Goal: Information Seeking & Learning: Check status

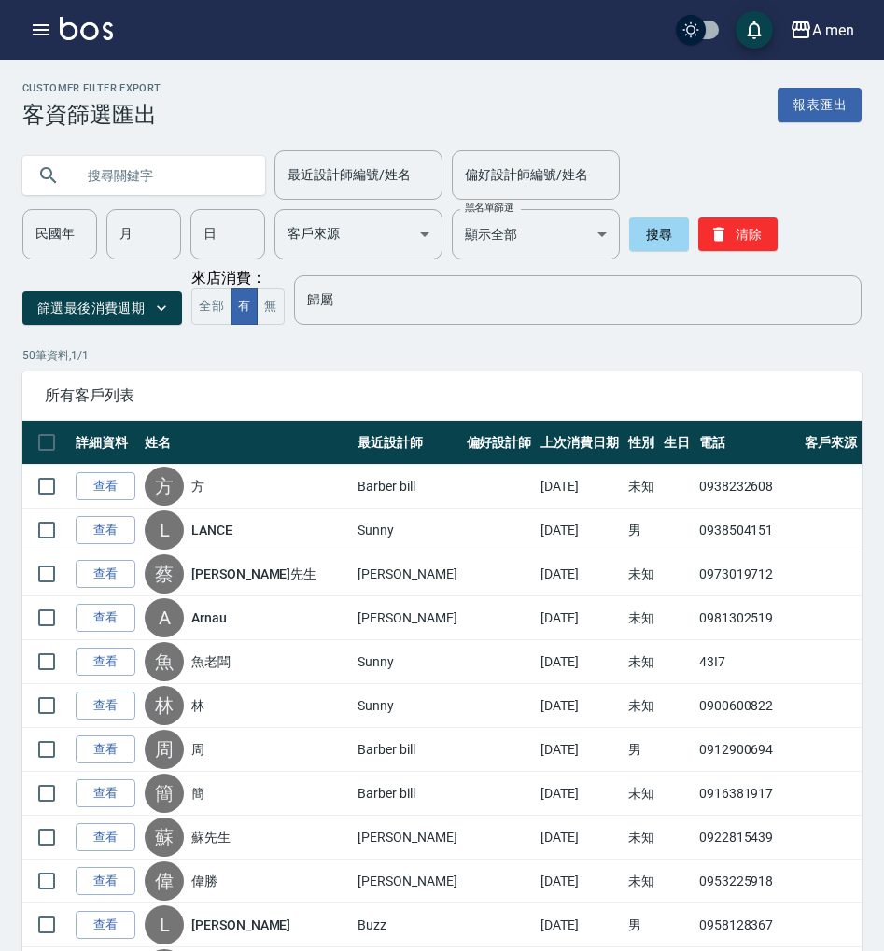
scroll to position [1244, 0]
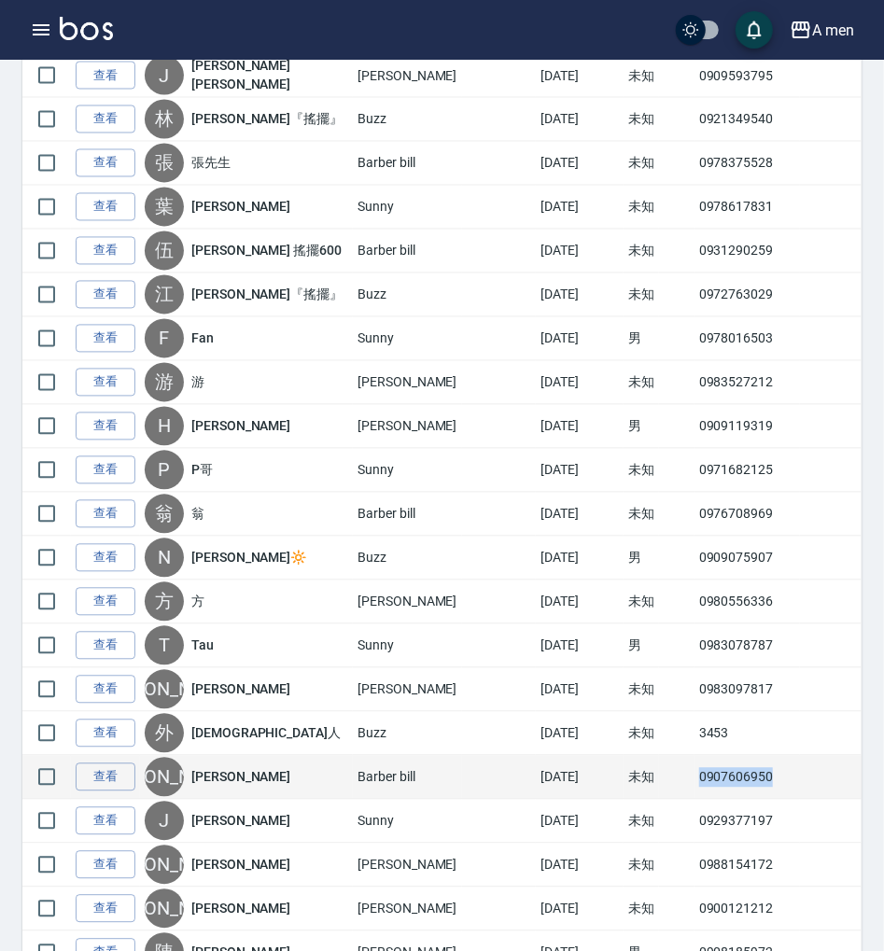
click at [734, 769] on td "0907606950" at bounding box center [746, 778] width 105 height 44
click at [734, 770] on td "0907606950" at bounding box center [746, 778] width 105 height 44
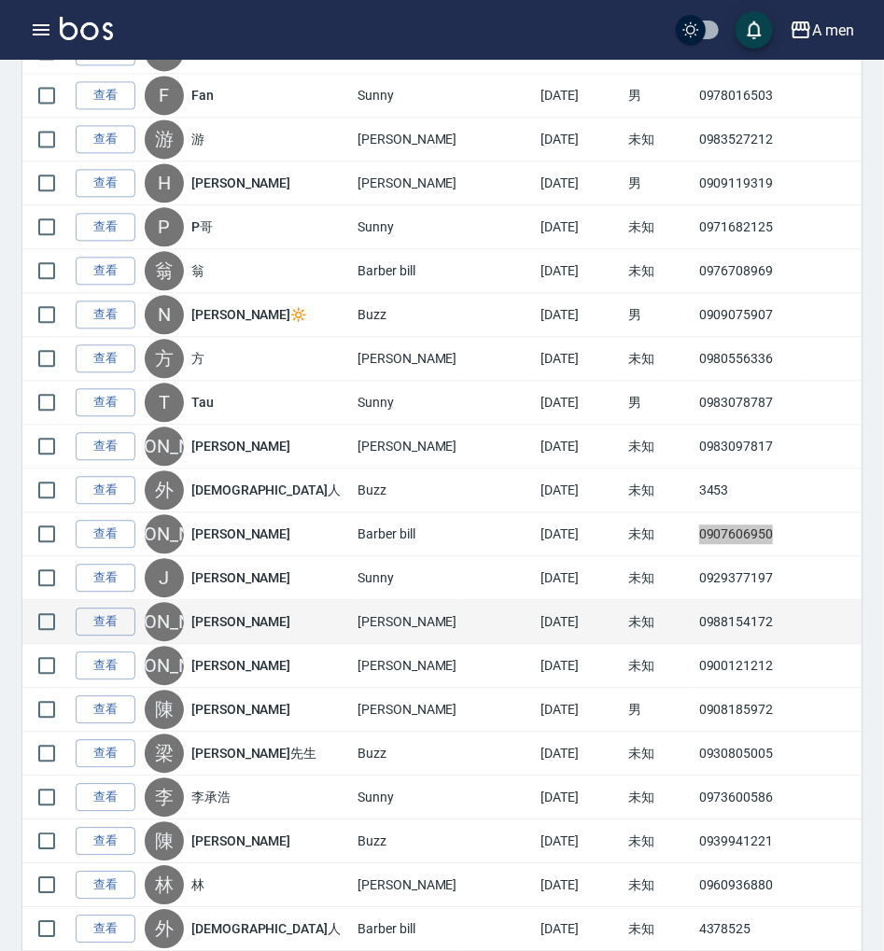
scroll to position [1493, 0]
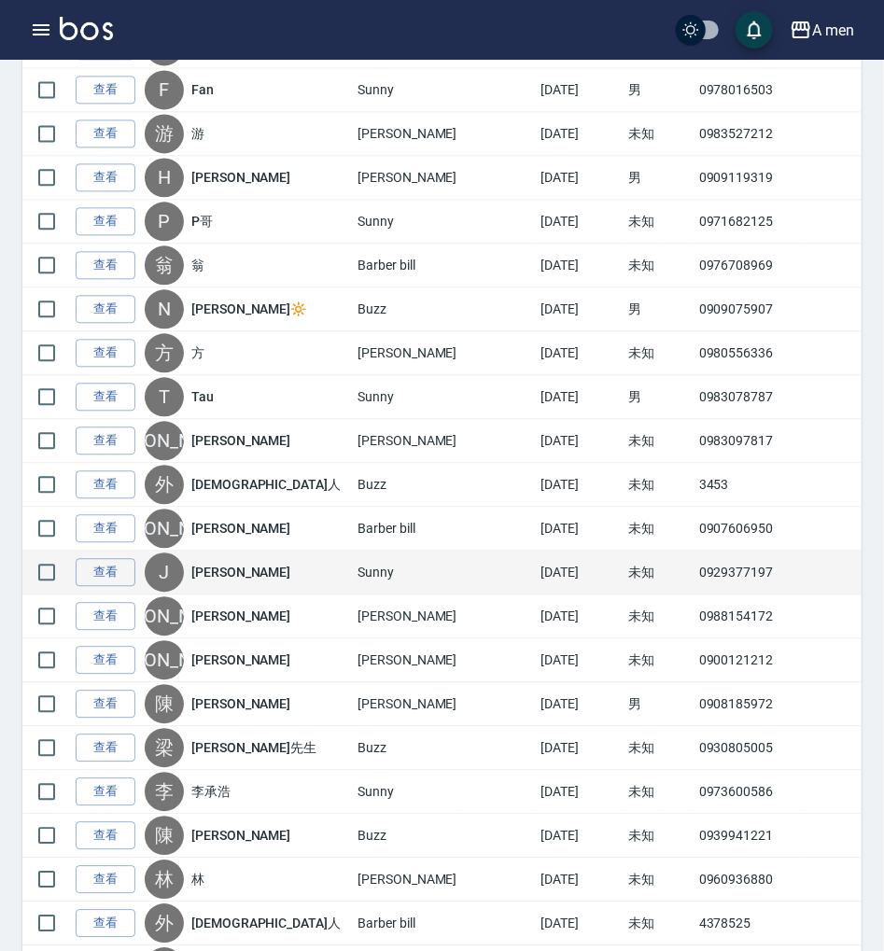
click at [722, 575] on td "0929377197" at bounding box center [746, 573] width 105 height 44
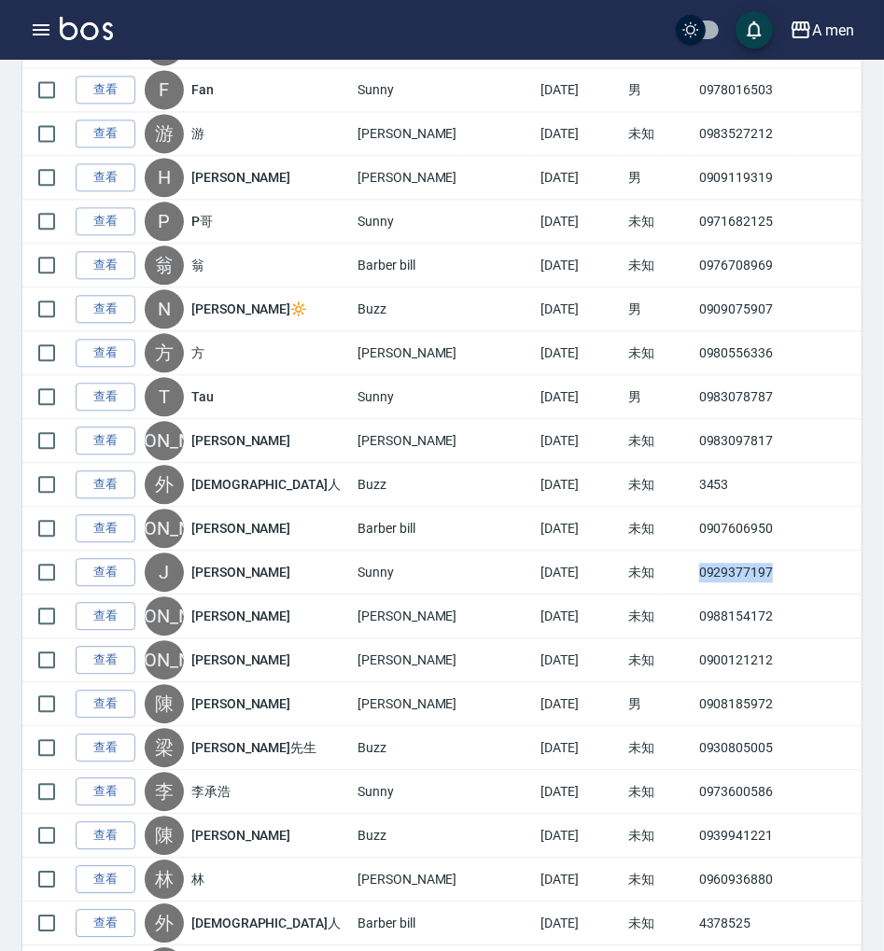
copy td "0929377197"
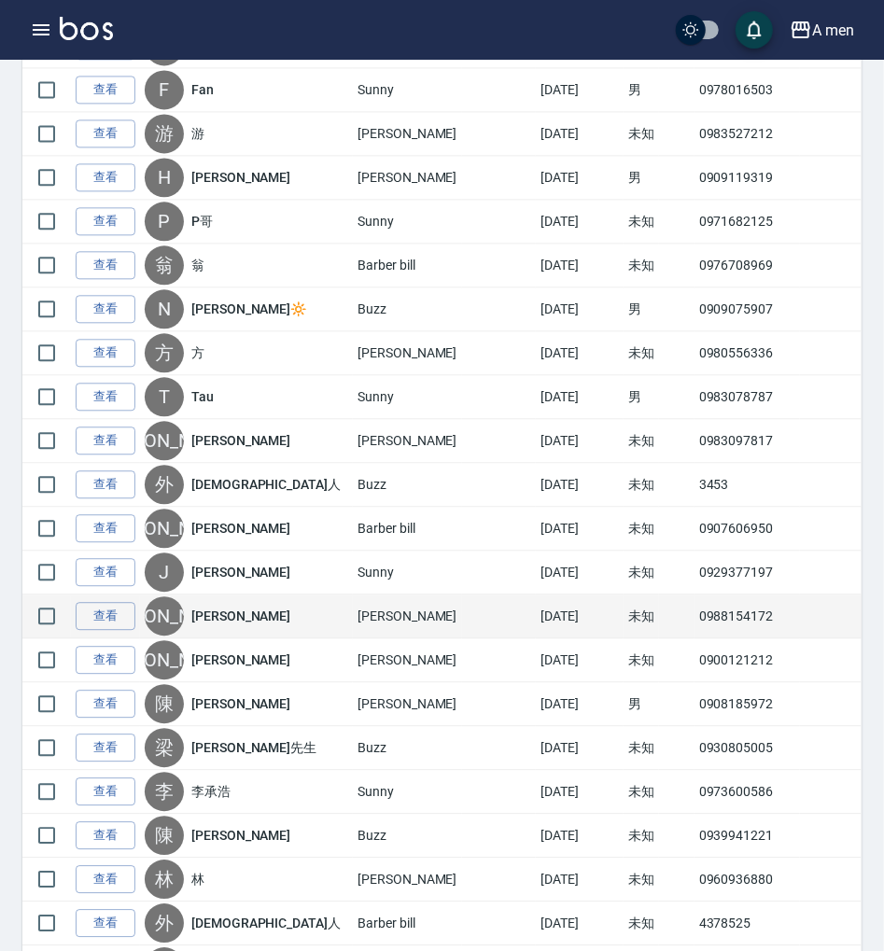
click at [723, 613] on td "0988154172" at bounding box center [746, 617] width 105 height 44
click at [719, 601] on td "0988154172" at bounding box center [746, 617] width 105 height 44
click at [717, 602] on td "0988154172" at bounding box center [746, 617] width 105 height 44
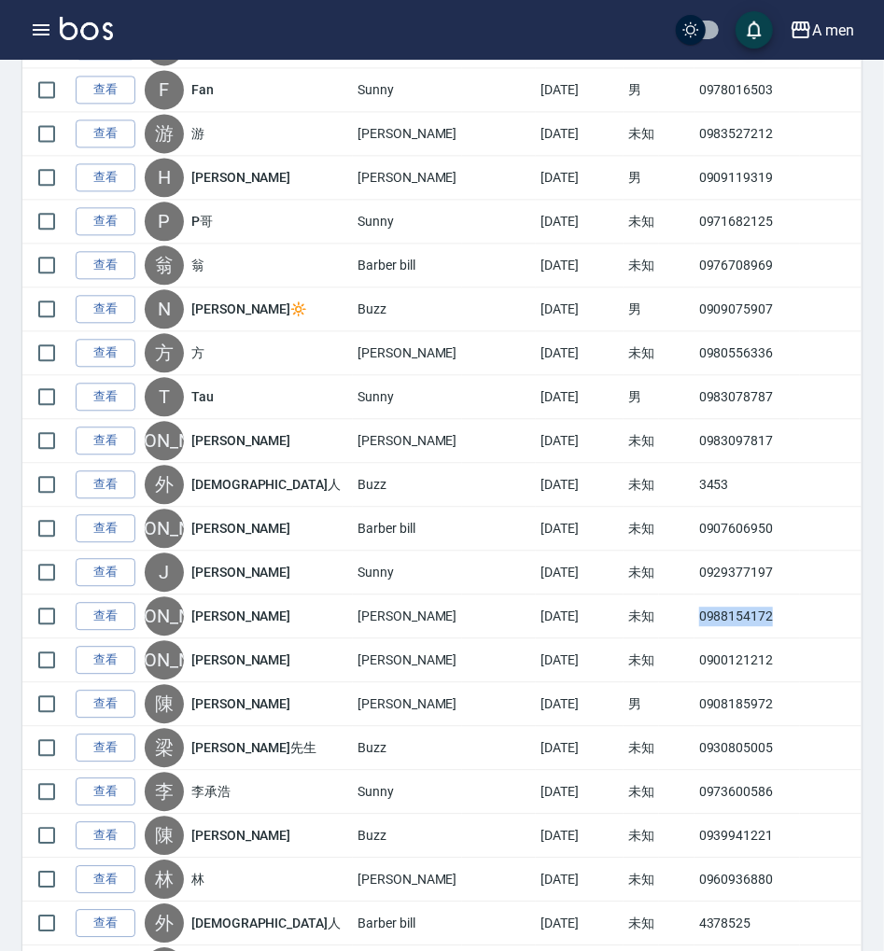
copy td "0988154172"
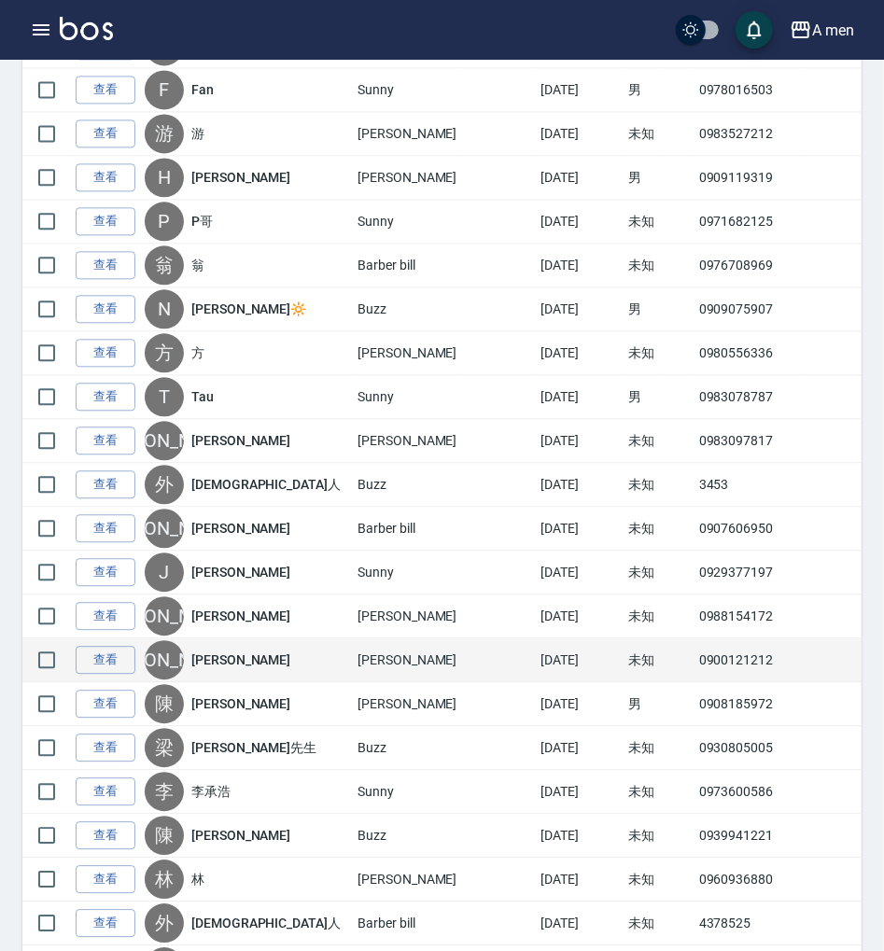
click at [723, 646] on td "0900121212" at bounding box center [746, 660] width 105 height 44
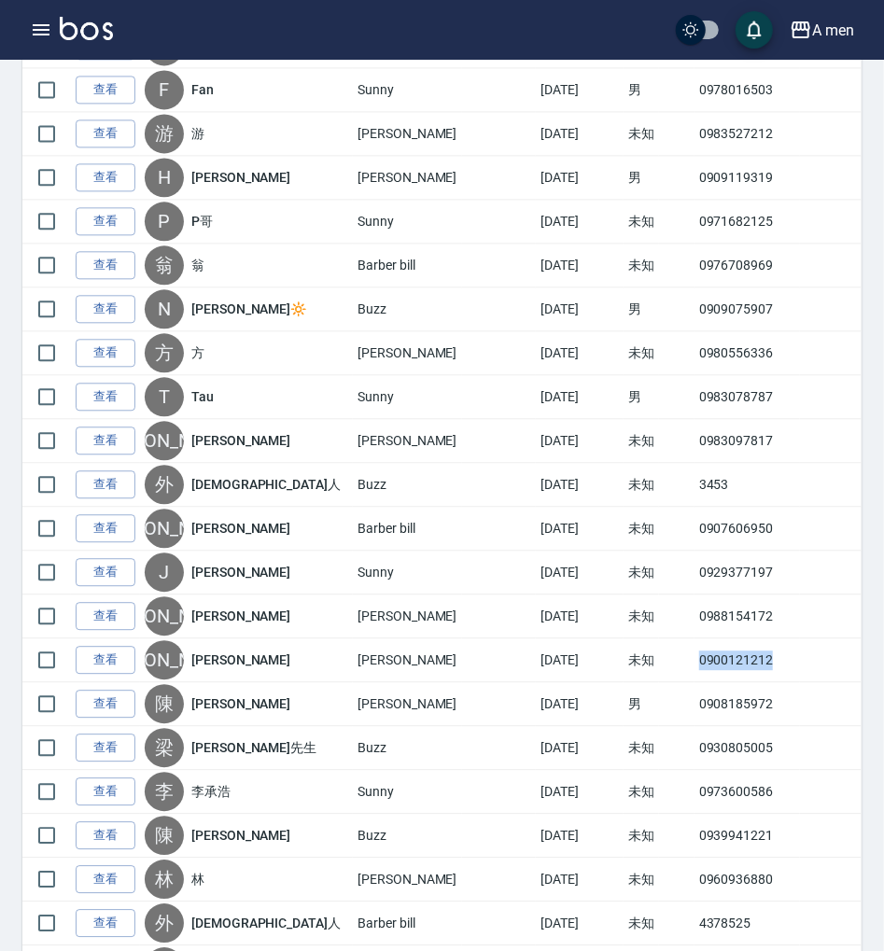
copy td "0900121212"
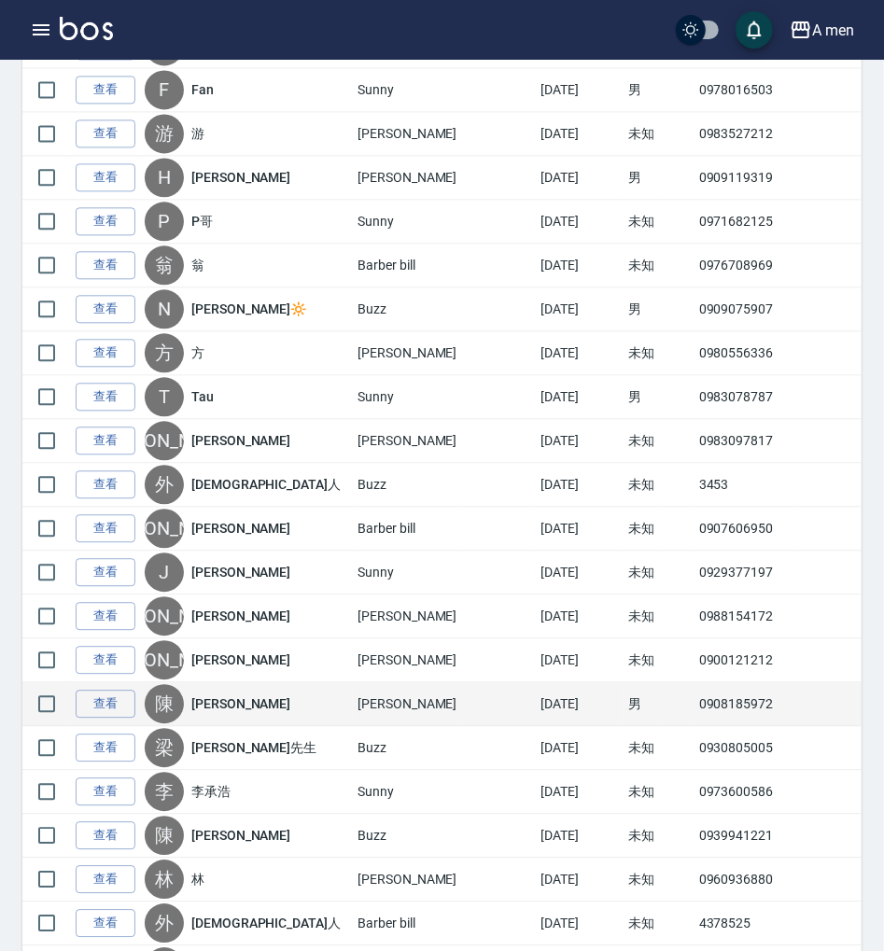
click at [707, 700] on td "0908185972" at bounding box center [746, 704] width 105 height 44
click at [707, 696] on td "0908185972" at bounding box center [746, 704] width 105 height 44
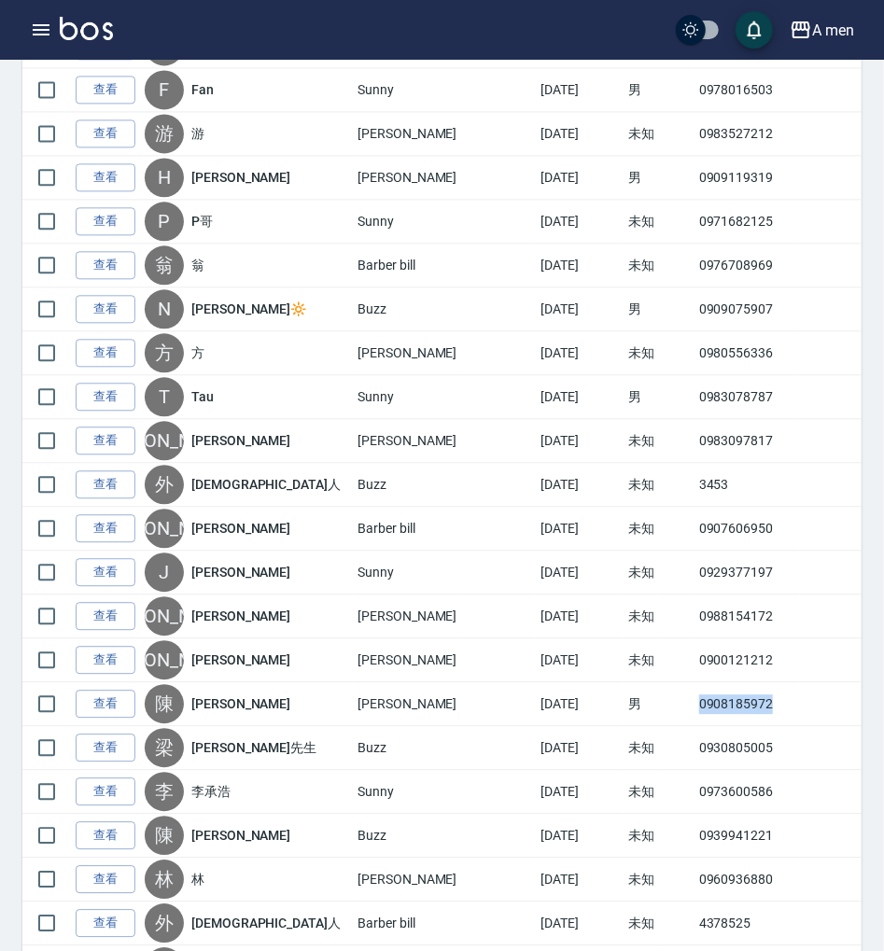
copy td "0908185972"
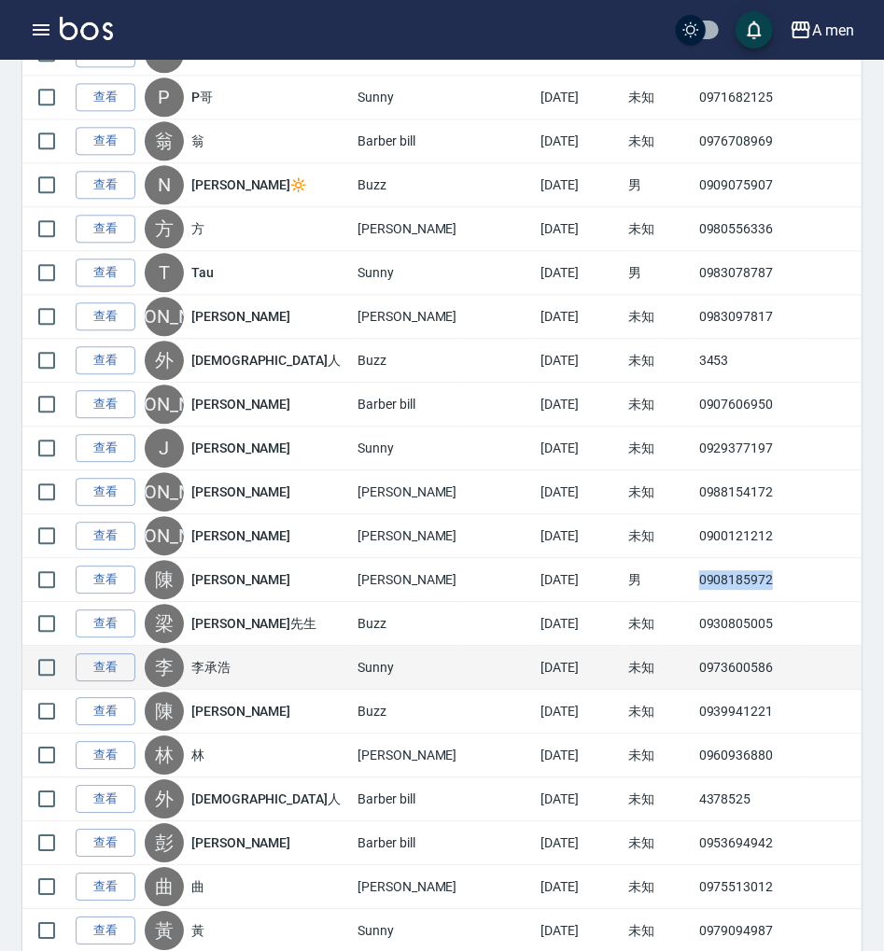
scroll to position [1781, 0]
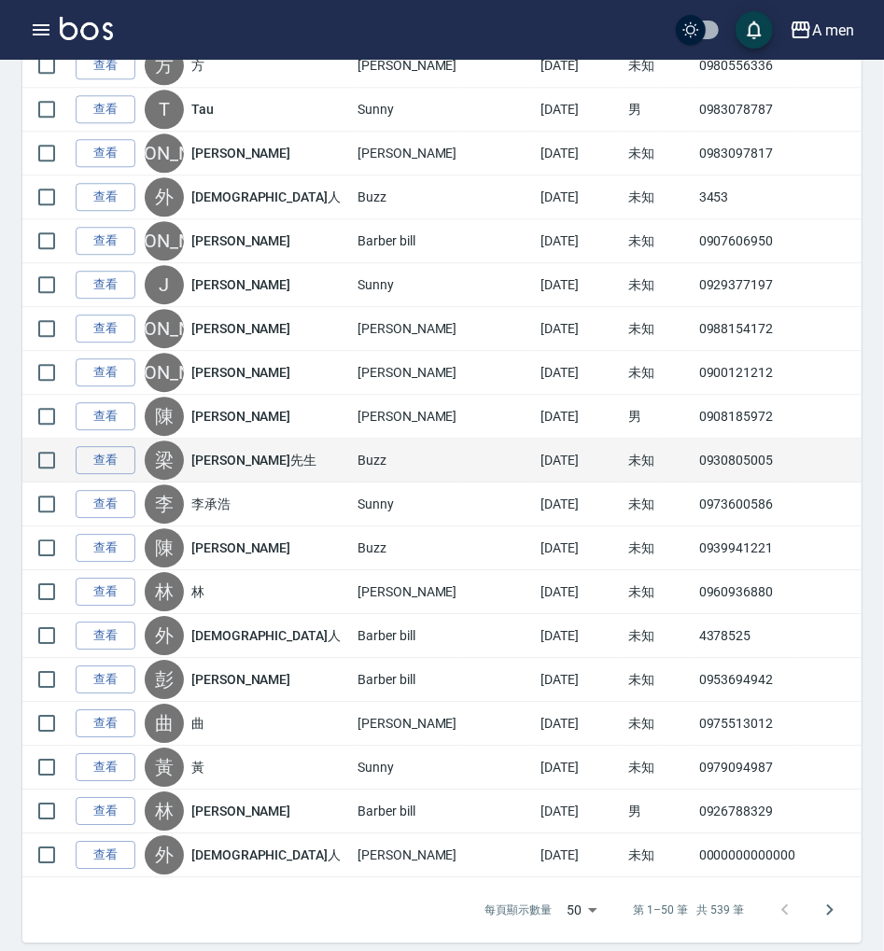
click at [694, 439] on td "0930805005" at bounding box center [746, 461] width 105 height 44
click at [698, 441] on td "0930805005" at bounding box center [746, 461] width 105 height 44
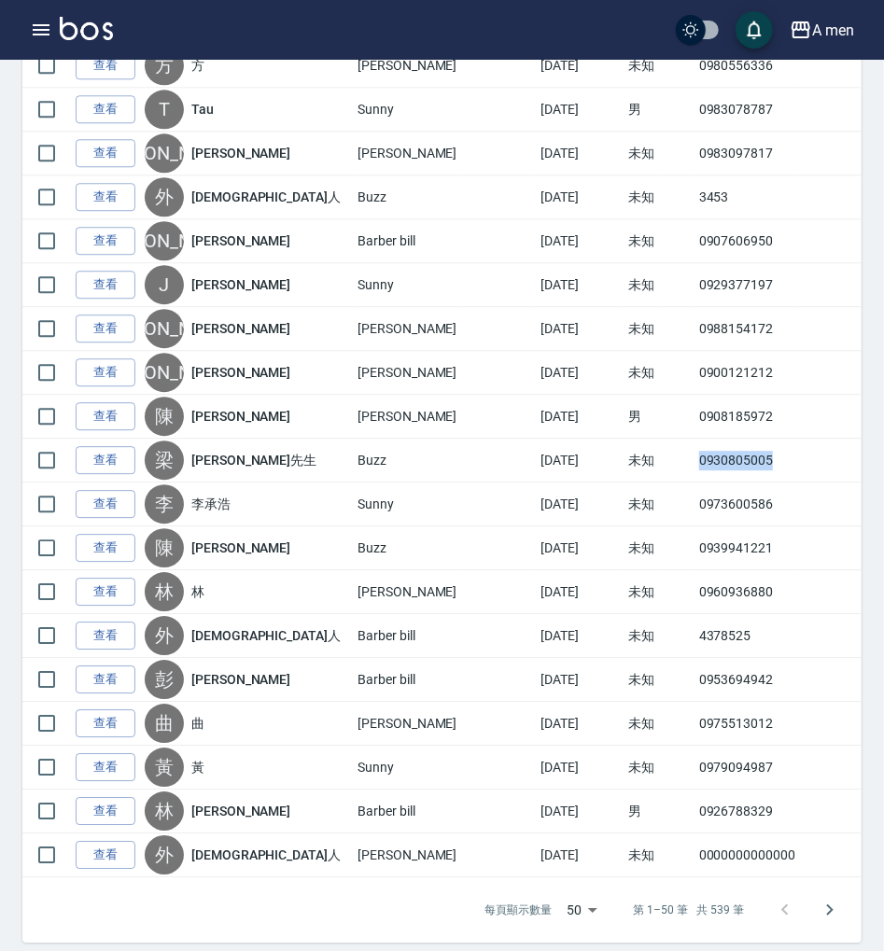
copy td "0930805005"
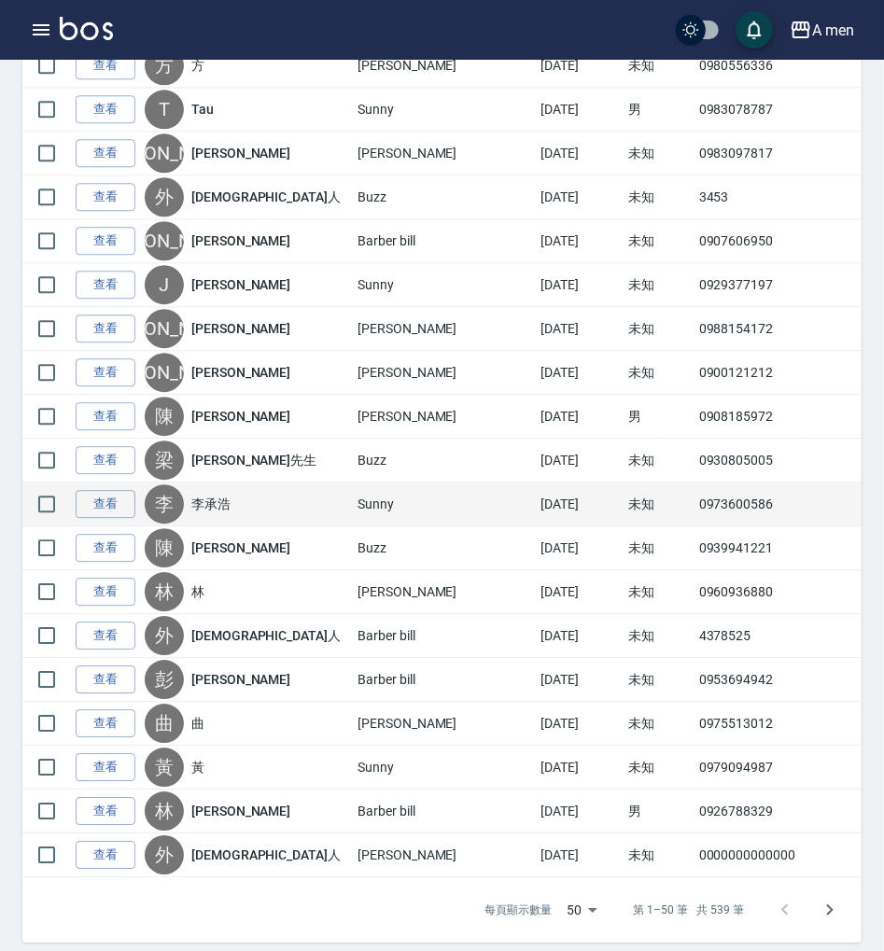
click at [694, 498] on td "0973600586" at bounding box center [746, 505] width 105 height 44
click at [697, 494] on td "0973600586" at bounding box center [746, 505] width 105 height 44
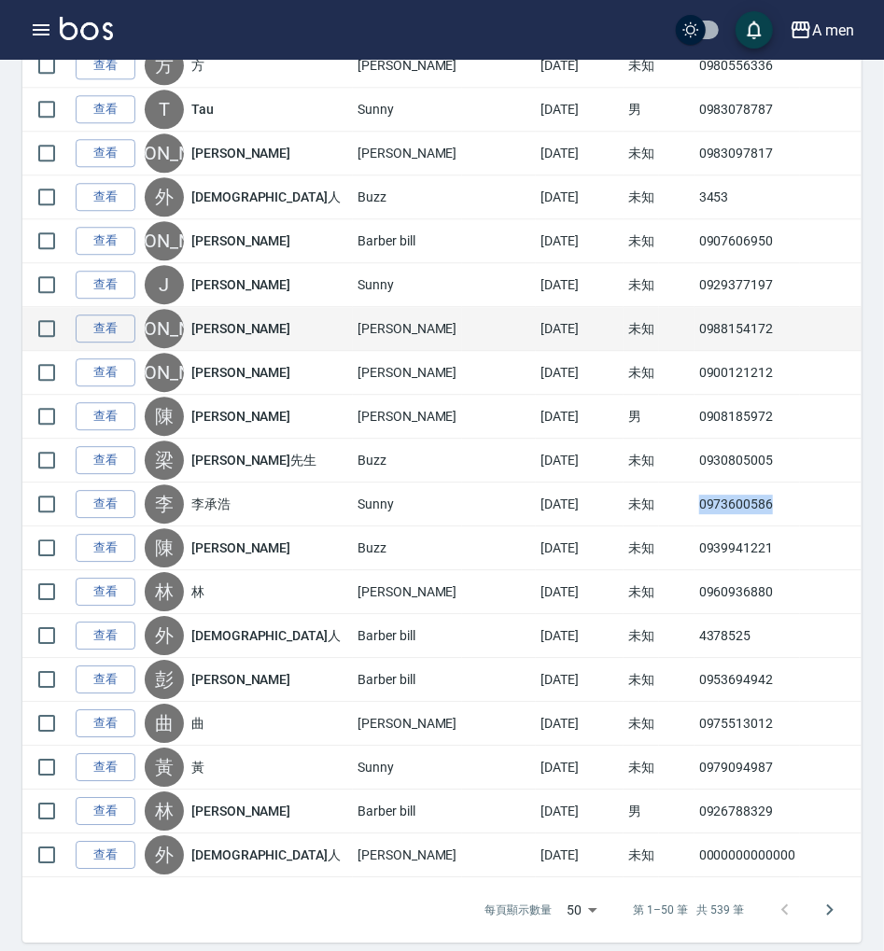
copy td "0973600586"
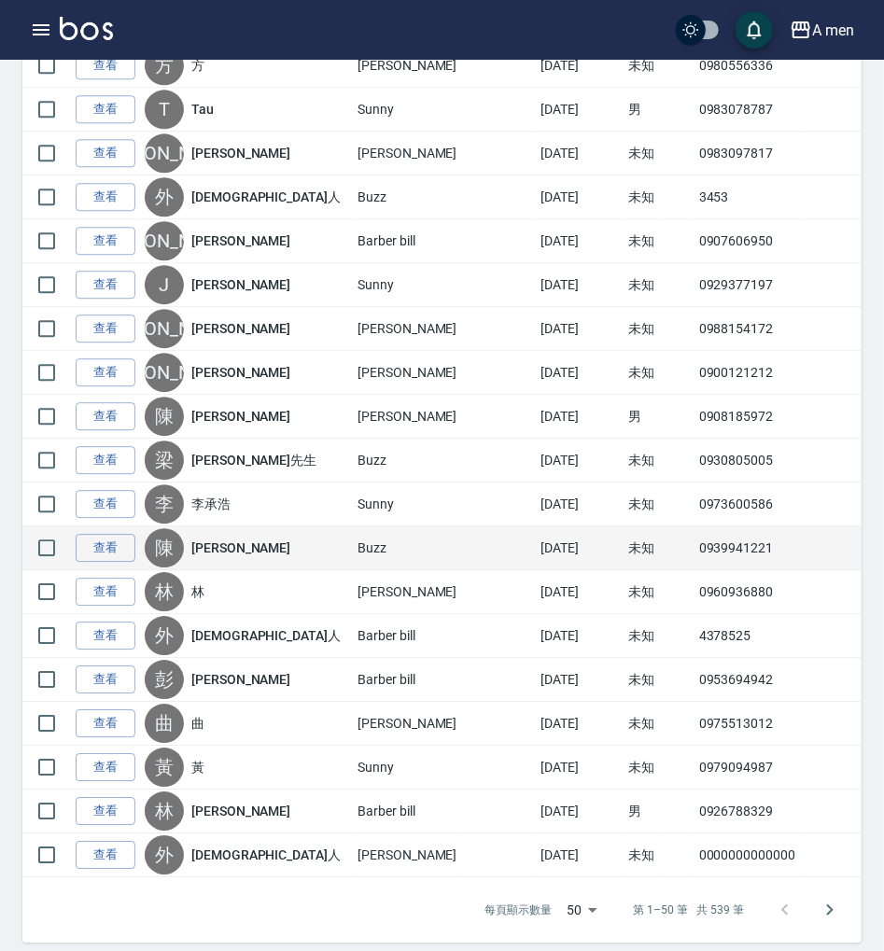
click at [706, 536] on td "0939941221" at bounding box center [746, 548] width 105 height 44
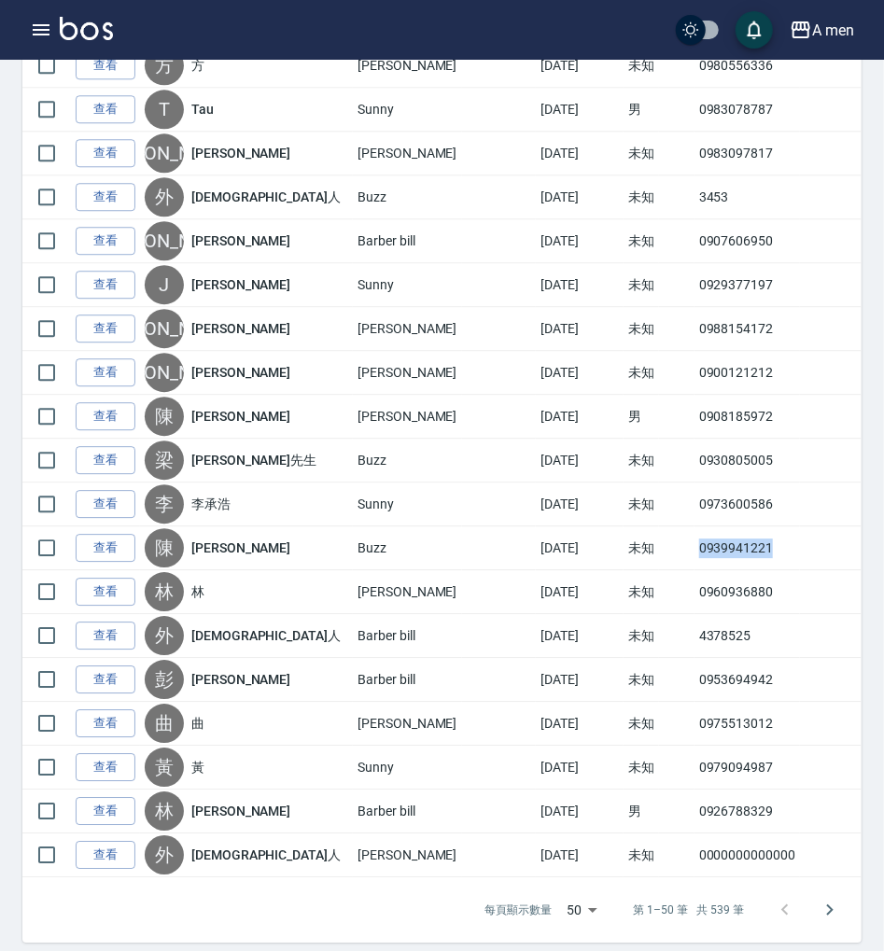
copy td "0939941221"
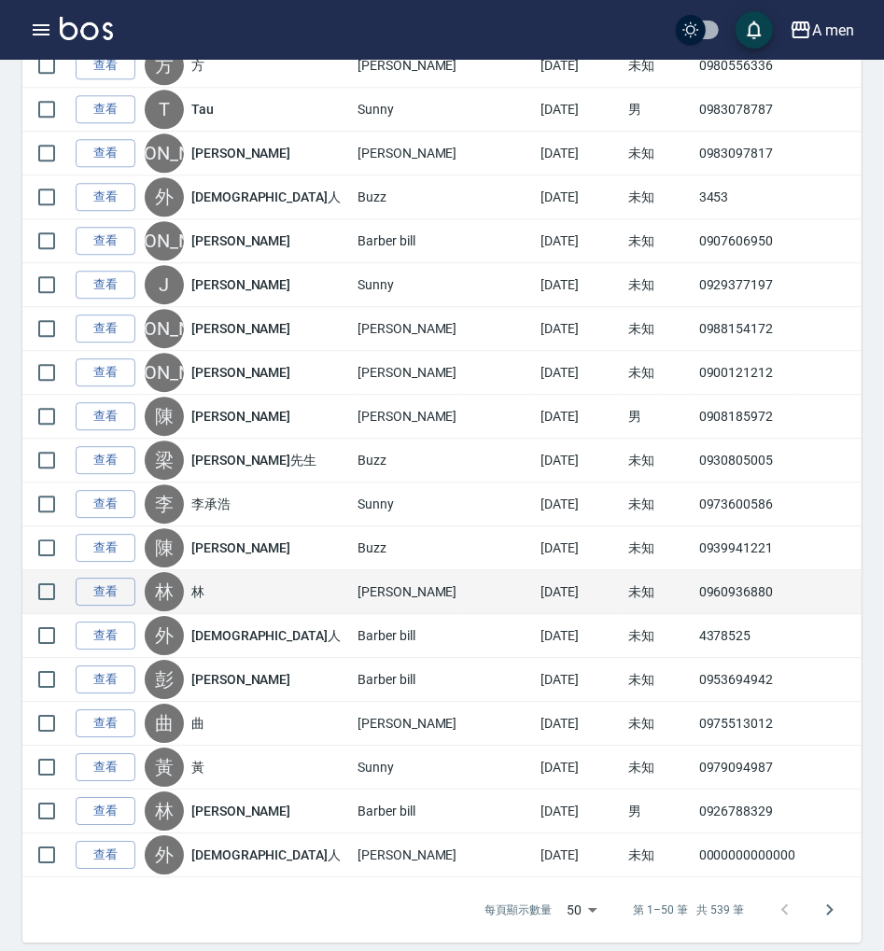
click at [719, 580] on td "0960936880" at bounding box center [746, 592] width 105 height 44
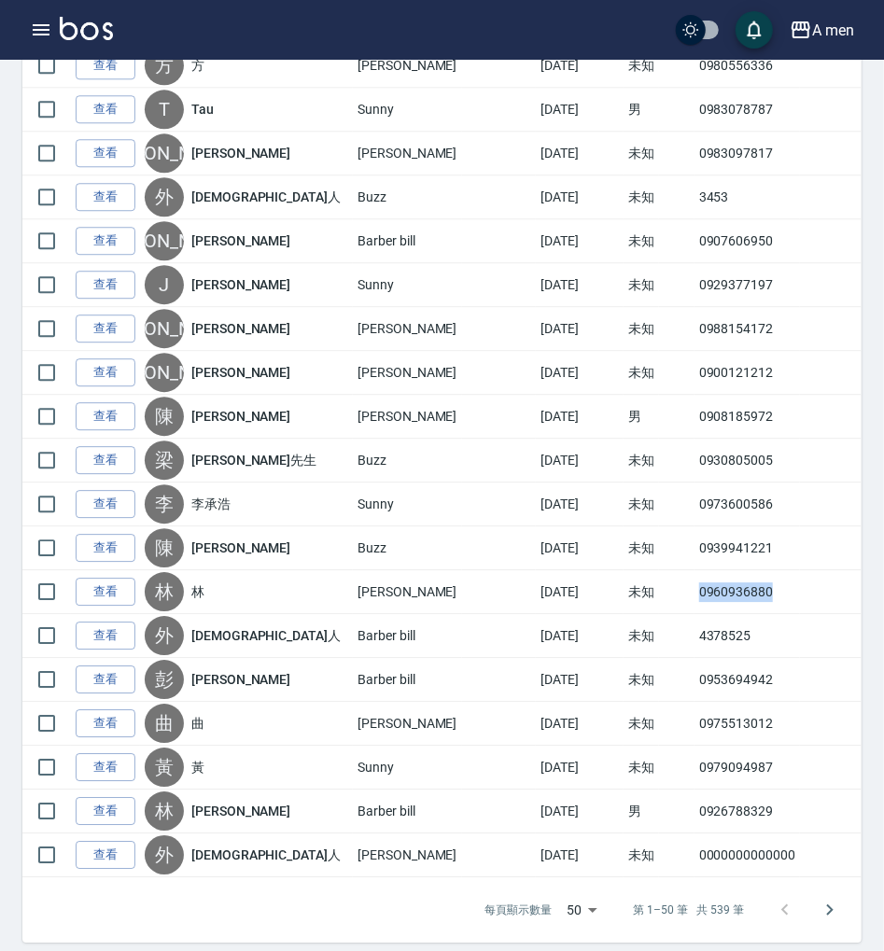
copy td "0960936880"
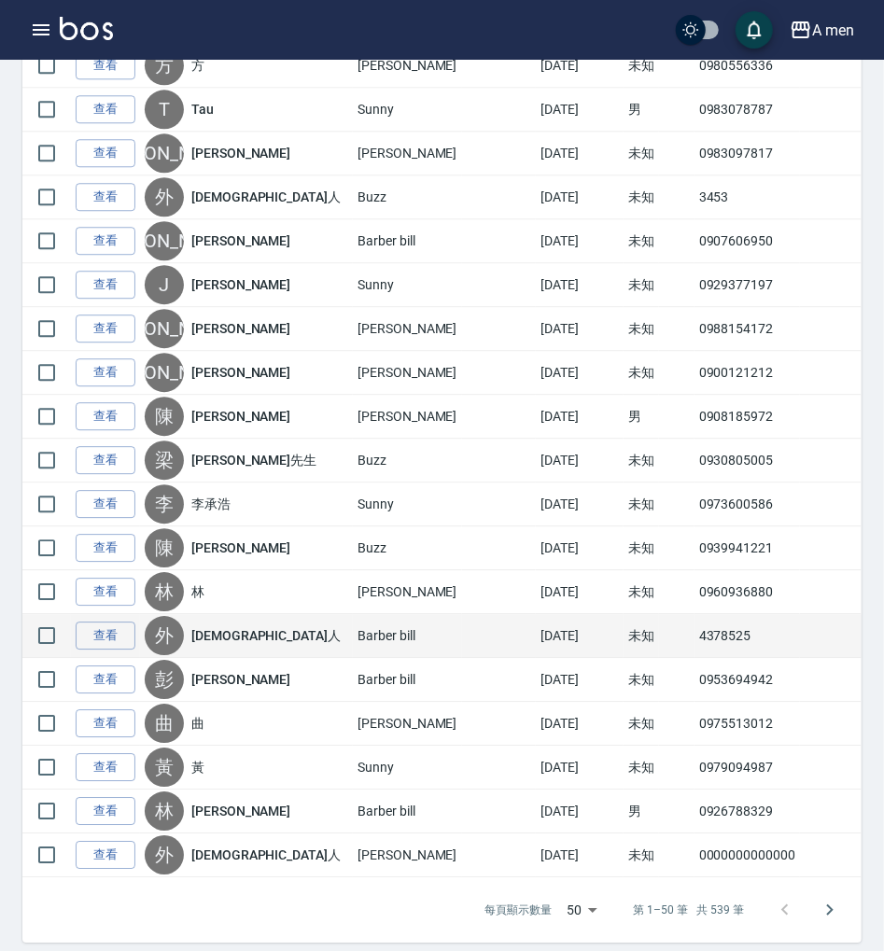
click at [703, 625] on td "4378525" at bounding box center [746, 636] width 105 height 44
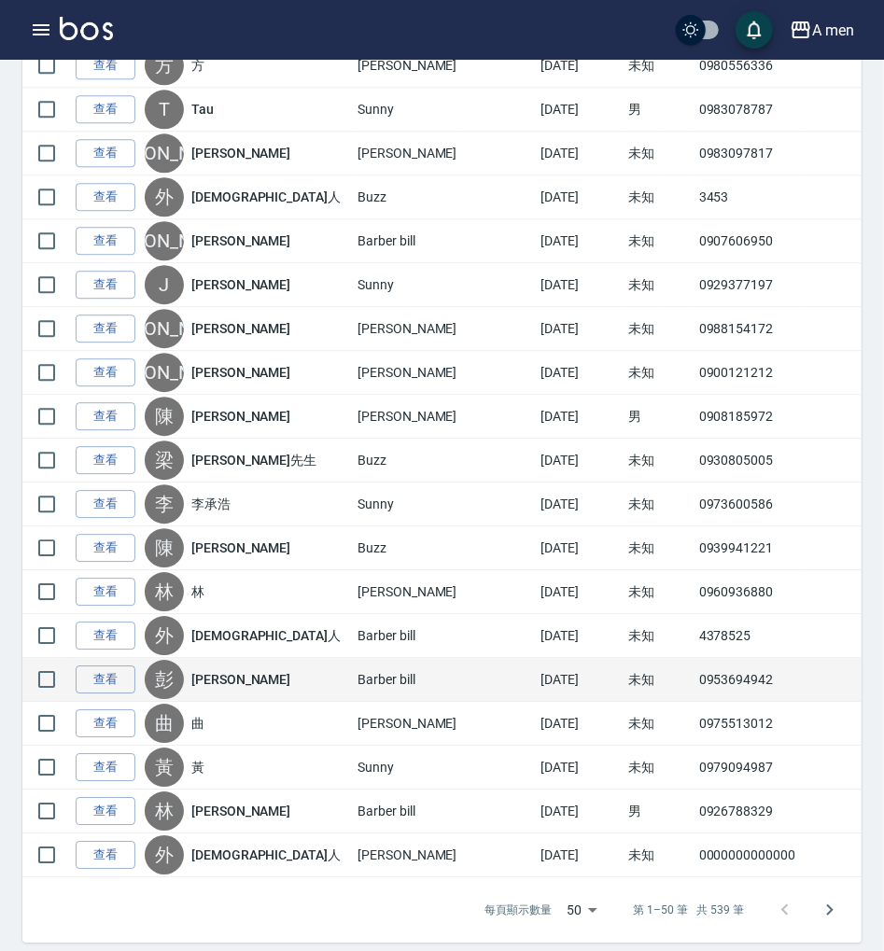
click at [714, 663] on td "0953694942" at bounding box center [746, 680] width 105 height 44
click at [715, 663] on td "0953694942" at bounding box center [746, 680] width 105 height 44
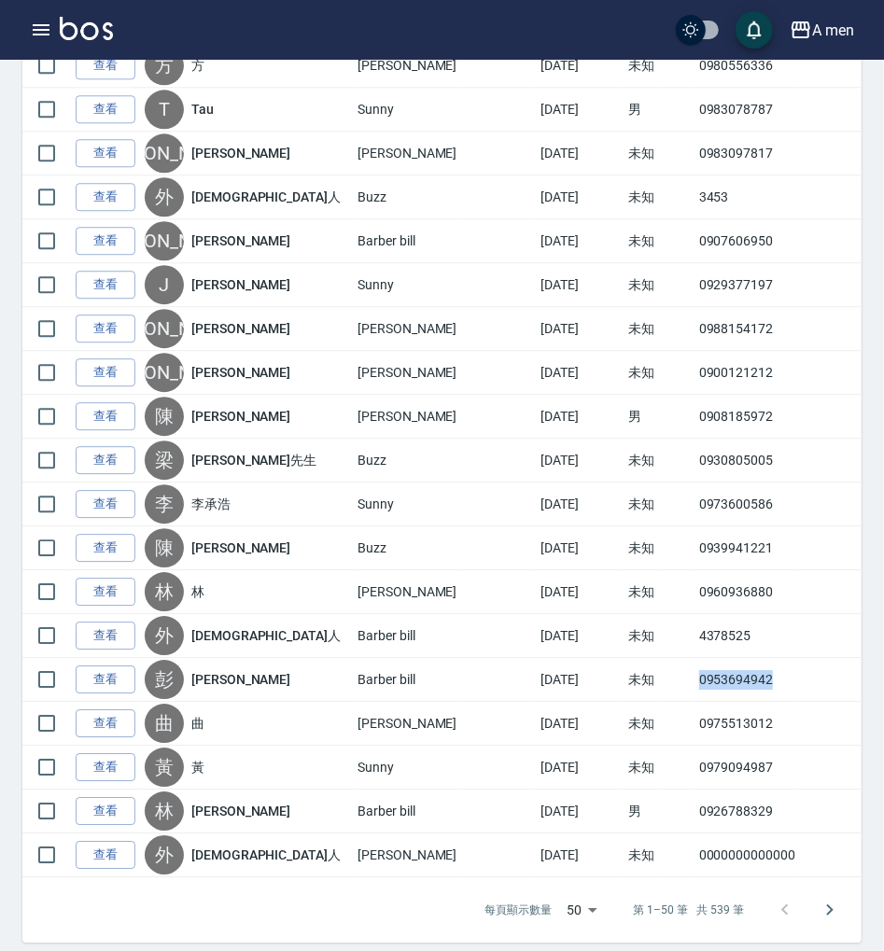
copy td "0953694942"
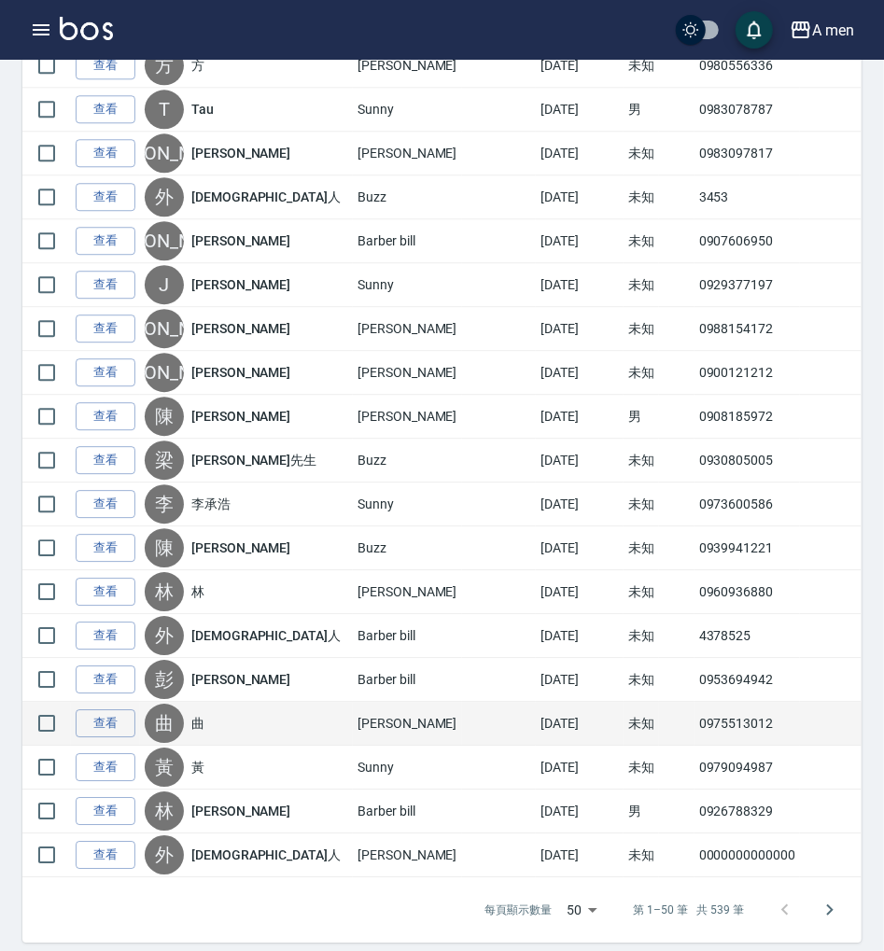
click at [701, 709] on td "0975513012" at bounding box center [746, 724] width 105 height 44
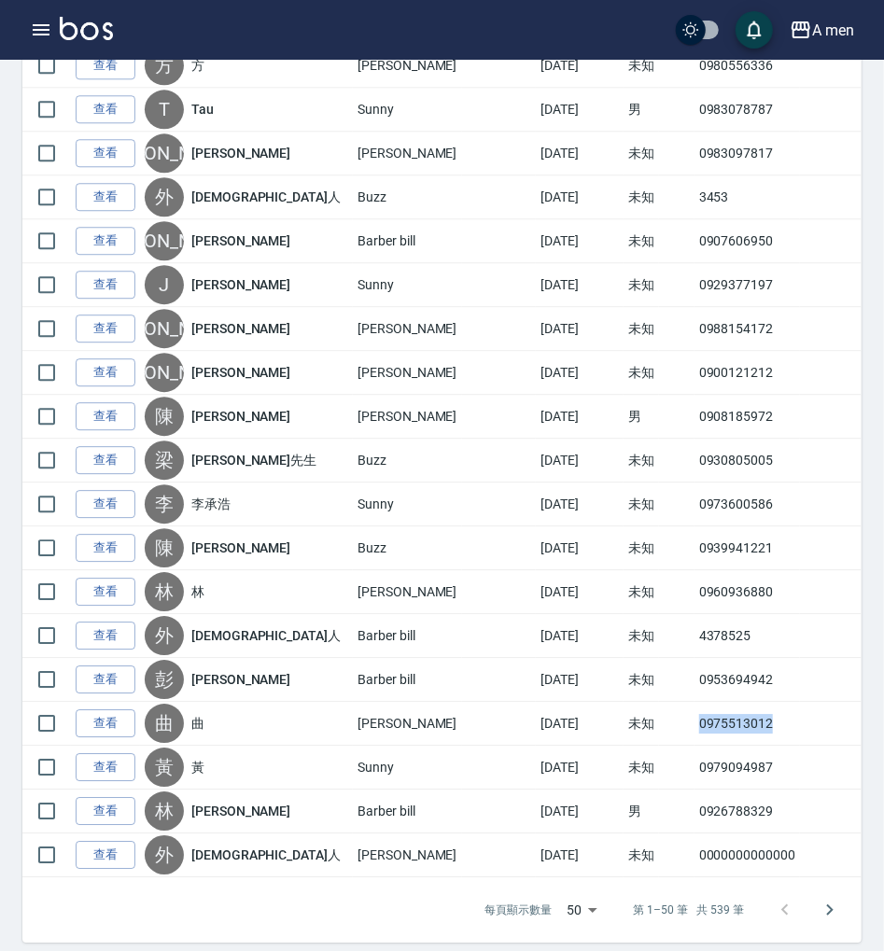
copy td "0975513012"
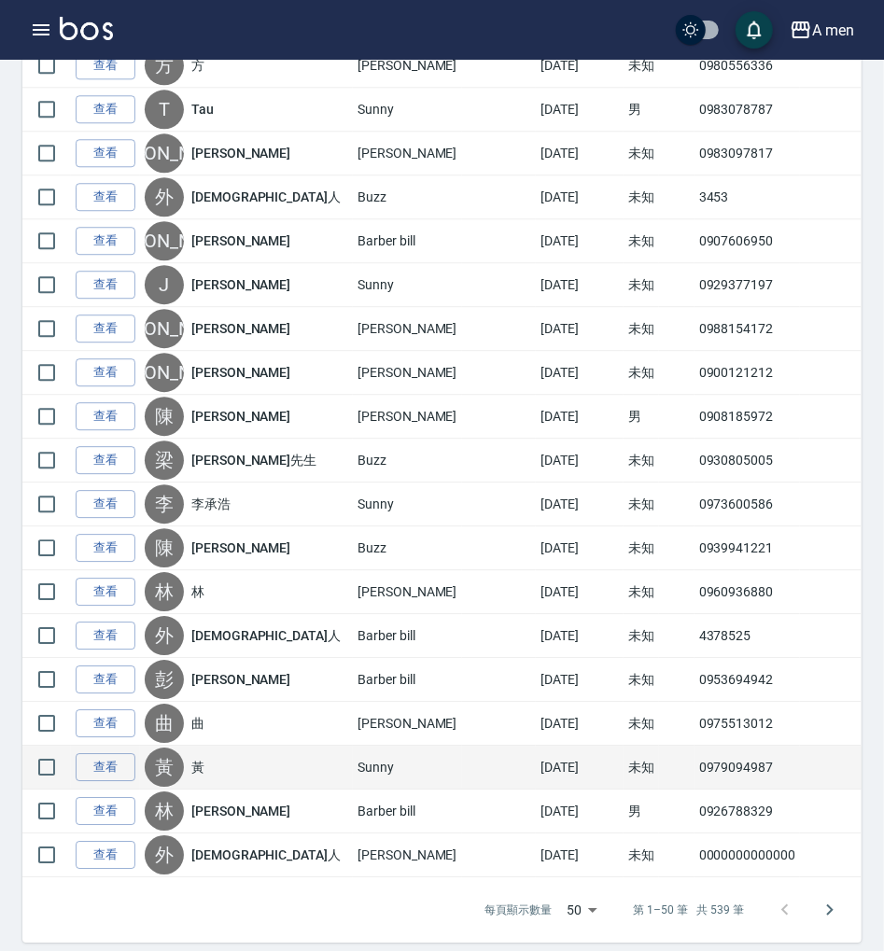
drag, startPoint x: 719, startPoint y: 744, endPoint x: 728, endPoint y: 748, distance: 10.4
click at [722, 746] on td "0979094987" at bounding box center [746, 768] width 105 height 44
click at [728, 751] on td "0979094987" at bounding box center [746, 768] width 105 height 44
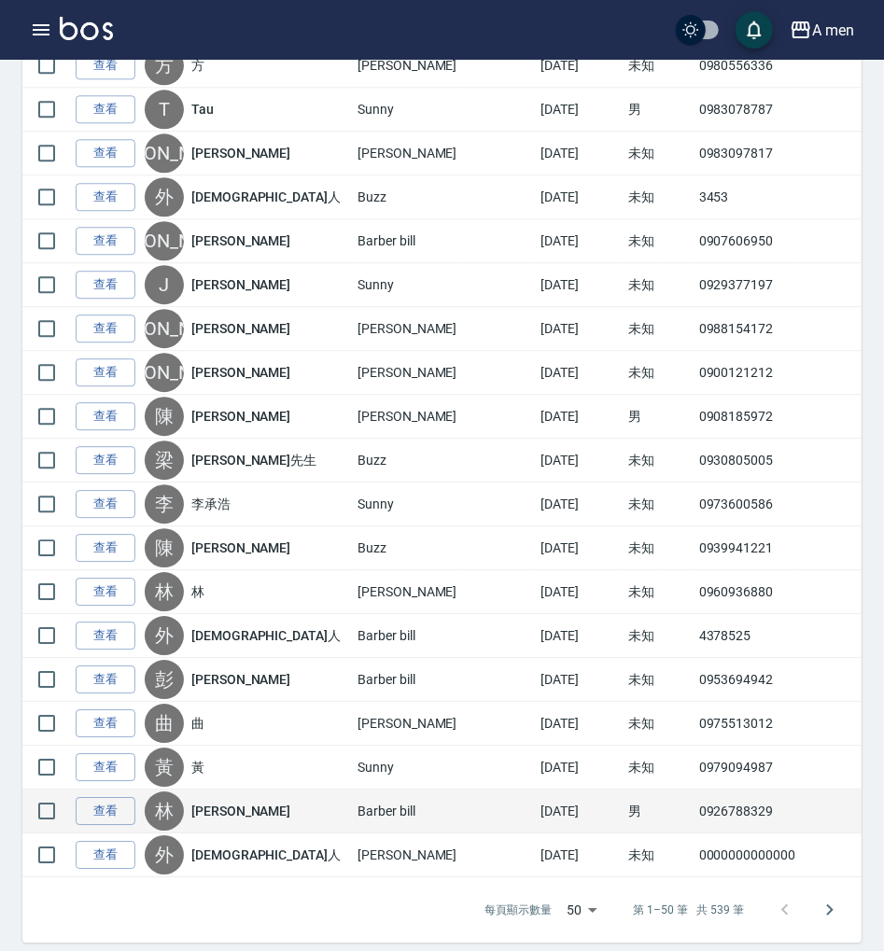
click at [754, 797] on td "0926788329" at bounding box center [746, 812] width 105 height 44
click at [748, 796] on td "0926788329" at bounding box center [746, 812] width 105 height 44
click at [745, 796] on td "0926788329" at bounding box center [746, 812] width 105 height 44
click at [741, 795] on td "0926788329" at bounding box center [746, 812] width 105 height 44
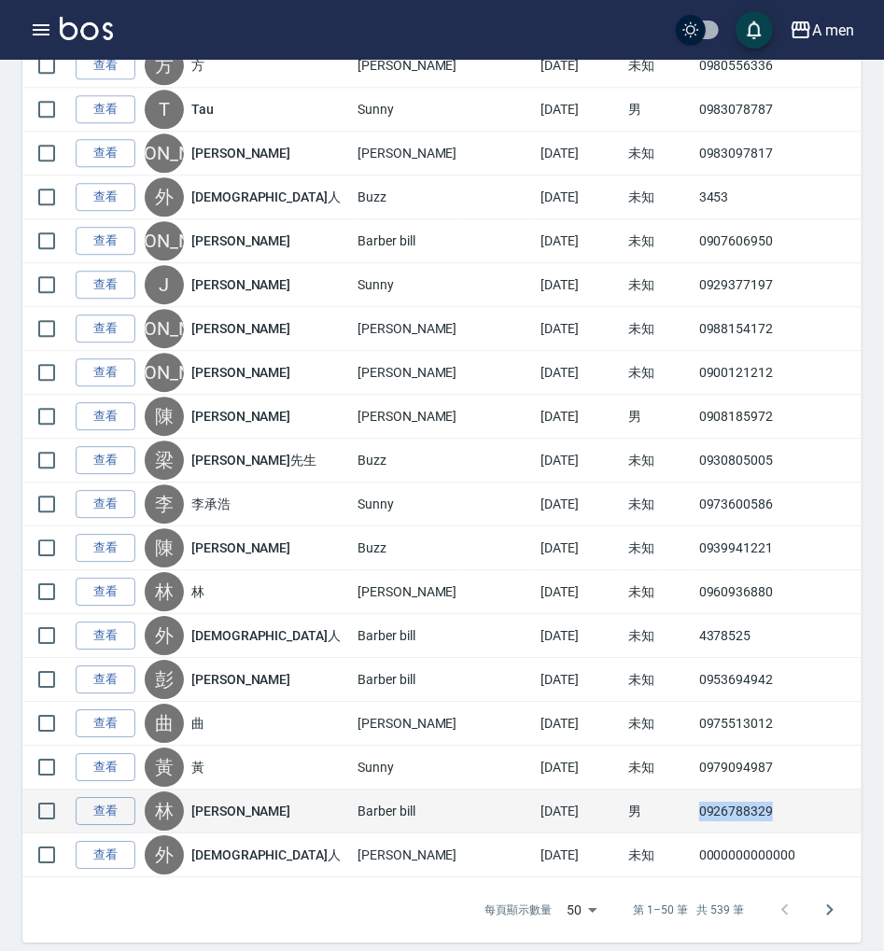
click at [741, 795] on td "0926788329" at bounding box center [746, 812] width 105 height 44
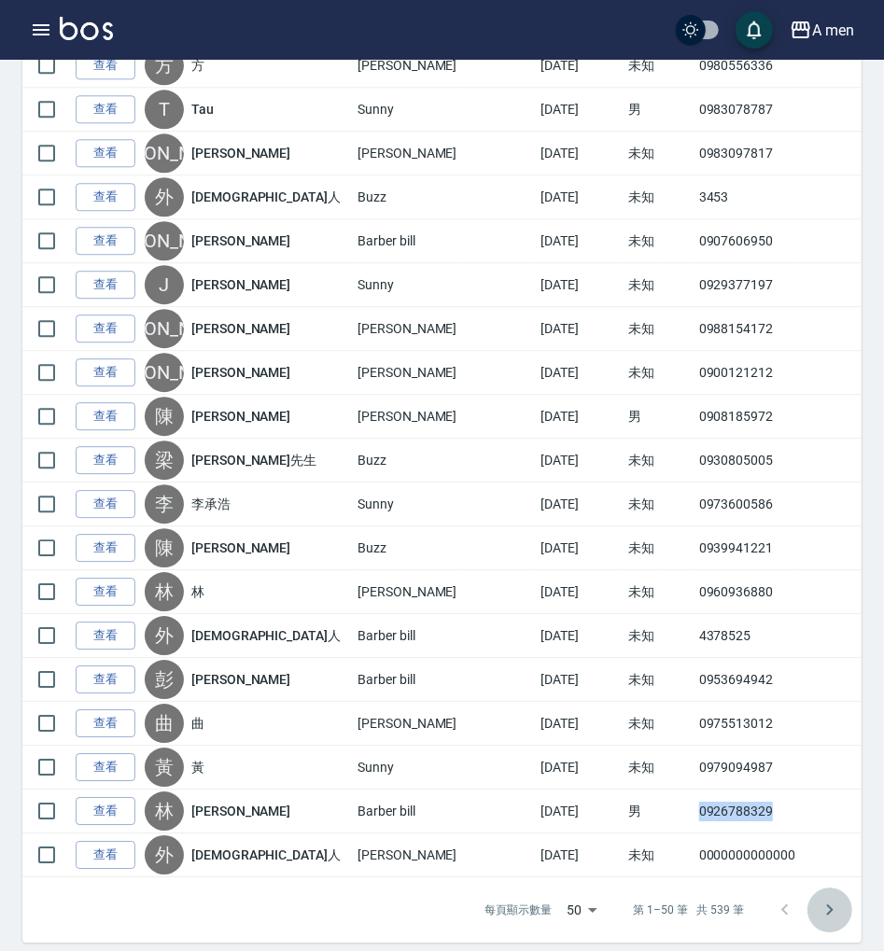
click at [832, 904] on icon "Go to next page" at bounding box center [830, 909] width 7 height 11
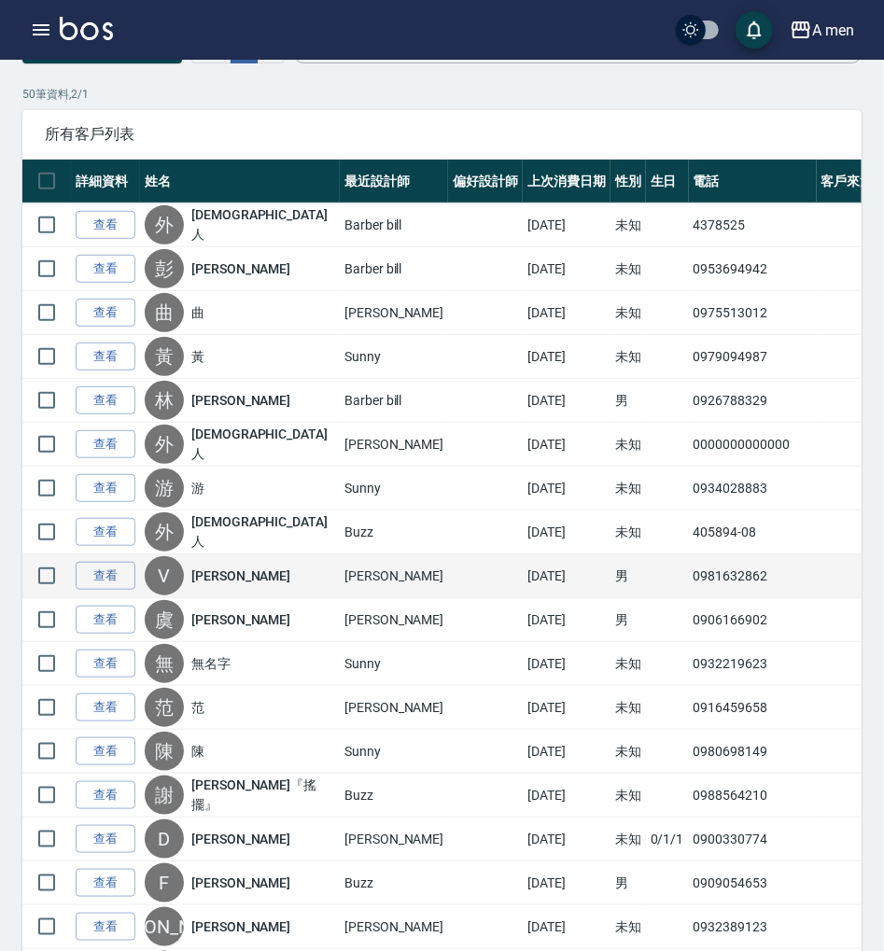
scroll to position [248, 0]
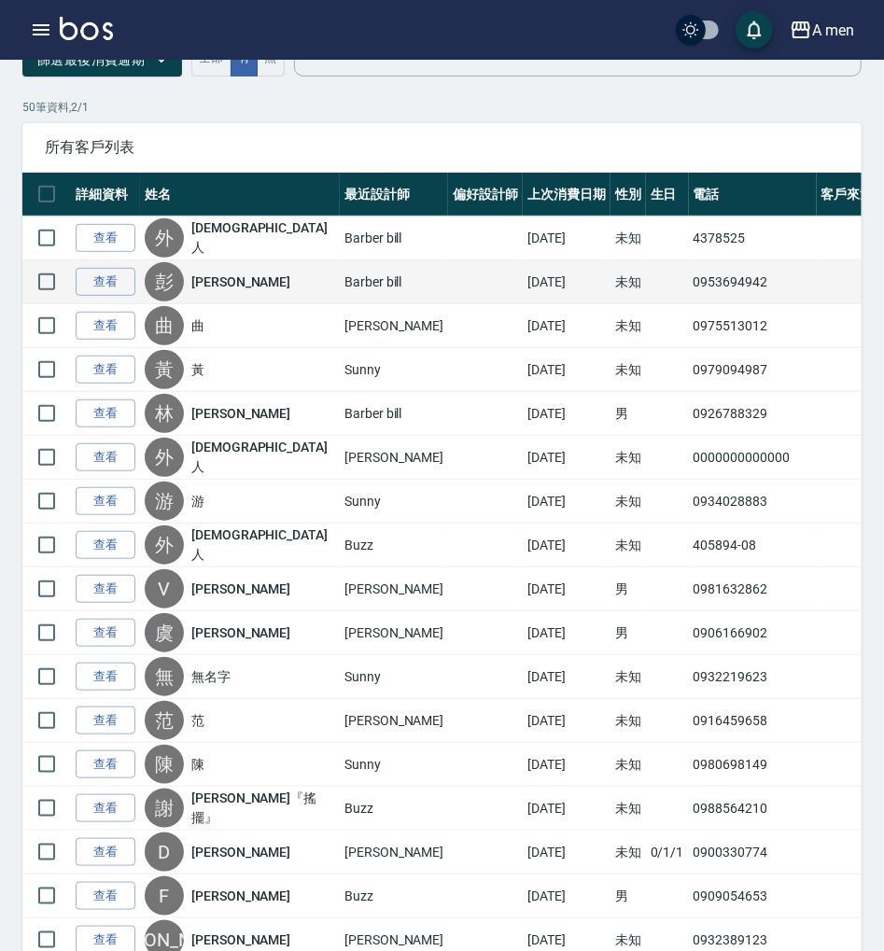
click at [692, 277] on td "0953694942" at bounding box center [753, 282] width 128 height 44
click at [692, 278] on td "0953694942" at bounding box center [753, 282] width 128 height 44
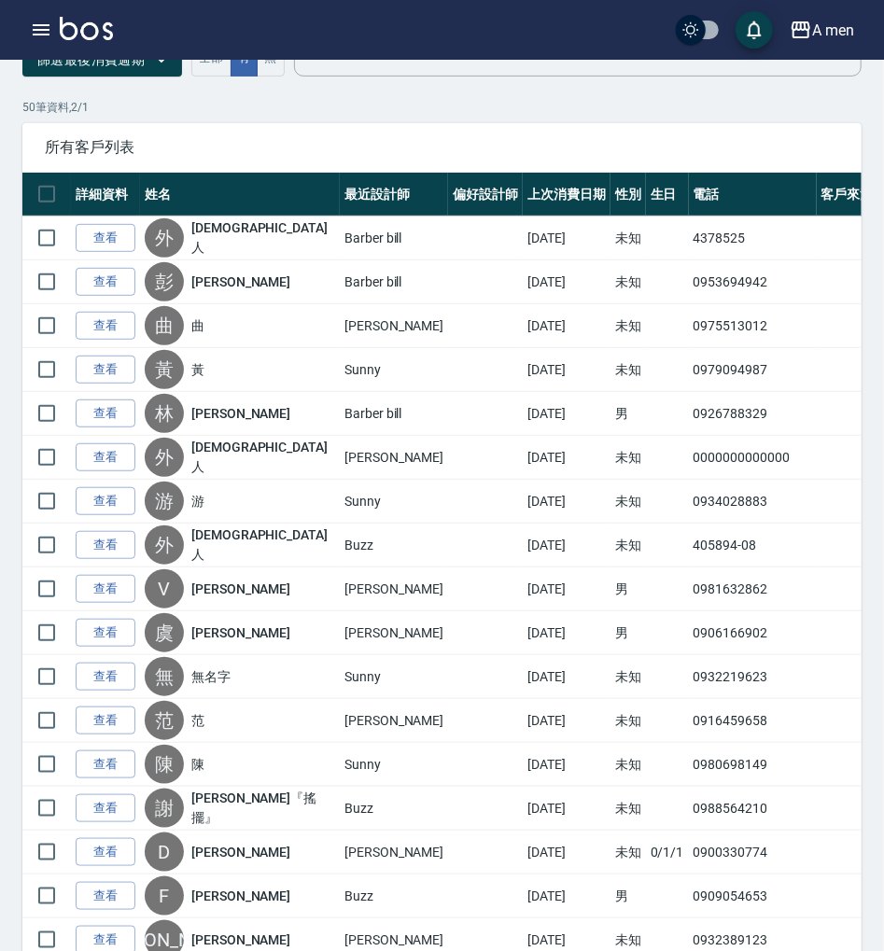
click at [619, 152] on span "所有客戶列表" at bounding box center [442, 147] width 794 height 19
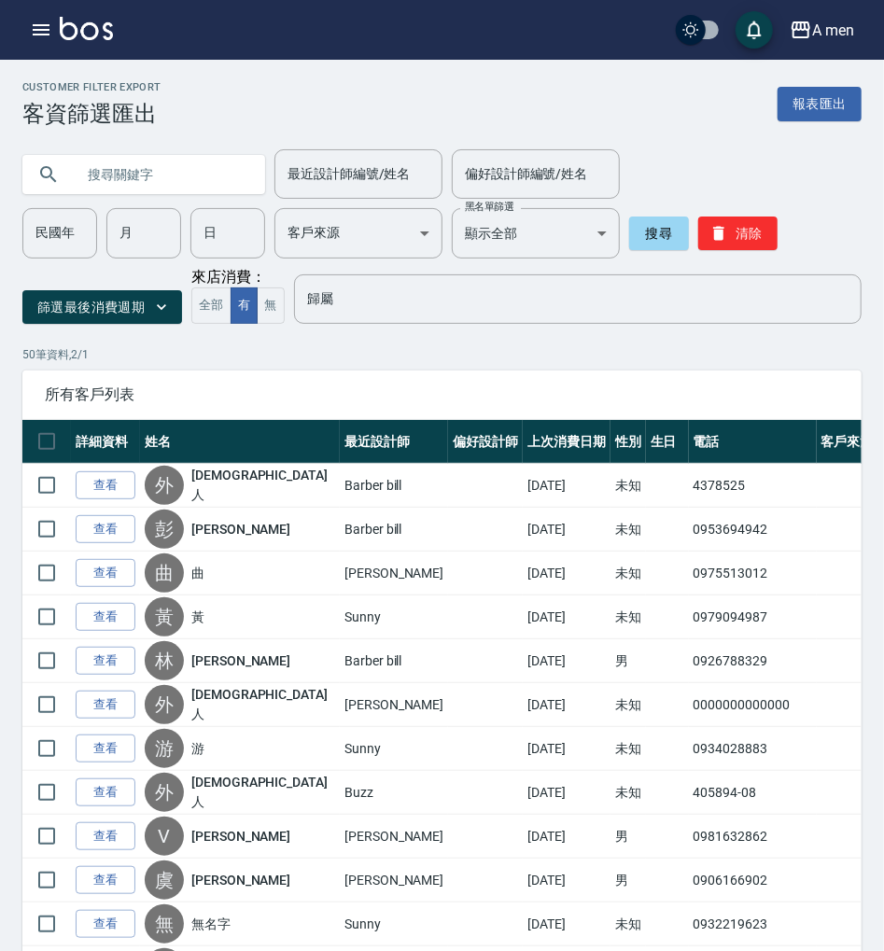
scroll to position [0, 0]
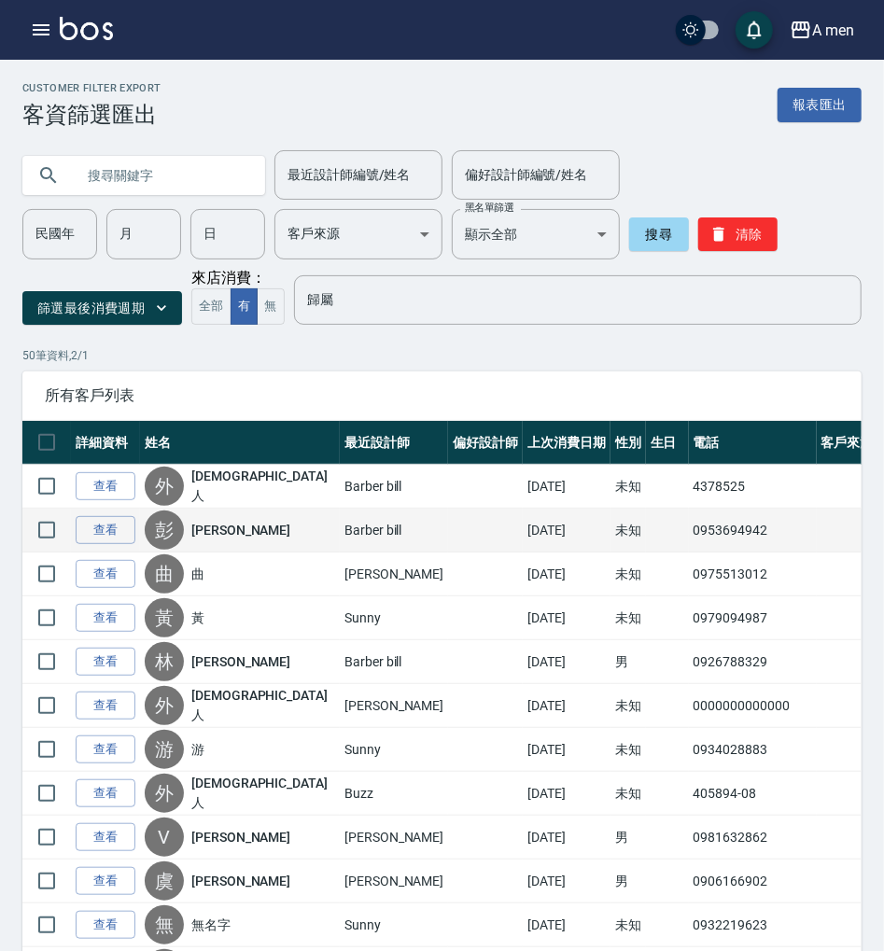
click at [727, 521] on td "0953694942" at bounding box center [753, 531] width 128 height 44
click at [715, 526] on td "0953694942" at bounding box center [753, 531] width 128 height 44
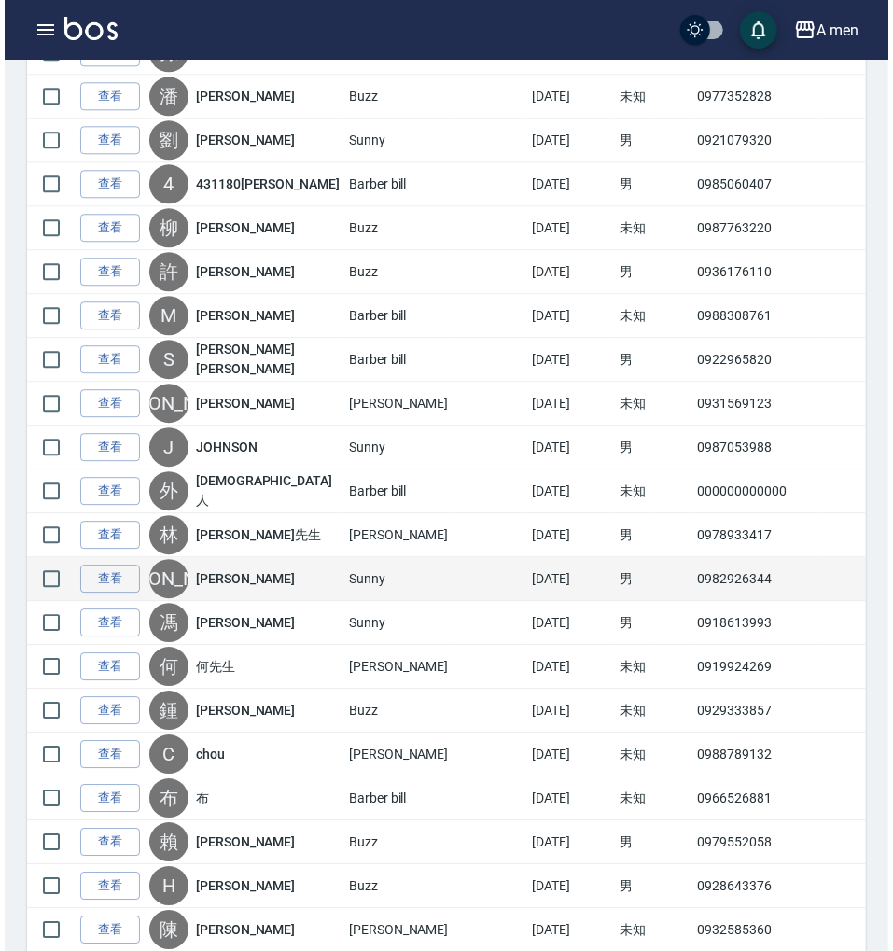
scroll to position [1781, 0]
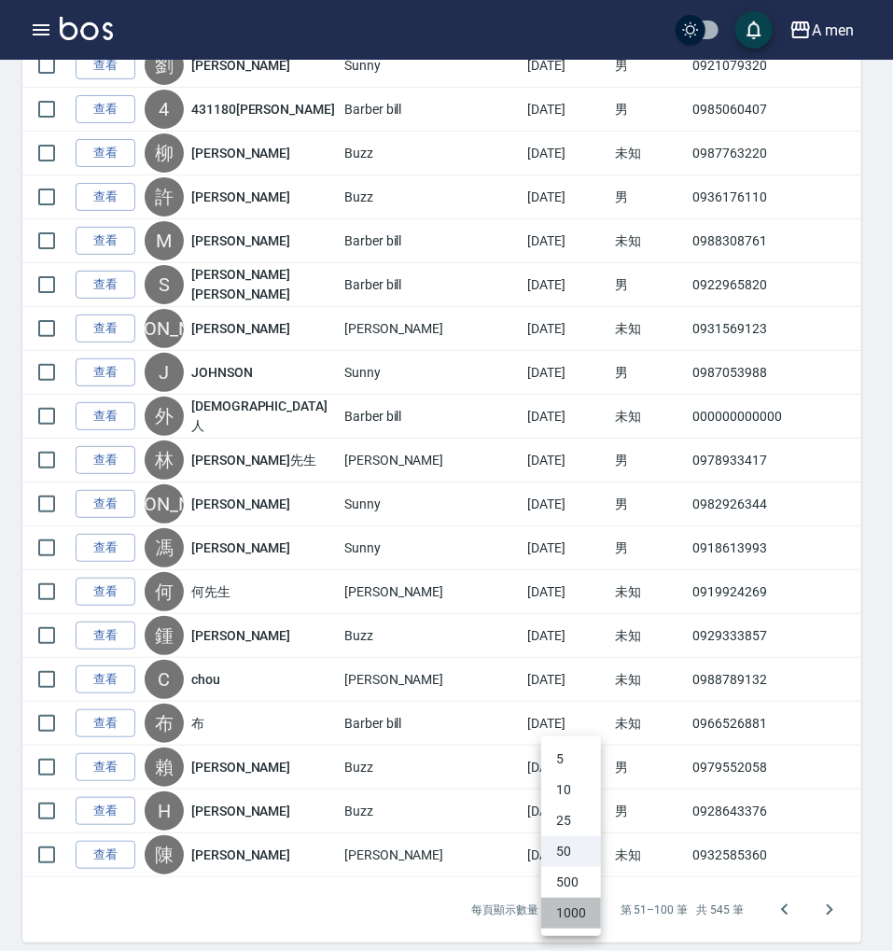
click at [581, 909] on li "1000" at bounding box center [571, 913] width 60 height 31
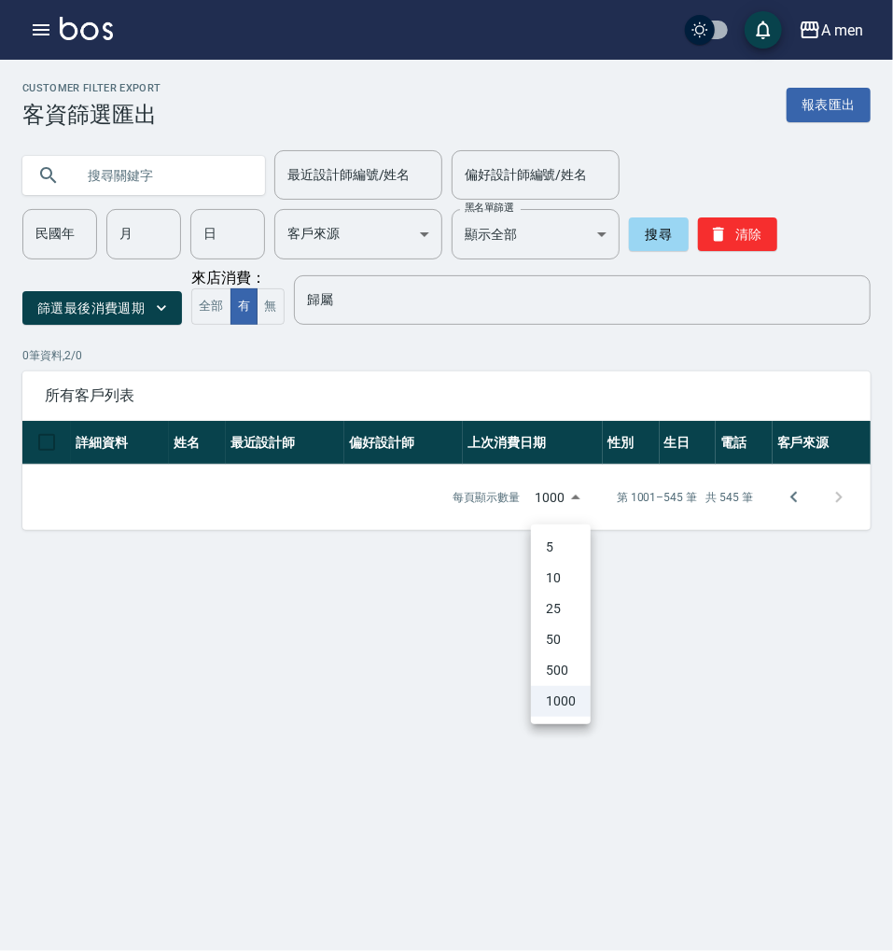
click at [575, 499] on body "A men 登出 櫃檯作業 打帳單 帳單列表 營業儀表板 現金收支登錄 高階收支登錄 材料自購登錄 每日結帳 排班表 現場電腦打卡 掃碼打卡 預約管理 預約管…" at bounding box center [446, 475] width 893 height 951
click at [782, 502] on div at bounding box center [446, 475] width 893 height 951
click at [784, 502] on icon "Go to previous page" at bounding box center [794, 497] width 22 height 22
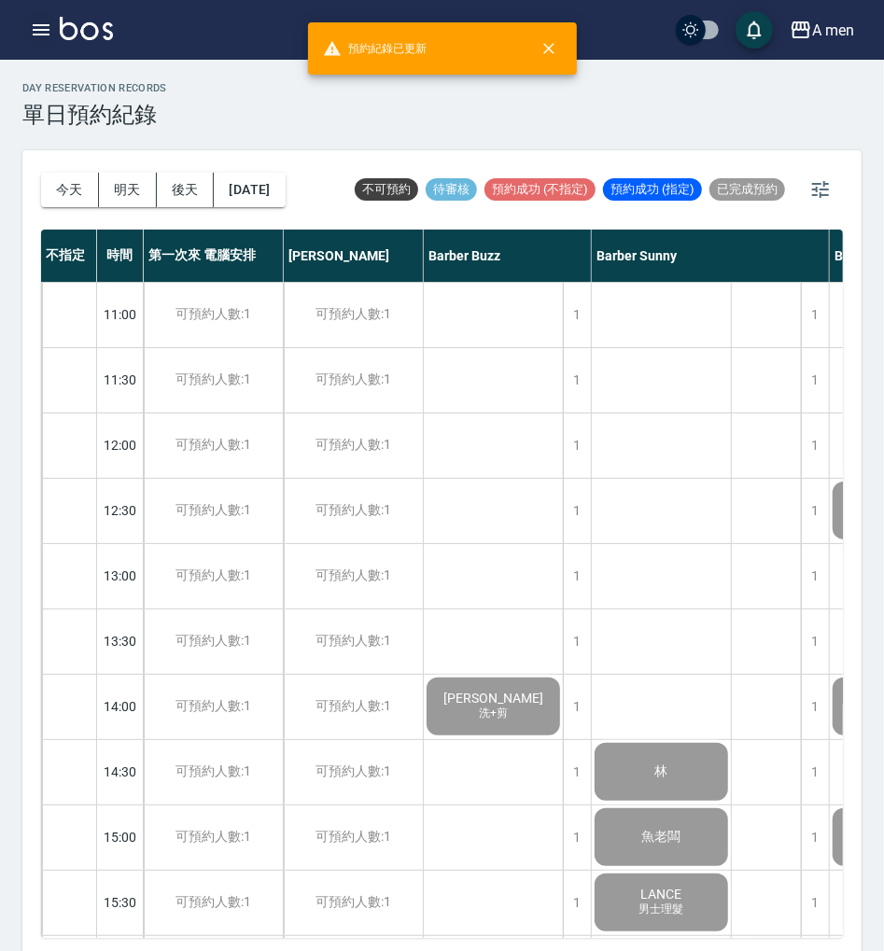
drag, startPoint x: 41, startPoint y: 49, endPoint x: 35, endPoint y: 38, distance: 12.2
click at [39, 45] on div "A men 登出" at bounding box center [442, 30] width 884 height 60
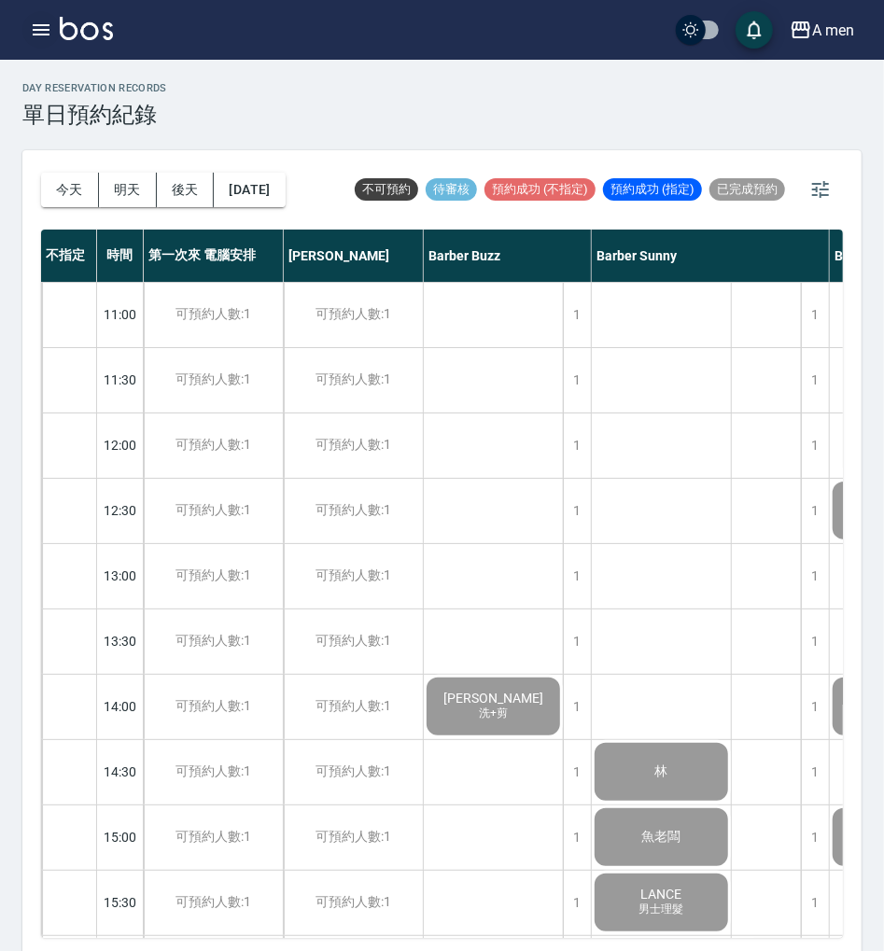
click at [35, 38] on icon "button" at bounding box center [41, 30] width 22 height 22
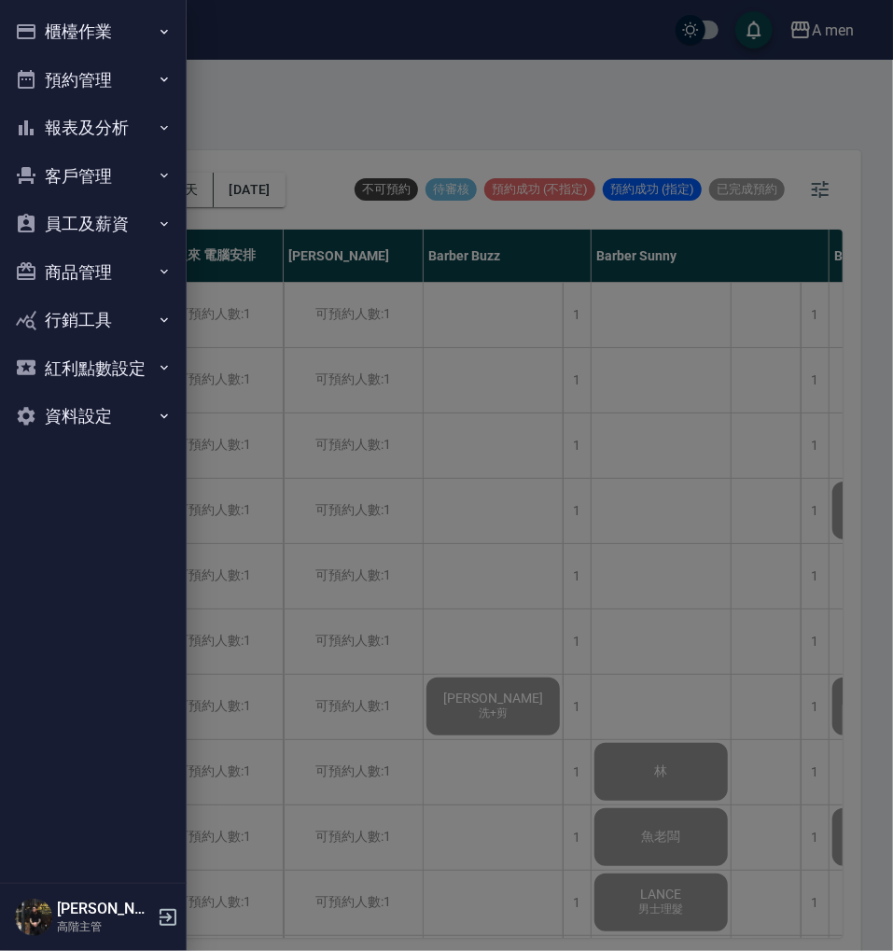
click at [119, 179] on button "客戶管理" at bounding box center [93, 176] width 172 height 49
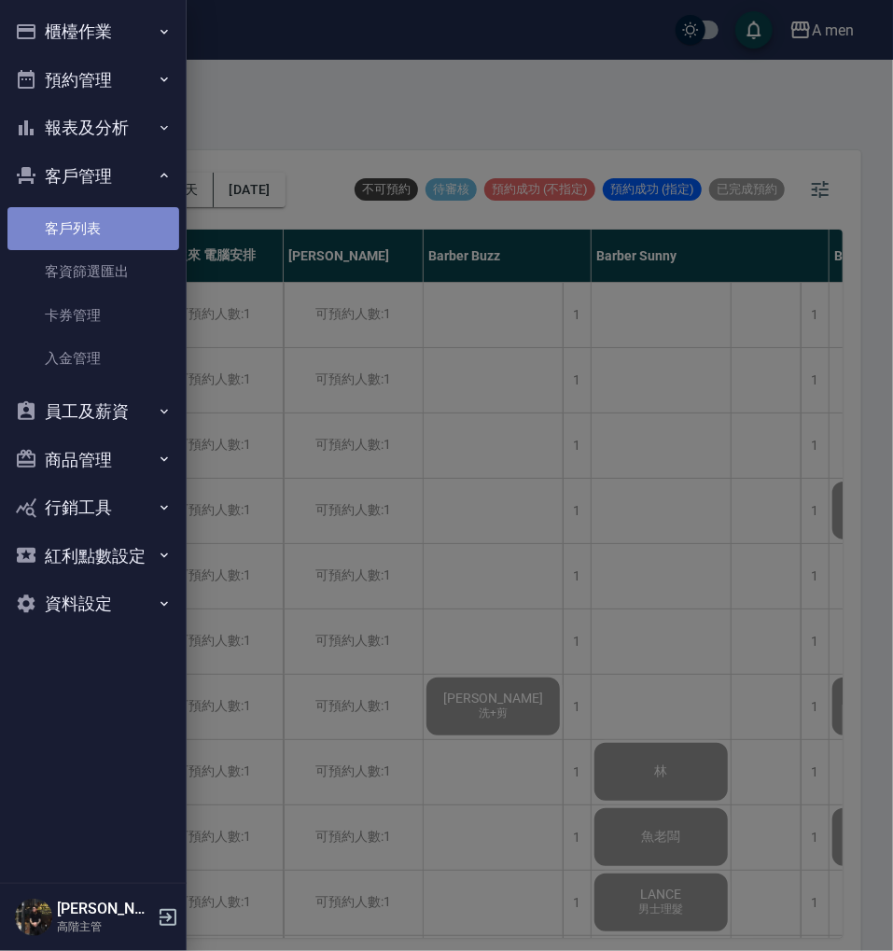
click at [126, 249] on link "客戶列表" at bounding box center [93, 228] width 172 height 43
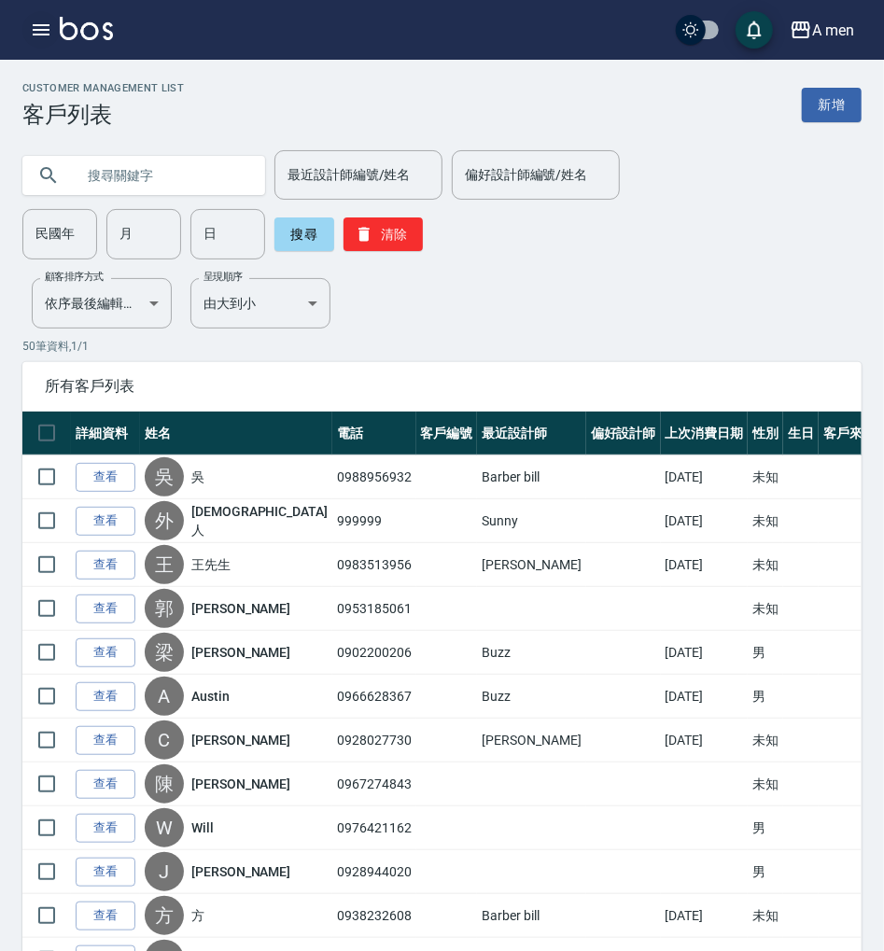
click at [49, 38] on icon "button" at bounding box center [41, 30] width 22 height 22
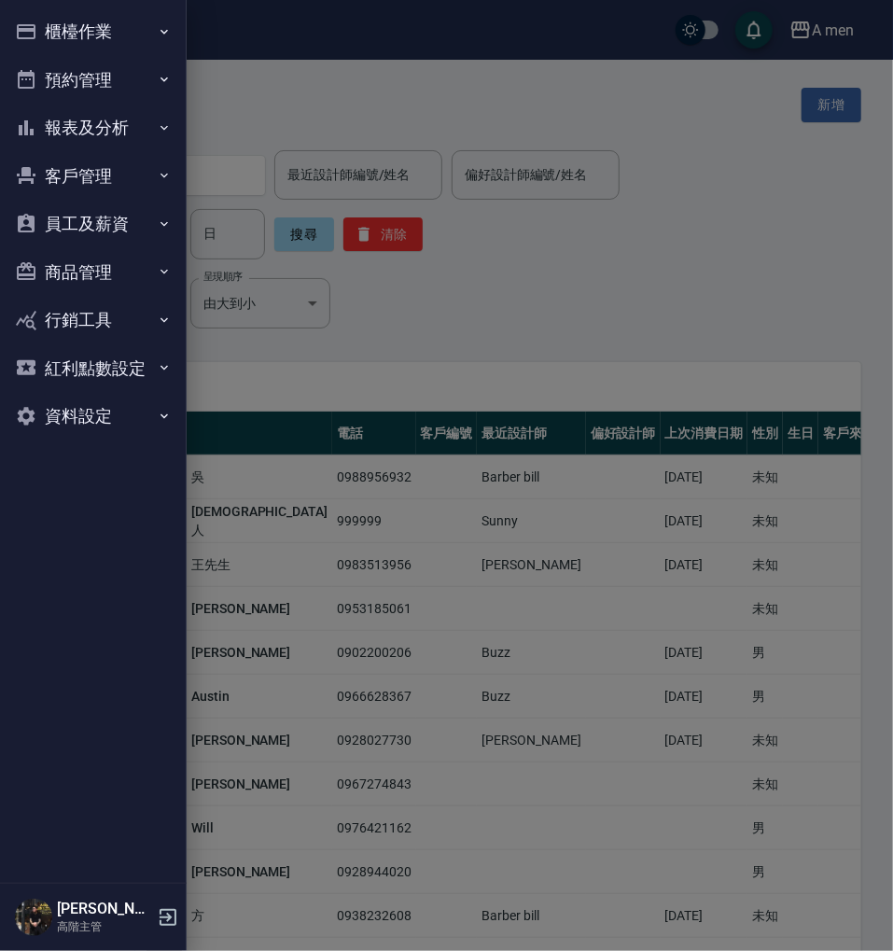
click at [116, 217] on button "員工及薪資" at bounding box center [93, 224] width 172 height 49
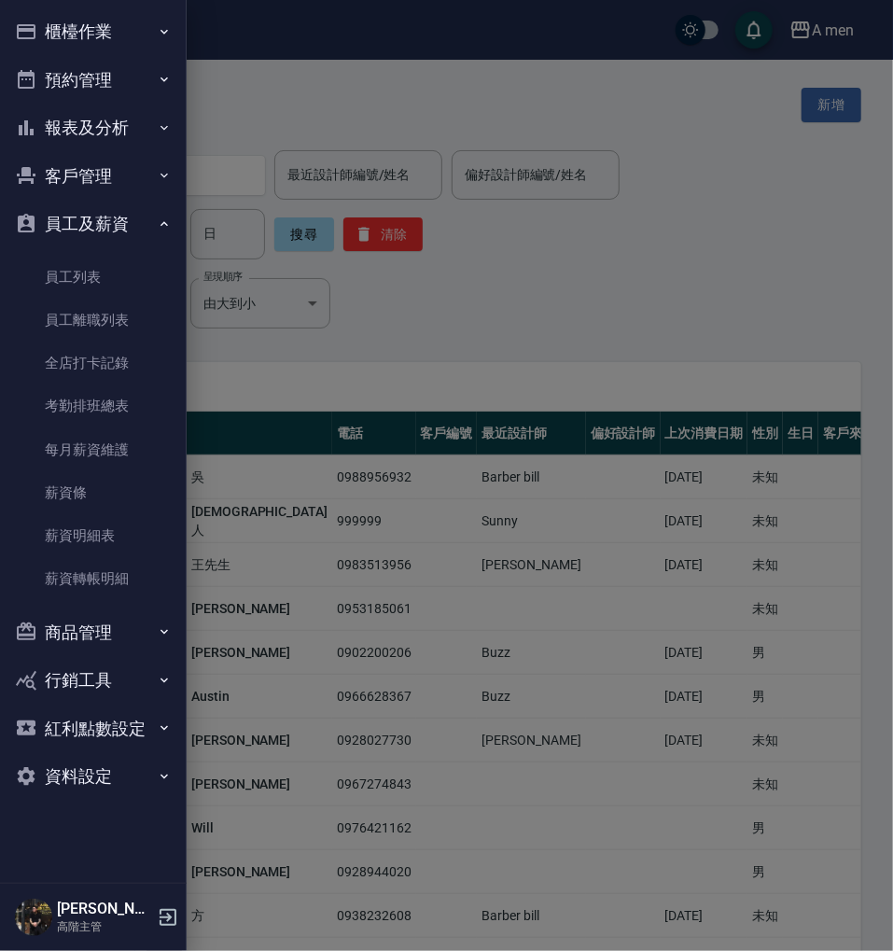
drag, startPoint x: 118, startPoint y: 187, endPoint x: 130, endPoint y: 293, distance: 107.1
click at [118, 185] on button "客戶管理" at bounding box center [93, 176] width 172 height 49
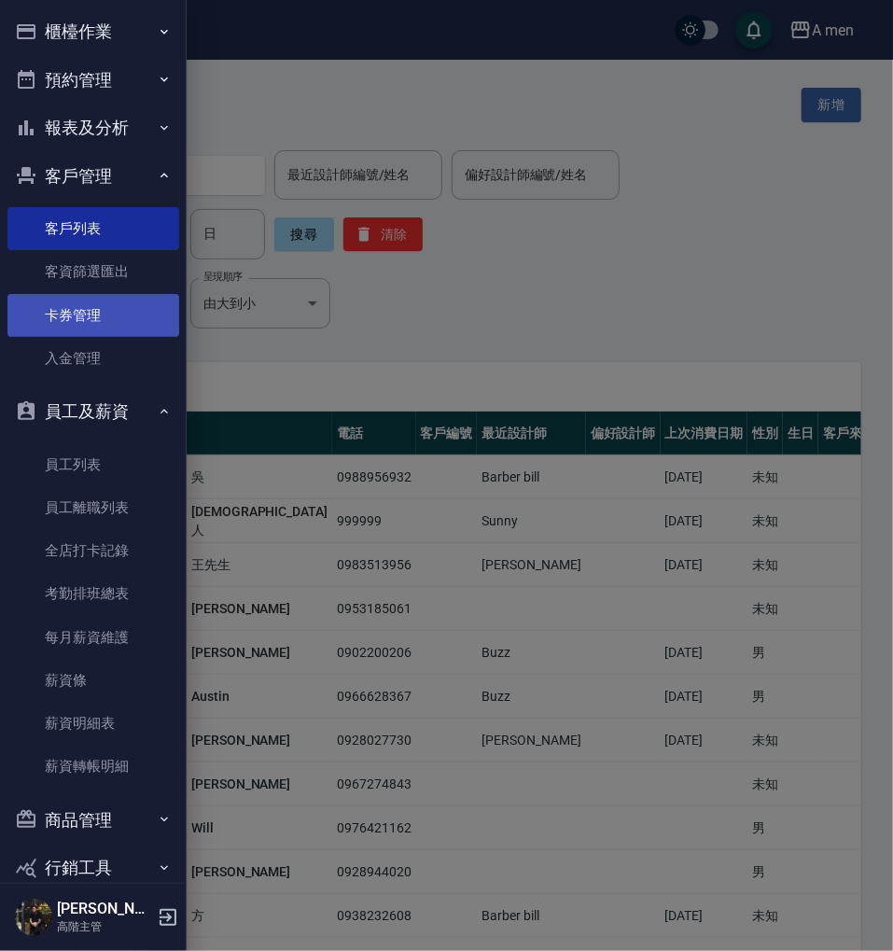
click at [128, 325] on link "卡券管理" at bounding box center [93, 315] width 172 height 43
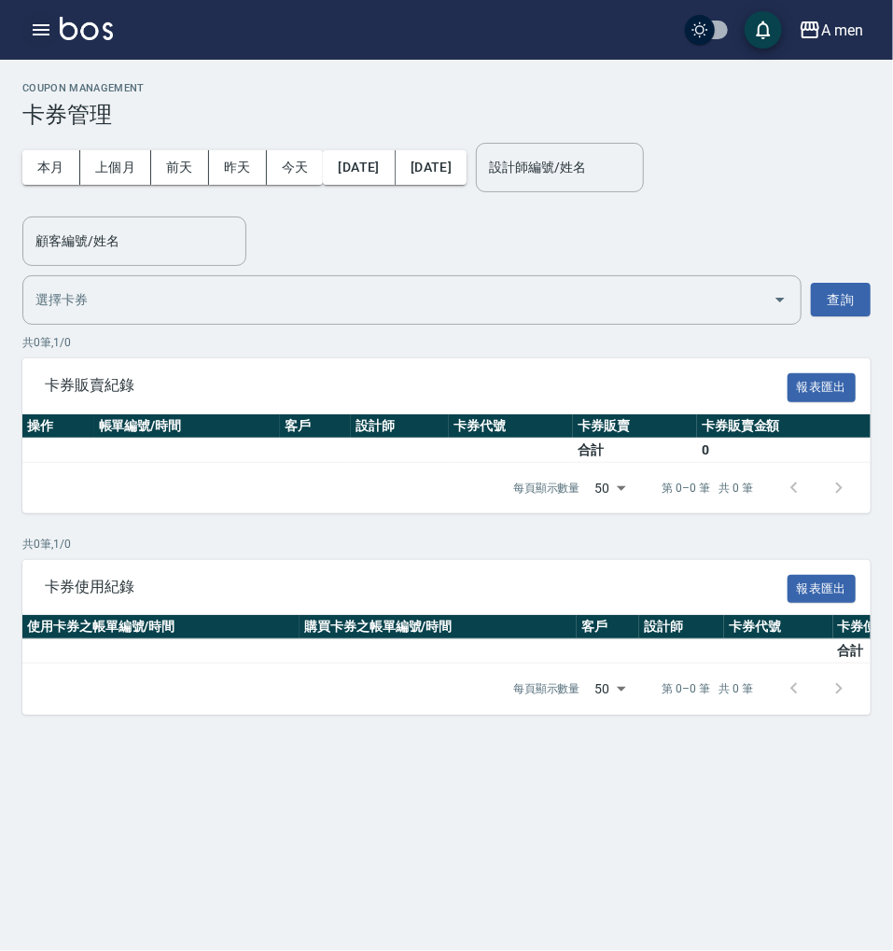
click at [49, 19] on icon "button" at bounding box center [41, 30] width 22 height 22
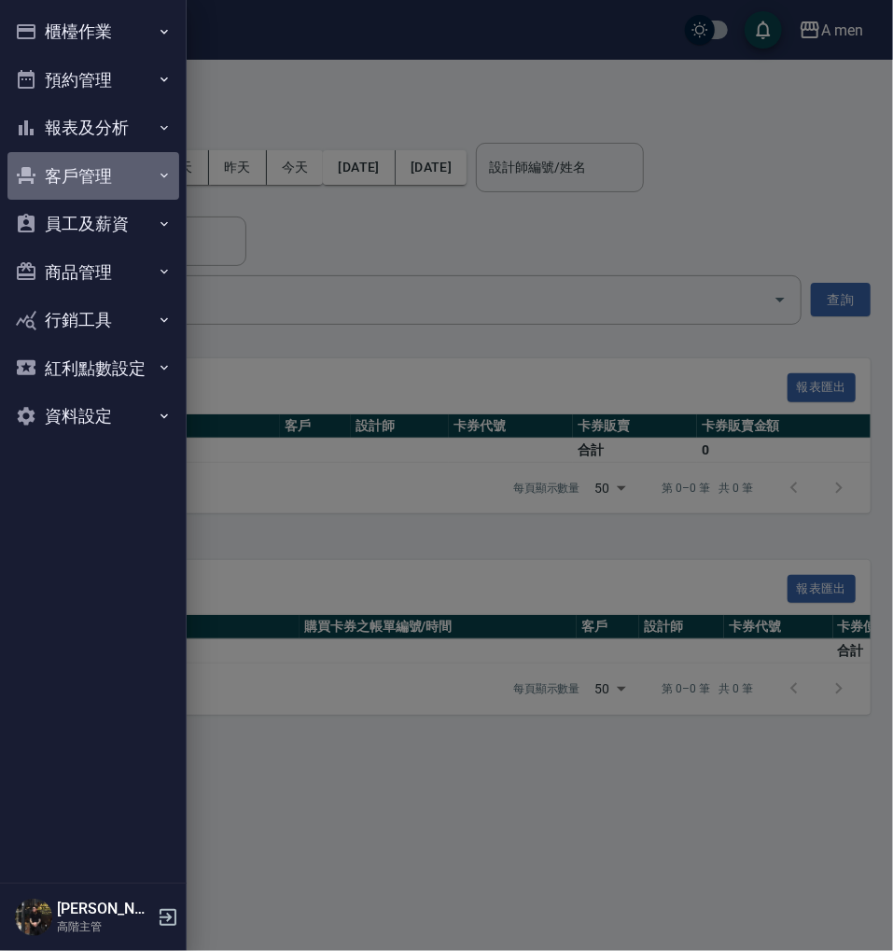
drag, startPoint x: 125, startPoint y: 184, endPoint x: 128, endPoint y: 283, distance: 99.0
click at [121, 182] on button "客戶管理" at bounding box center [93, 176] width 172 height 49
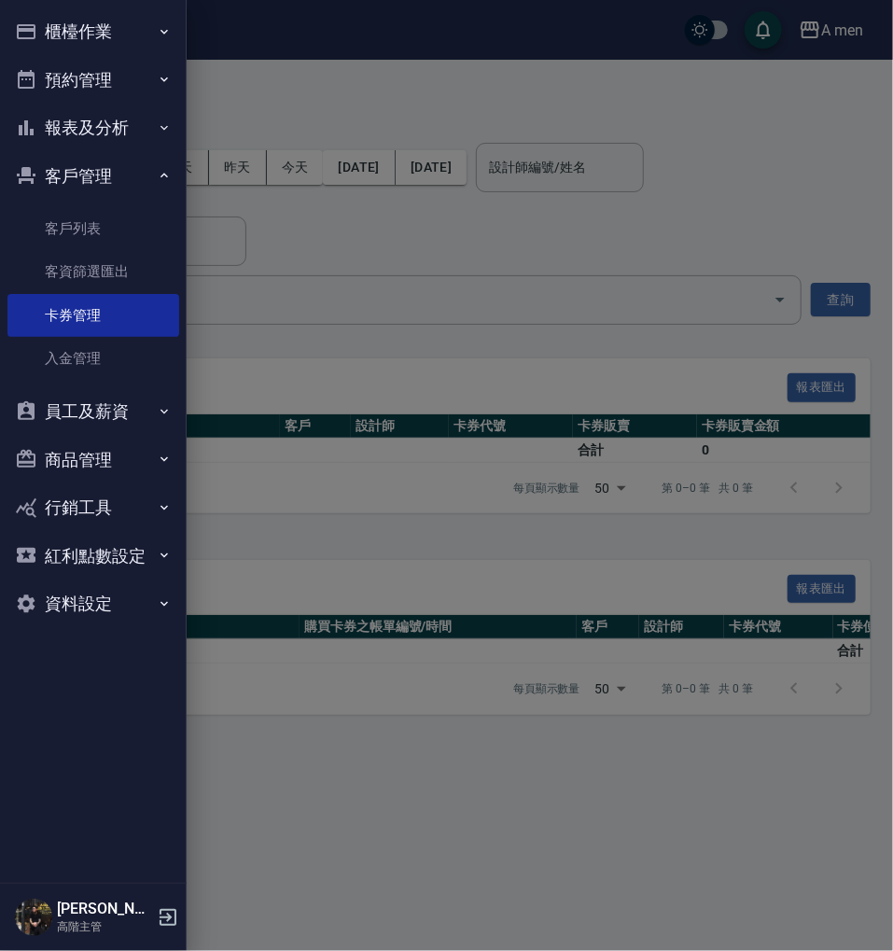
drag, startPoint x: 128, startPoint y: 272, endPoint x: 605, endPoint y: 303, distance: 478.0
click at [127, 271] on link "客資篩選匯出" at bounding box center [93, 271] width 172 height 43
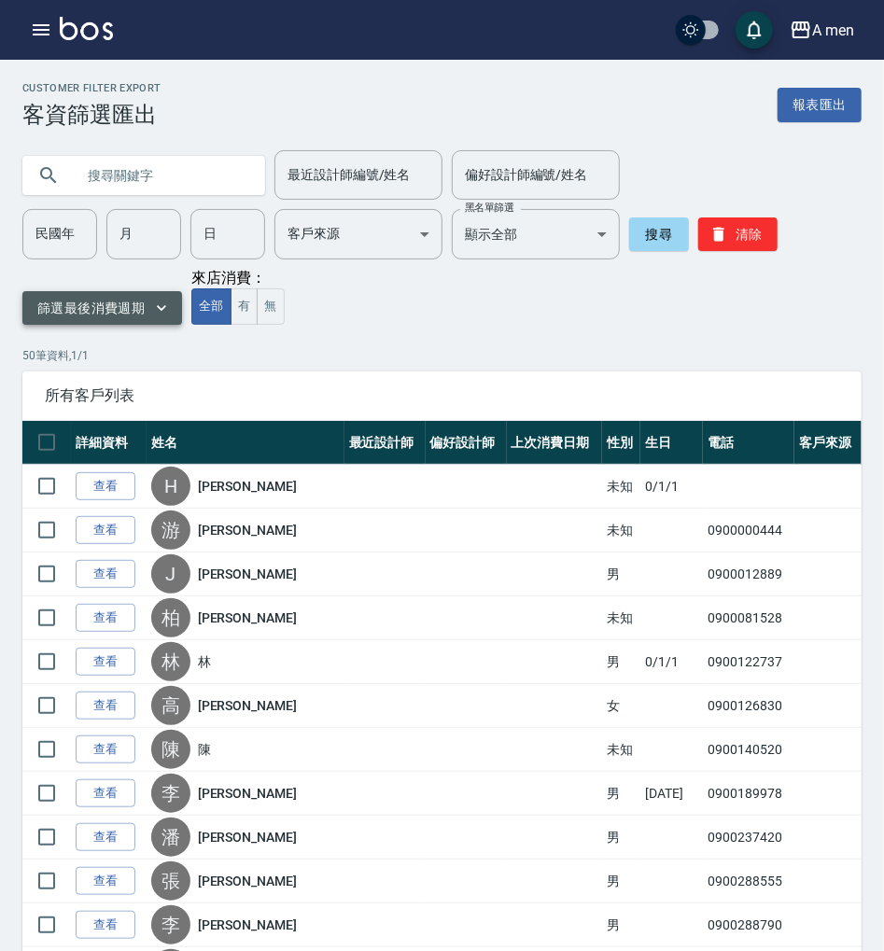
click at [141, 308] on button "篩選最後消費週期" at bounding box center [102, 308] width 160 height 35
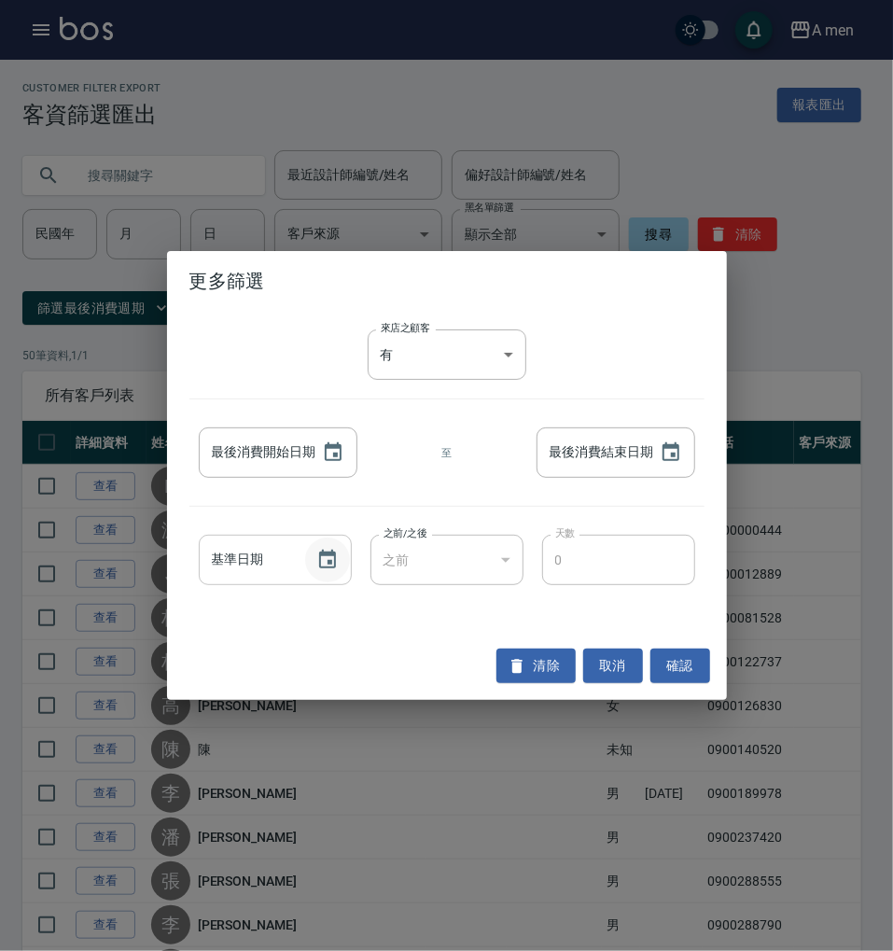
click at [322, 556] on icon "Choose date" at bounding box center [327, 560] width 22 height 22
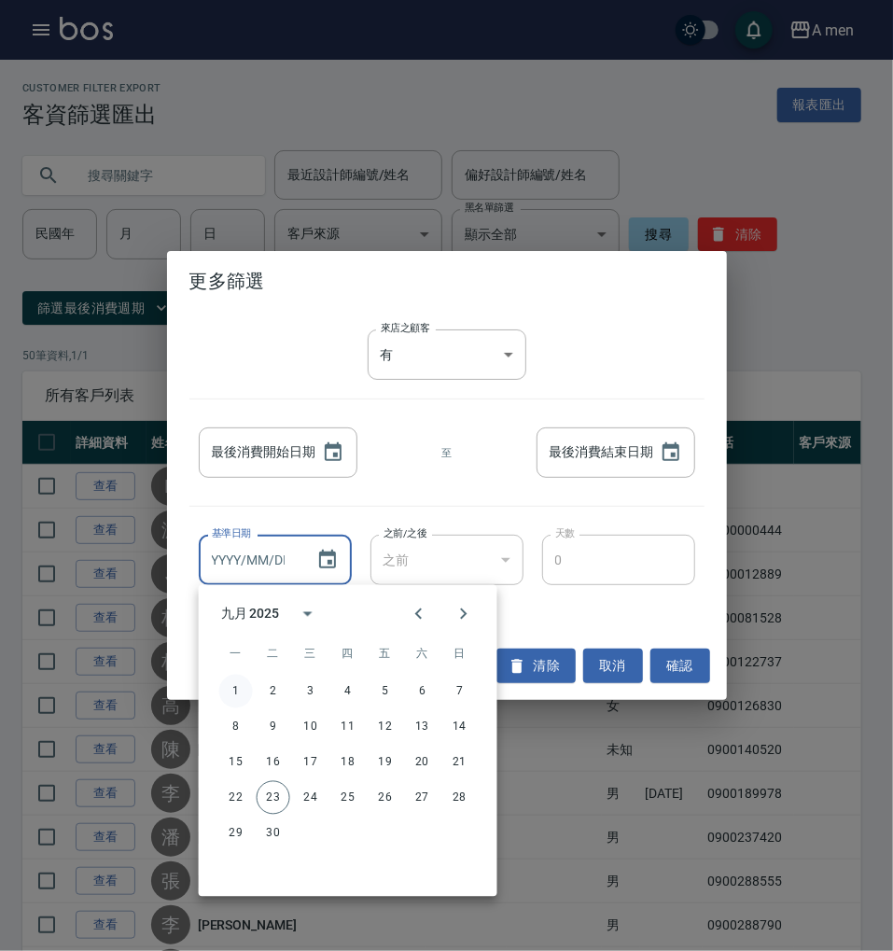
click at [230, 681] on button "1" at bounding box center [236, 692] width 34 height 34
type input "[DATE]"
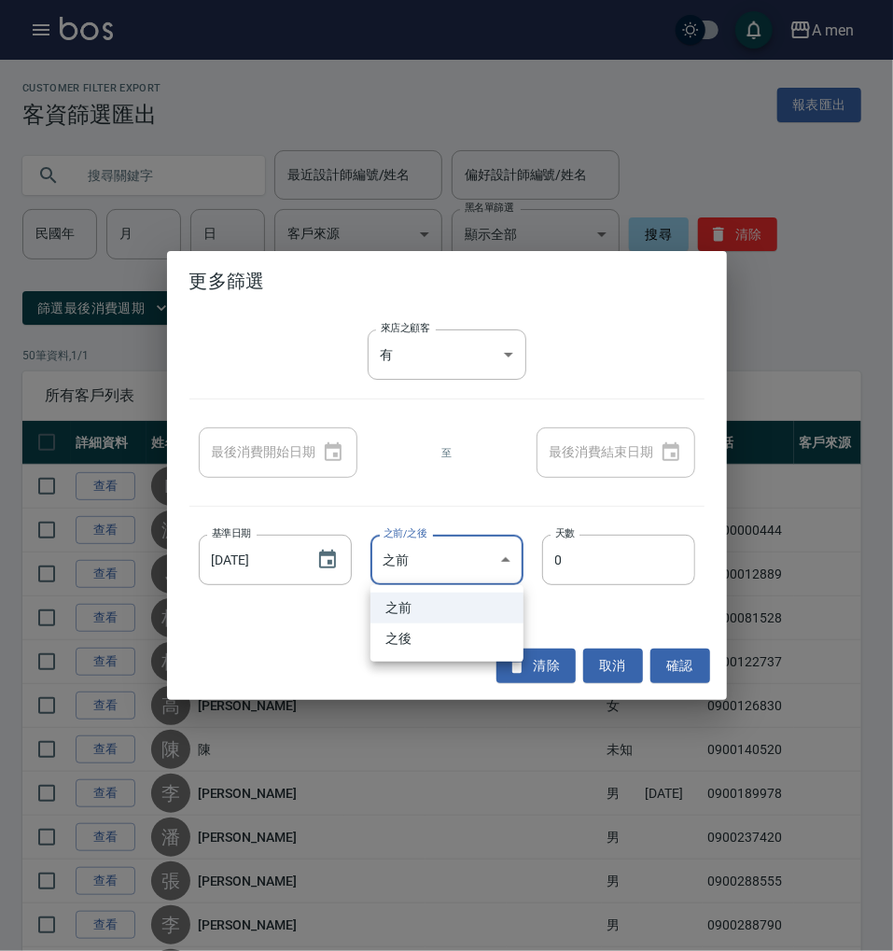
click at [444, 637] on li "之後" at bounding box center [447, 638] width 153 height 31
type input "GREATERTHAN"
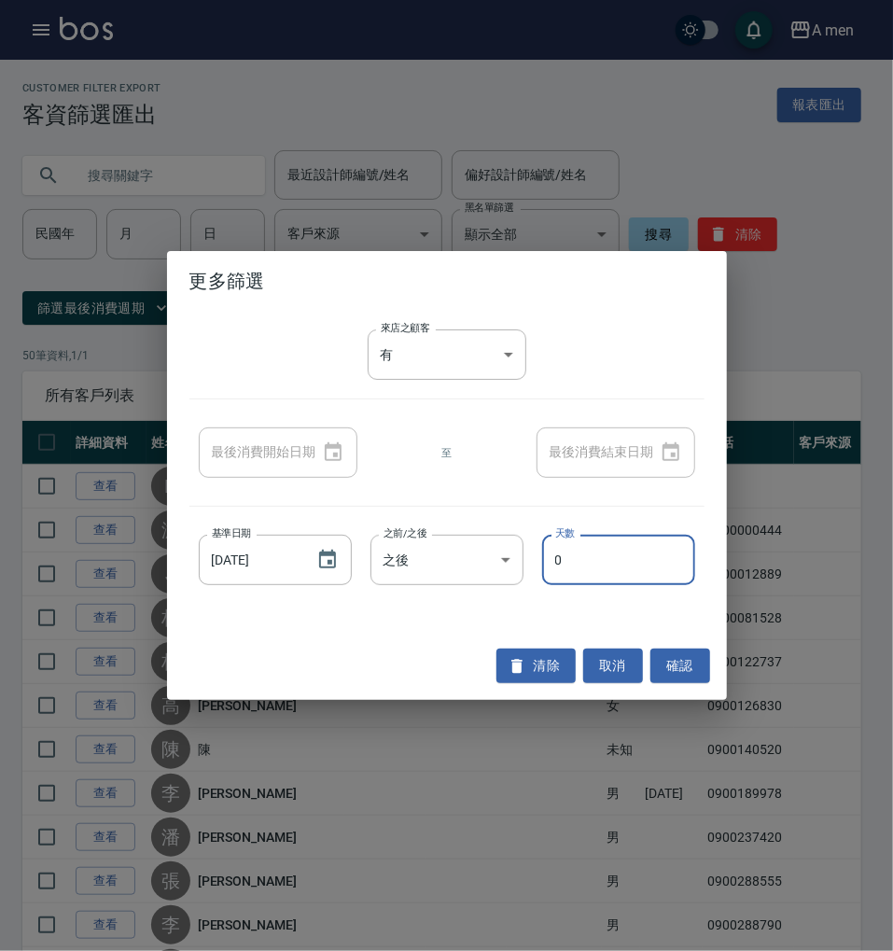
click at [532, 568] on div "基準日期 [DATE] 基準日期 之前/之後 之後 GREATERTHAN 之前/之後 天數 0 天數" at bounding box center [446, 559] width 515 height 69
type input "30"
drag, startPoint x: 687, startPoint y: 674, endPoint x: 634, endPoint y: 621, distance: 75.2
click at [687, 673] on button "確認" at bounding box center [680, 666] width 60 height 35
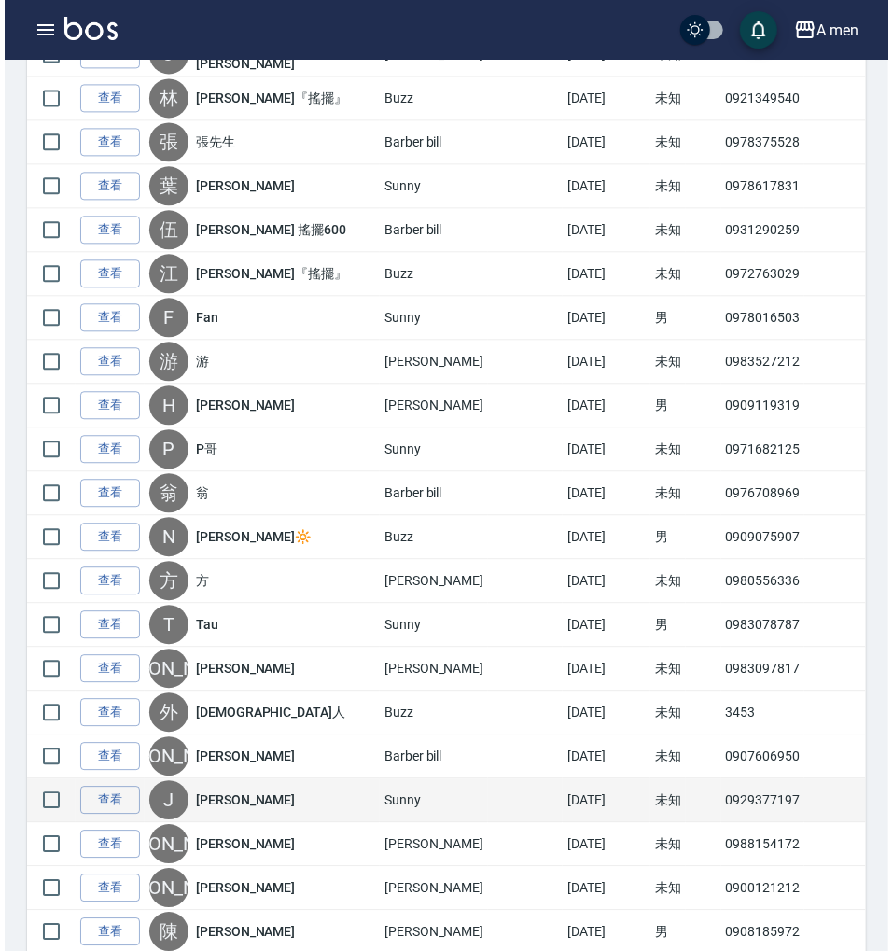
scroll to position [1781, 0]
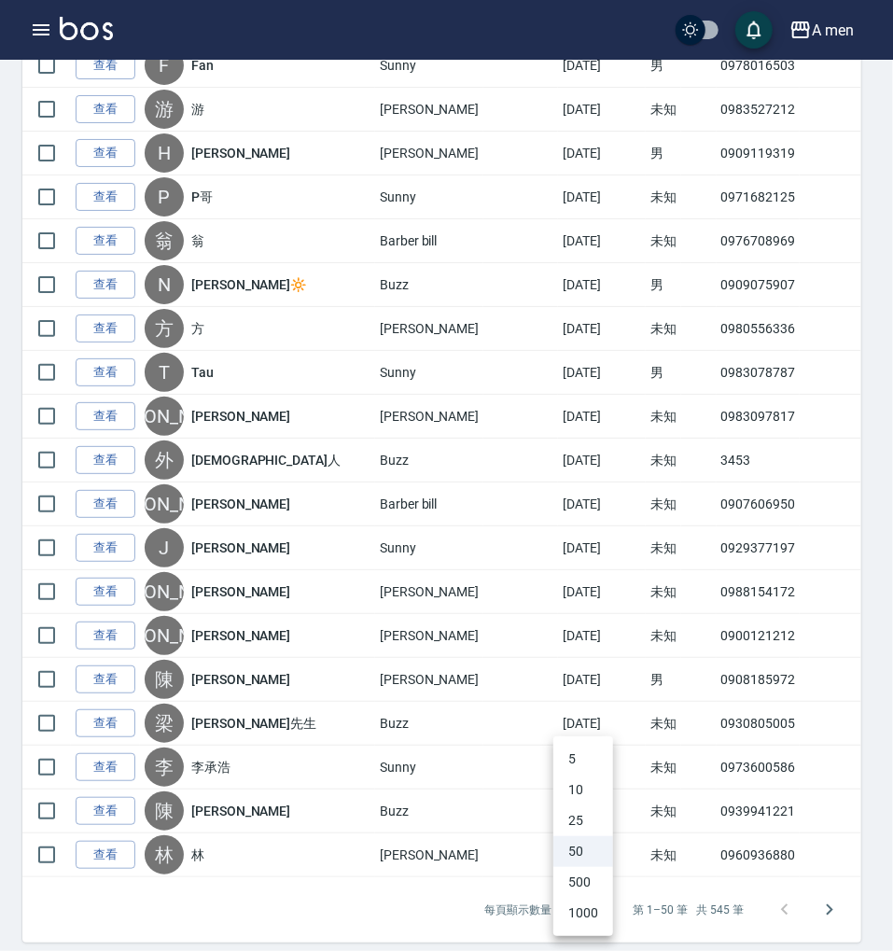
click at [577, 914] on li "1000" at bounding box center [583, 913] width 60 height 31
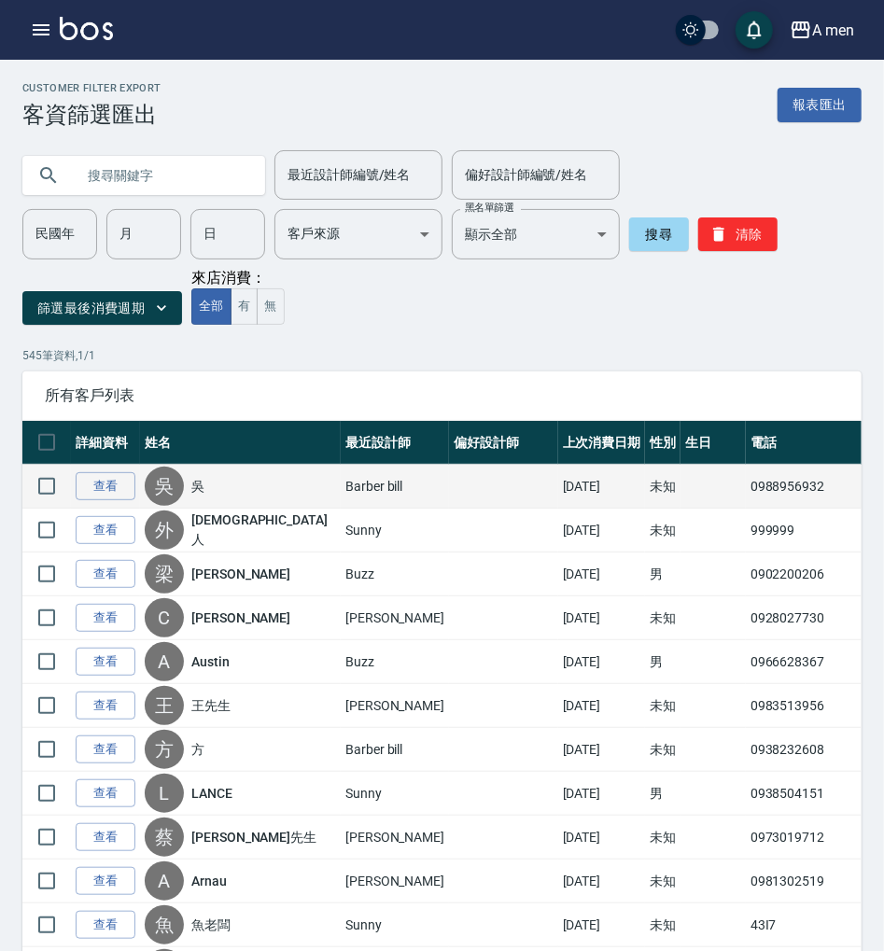
click at [746, 497] on td "0988956932" at bounding box center [810, 487] width 128 height 44
click at [746, 493] on td "0988956932" at bounding box center [810, 487] width 128 height 44
click at [746, 480] on td "0988956932" at bounding box center [810, 487] width 128 height 44
click at [746, 483] on td "0988956932" at bounding box center [810, 487] width 128 height 44
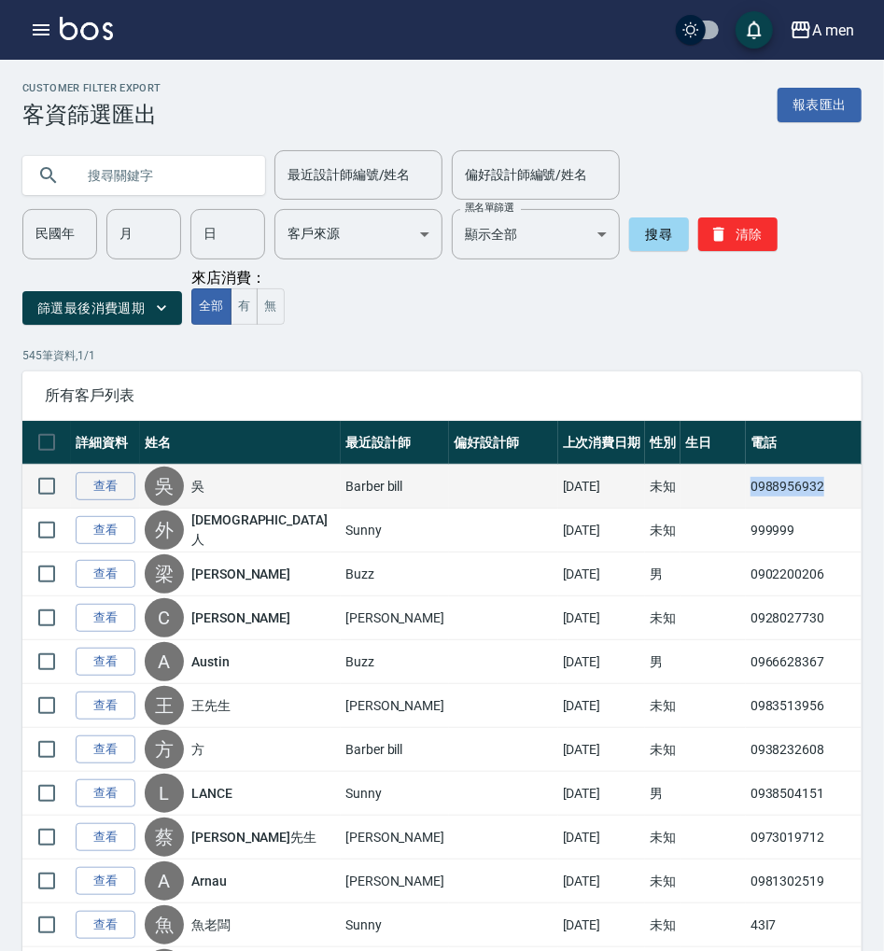
click at [746, 482] on td "0988956932" at bounding box center [810, 487] width 128 height 44
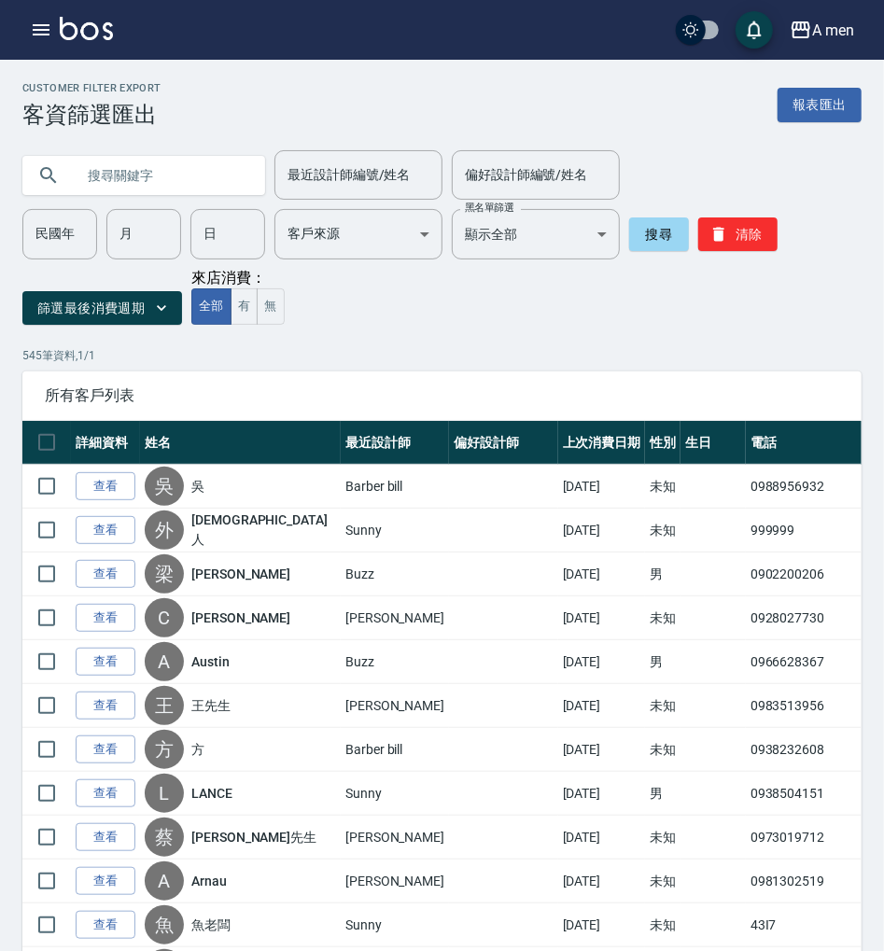
click at [762, 308] on div "篩選最後消費週期 來店消費： 全部 有 無" at bounding box center [441, 297] width 839 height 56
click at [810, 105] on button "報表匯出" at bounding box center [819, 105] width 84 height 35
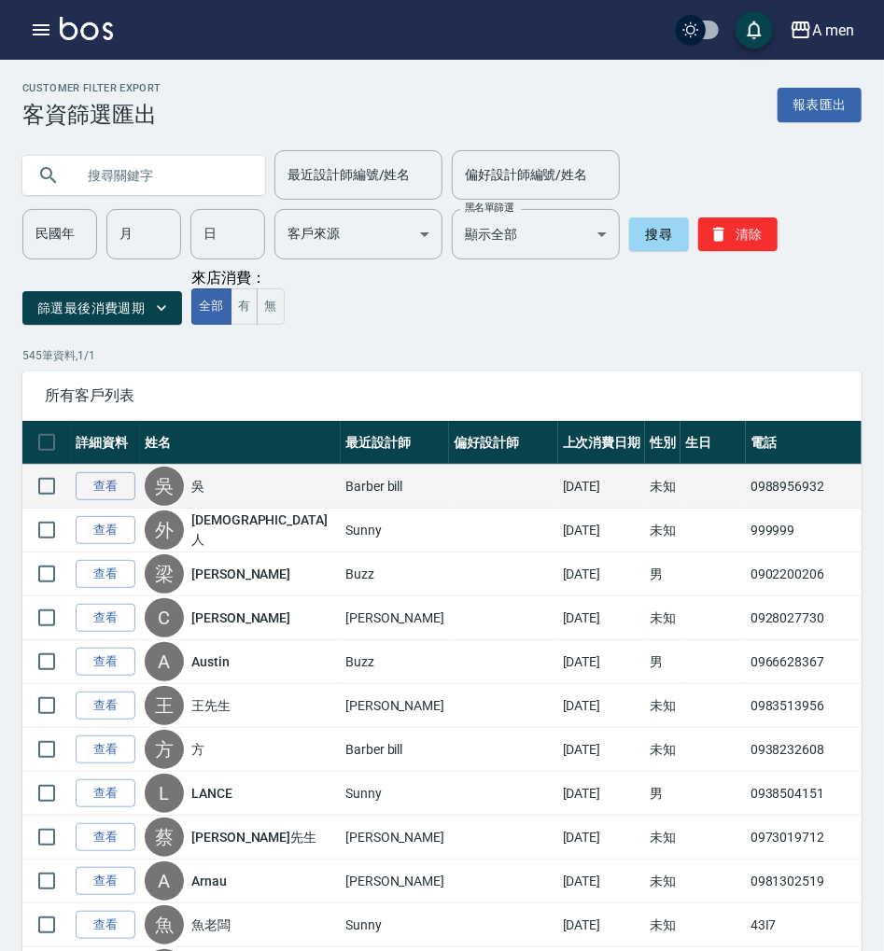
click at [746, 491] on td "0988956932" at bounding box center [810, 487] width 128 height 44
click at [746, 490] on td "0988956932" at bounding box center [810, 487] width 128 height 44
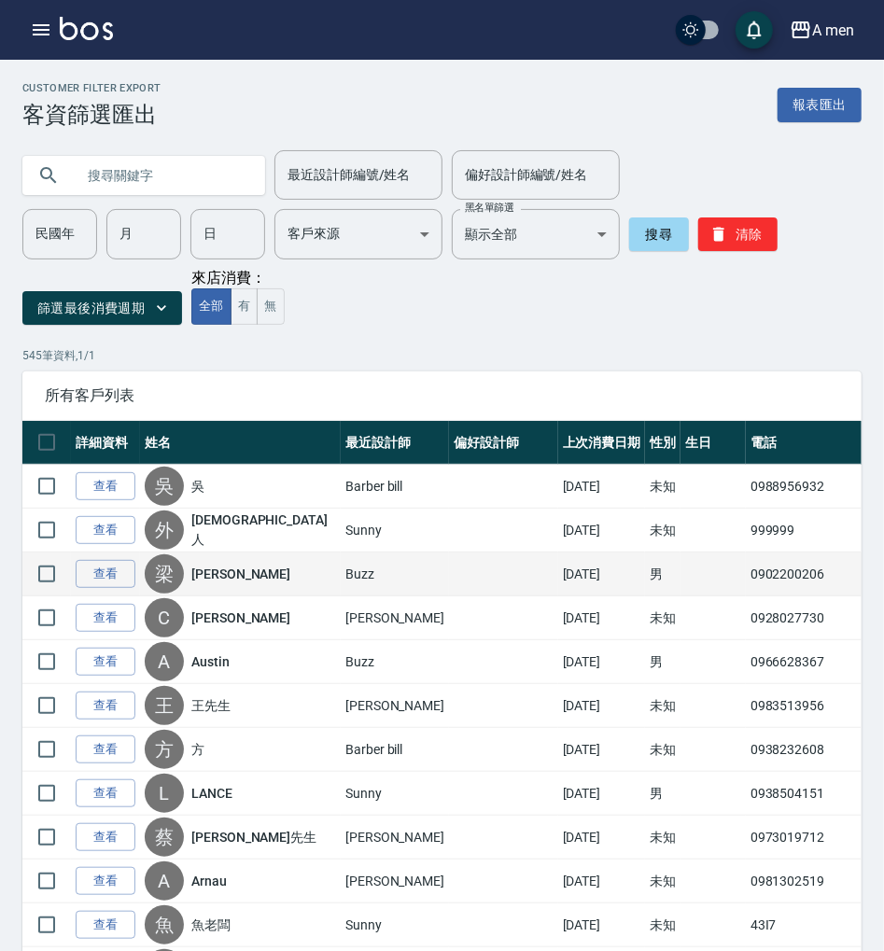
click at [746, 569] on td "0902200206" at bounding box center [810, 575] width 128 height 44
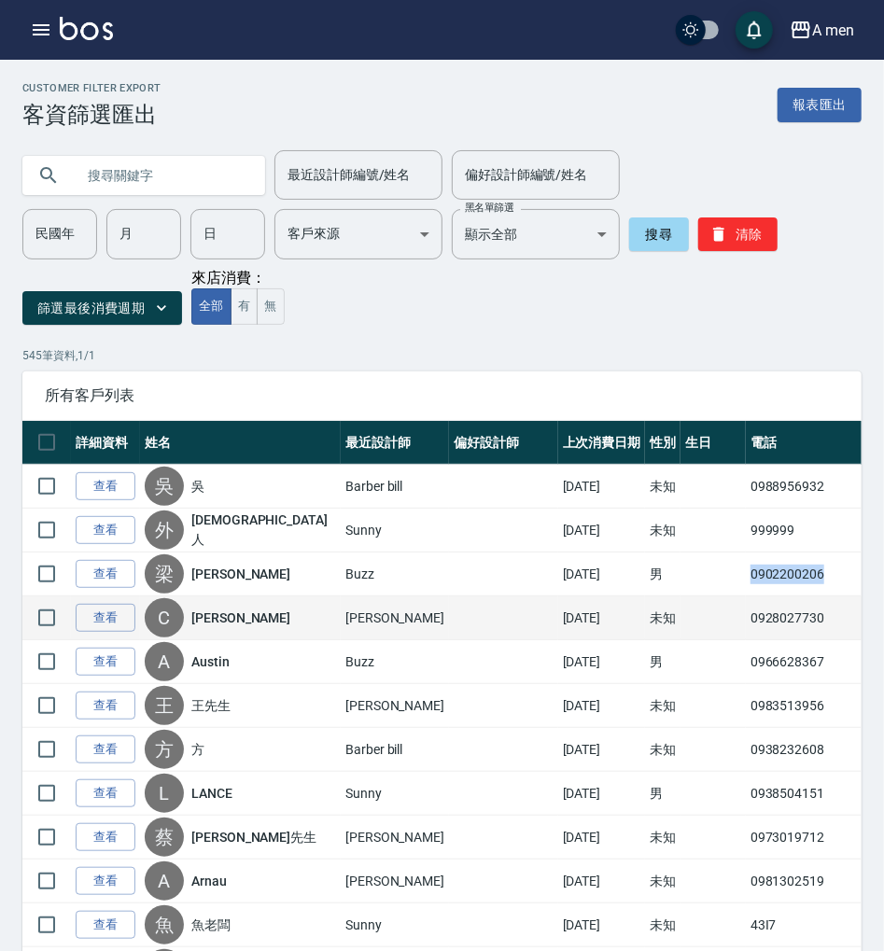
click at [746, 616] on td "0928027730" at bounding box center [810, 618] width 128 height 44
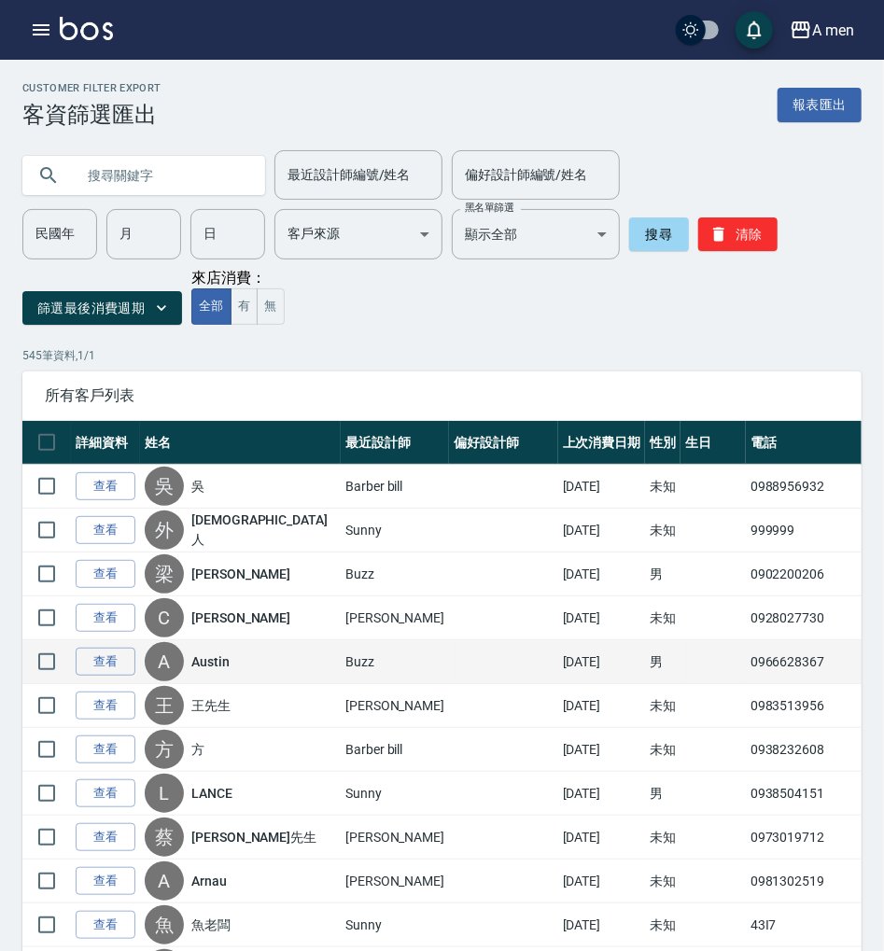
click at [746, 657] on td "0966628367" at bounding box center [810, 662] width 128 height 44
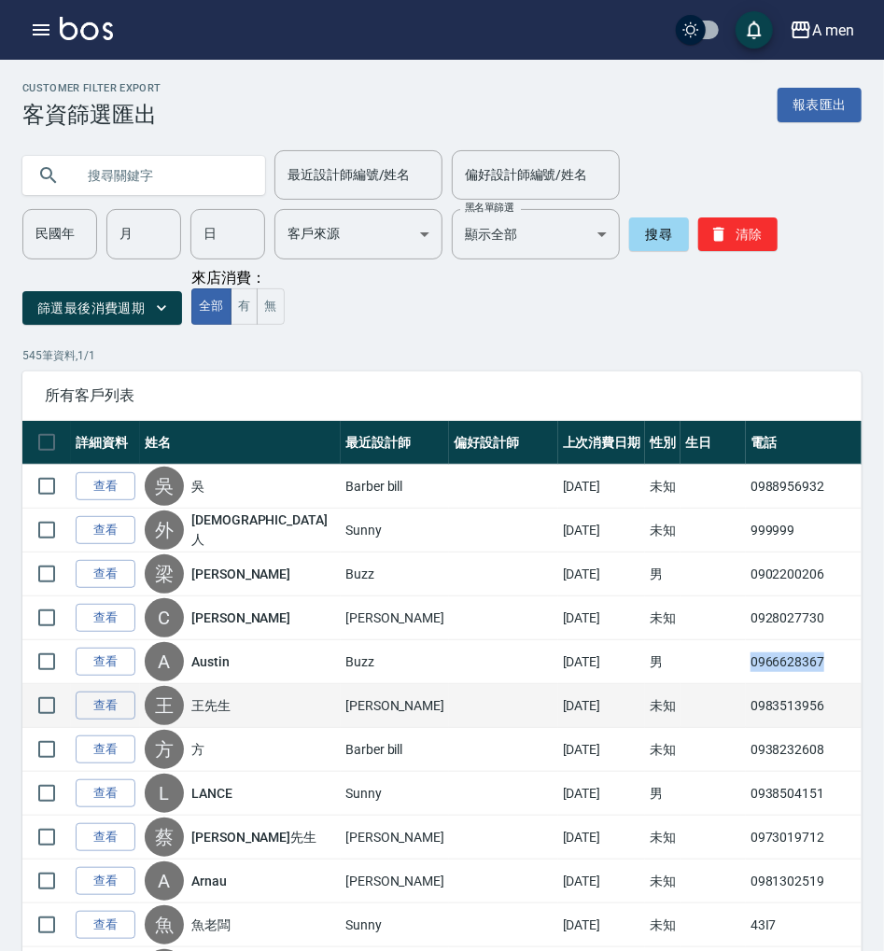
click at [746, 706] on td "0983513956" at bounding box center [810, 706] width 128 height 44
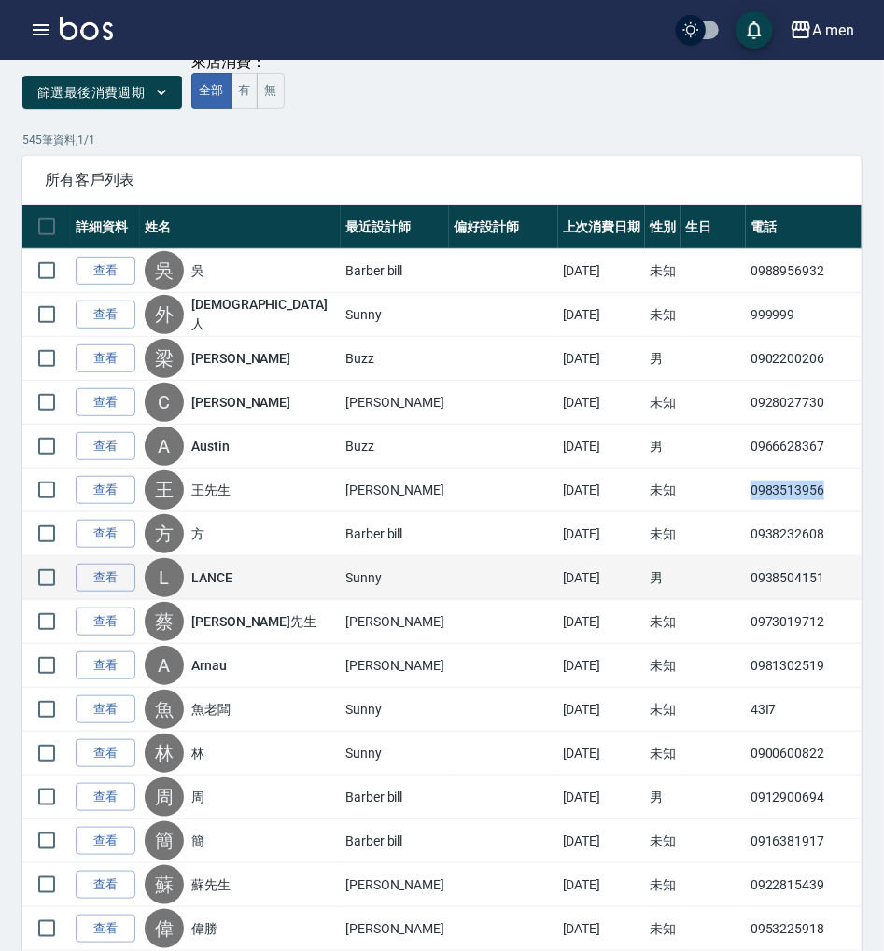
scroll to position [248, 0]
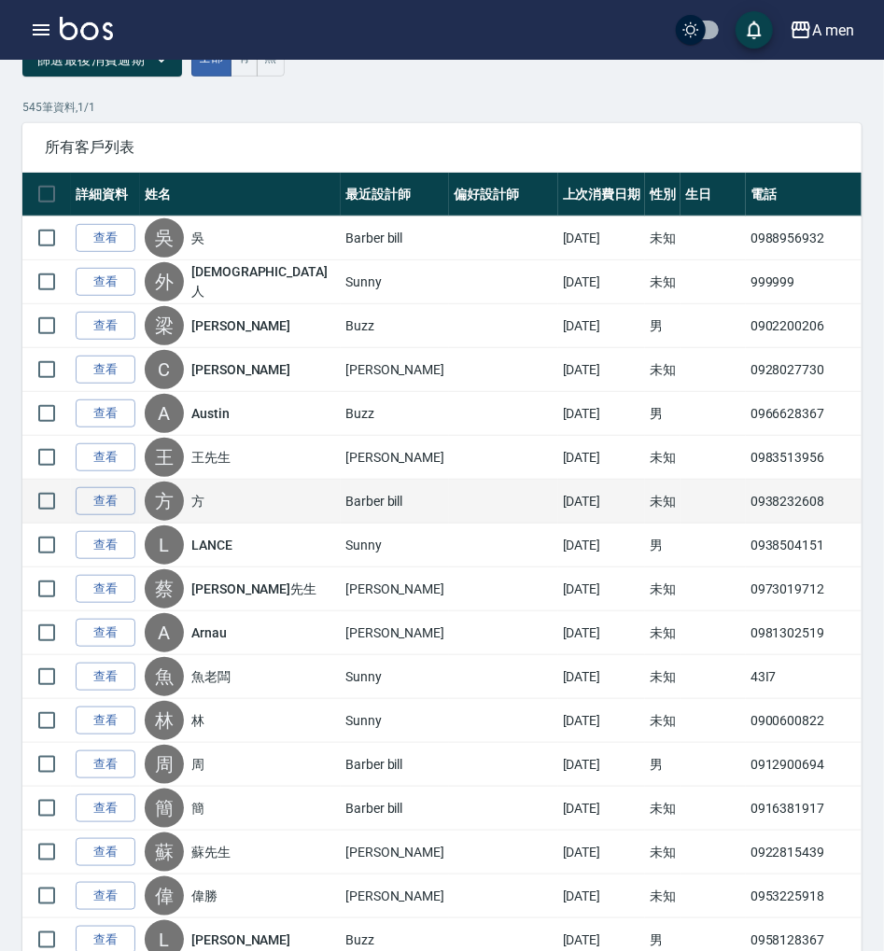
click at [746, 501] on td "0938232608" at bounding box center [810, 502] width 128 height 44
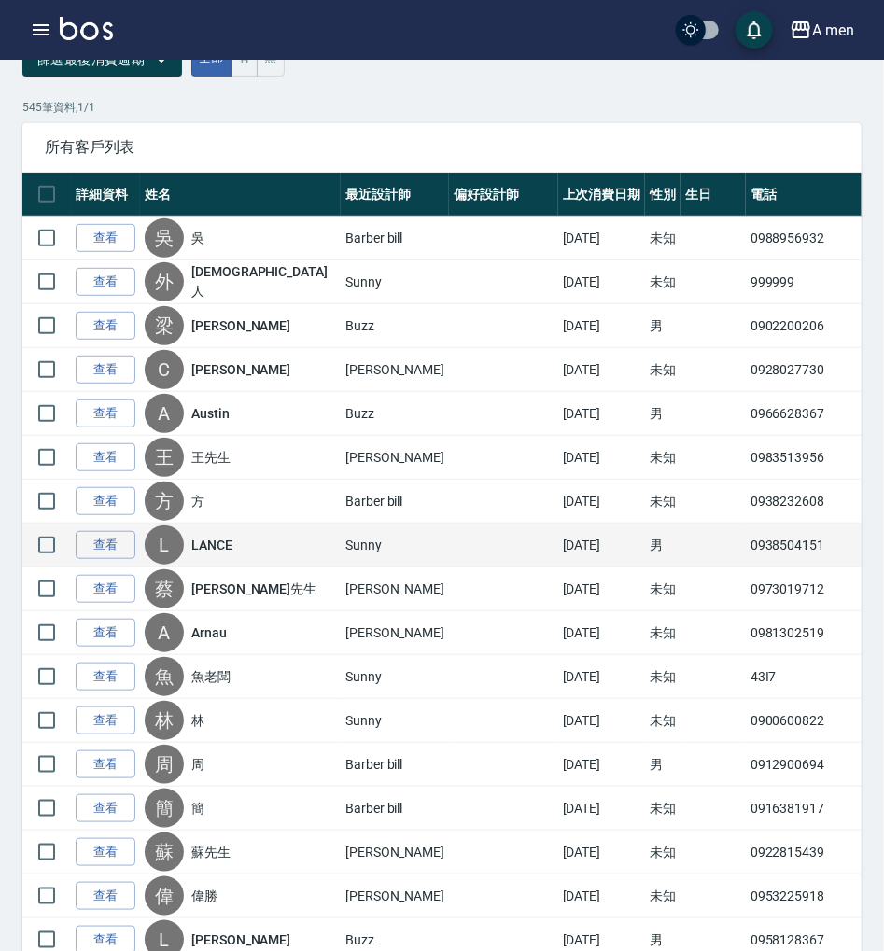
click at [746, 545] on td "0938504151" at bounding box center [810, 546] width 128 height 44
click at [746, 547] on td "0938504151" at bounding box center [810, 546] width 128 height 44
click at [746, 545] on td "0938504151" at bounding box center [810, 546] width 128 height 44
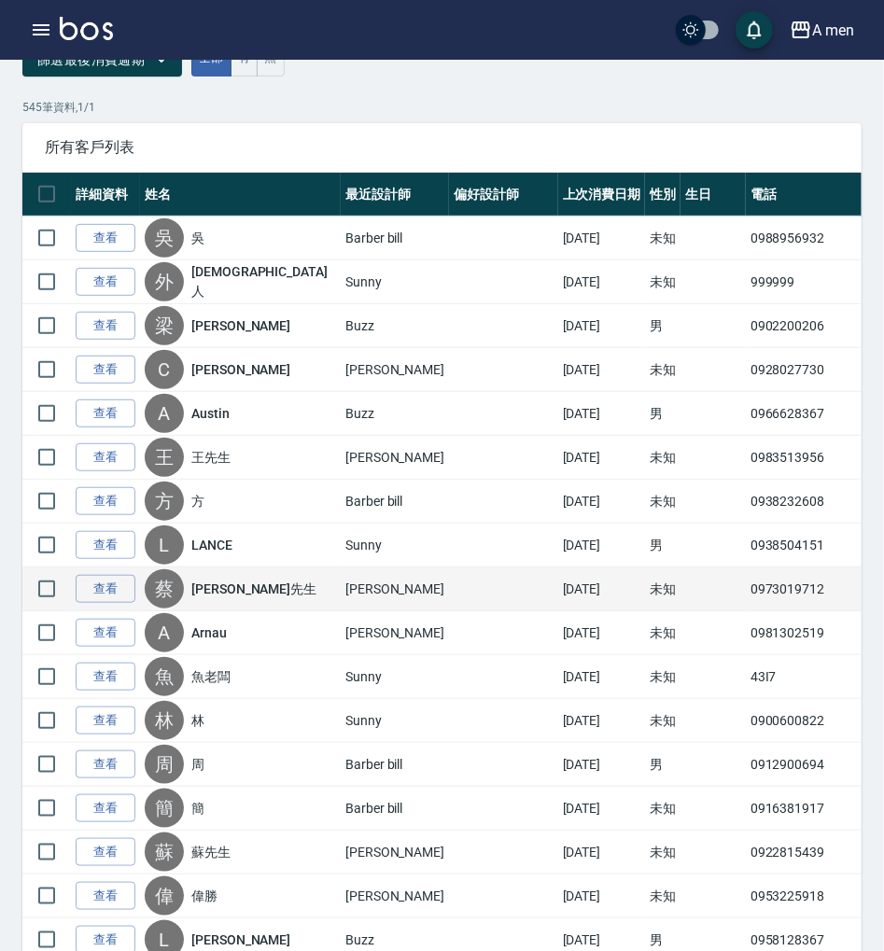
click at [746, 584] on td "0973019712" at bounding box center [810, 589] width 128 height 44
click at [746, 583] on td "0973019712" at bounding box center [810, 589] width 128 height 44
click at [746, 597] on td "0973019712" at bounding box center [810, 589] width 128 height 44
click at [746, 577] on td "0973019712" at bounding box center [810, 589] width 128 height 44
click at [746, 586] on td "0973019712" at bounding box center [810, 589] width 128 height 44
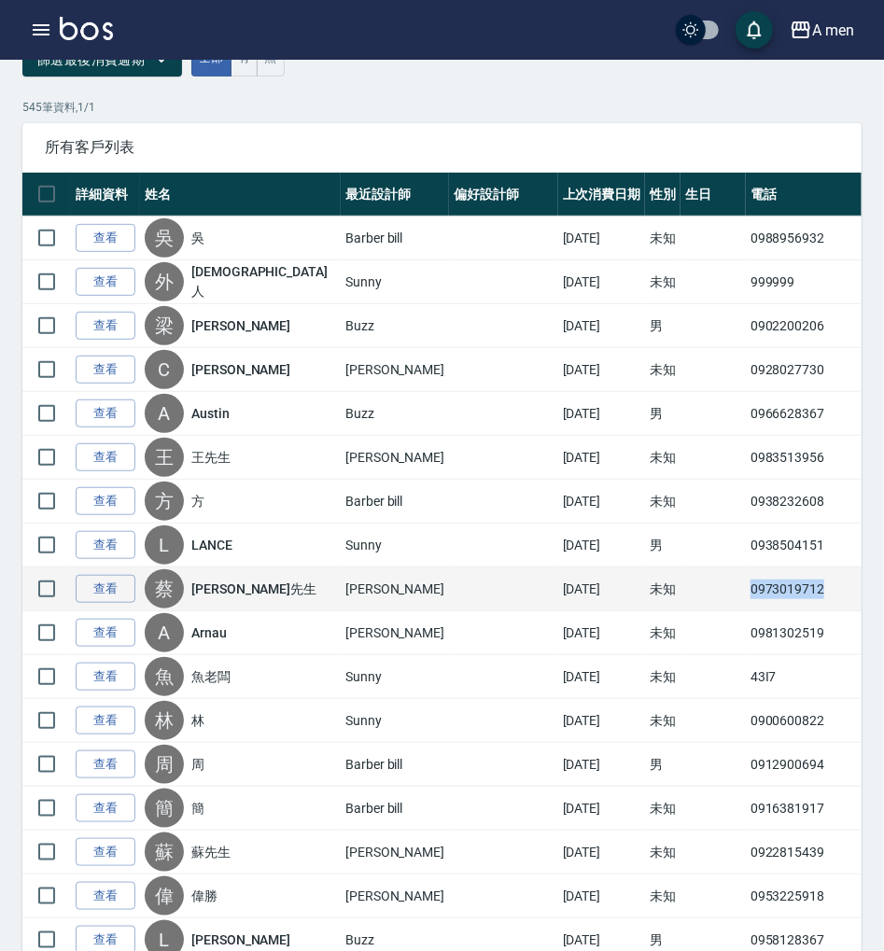
click at [746, 586] on td "0973019712" at bounding box center [810, 589] width 128 height 44
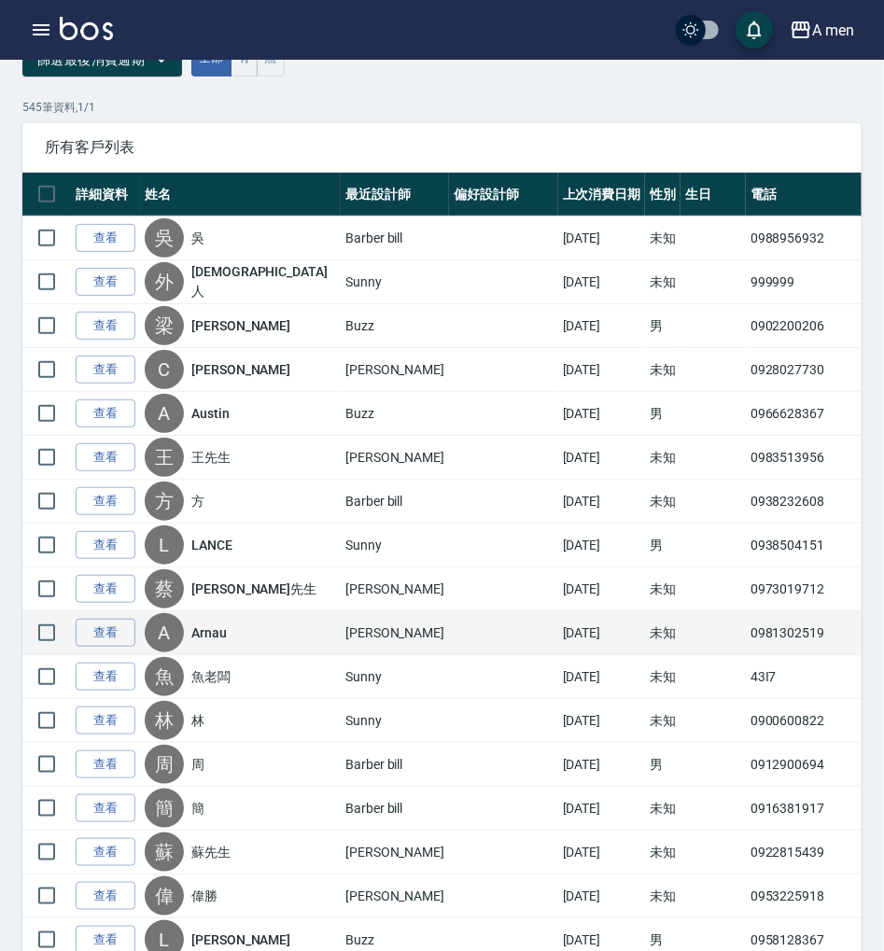
click at [746, 623] on td "0981302519" at bounding box center [810, 633] width 128 height 44
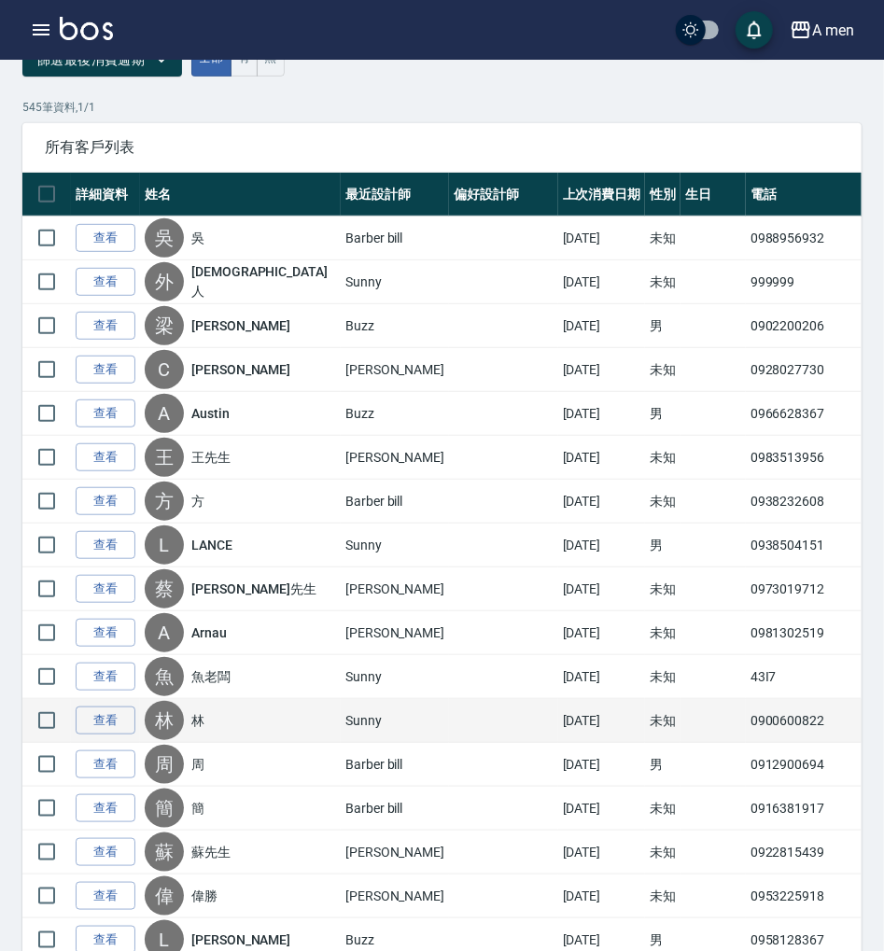
click at [746, 710] on td "0900600822" at bounding box center [810, 721] width 128 height 44
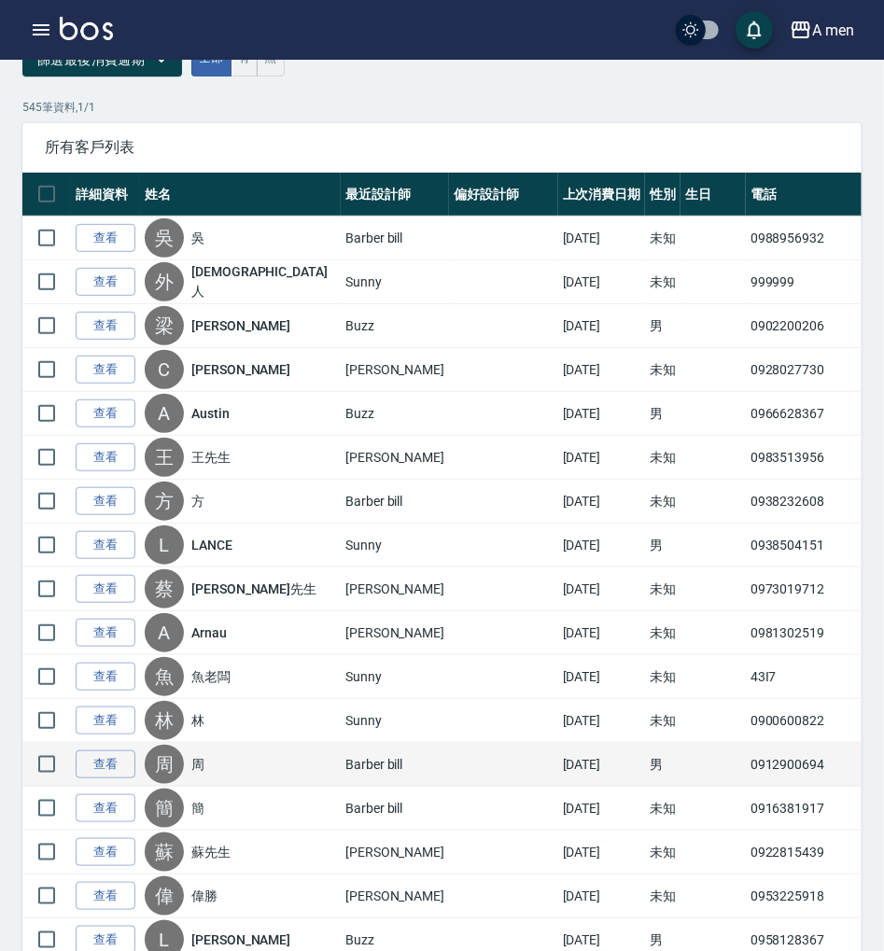
click at [746, 776] on td "0912900694" at bounding box center [810, 765] width 128 height 44
click at [746, 775] on td "0912900694" at bounding box center [810, 765] width 128 height 44
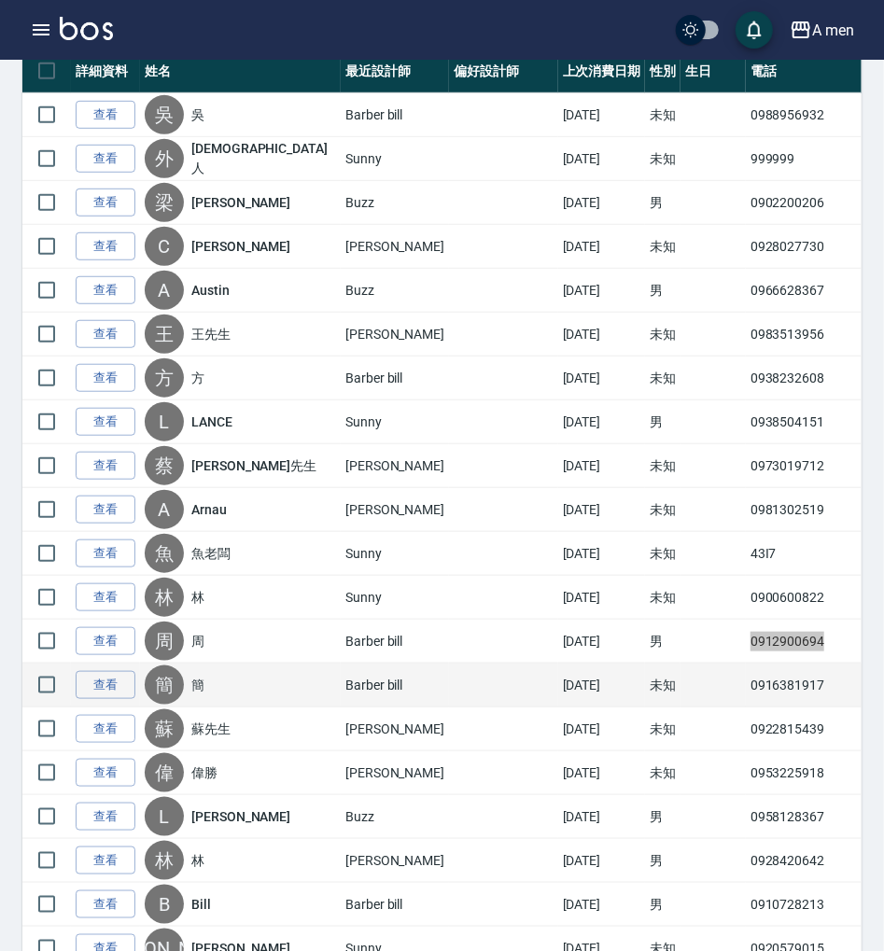
scroll to position [497, 0]
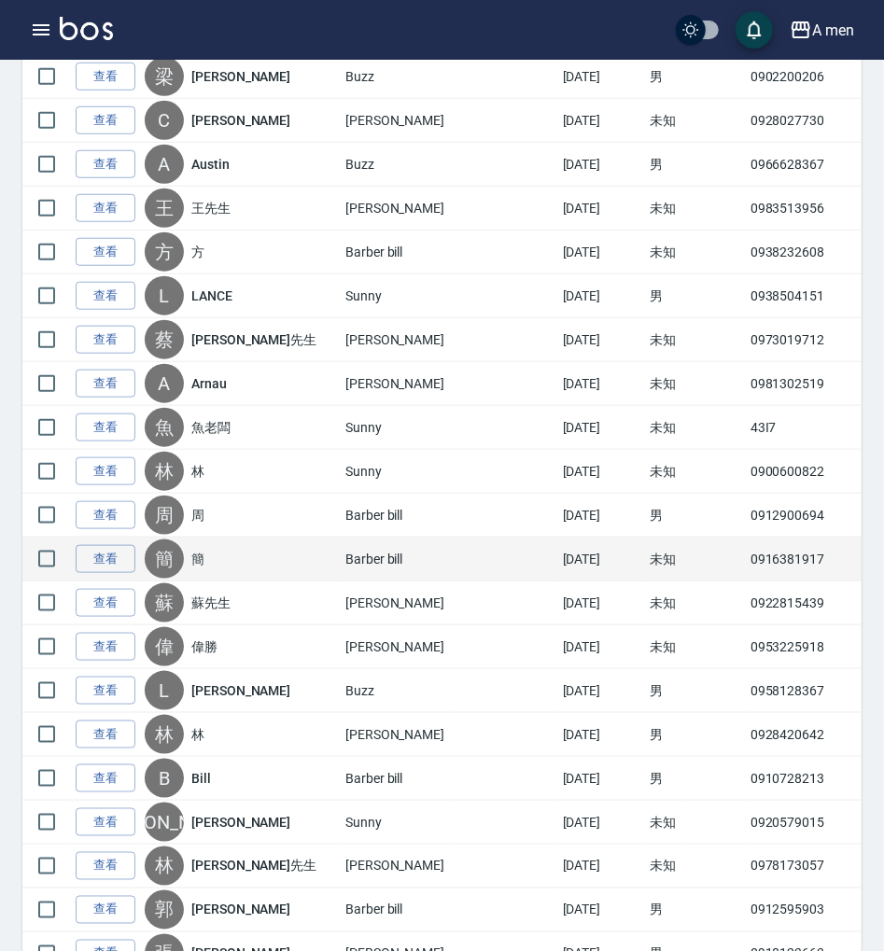
click at [746, 563] on td "0916381917" at bounding box center [810, 560] width 128 height 44
drag, startPoint x: 667, startPoint y: 562, endPoint x: 672, endPoint y: 545, distance: 17.4
click at [746, 558] on td "0916381917" at bounding box center [810, 560] width 128 height 44
click at [746, 544] on td "0916381917" at bounding box center [810, 560] width 128 height 44
click at [746, 556] on td "0916381917" at bounding box center [810, 560] width 128 height 44
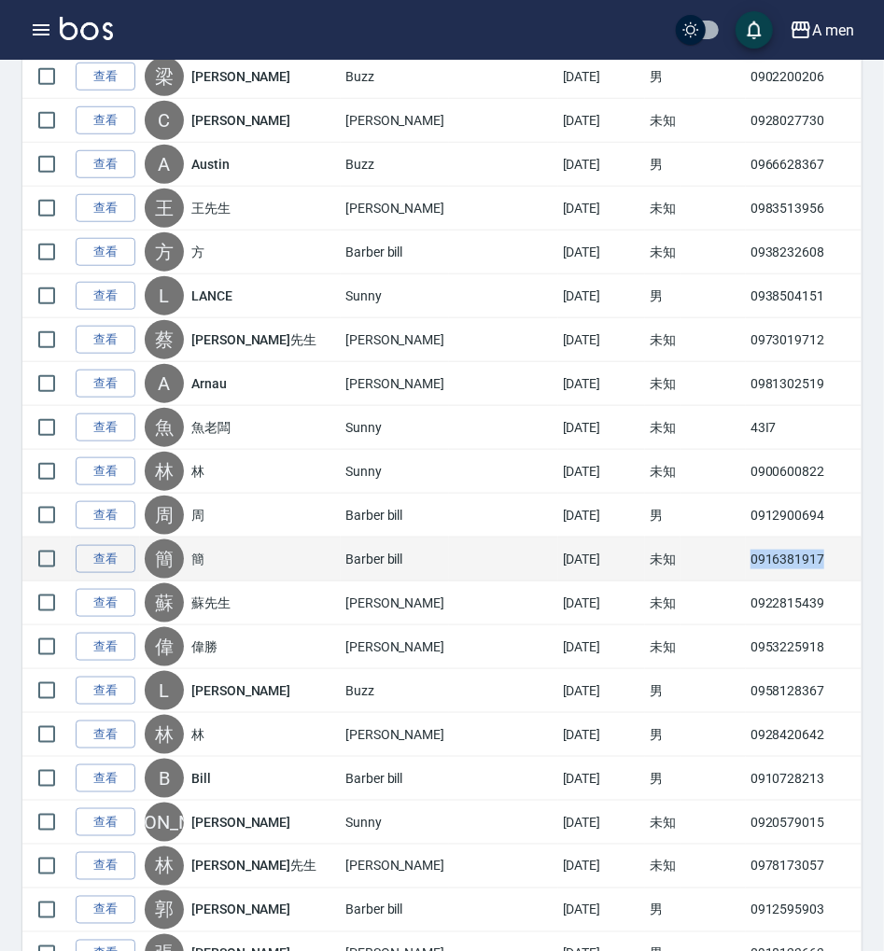
click at [746, 556] on td "0916381917" at bounding box center [810, 560] width 128 height 44
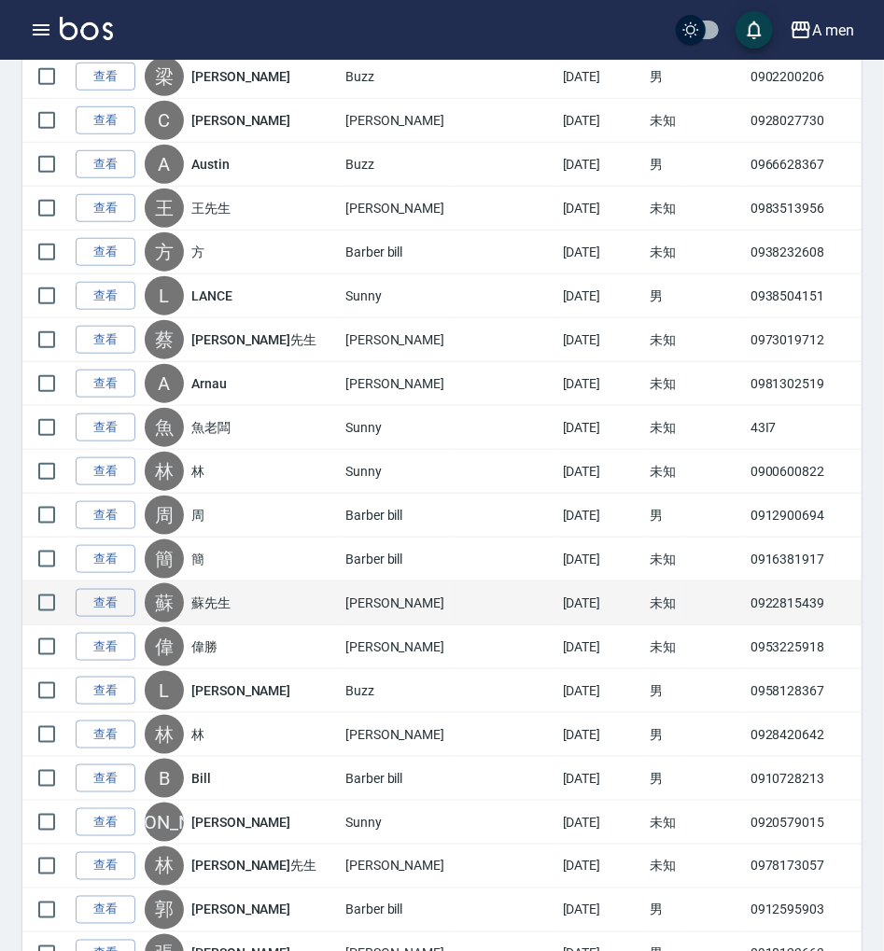
click at [746, 605] on td "0922815439" at bounding box center [810, 603] width 128 height 44
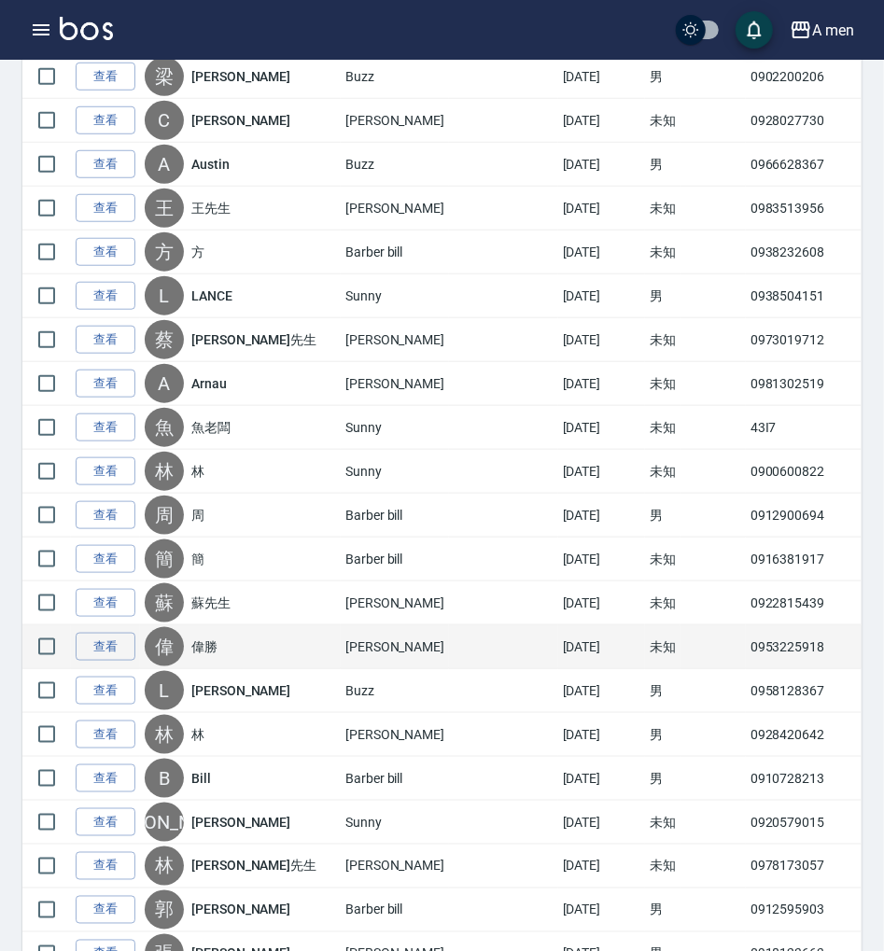
click at [746, 636] on td "0953225918" at bounding box center [810, 647] width 128 height 44
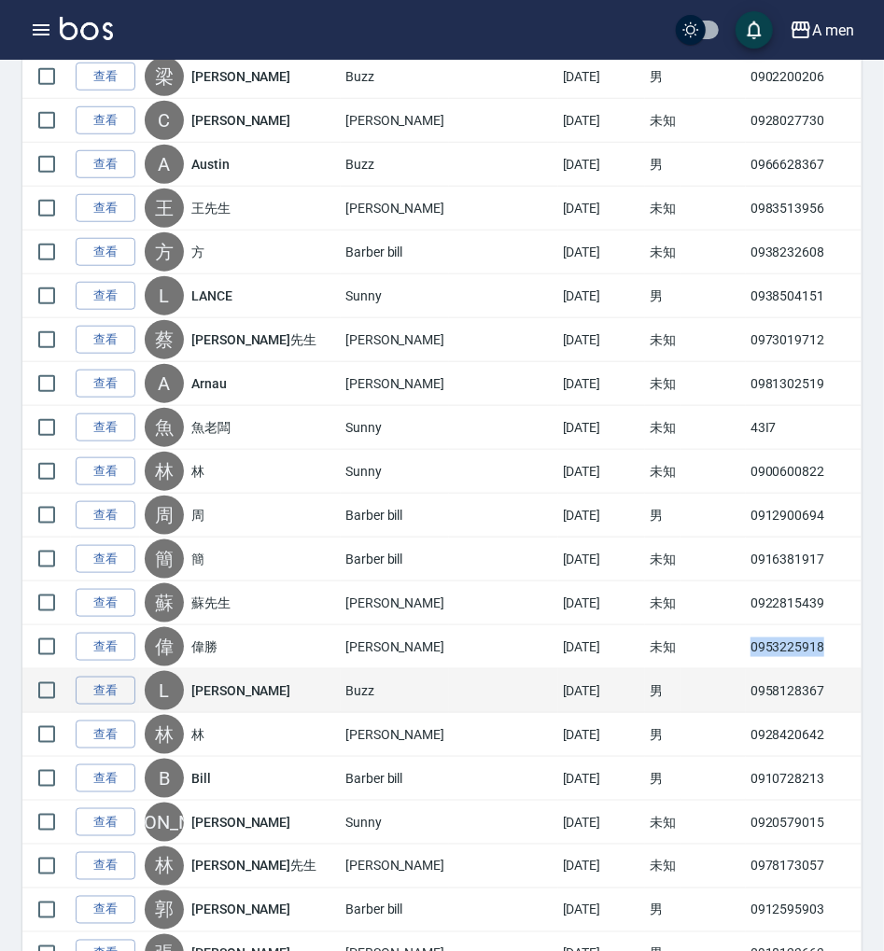
click at [746, 679] on td "0958128367" at bounding box center [810, 691] width 128 height 44
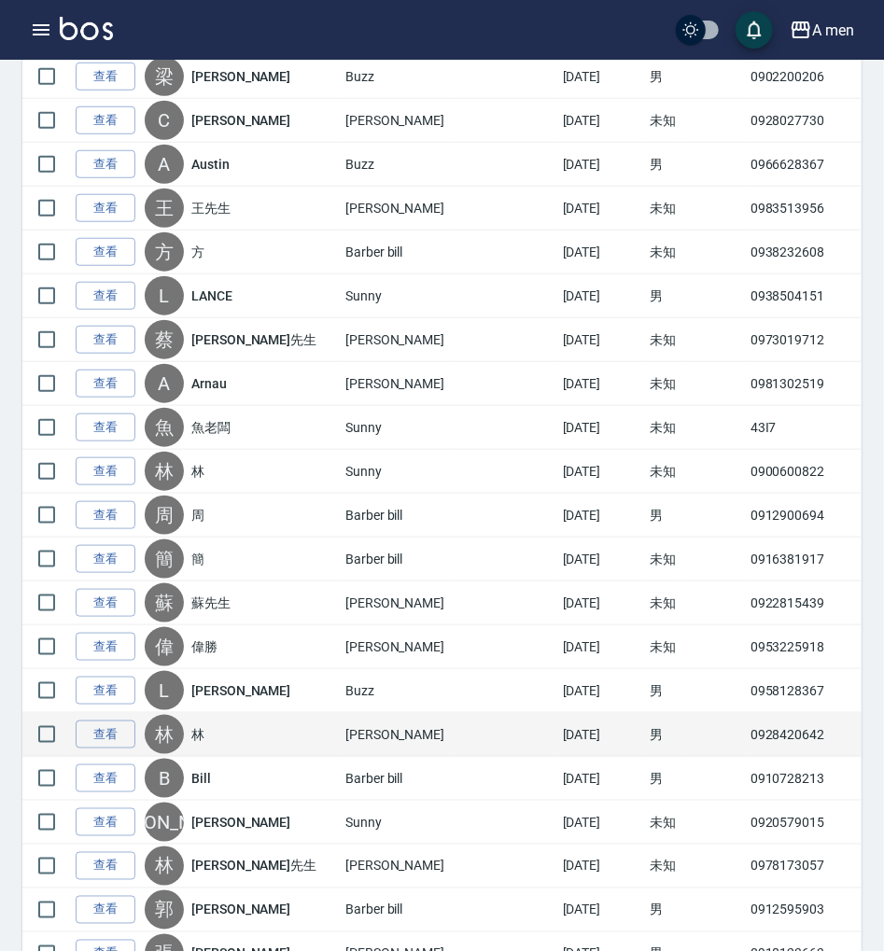
click at [746, 732] on td "0928420642" at bounding box center [810, 735] width 128 height 44
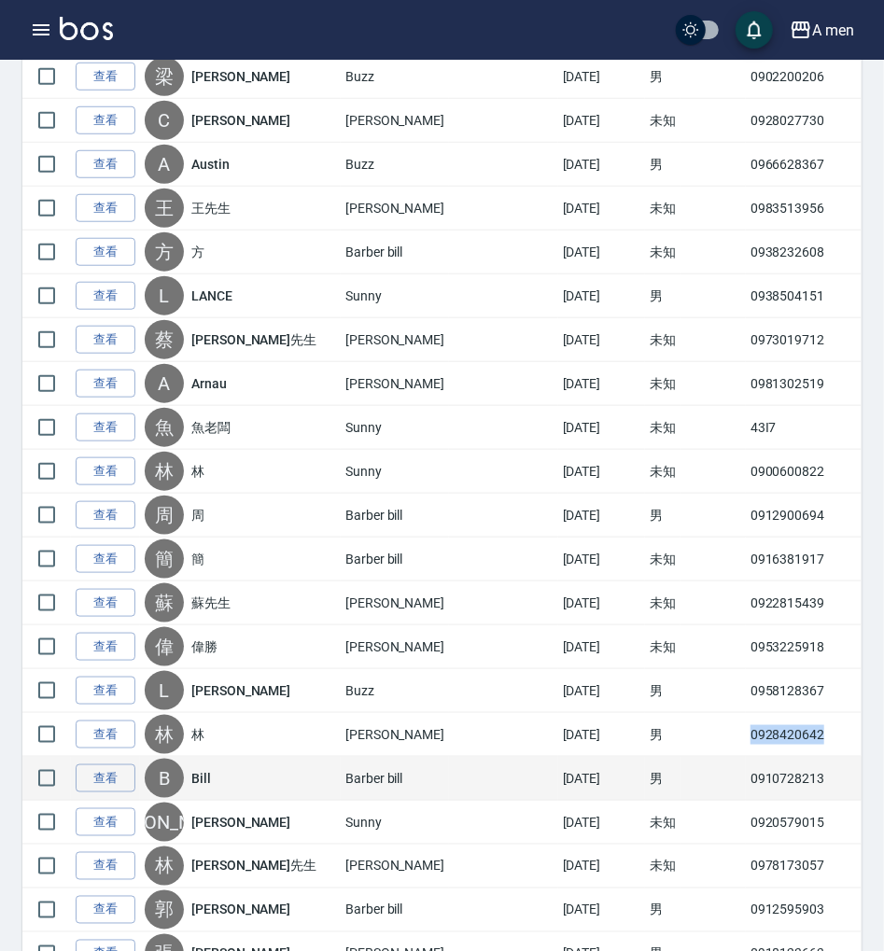
click at [746, 778] on td "0910728213" at bounding box center [810, 779] width 128 height 44
click at [746, 777] on td "0910728213" at bounding box center [810, 779] width 128 height 44
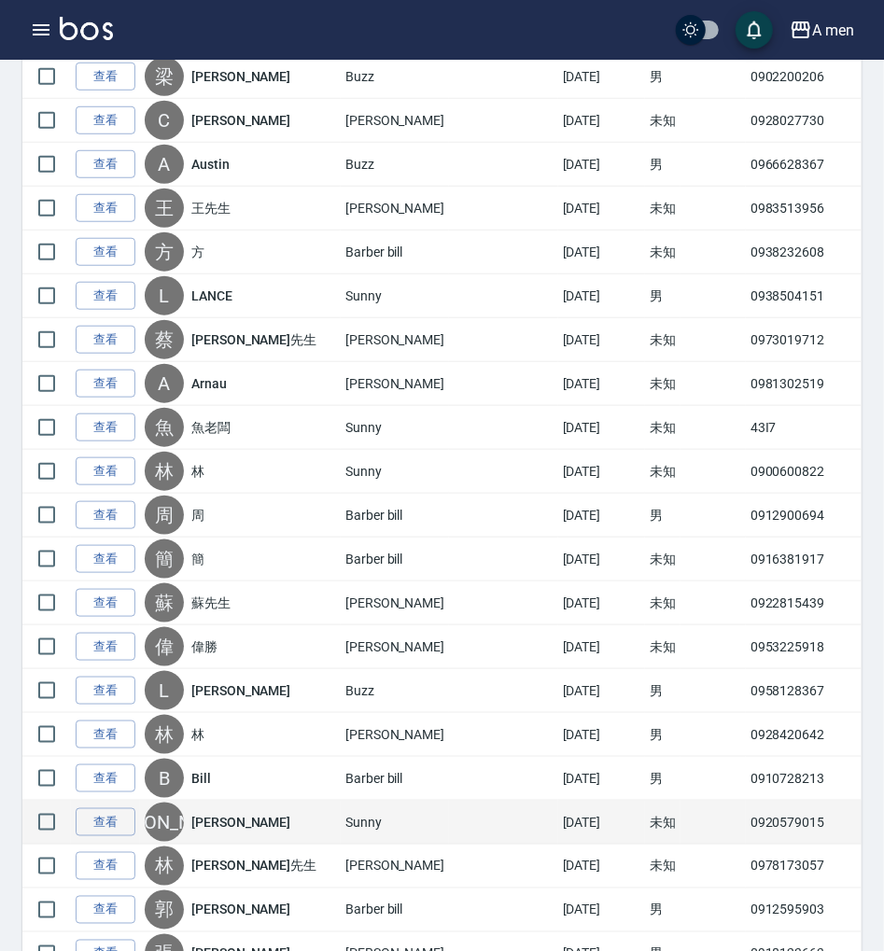
click at [746, 814] on td "0920579015" at bounding box center [810, 823] width 128 height 44
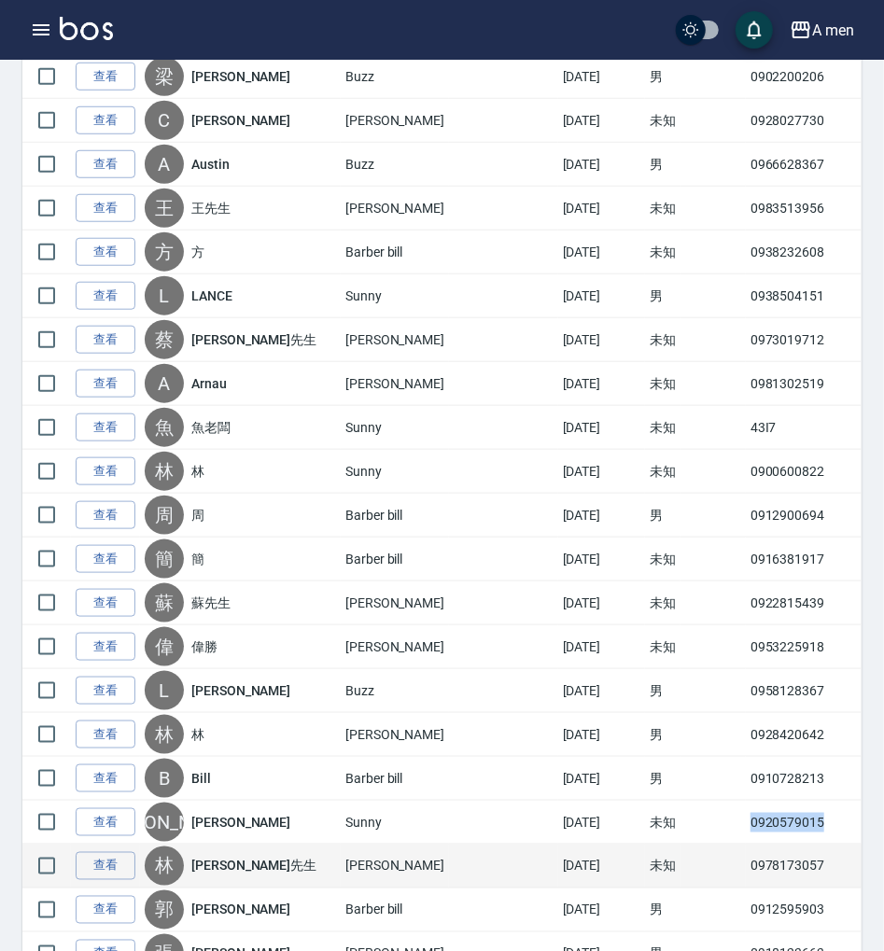
click at [746, 865] on td "0978173057" at bounding box center [810, 867] width 128 height 44
click at [746, 863] on td "0978173057" at bounding box center [810, 867] width 128 height 44
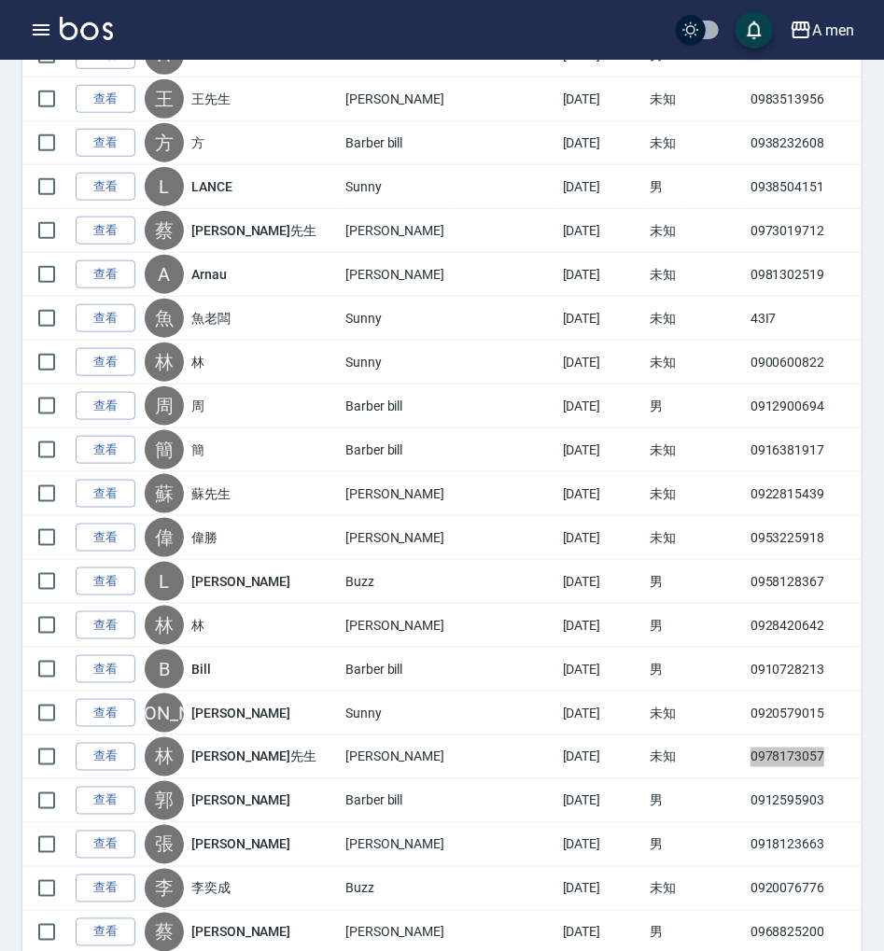
scroll to position [871, 0]
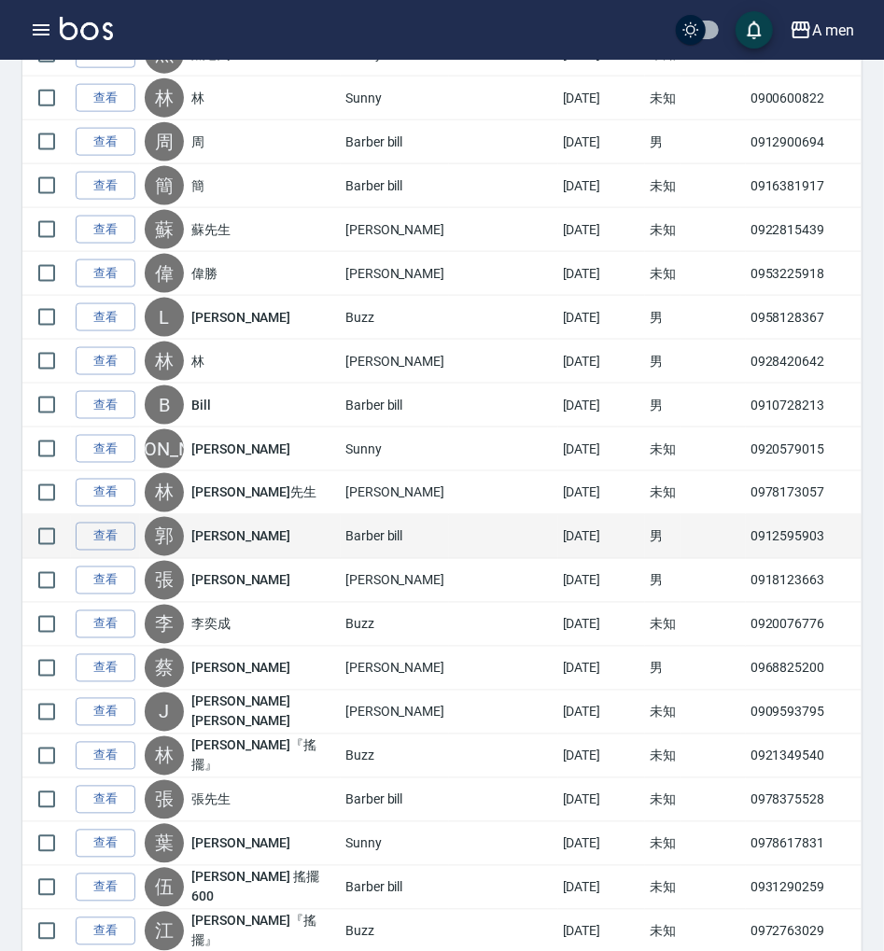
click at [746, 530] on td "0912595903" at bounding box center [810, 537] width 128 height 44
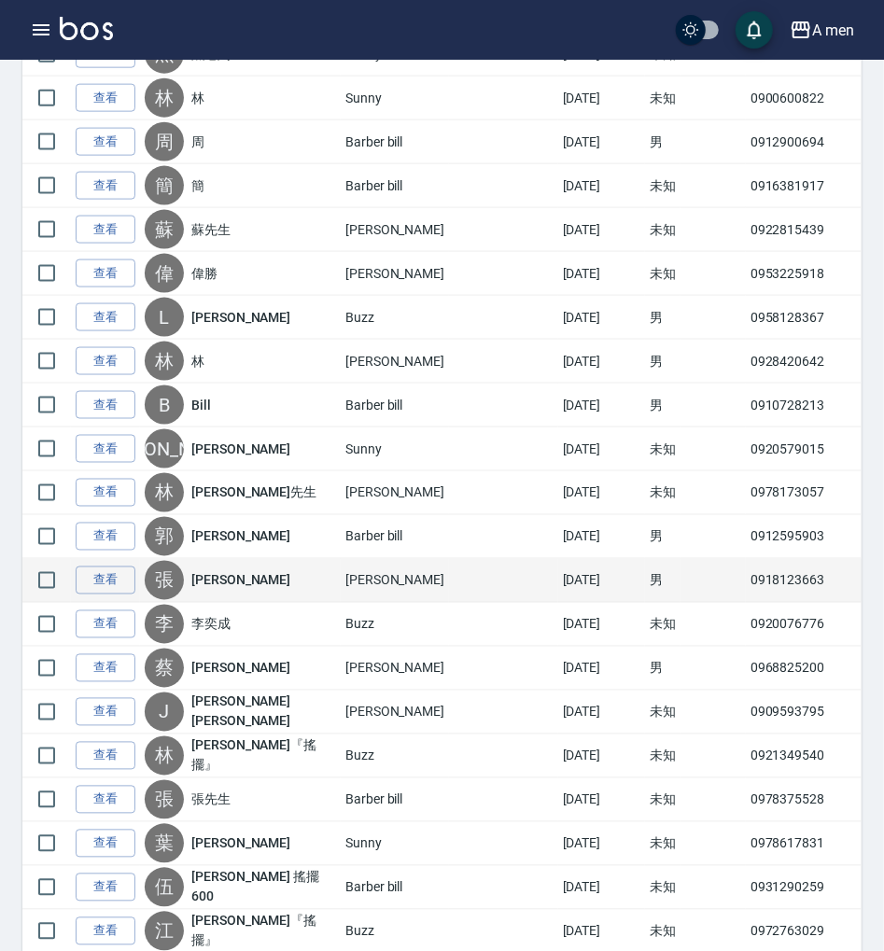
click at [746, 581] on td "0918123663" at bounding box center [810, 581] width 128 height 44
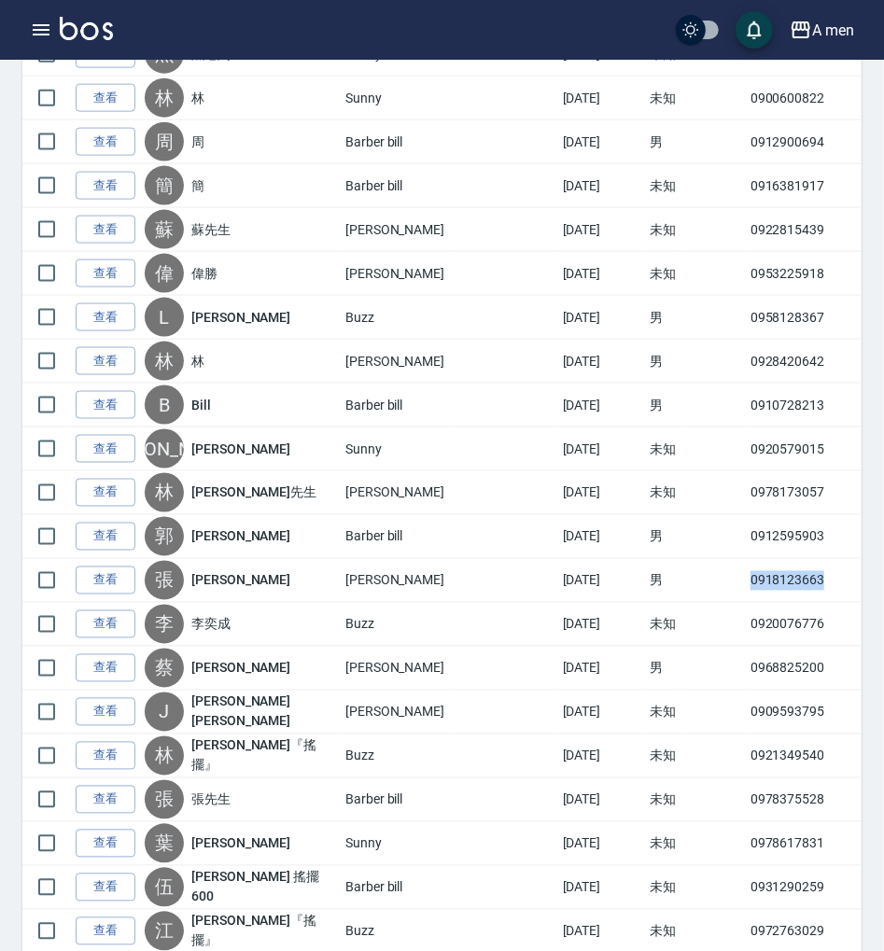
drag, startPoint x: 687, startPoint y: 581, endPoint x: 885, endPoint y: 382, distance: 280.5
click at [746, 577] on td "0918123663" at bounding box center [810, 581] width 128 height 44
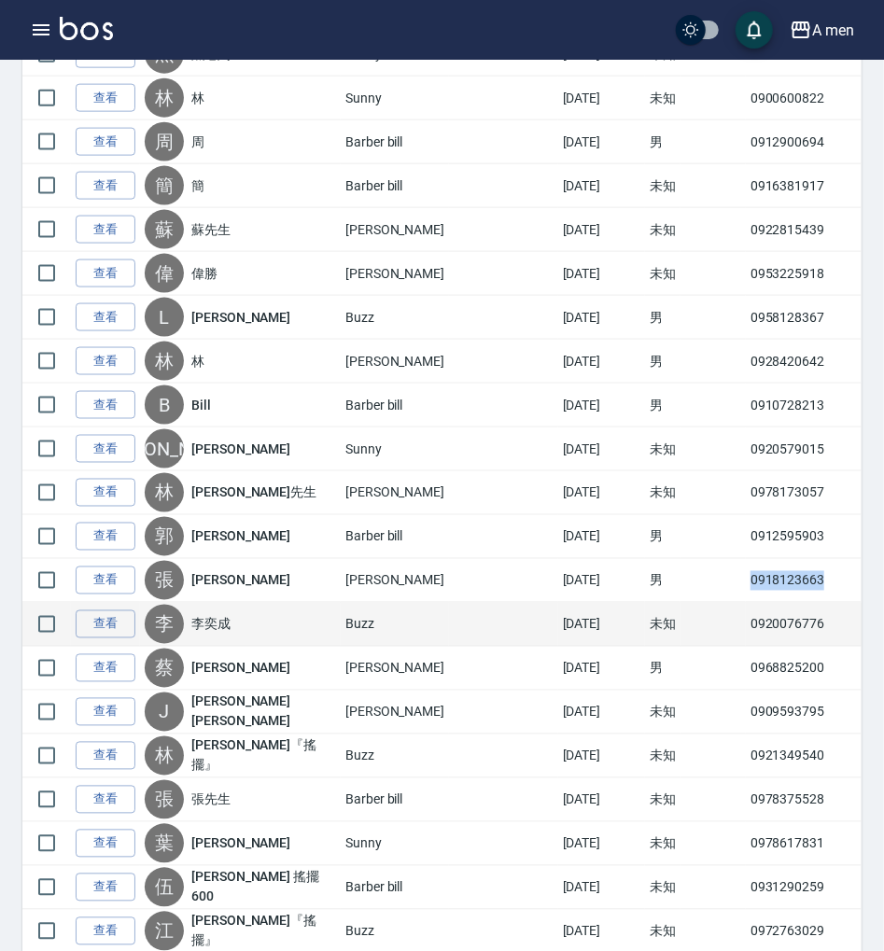
click at [746, 611] on td "0920076776" at bounding box center [810, 625] width 128 height 44
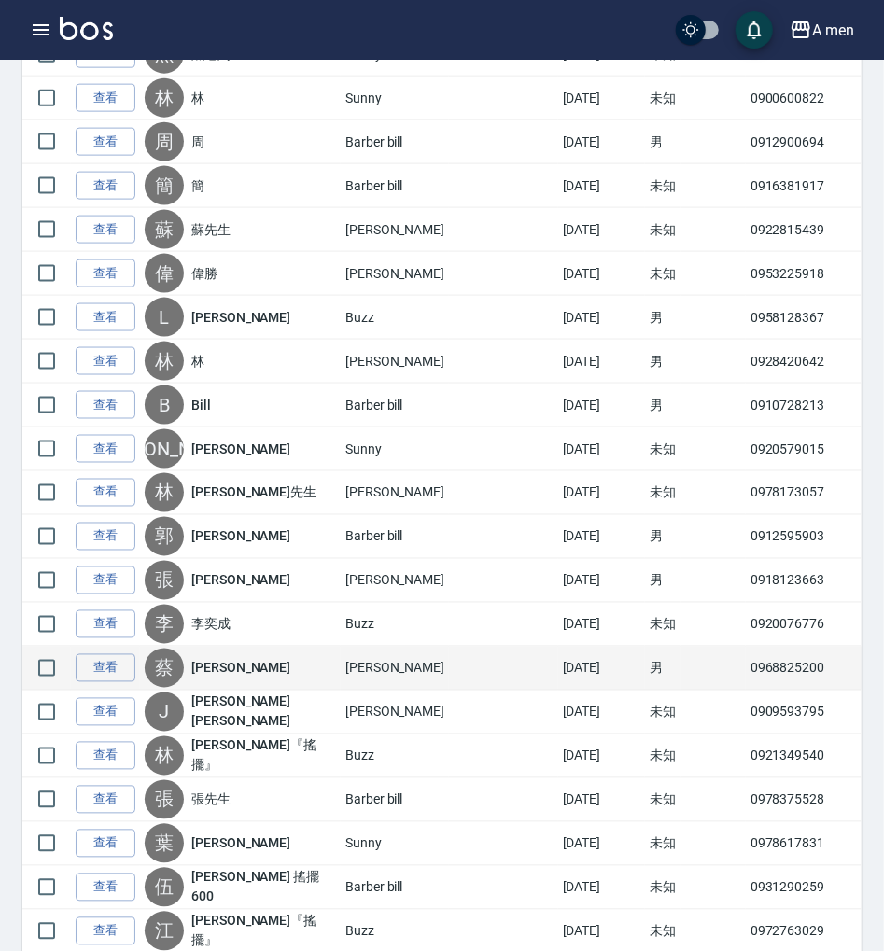
click at [746, 656] on td "0968825200" at bounding box center [810, 669] width 128 height 44
click at [746, 666] on td "0968825200" at bounding box center [810, 669] width 128 height 44
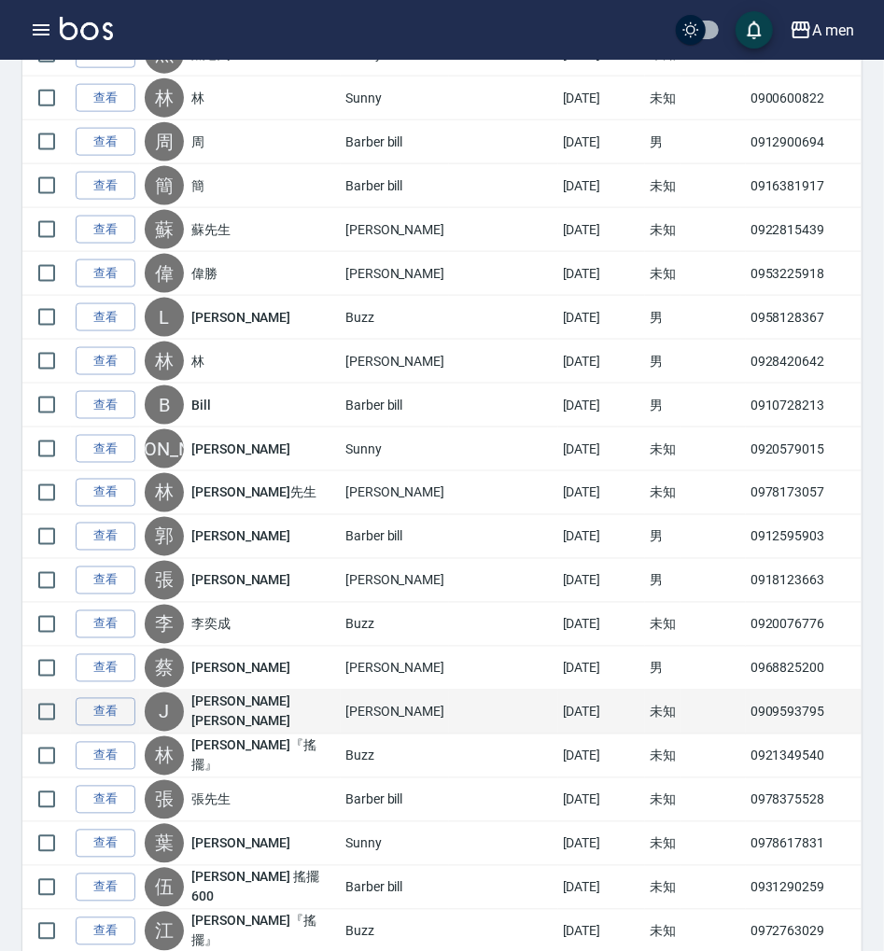
click at [746, 701] on td "0909593795" at bounding box center [810, 713] width 128 height 44
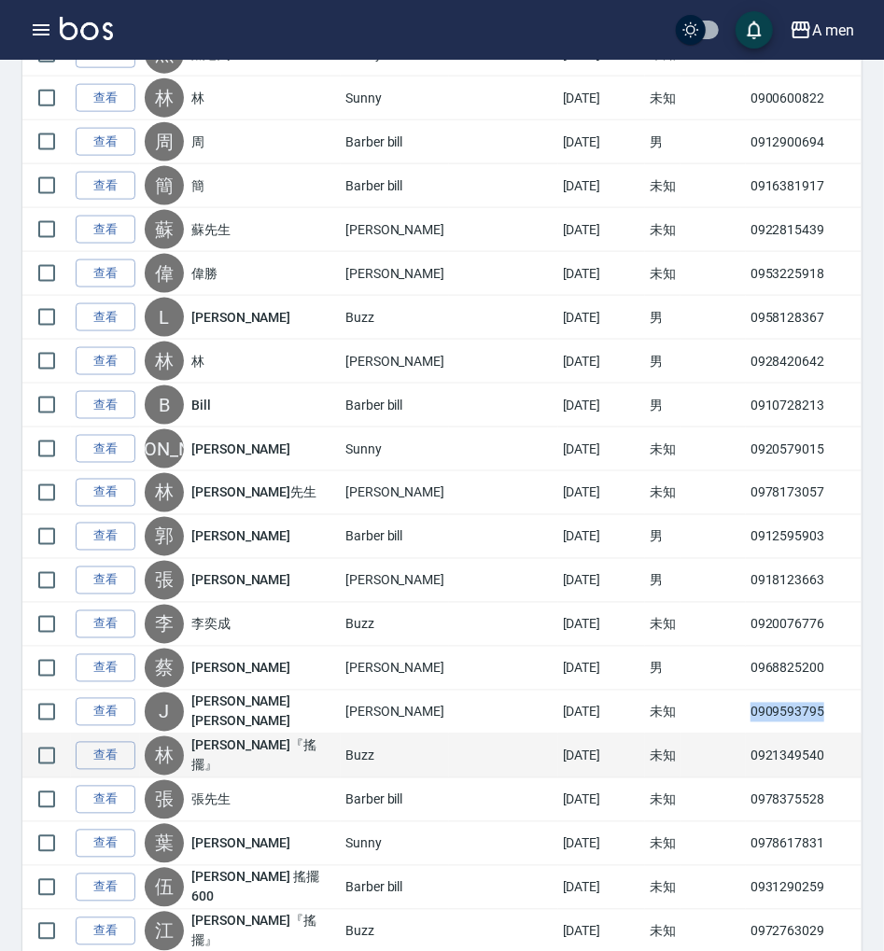
click at [746, 762] on td "0921349540" at bounding box center [810, 756] width 128 height 44
click at [746, 752] on td "0921349540" at bounding box center [810, 756] width 128 height 44
click at [746, 751] on td "0921349540" at bounding box center [810, 756] width 128 height 44
click at [746, 744] on td "0921349540" at bounding box center [810, 756] width 128 height 44
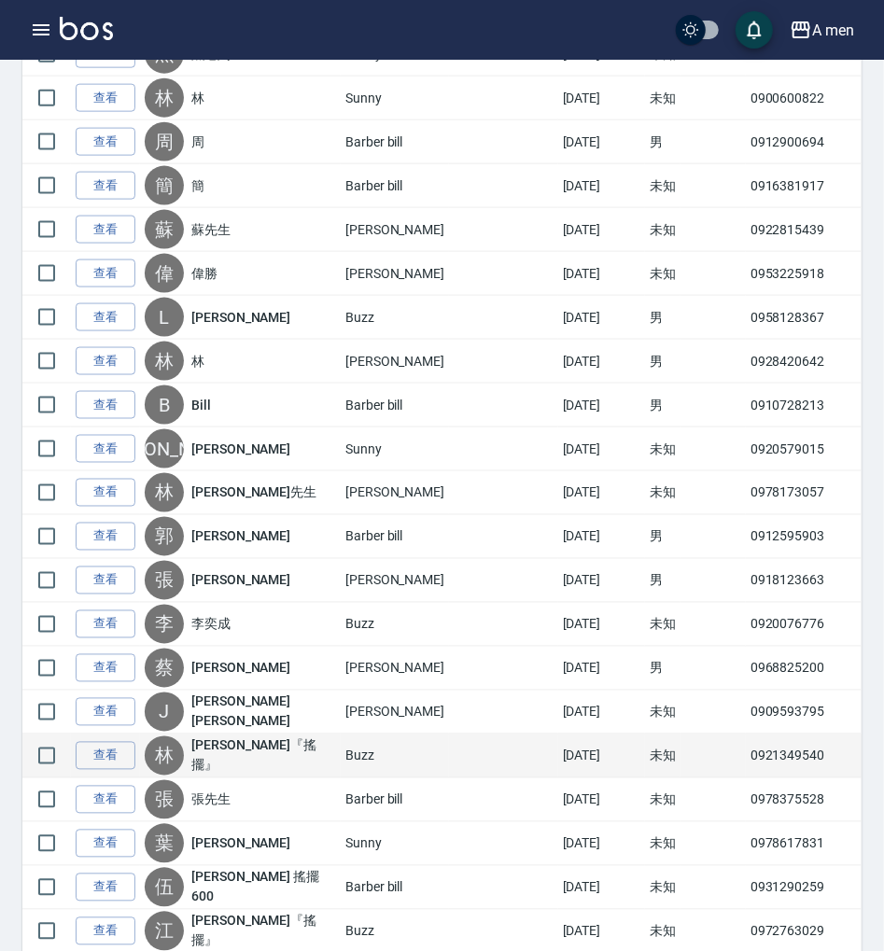
click at [746, 745] on td "0921349540" at bounding box center [810, 756] width 128 height 44
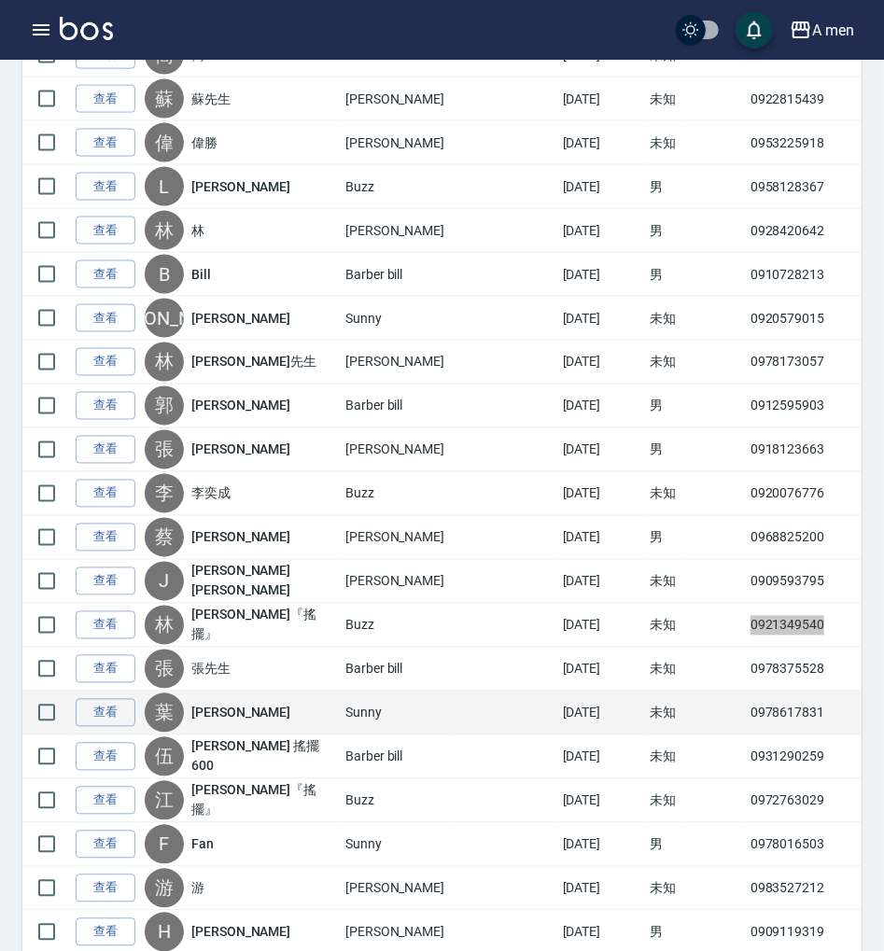
scroll to position [1120, 0]
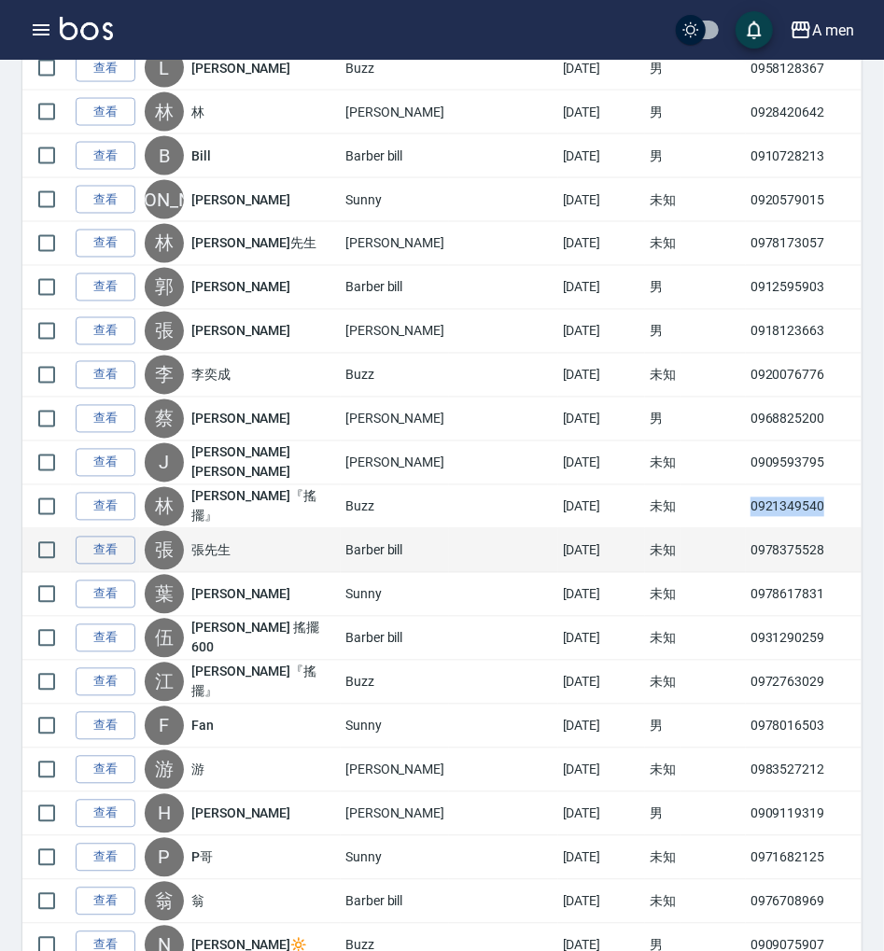
click at [746, 544] on td "0978375528" at bounding box center [810, 551] width 128 height 44
click at [746, 545] on td "0978375528" at bounding box center [810, 551] width 128 height 44
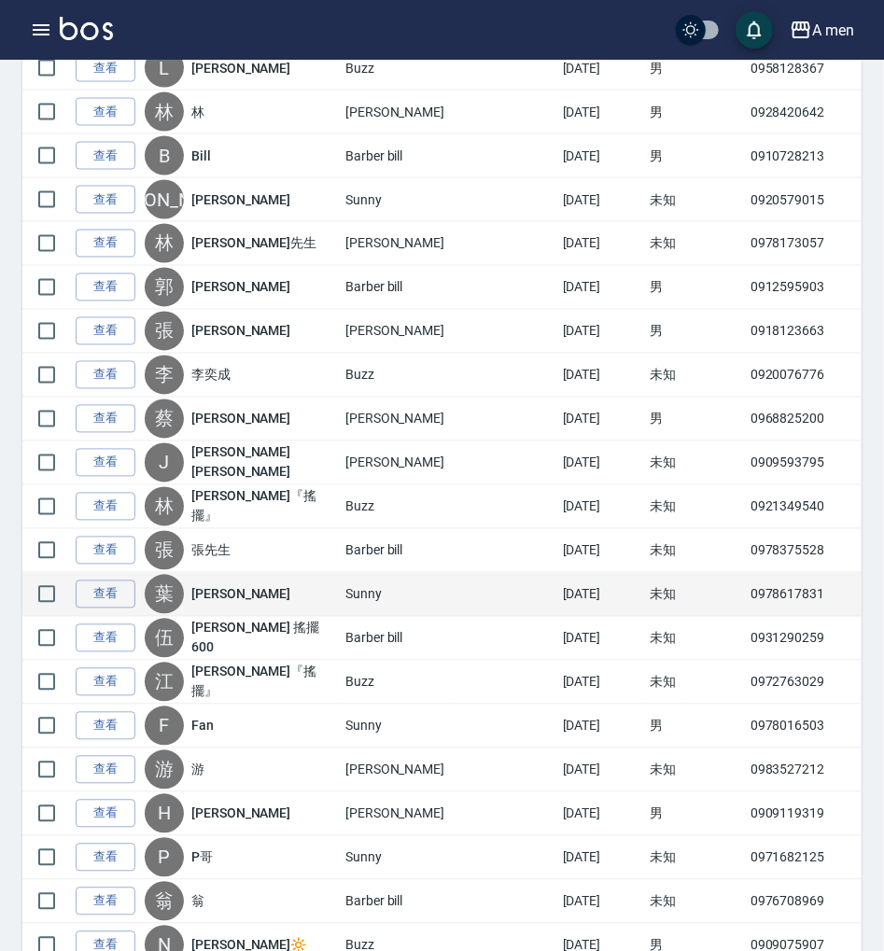
click at [746, 588] on td "0978617831" at bounding box center [810, 595] width 128 height 44
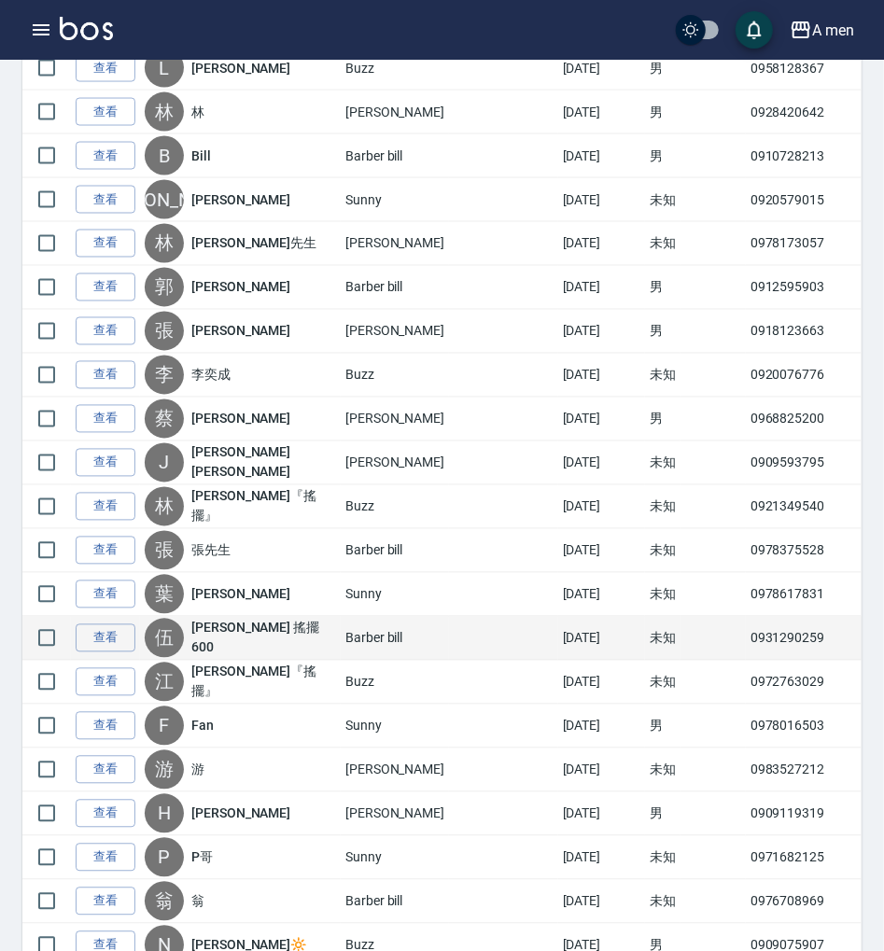
click at [746, 624] on td "0931290259" at bounding box center [810, 639] width 128 height 44
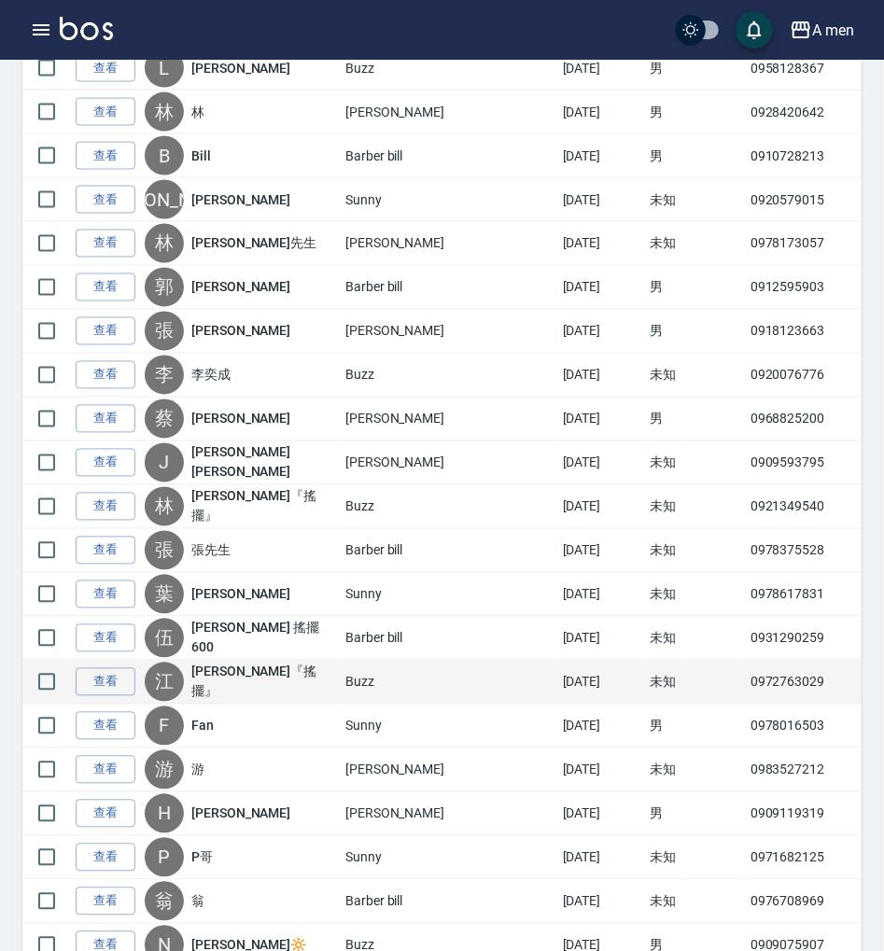
click at [746, 673] on td "0972763029" at bounding box center [810, 683] width 128 height 44
click at [746, 672] on td "0972763029" at bounding box center [810, 683] width 128 height 44
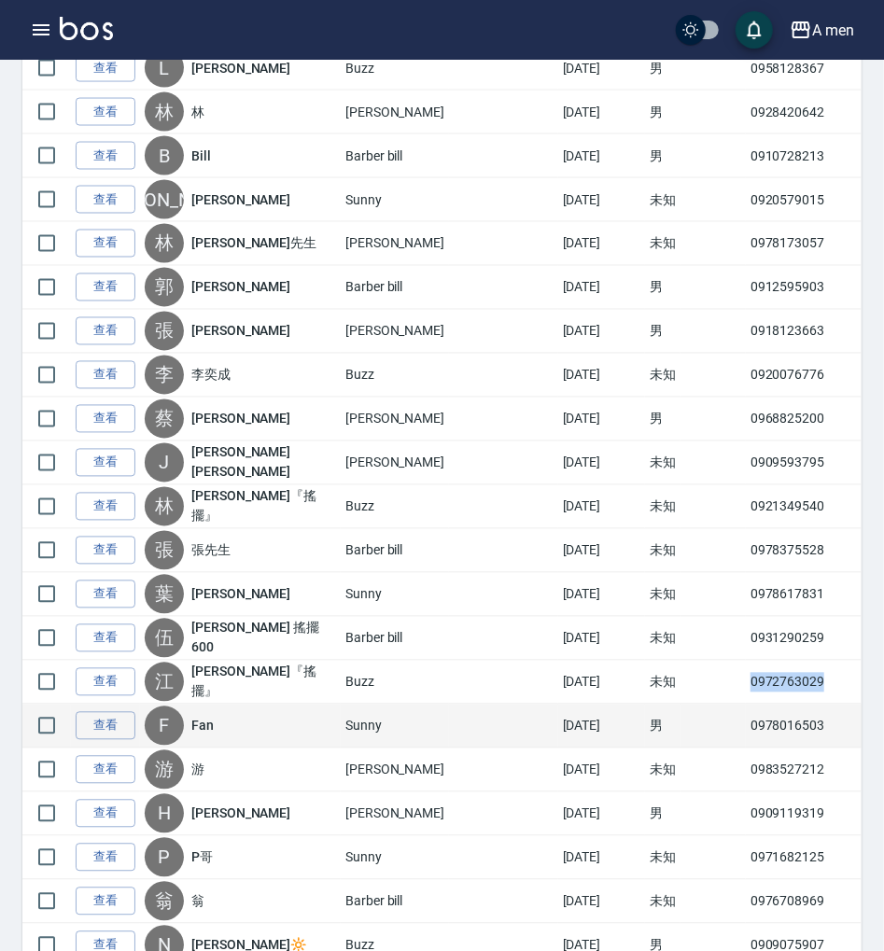
click at [746, 715] on td "0978016503" at bounding box center [810, 727] width 128 height 44
click at [746, 714] on td "0978016503" at bounding box center [810, 727] width 128 height 44
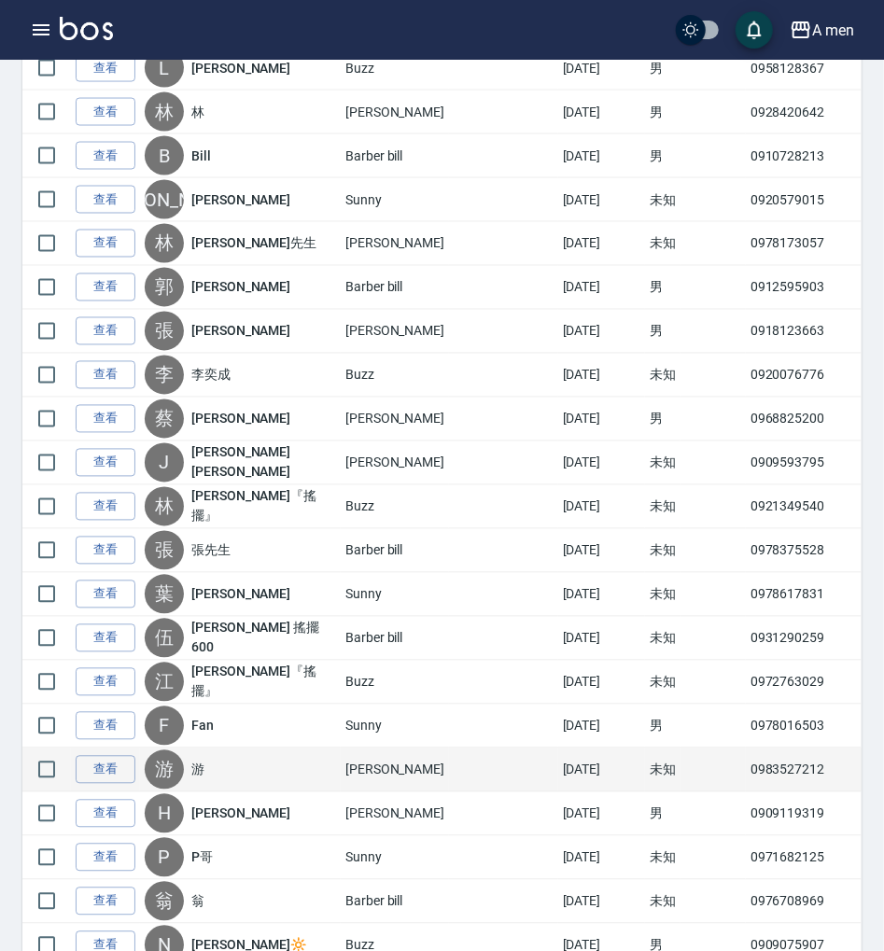
click at [746, 761] on td "0983527212" at bounding box center [810, 770] width 128 height 44
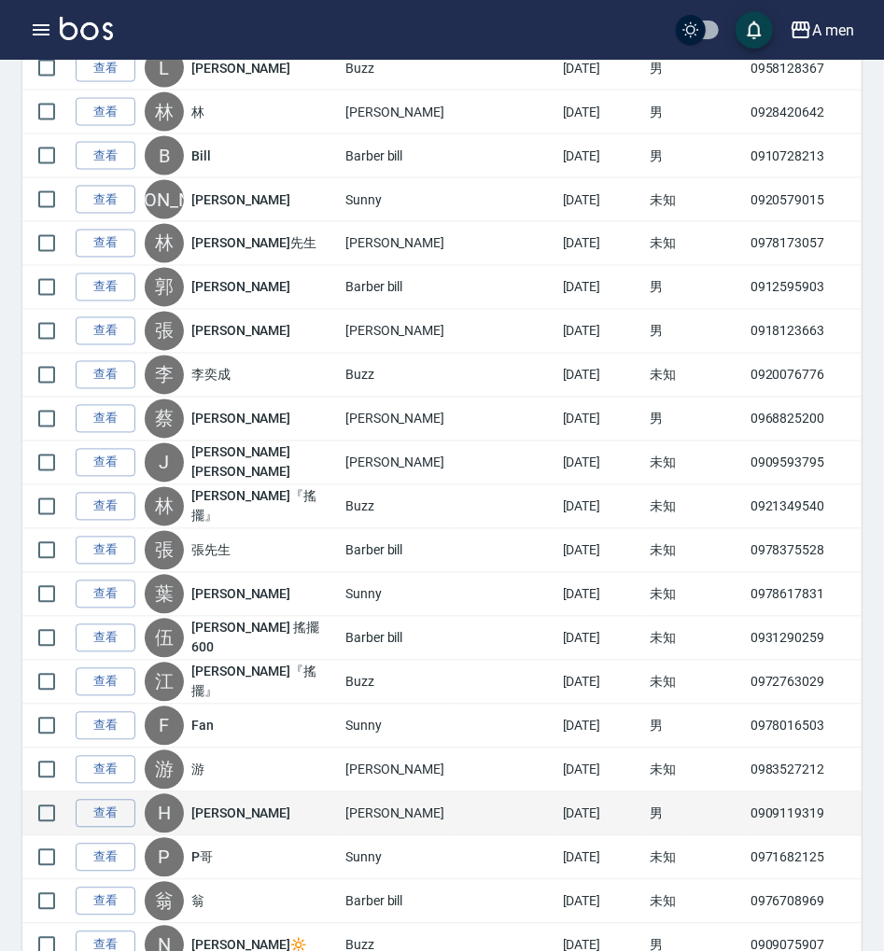
click at [746, 797] on td "0909119319" at bounding box center [810, 814] width 128 height 44
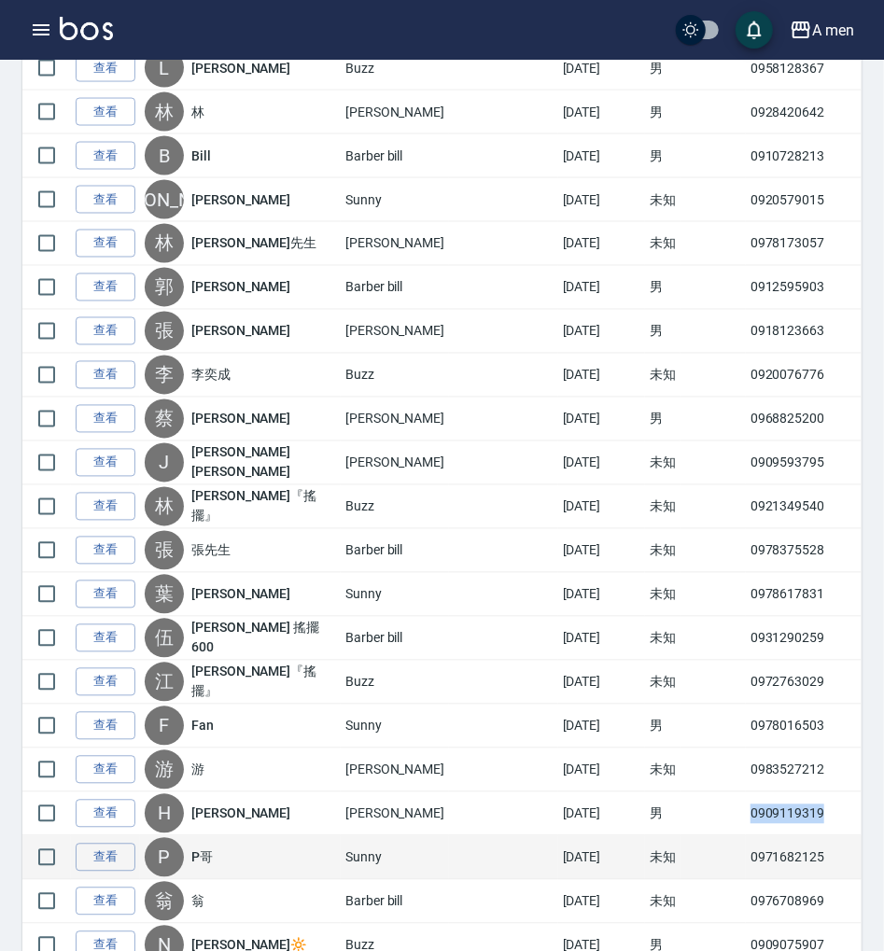
scroll to position [1493, 0]
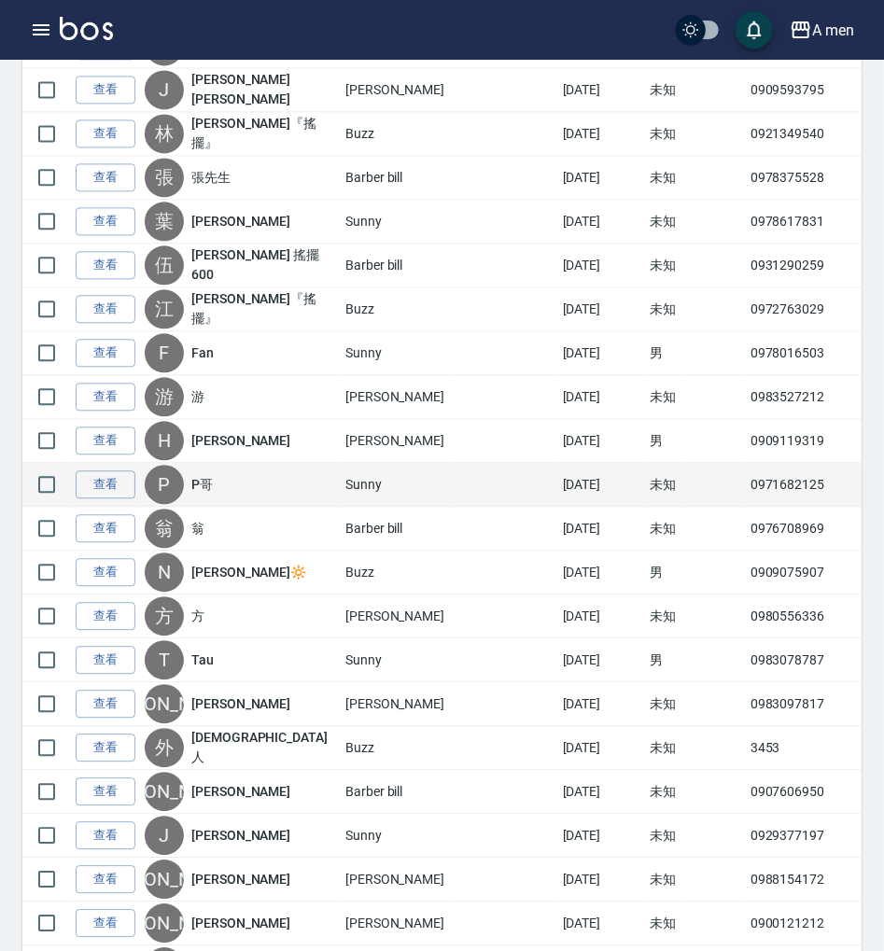
click at [746, 476] on td "0971682125" at bounding box center [810, 485] width 128 height 44
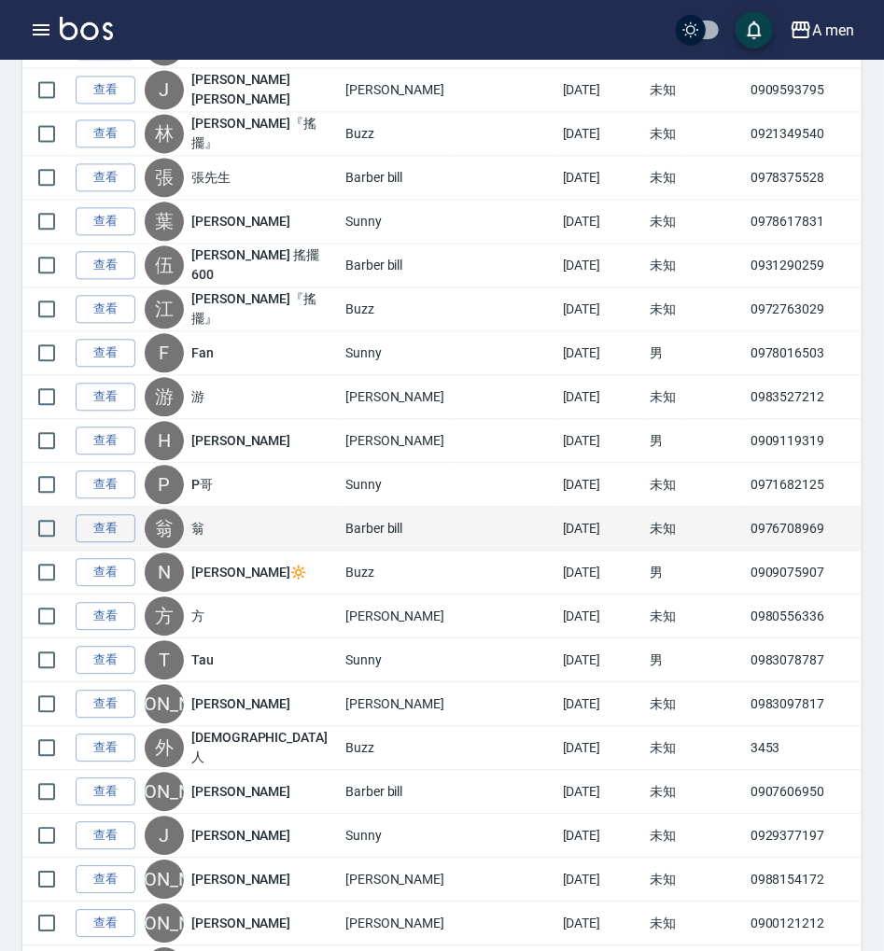
click at [746, 517] on td "0976708969" at bounding box center [810, 529] width 128 height 44
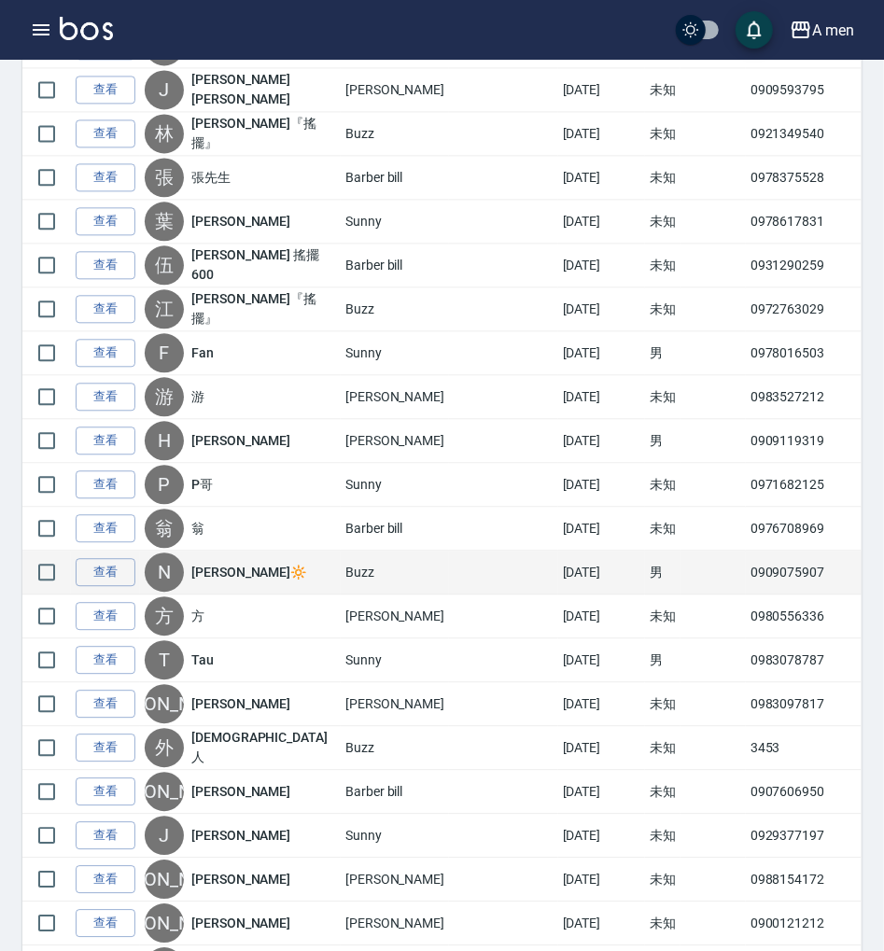
click at [746, 560] on td "0909075907" at bounding box center [810, 573] width 128 height 44
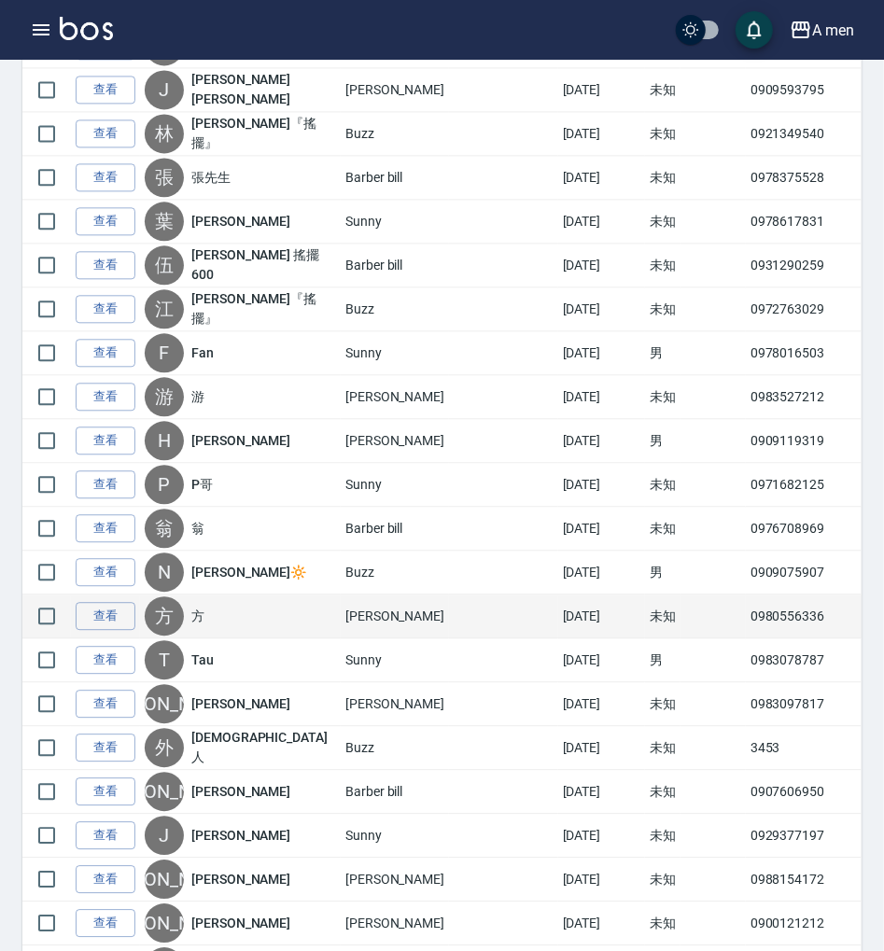
click at [746, 606] on td "0980556336" at bounding box center [810, 617] width 128 height 44
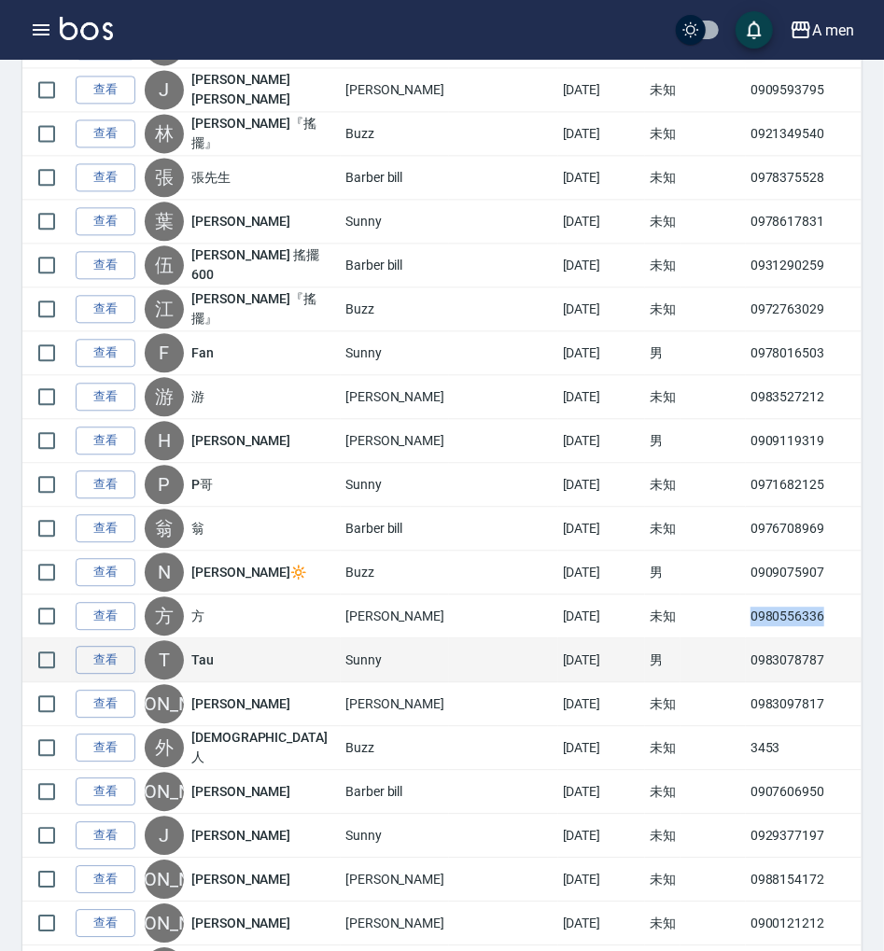
click at [746, 650] on td "0983078787" at bounding box center [810, 660] width 128 height 44
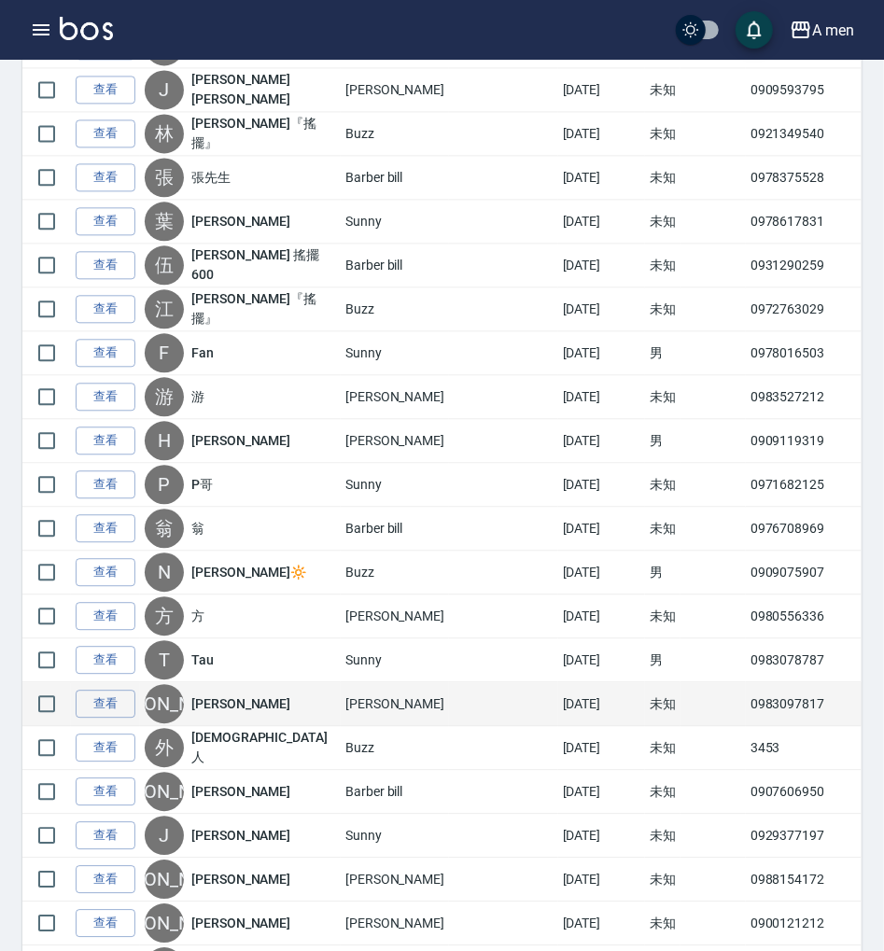
click at [746, 702] on td "0983097817" at bounding box center [810, 704] width 128 height 44
click at [746, 698] on td "0983097817" at bounding box center [810, 704] width 128 height 44
click at [746, 696] on td "0983097817" at bounding box center [810, 704] width 128 height 44
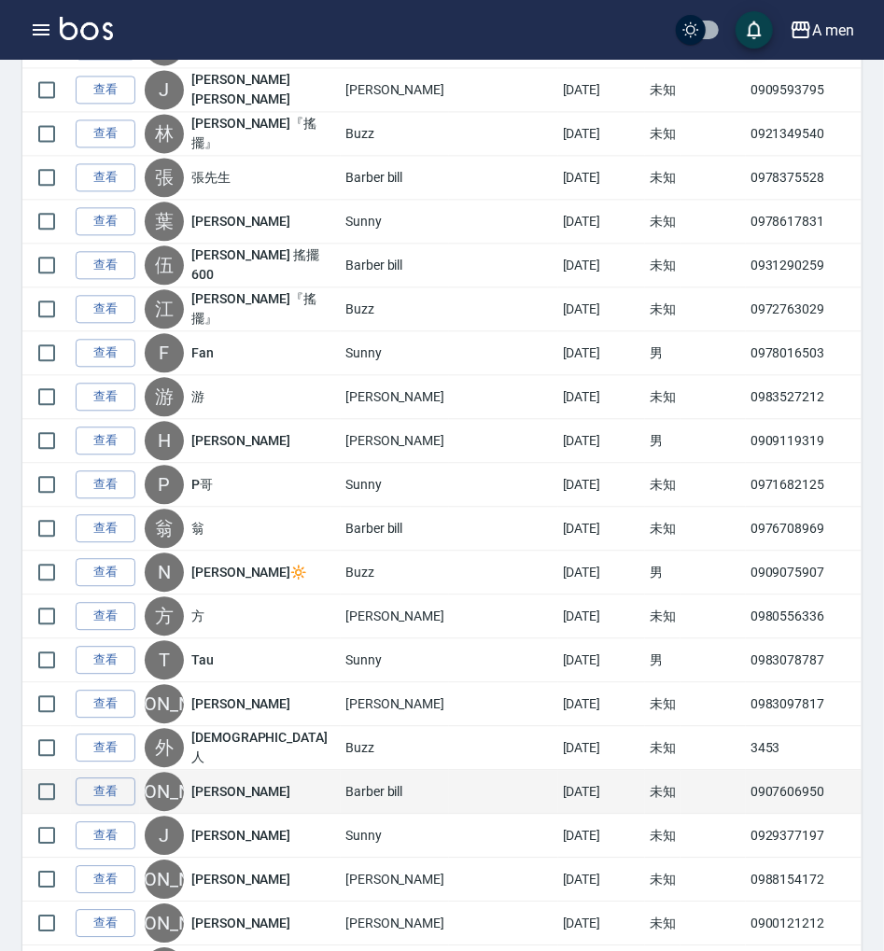
click at [746, 776] on td "0907606950" at bounding box center [810, 792] width 128 height 44
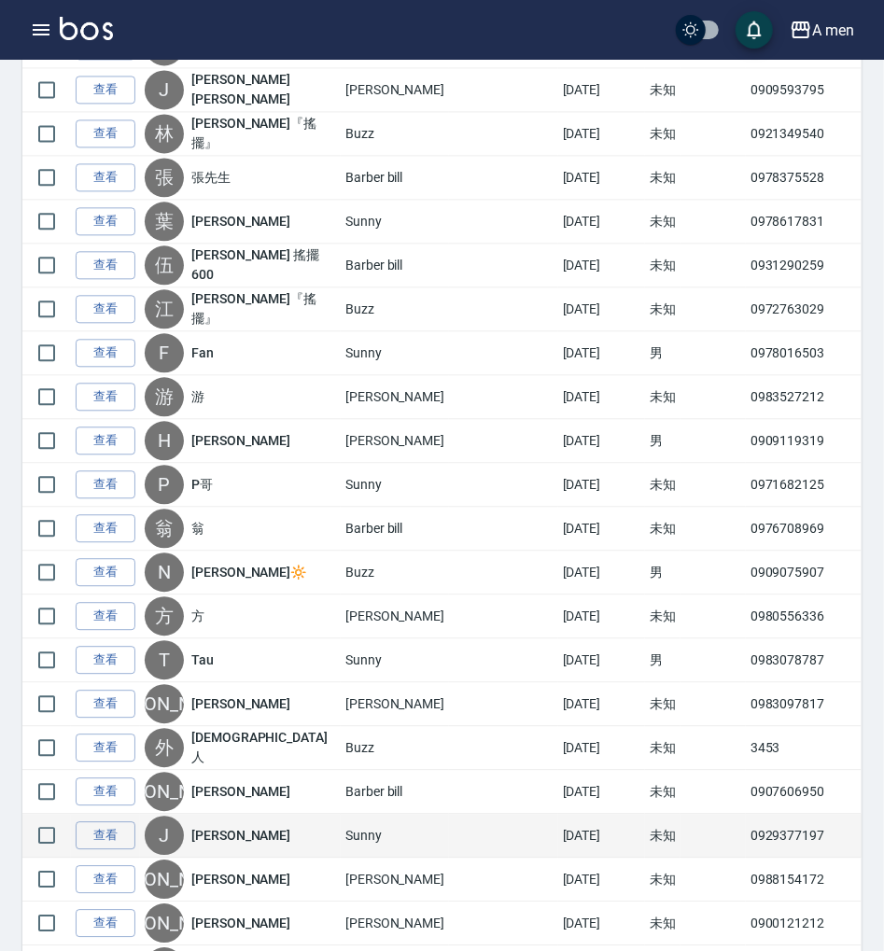
click at [746, 814] on td "0929377197" at bounding box center [810, 836] width 128 height 44
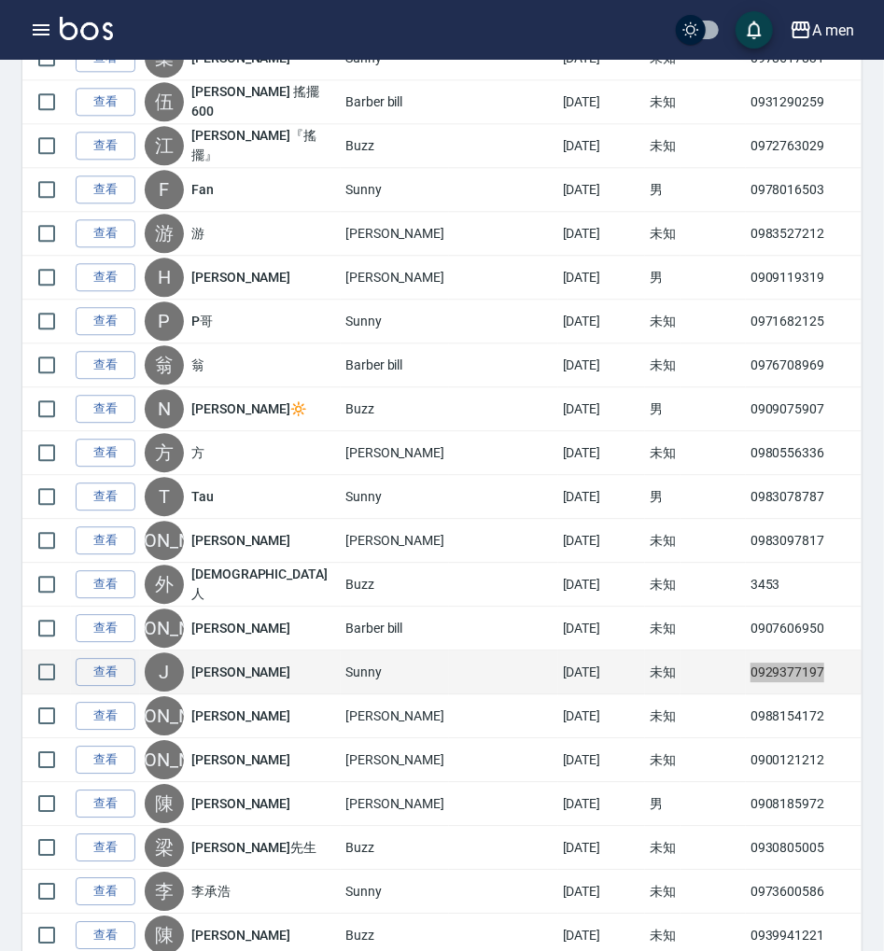
scroll to position [1742, 0]
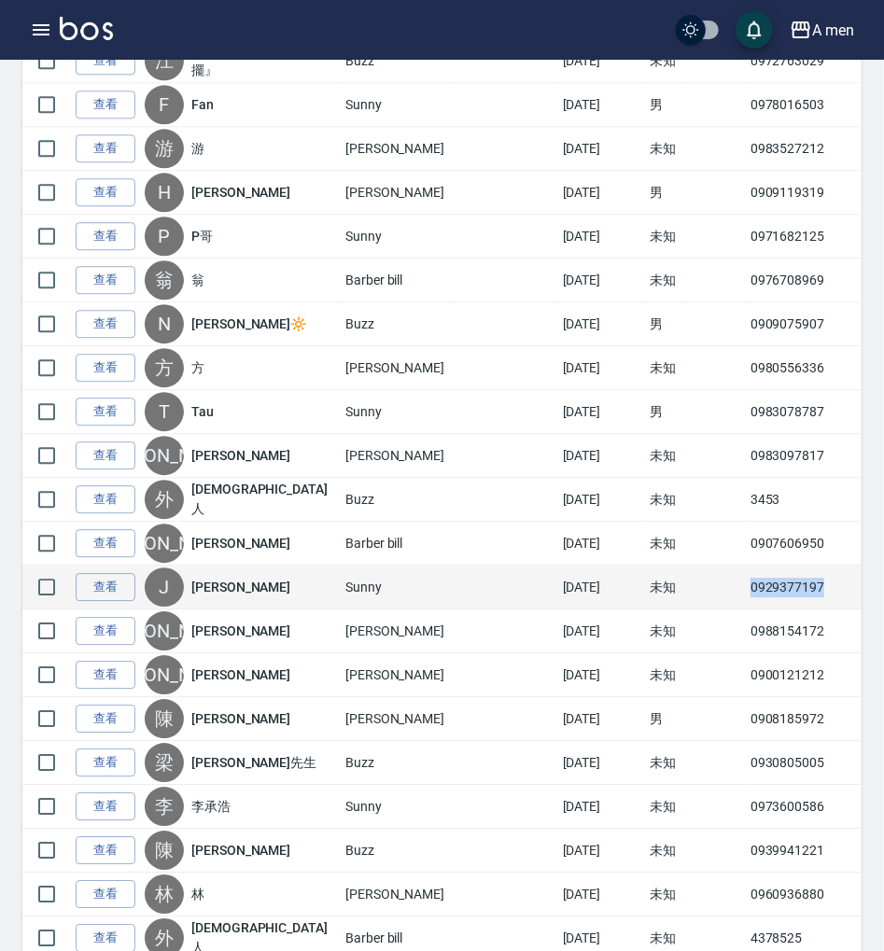
click at [746, 581] on td "0929377197" at bounding box center [810, 588] width 128 height 44
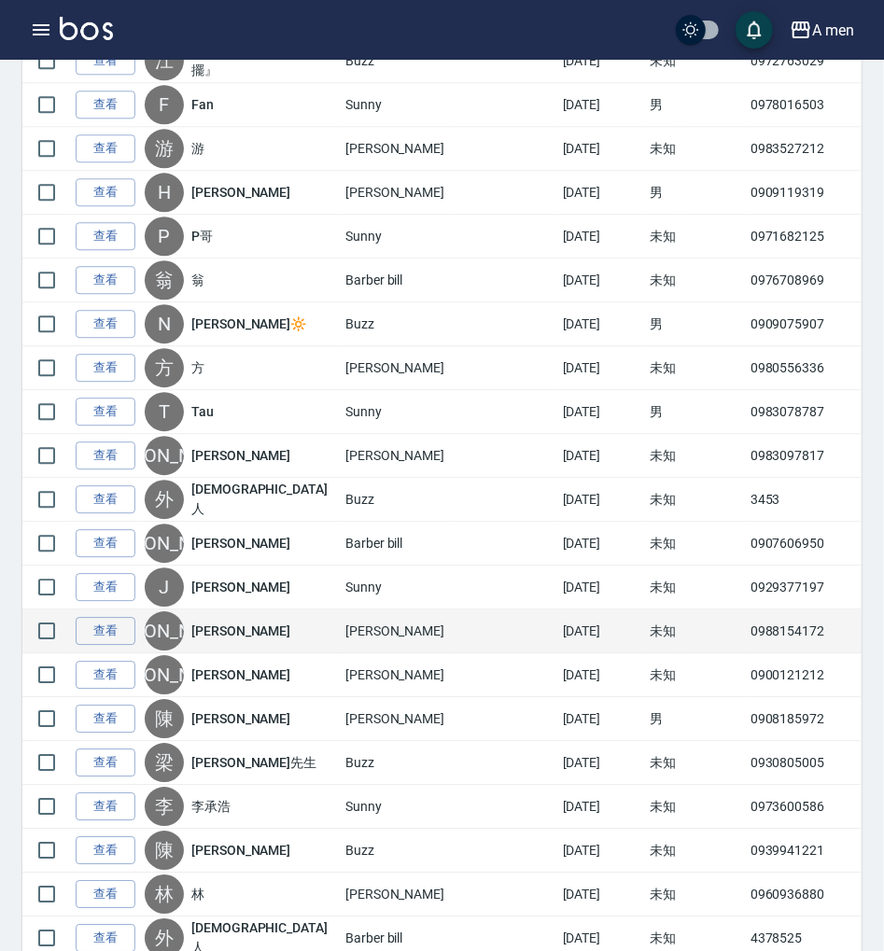
click at [746, 614] on td "0988154172" at bounding box center [810, 631] width 128 height 44
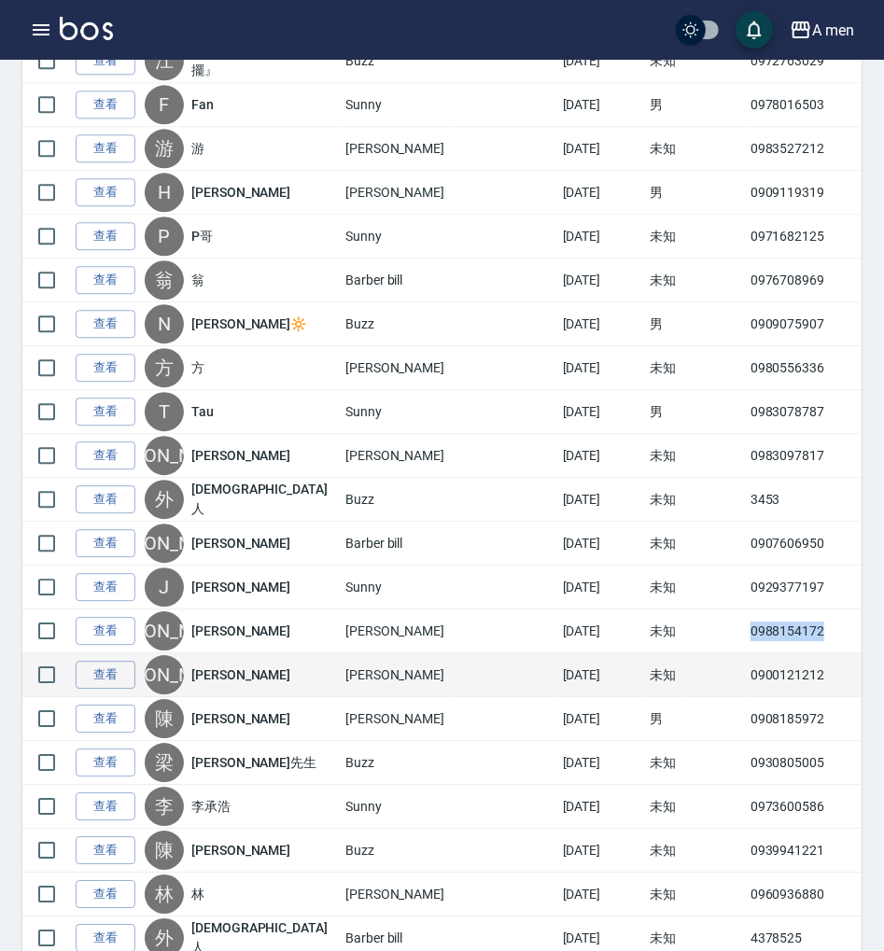
click at [746, 653] on td "0900121212" at bounding box center [810, 675] width 128 height 44
click at [746, 655] on td "0900121212" at bounding box center [810, 675] width 128 height 44
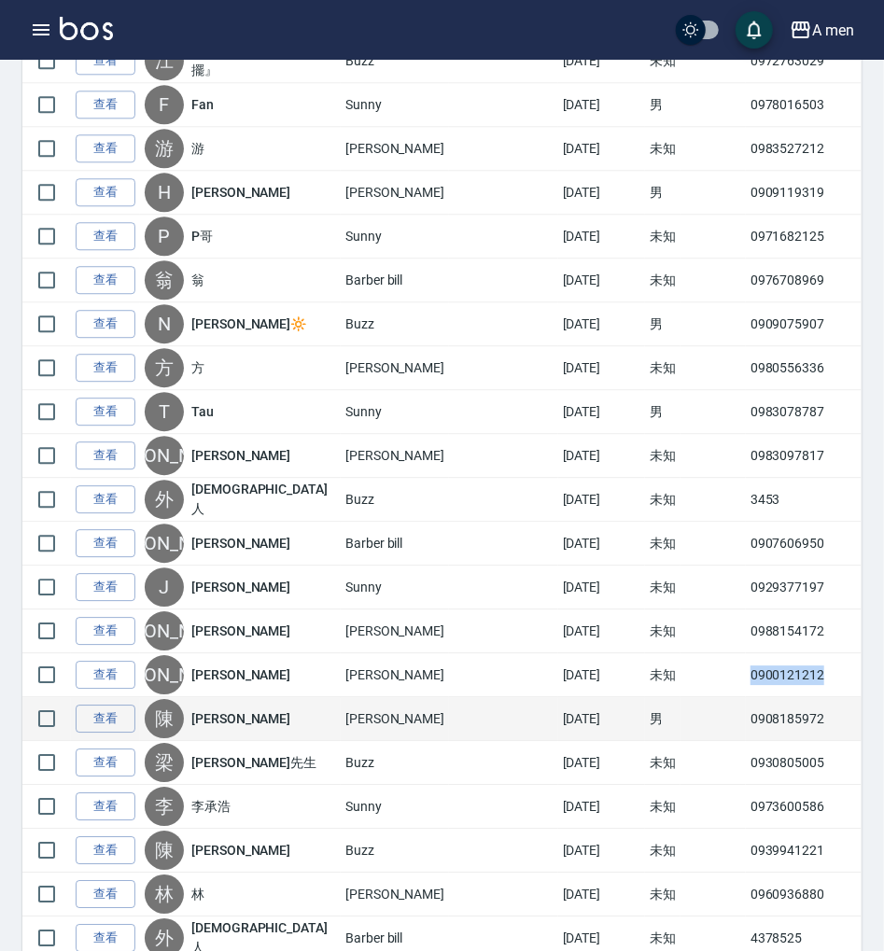
click at [746, 718] on td "0908185972" at bounding box center [810, 719] width 128 height 44
click at [746, 707] on td "0908185972" at bounding box center [810, 719] width 128 height 44
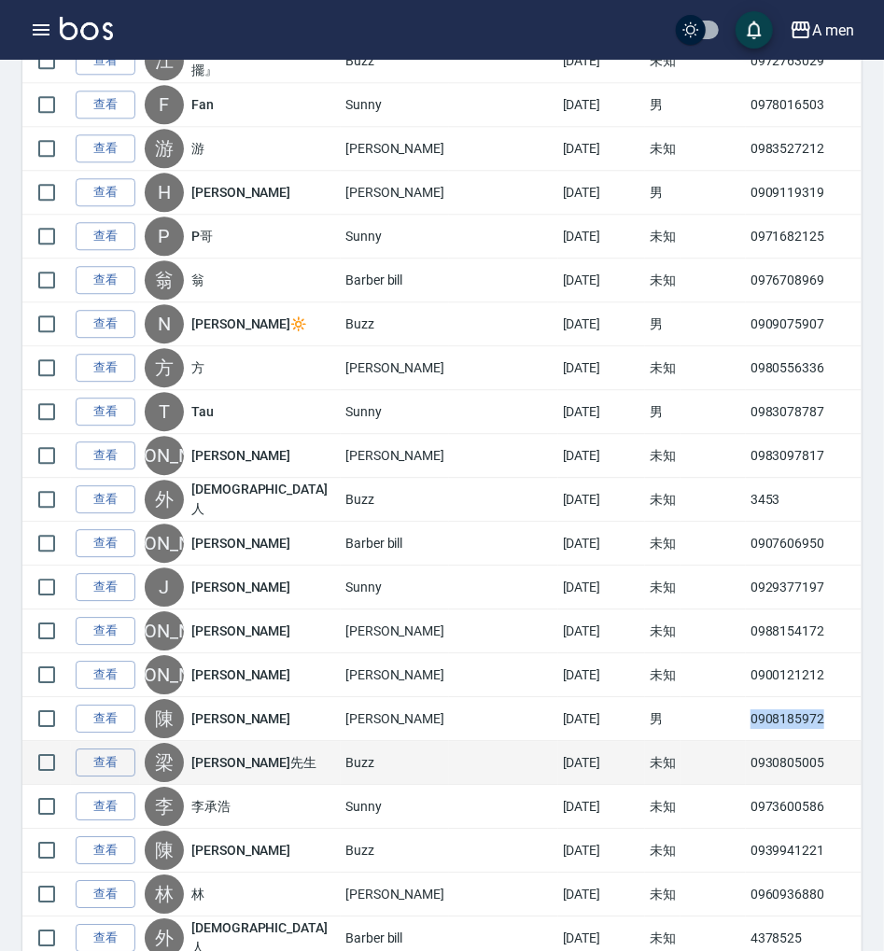
click at [746, 741] on td "0930805005" at bounding box center [810, 763] width 128 height 44
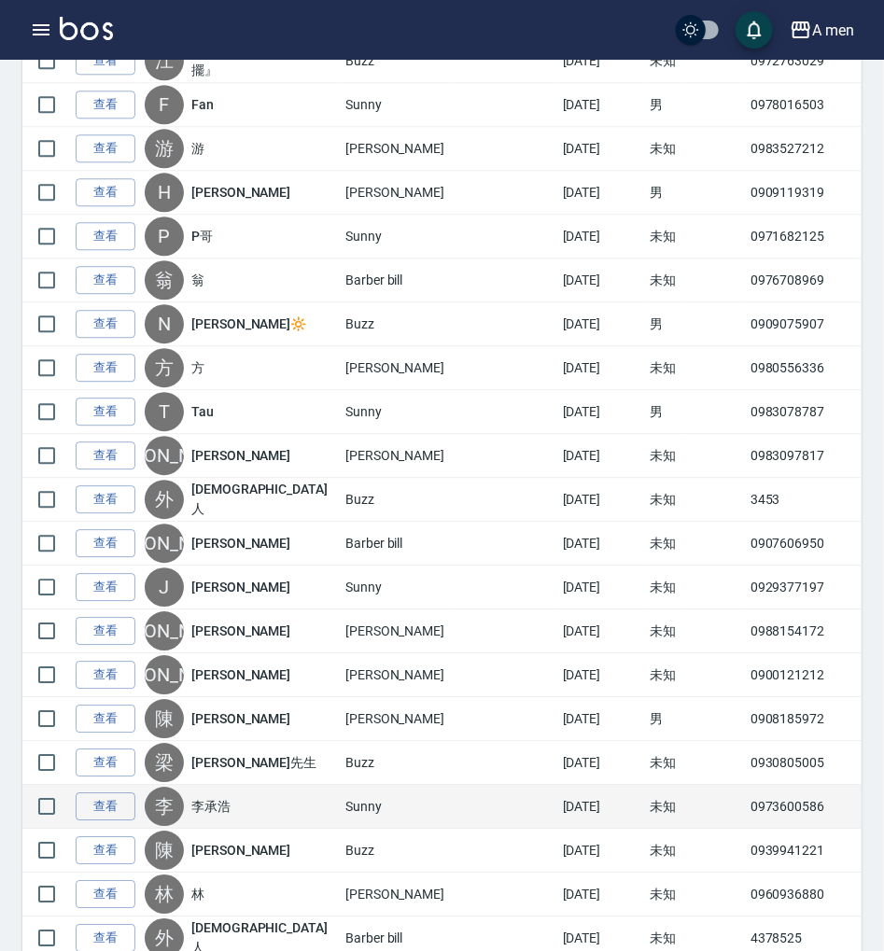
click at [746, 791] on td "0973600586" at bounding box center [810, 807] width 128 height 44
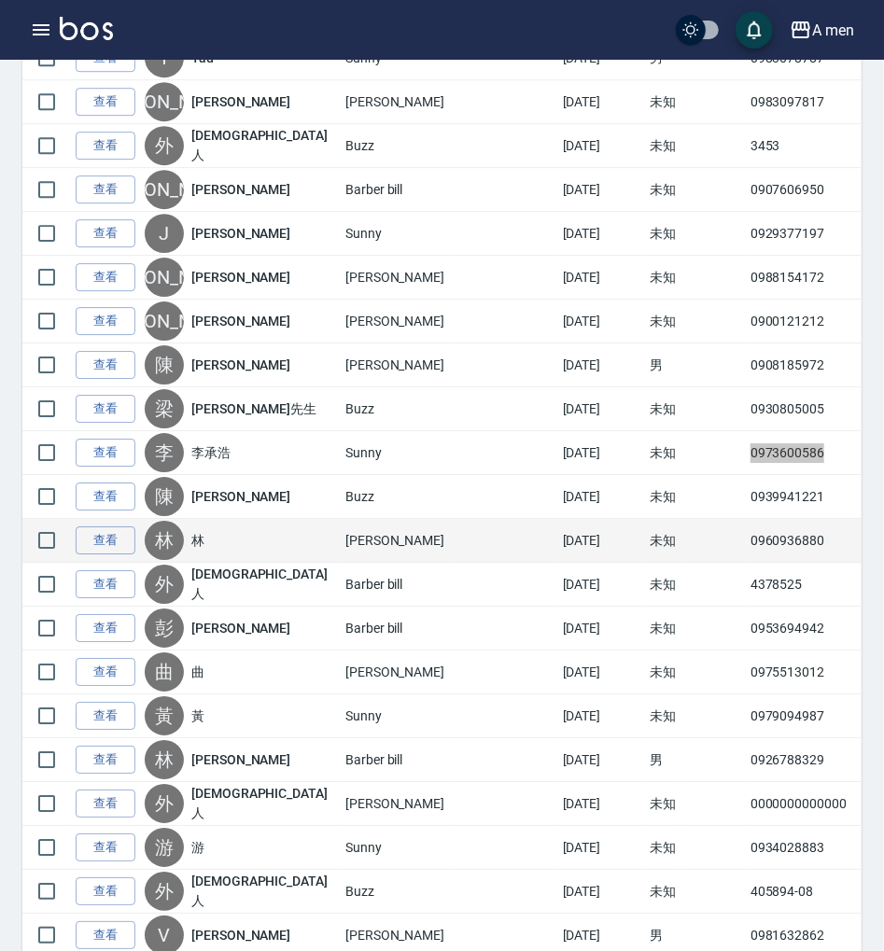
scroll to position [2115, 0]
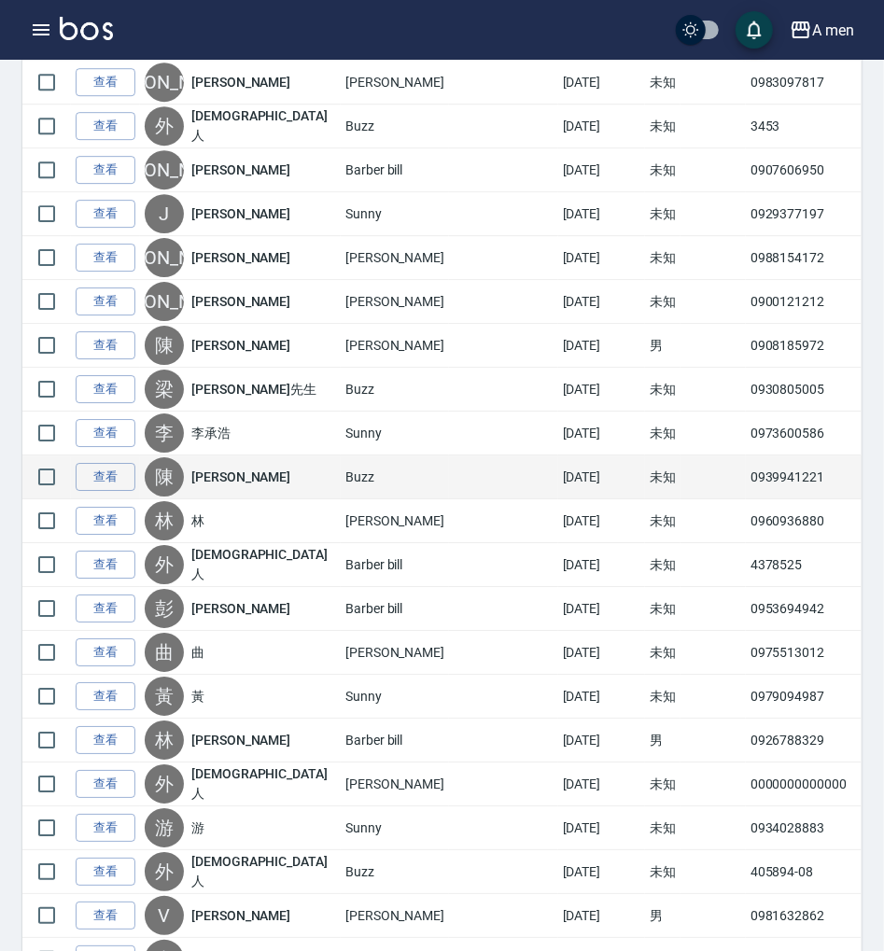
click at [746, 467] on td "0939941221" at bounding box center [810, 477] width 128 height 44
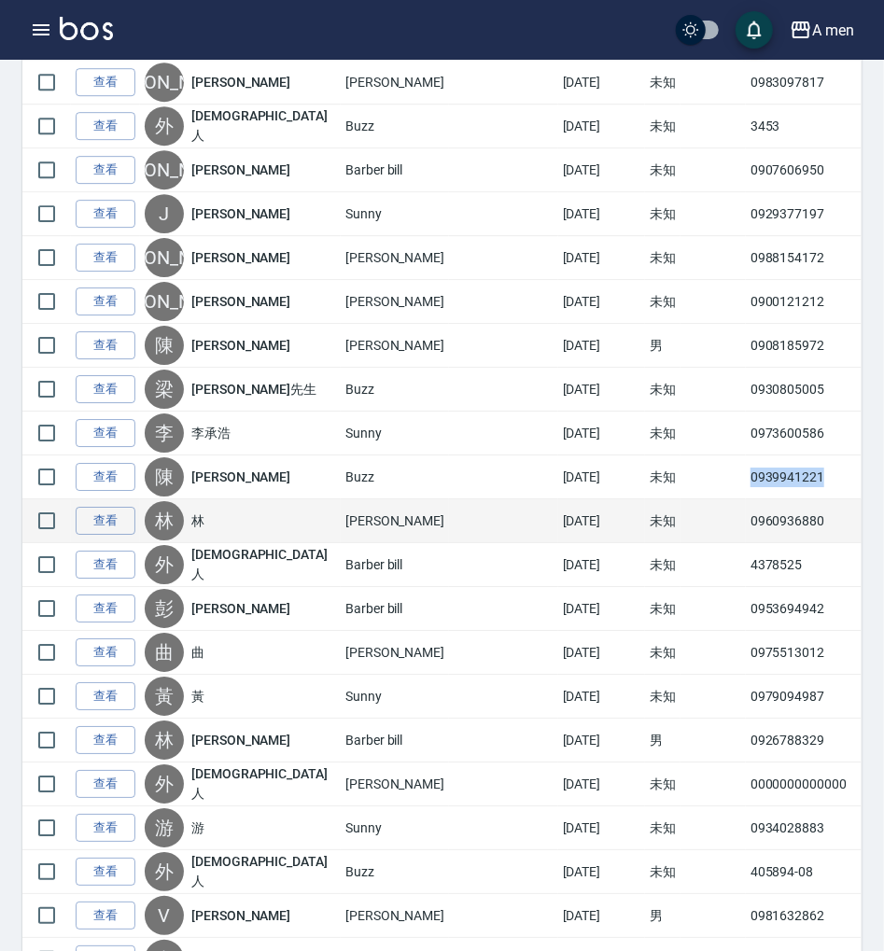
click at [746, 510] on td "0960936880" at bounding box center [810, 521] width 128 height 44
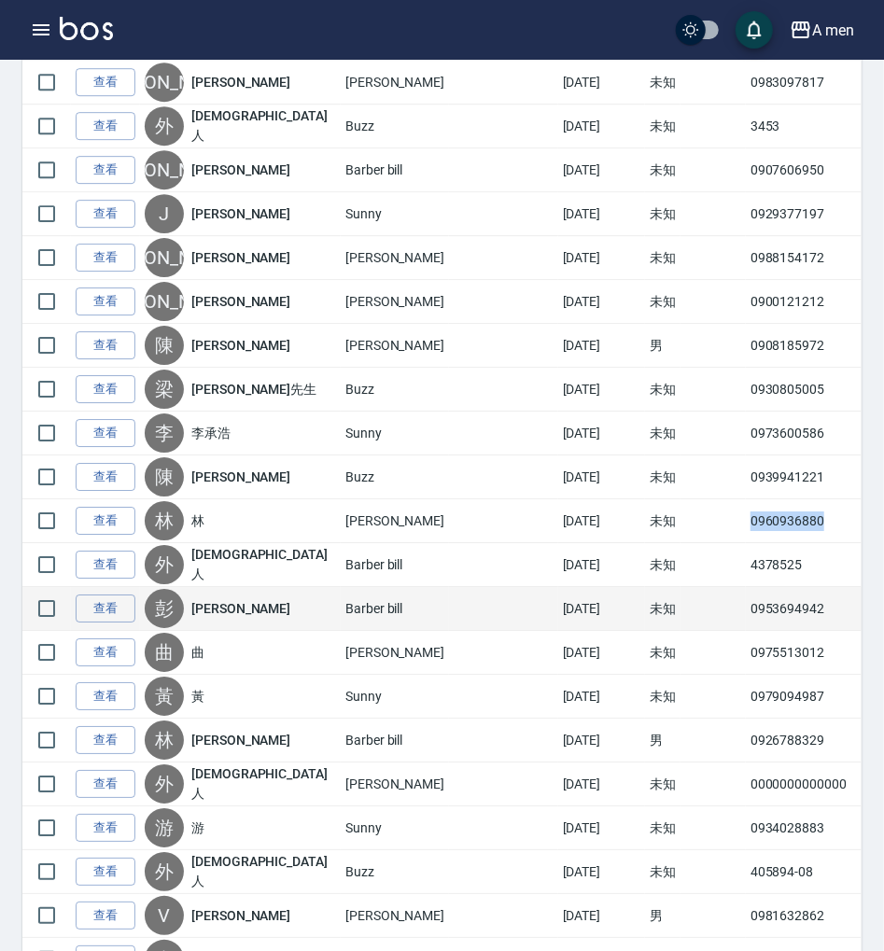
click at [746, 587] on td "0953694942" at bounding box center [810, 609] width 128 height 44
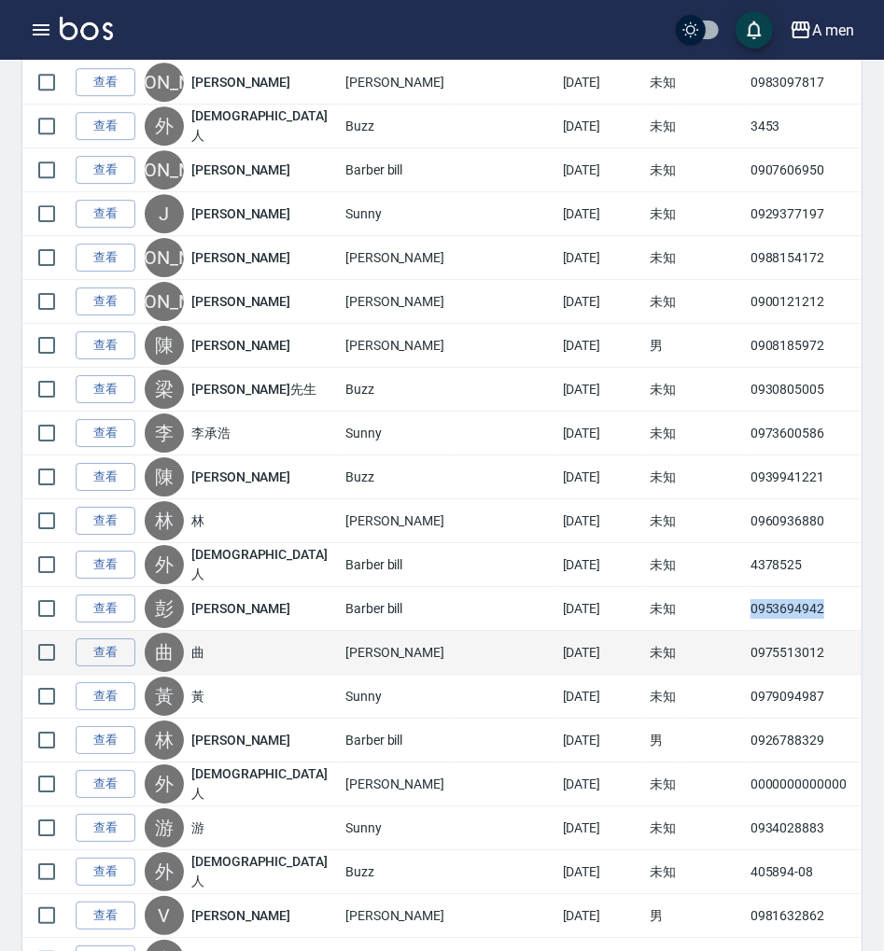
click at [746, 641] on td "0975513012" at bounding box center [810, 653] width 128 height 44
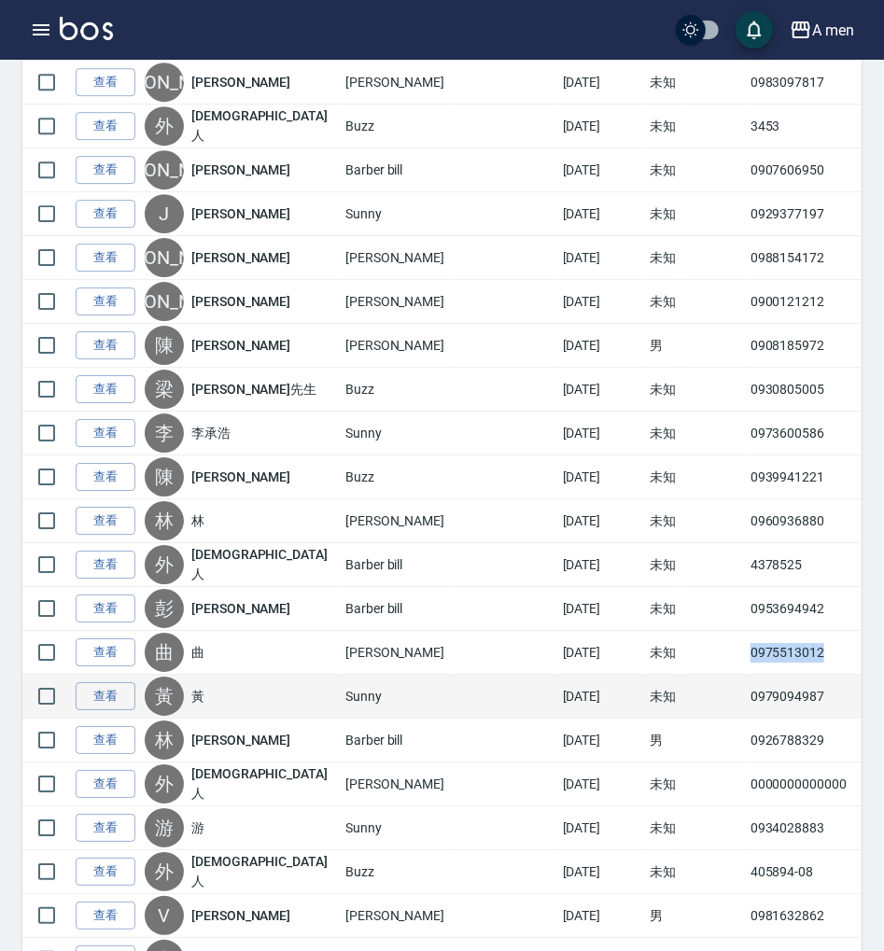
click at [746, 681] on td "0979094987" at bounding box center [810, 697] width 128 height 44
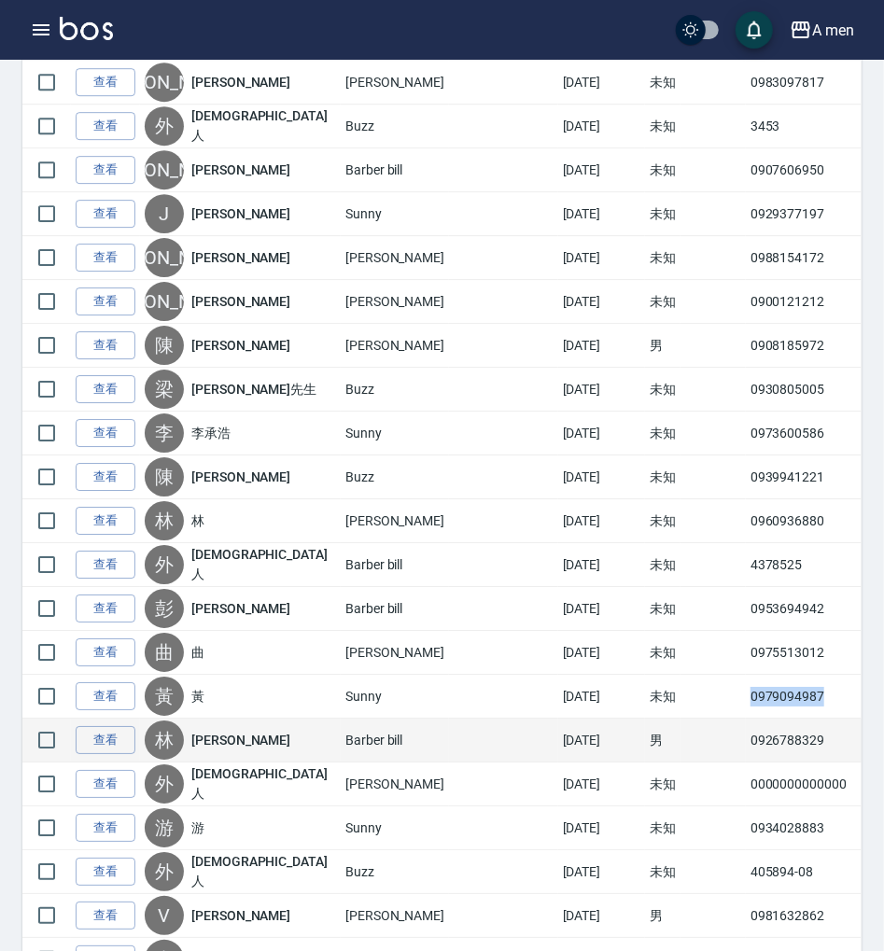
click at [746, 724] on td "0926788329" at bounding box center [810, 741] width 128 height 44
click at [746, 725] on td "0926788329" at bounding box center [810, 741] width 128 height 44
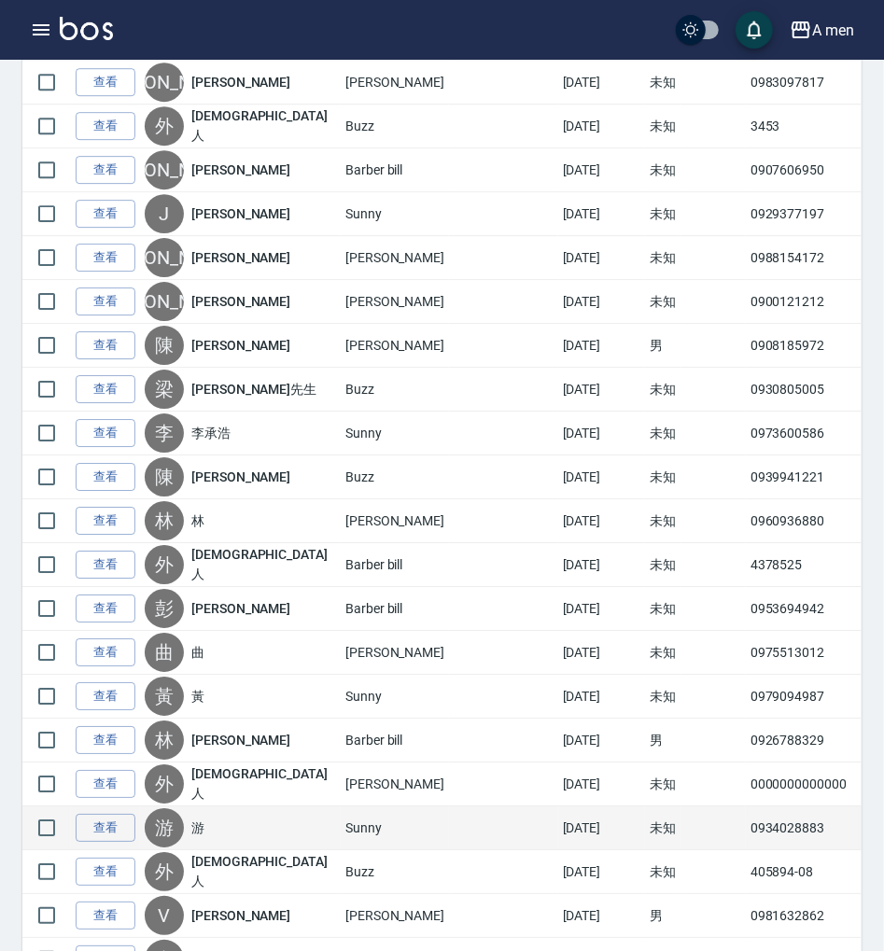
click at [746, 814] on td "0934028883" at bounding box center [810, 828] width 128 height 44
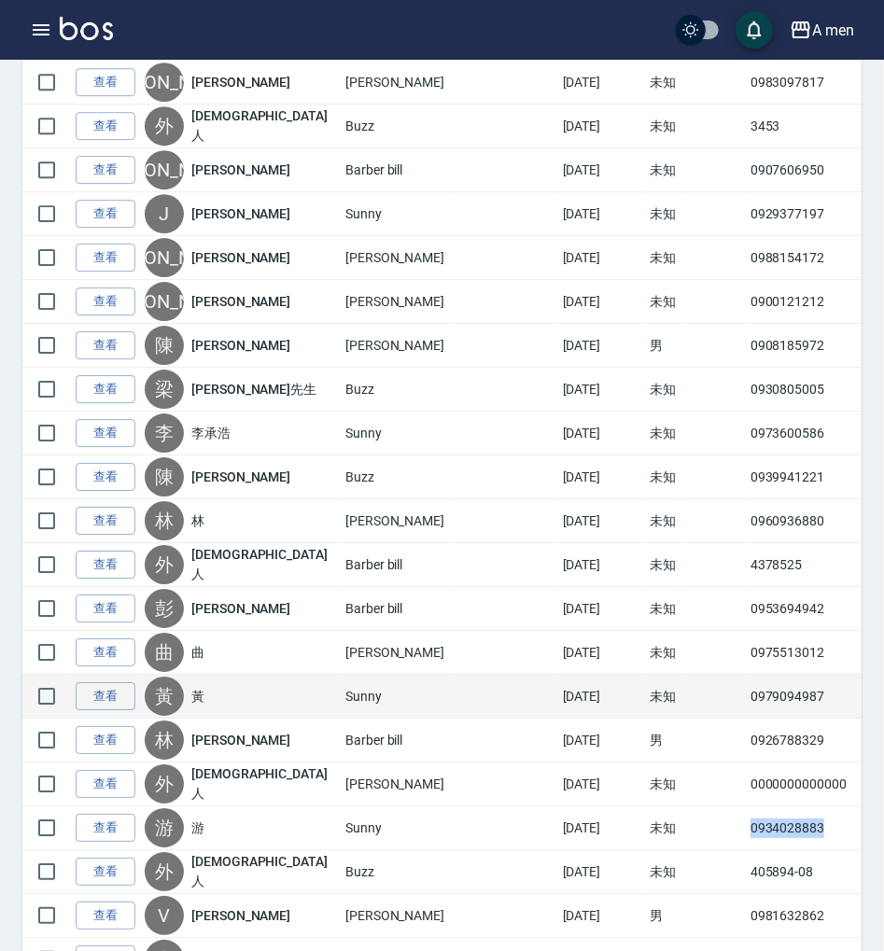
drag, startPoint x: 674, startPoint y: 814, endPoint x: 762, endPoint y: 699, distance: 144.5
click at [746, 813] on td "0934028883" at bounding box center [810, 828] width 128 height 44
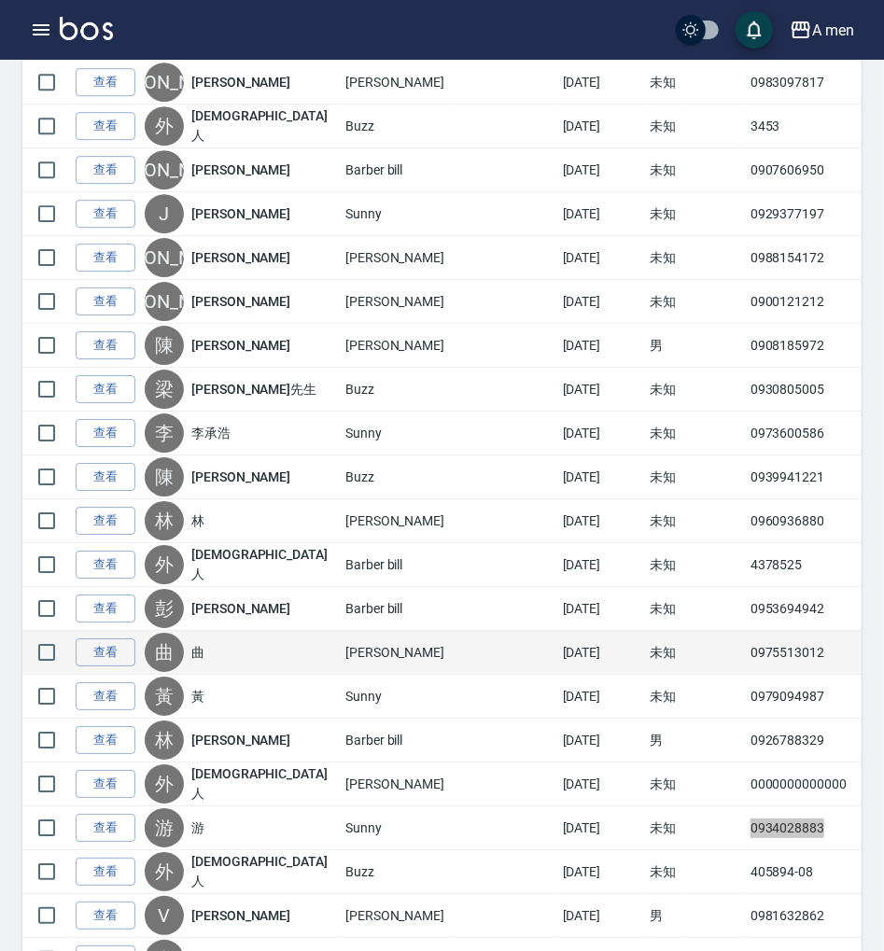
scroll to position [2488, 0]
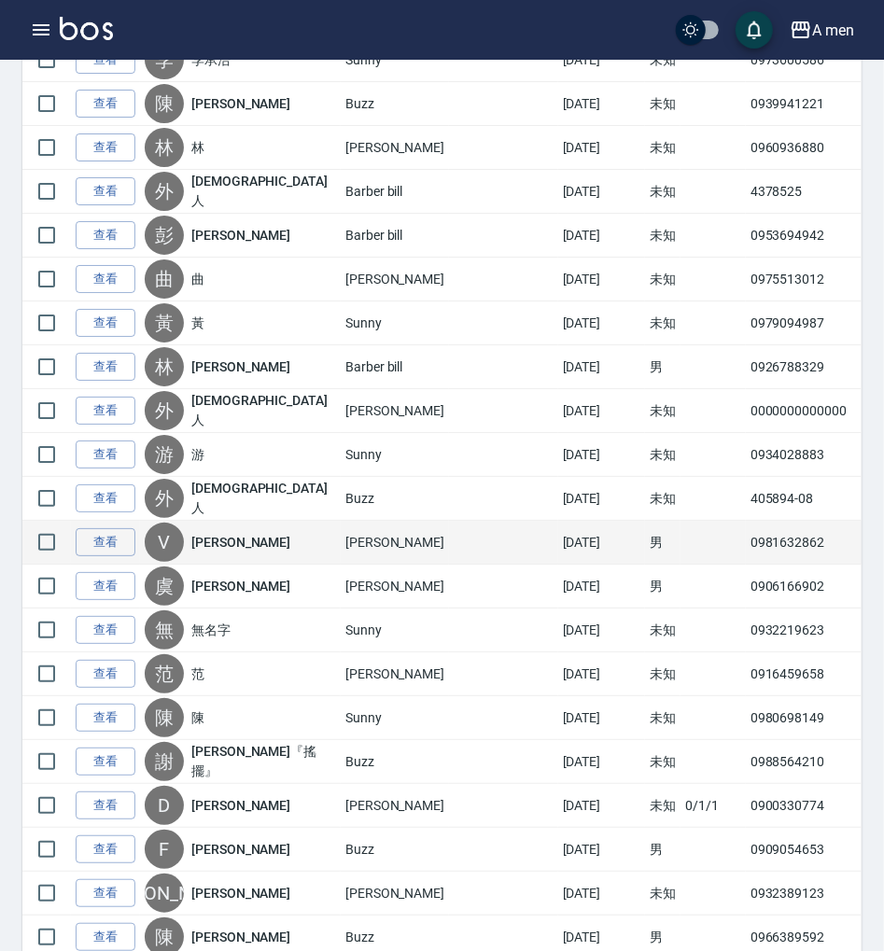
click at [746, 533] on td "0981632862" at bounding box center [810, 543] width 128 height 44
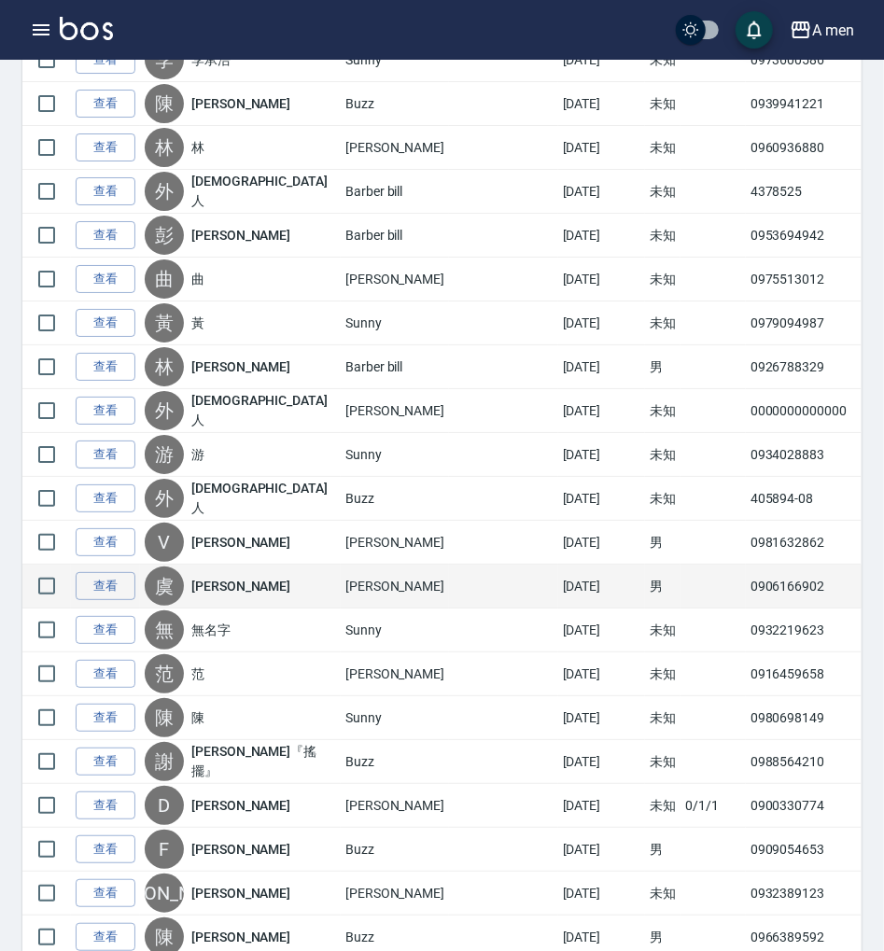
click at [746, 565] on td "0906166902" at bounding box center [810, 587] width 128 height 44
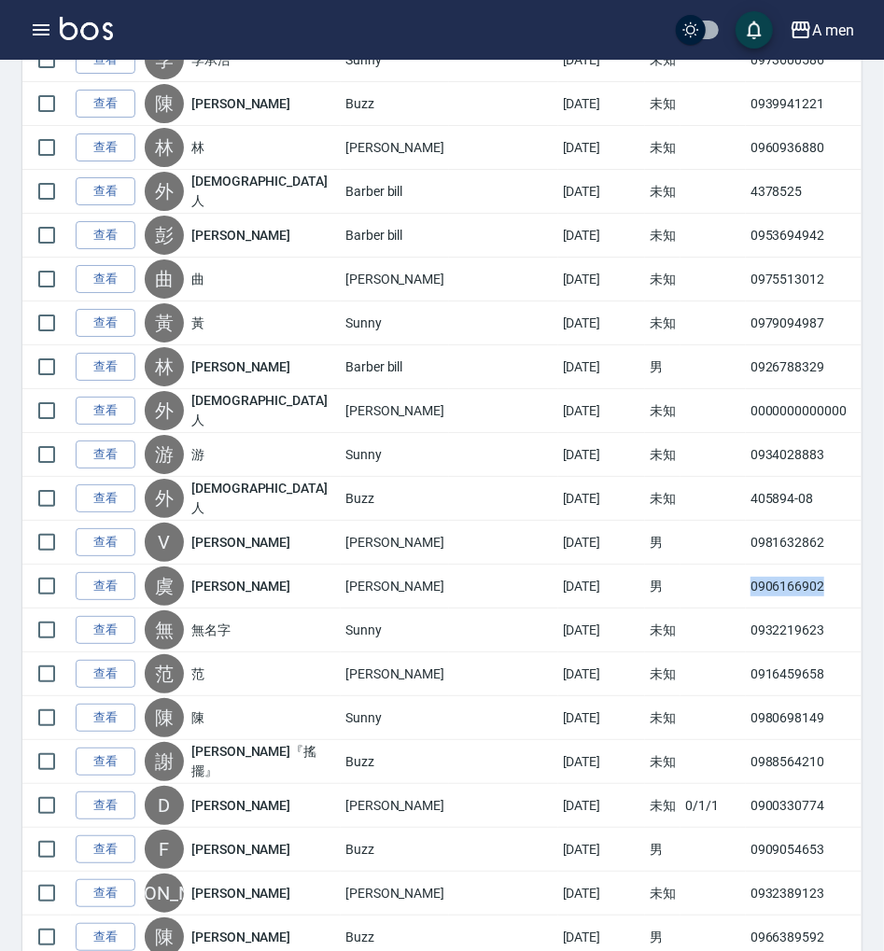
drag, startPoint x: 657, startPoint y: 565, endPoint x: 889, endPoint y: 276, distance: 370.4
click at [746, 565] on td "0906166902" at bounding box center [810, 587] width 128 height 44
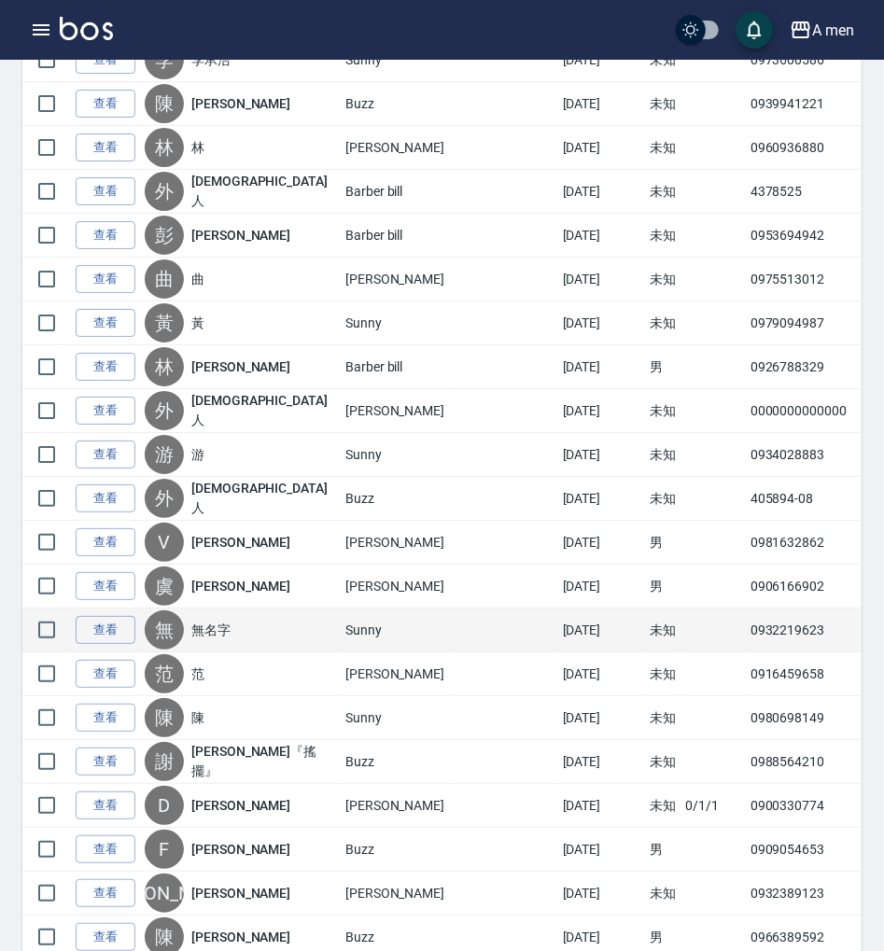
click at [746, 617] on td "0932219623" at bounding box center [810, 631] width 128 height 44
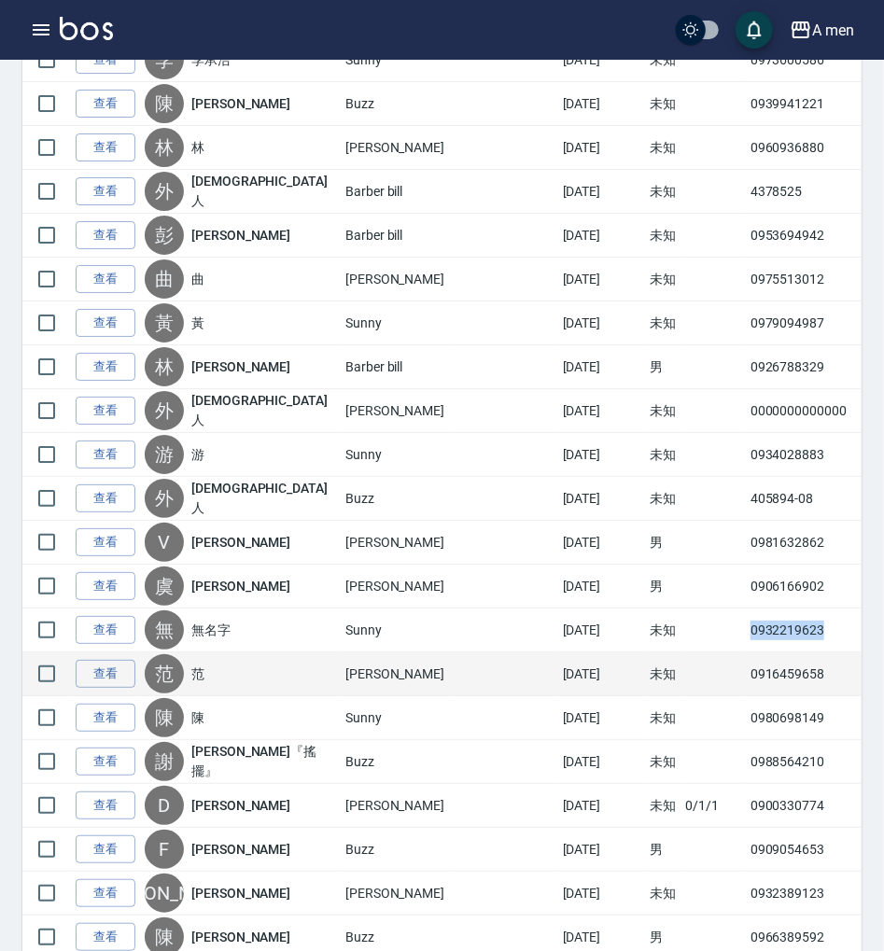
click at [746, 662] on td "0916459658" at bounding box center [810, 674] width 128 height 44
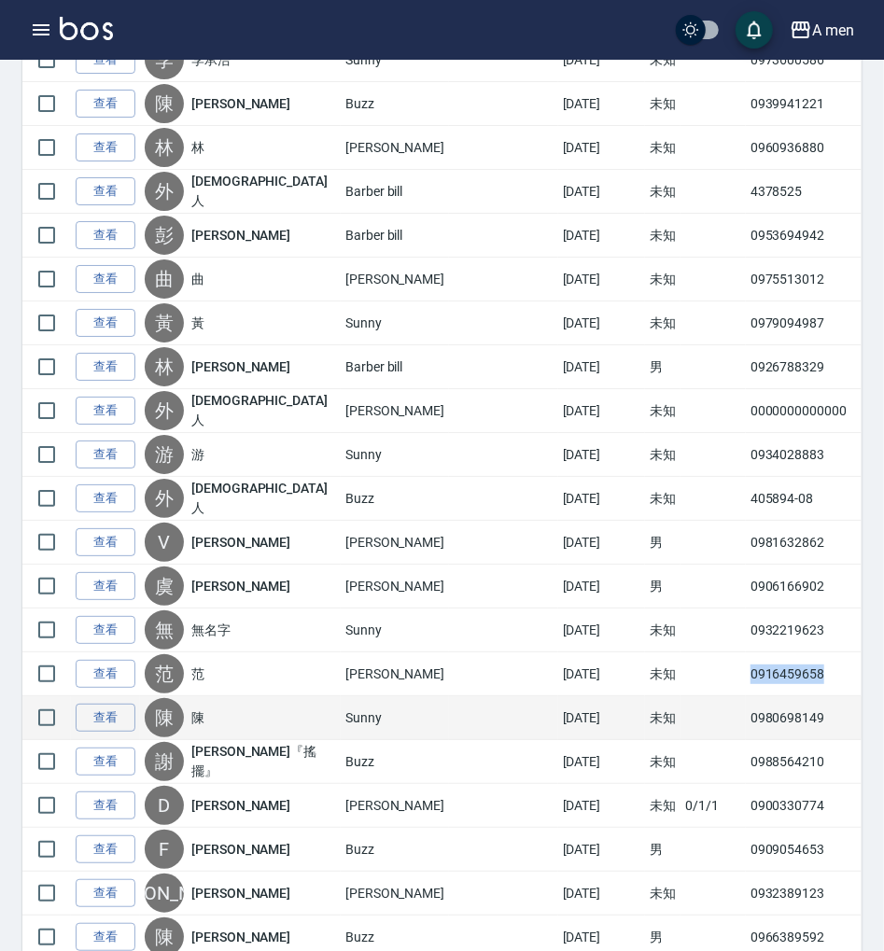
click at [746, 709] on td "0980698149" at bounding box center [810, 718] width 128 height 44
click at [746, 706] on td "0980698149" at bounding box center [810, 718] width 128 height 44
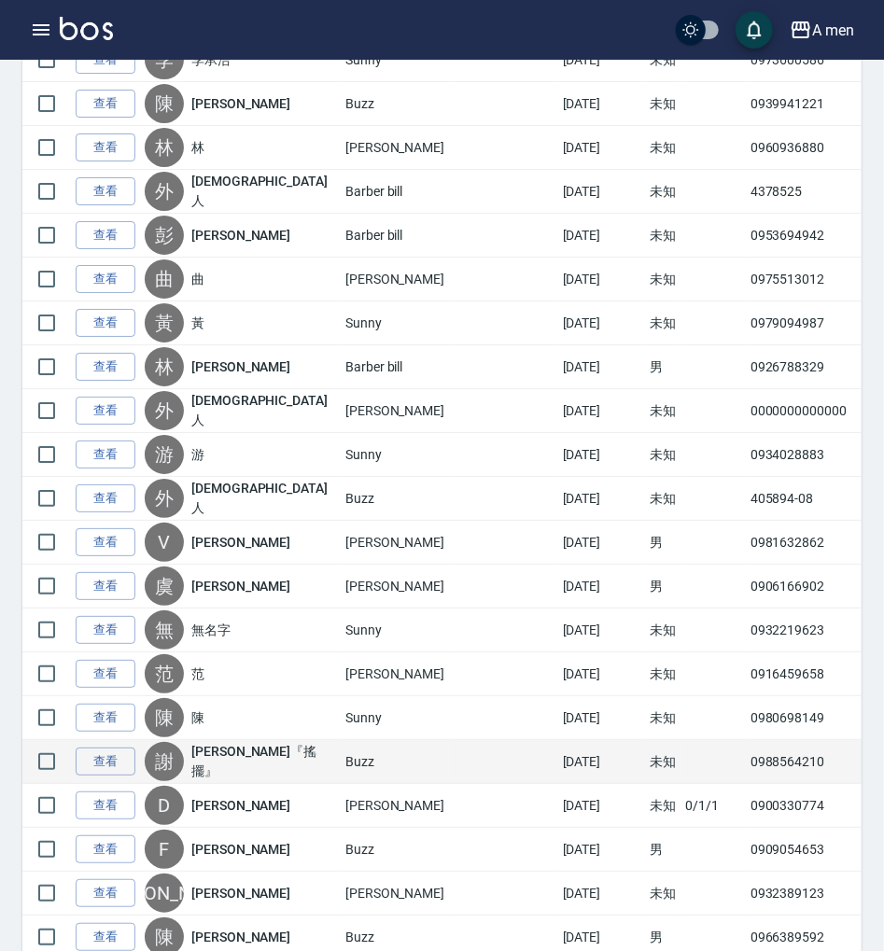
click at [746, 740] on td "0988564210" at bounding box center [810, 762] width 128 height 44
click at [746, 744] on td "0988564210" at bounding box center [810, 762] width 128 height 44
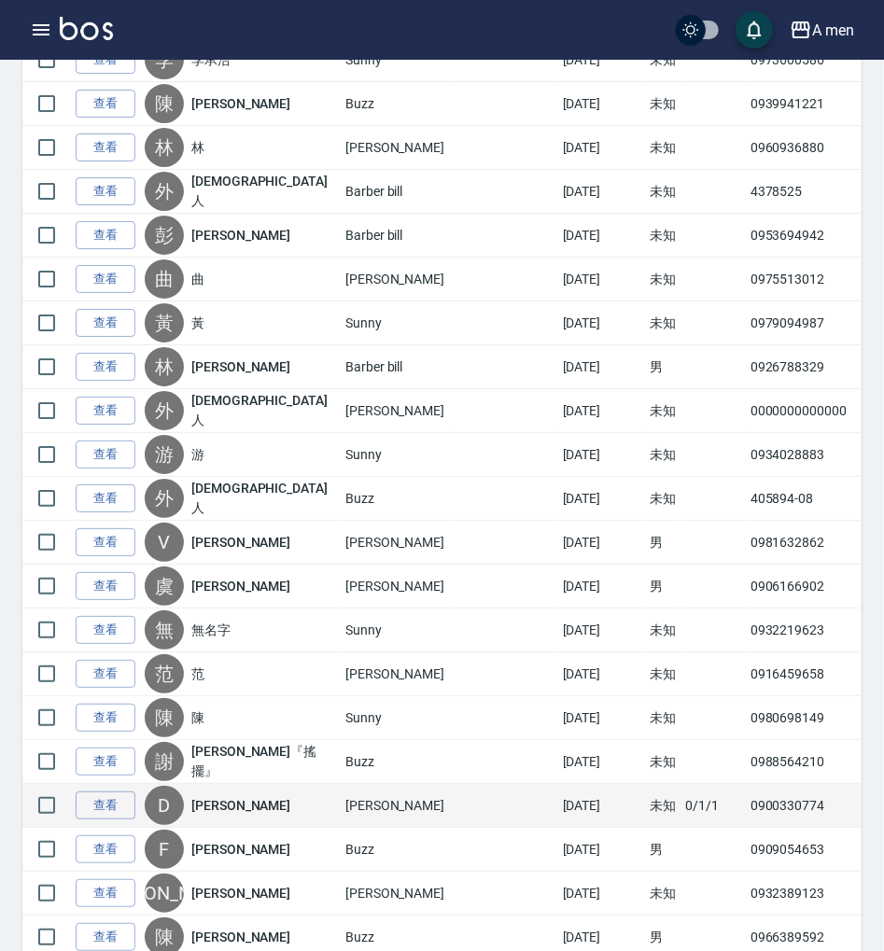
click at [746, 793] on td "0900330774" at bounding box center [810, 806] width 128 height 44
click at [746, 785] on td "0900330774" at bounding box center [810, 806] width 128 height 44
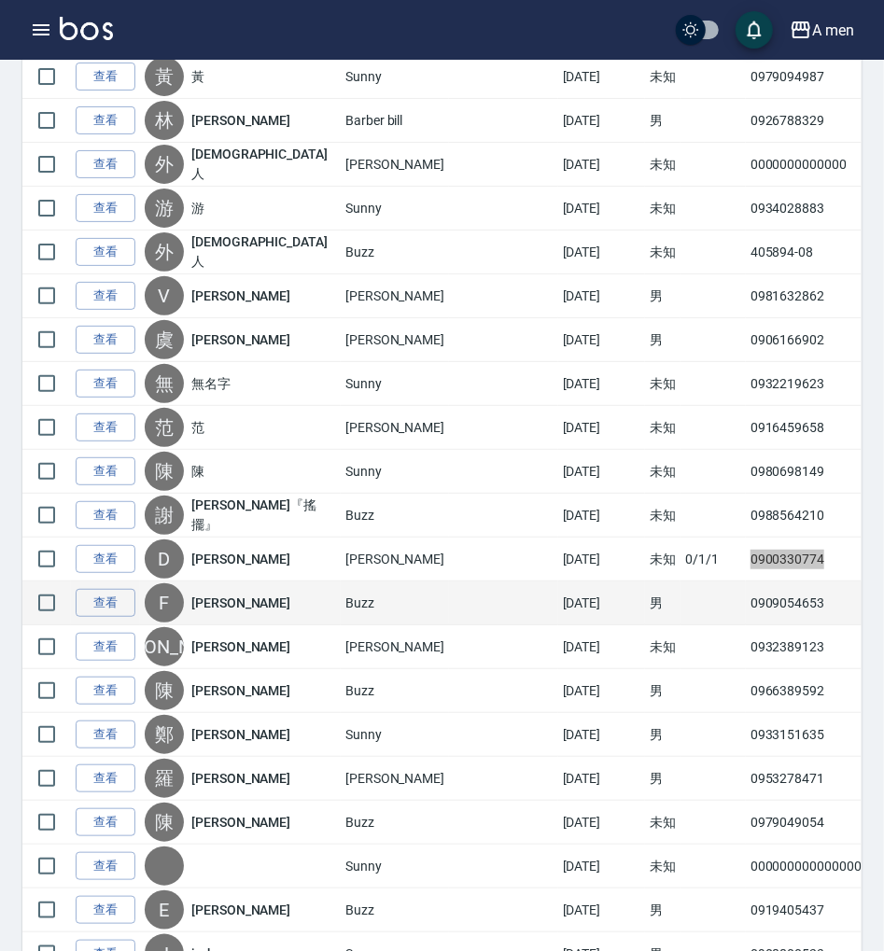
scroll to position [2737, 0]
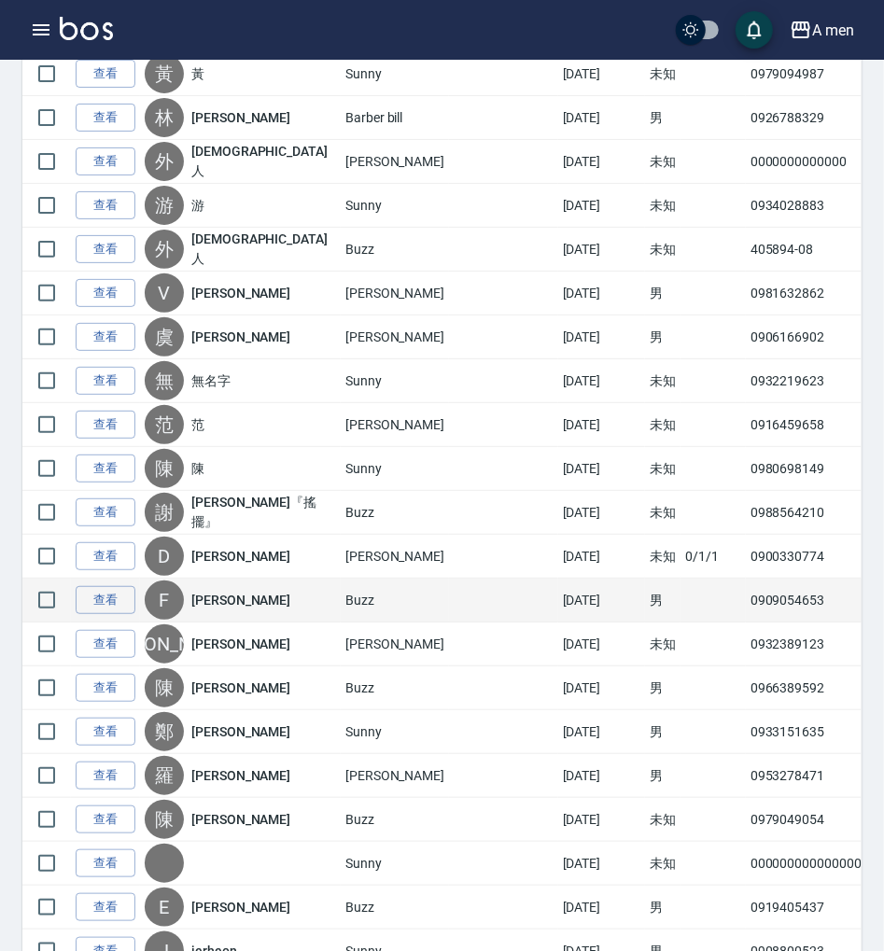
click at [746, 579] on td "0909054653" at bounding box center [810, 601] width 128 height 44
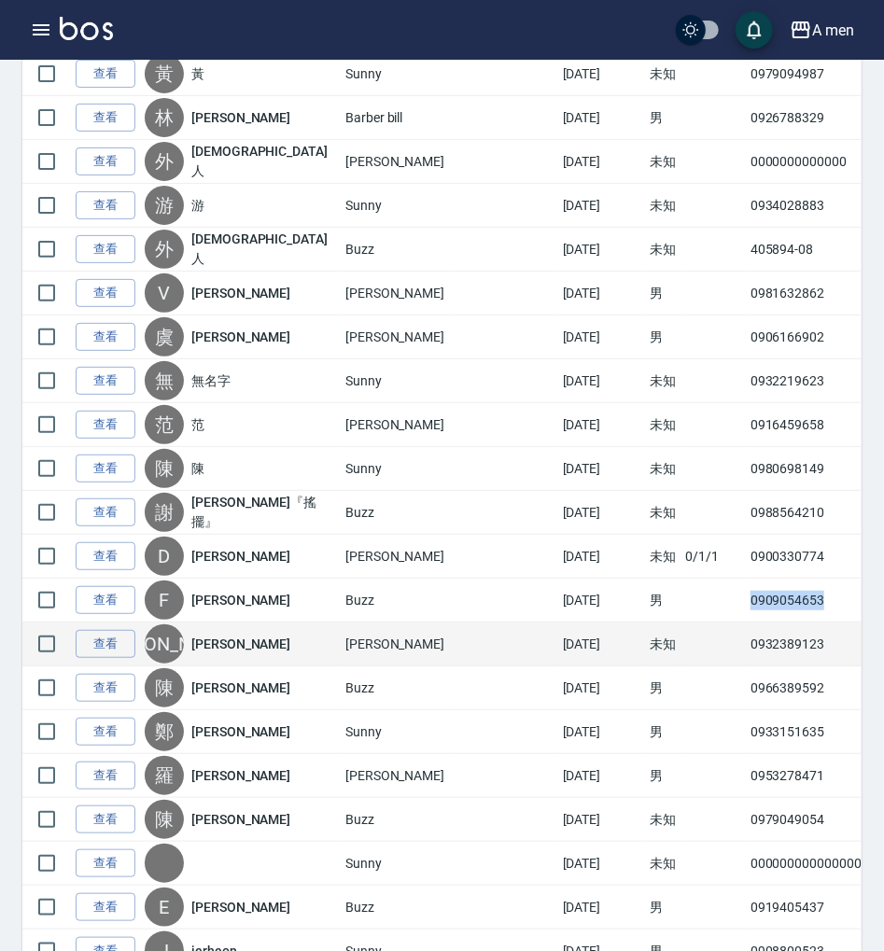
click at [746, 628] on td "0932389123" at bounding box center [810, 644] width 128 height 44
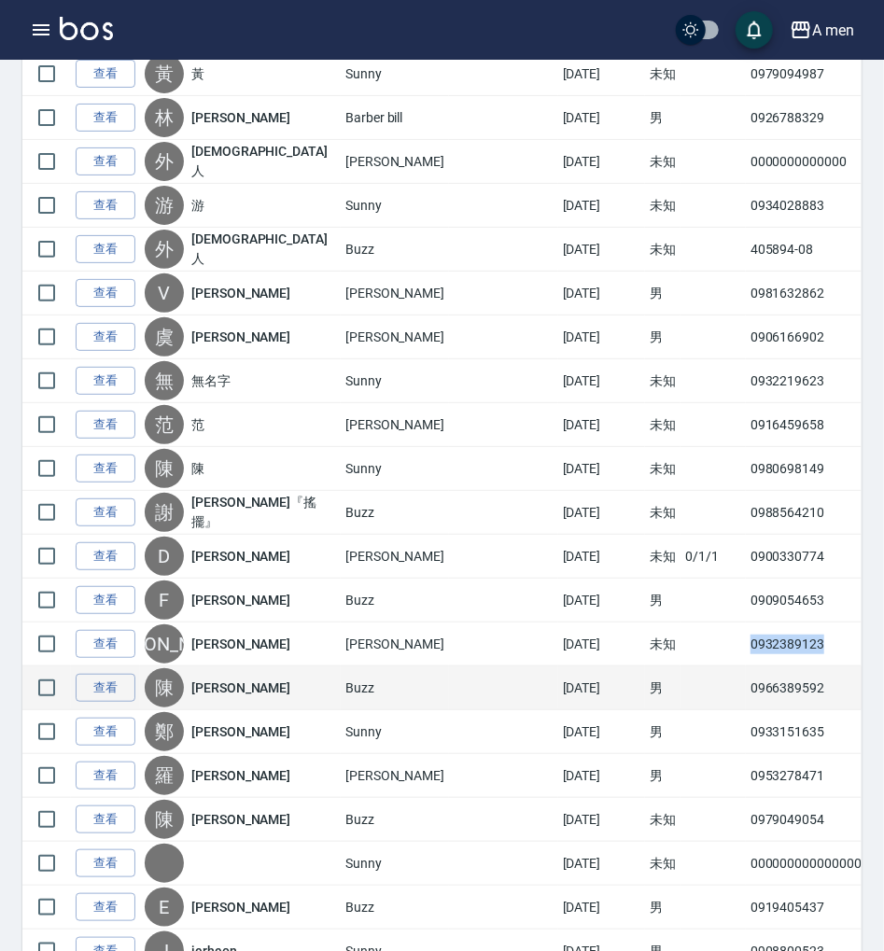
click at [746, 676] on td "0966389592" at bounding box center [810, 688] width 128 height 44
click at [746, 672] on td "0966389592" at bounding box center [810, 688] width 128 height 44
click at [746, 668] on td "0966389592" at bounding box center [810, 688] width 128 height 44
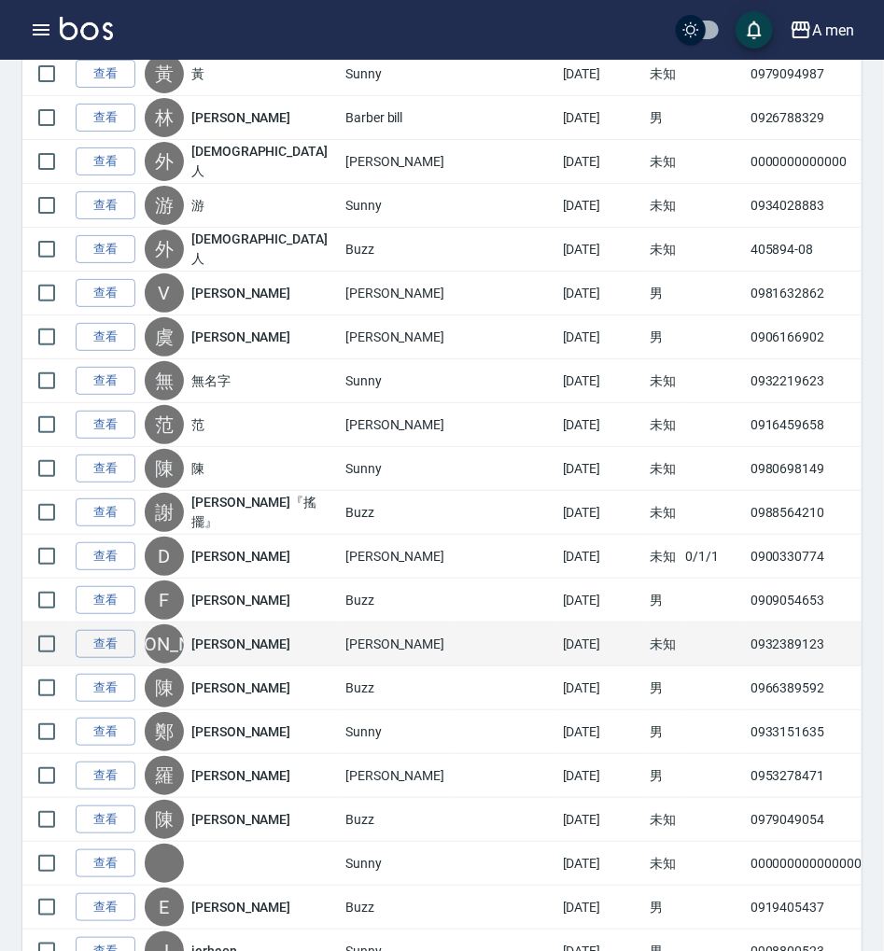
click at [746, 625] on td "0932389123" at bounding box center [810, 644] width 128 height 44
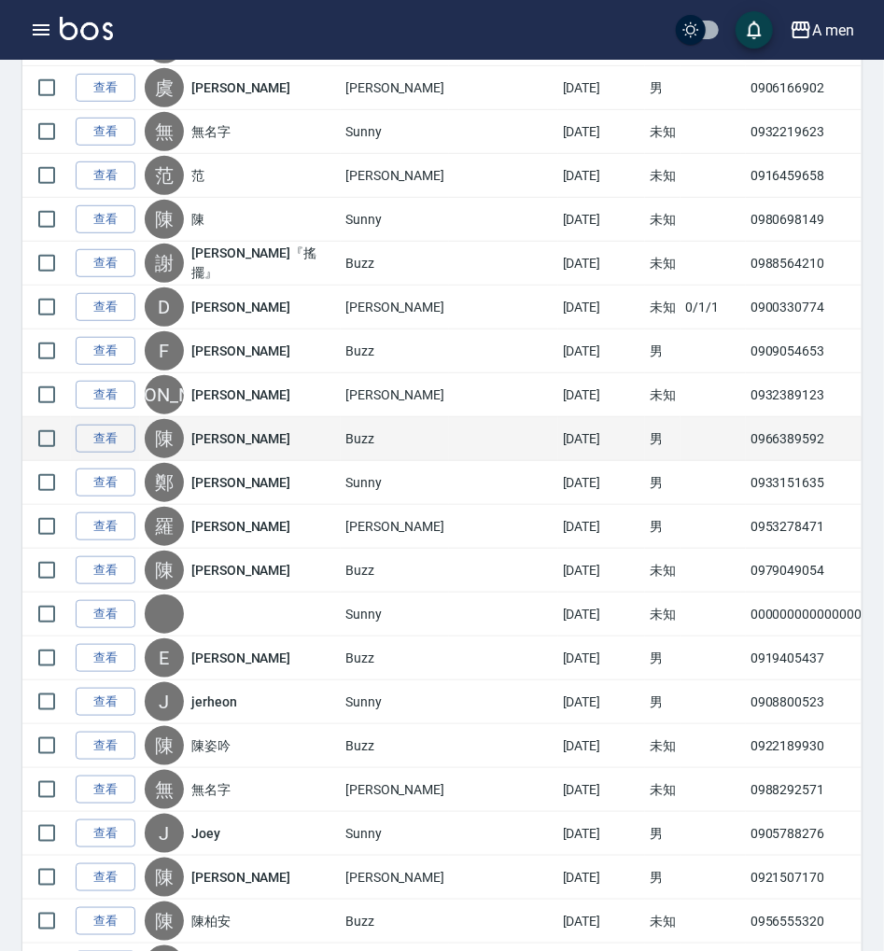
click at [746, 417] on td "0966389592" at bounding box center [810, 439] width 128 height 44
click at [746, 418] on td "0966389592" at bounding box center [810, 439] width 128 height 44
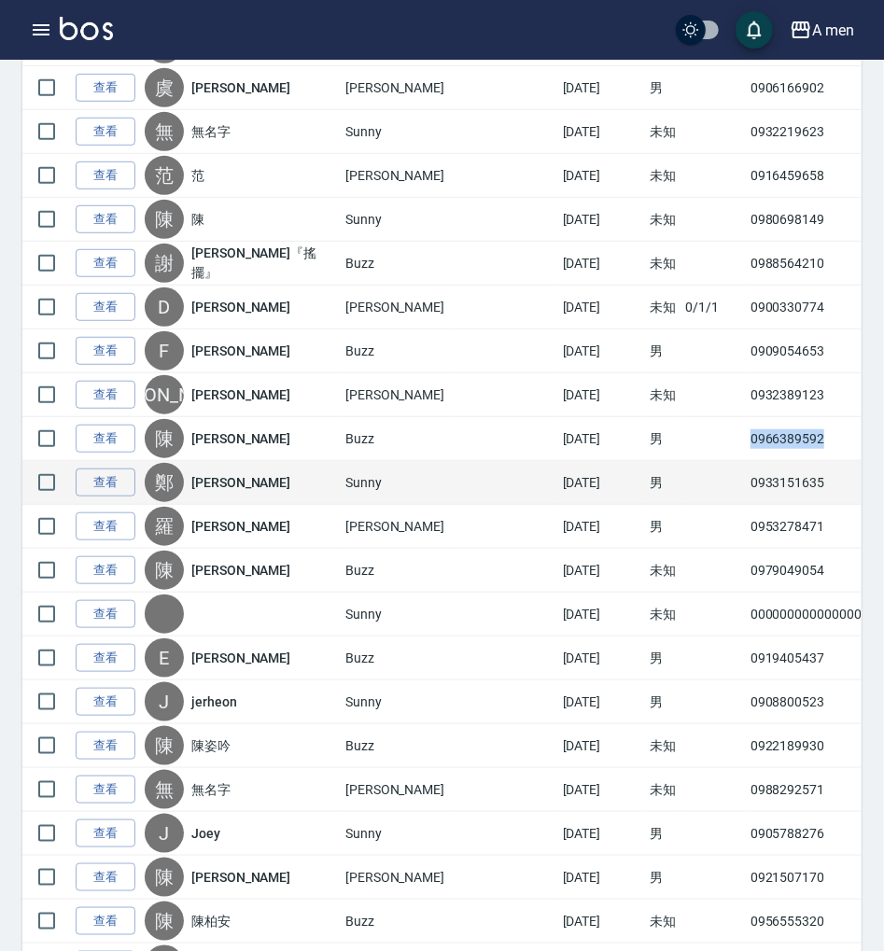
click at [746, 462] on td "0933151635" at bounding box center [810, 483] width 128 height 44
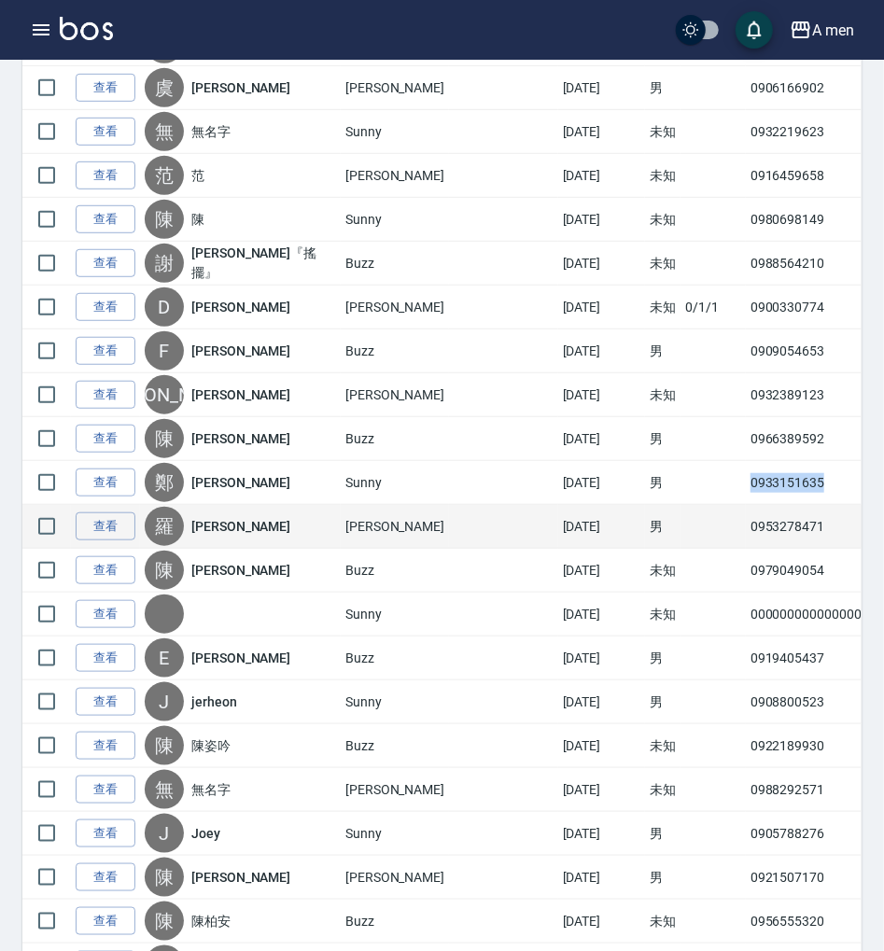
click at [746, 515] on td "0953278471" at bounding box center [810, 527] width 128 height 44
click at [746, 506] on td "0953278471" at bounding box center [810, 527] width 128 height 44
click at [746, 505] on td "0953278471" at bounding box center [810, 527] width 128 height 44
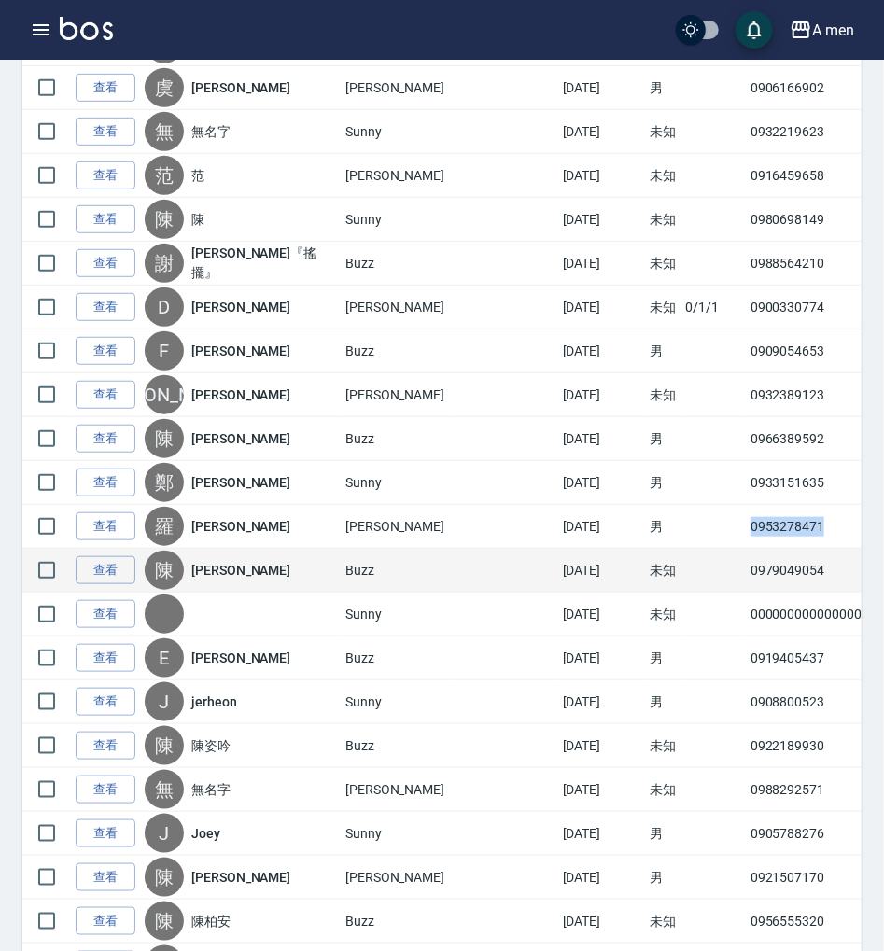
click at [746, 549] on td "0979049054" at bounding box center [810, 571] width 128 height 44
drag, startPoint x: 701, startPoint y: 547, endPoint x: 693, endPoint y: 555, distance: 11.2
click at [746, 549] on td "0979049054" at bounding box center [810, 571] width 128 height 44
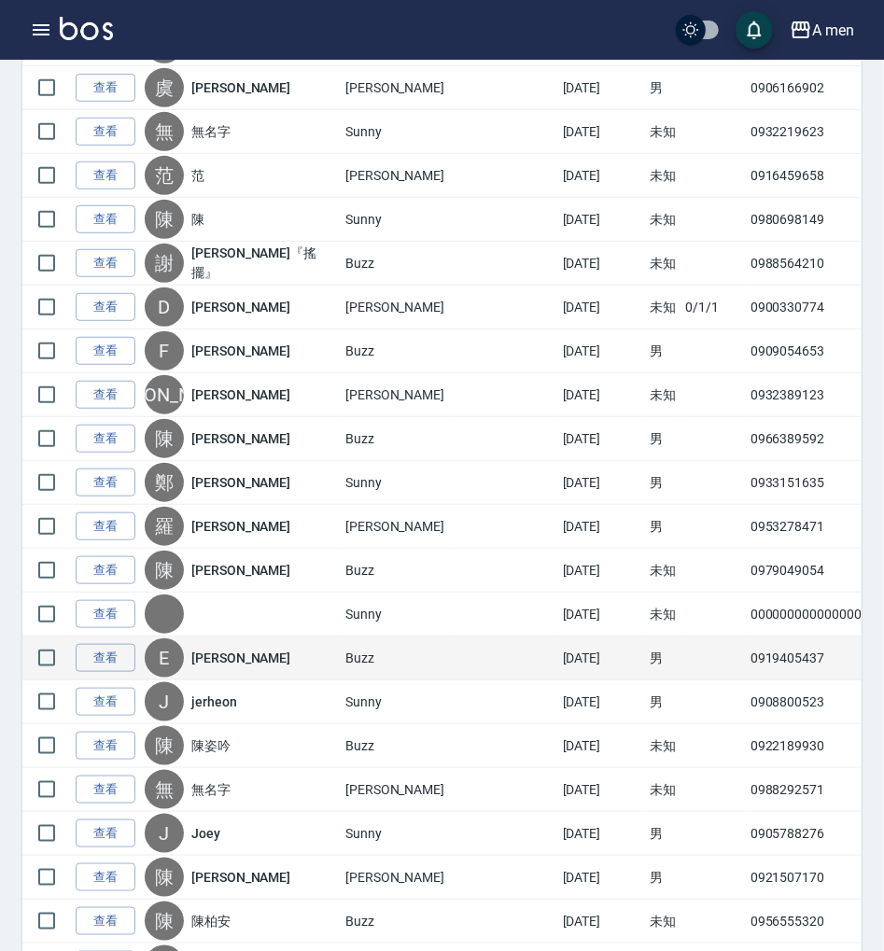
click at [746, 636] on td "0919405437" at bounding box center [810, 658] width 128 height 44
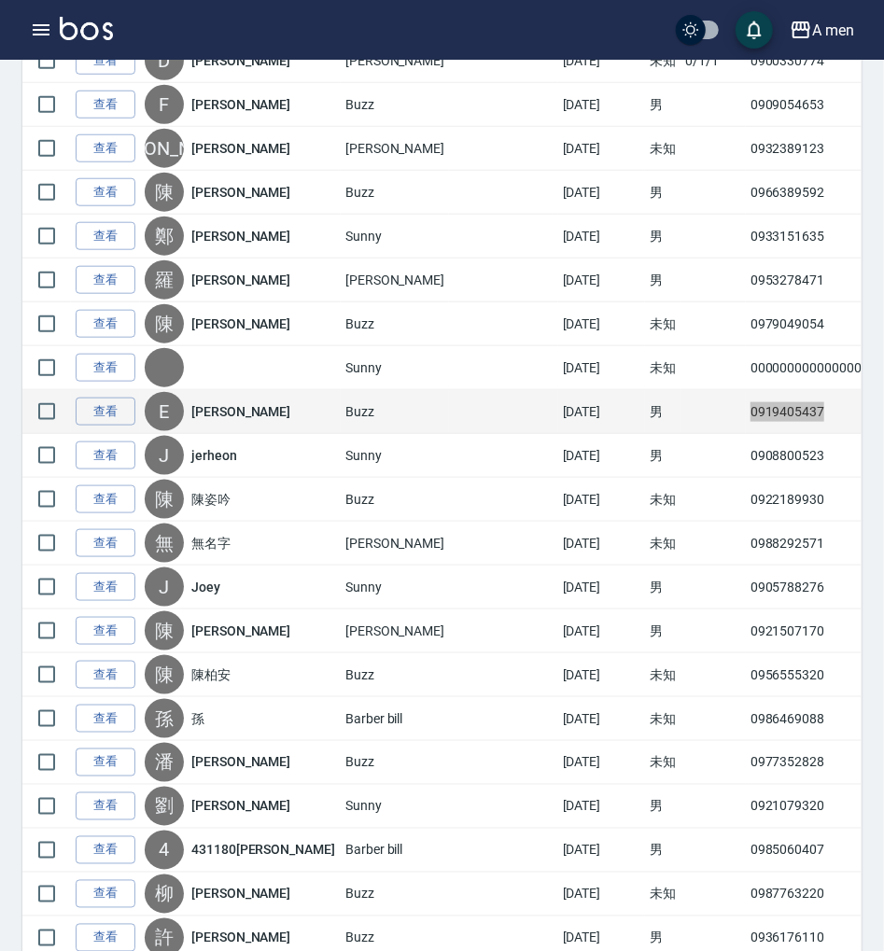
scroll to position [3235, 0]
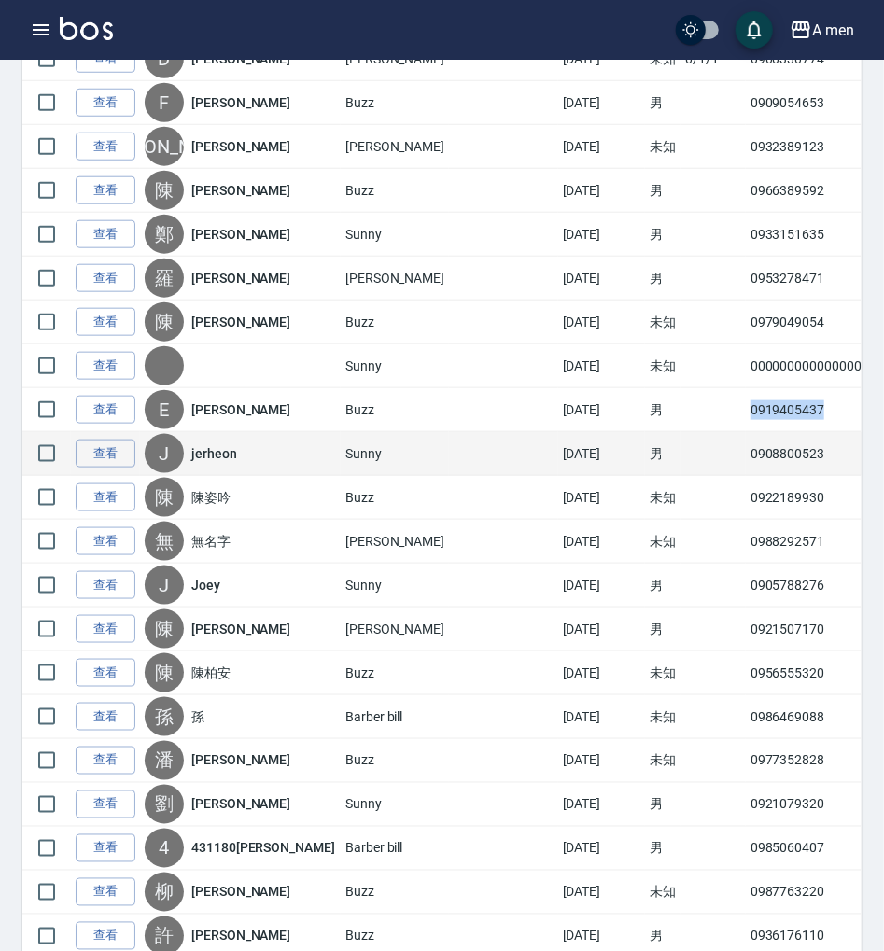
click at [746, 432] on td "0908800523" at bounding box center [810, 454] width 128 height 44
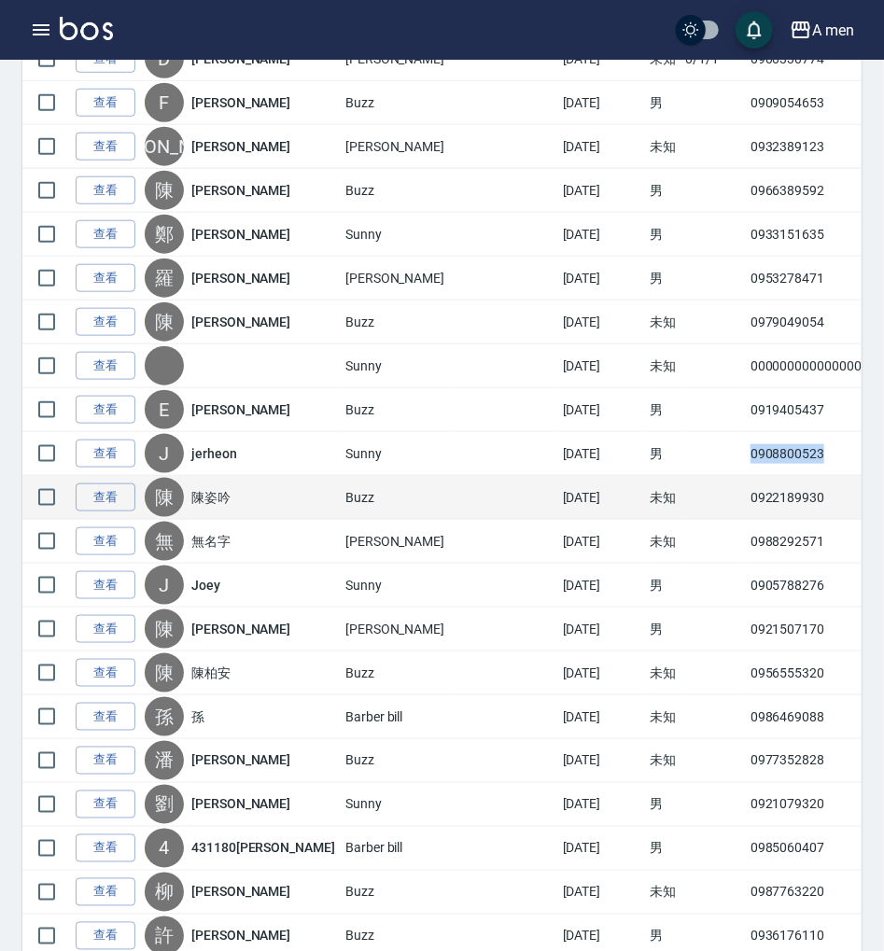
click at [746, 489] on td "0922189930" at bounding box center [810, 498] width 128 height 44
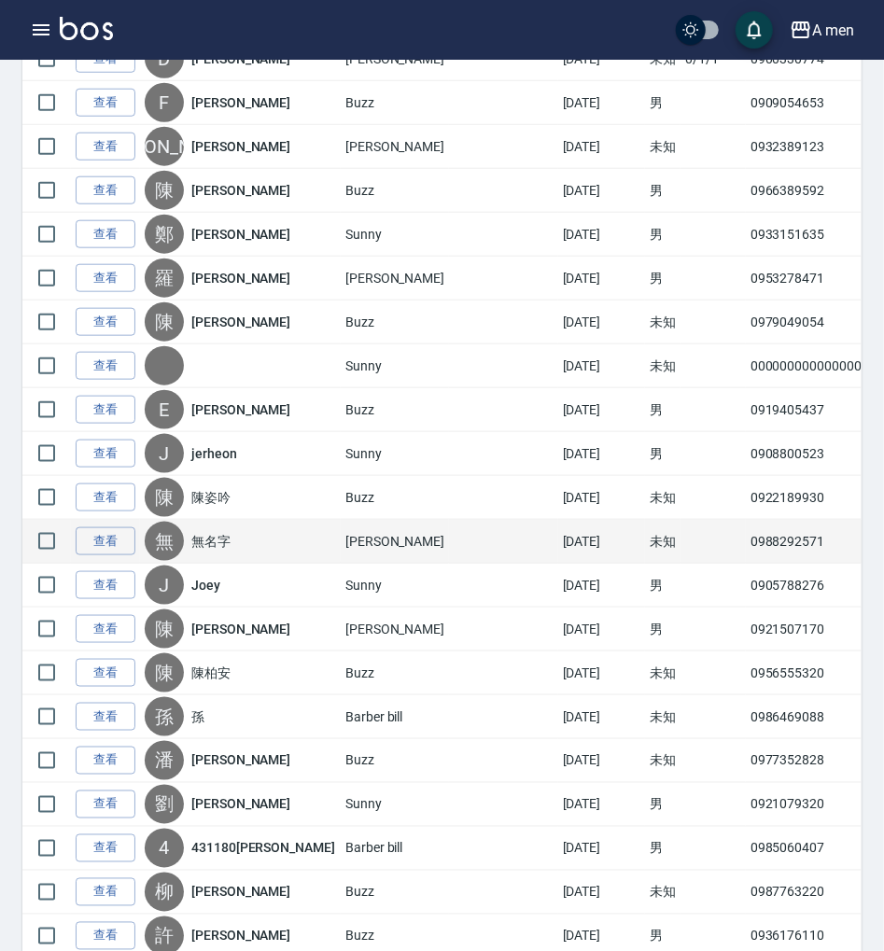
click at [746, 520] on td "0988292571" at bounding box center [810, 542] width 128 height 44
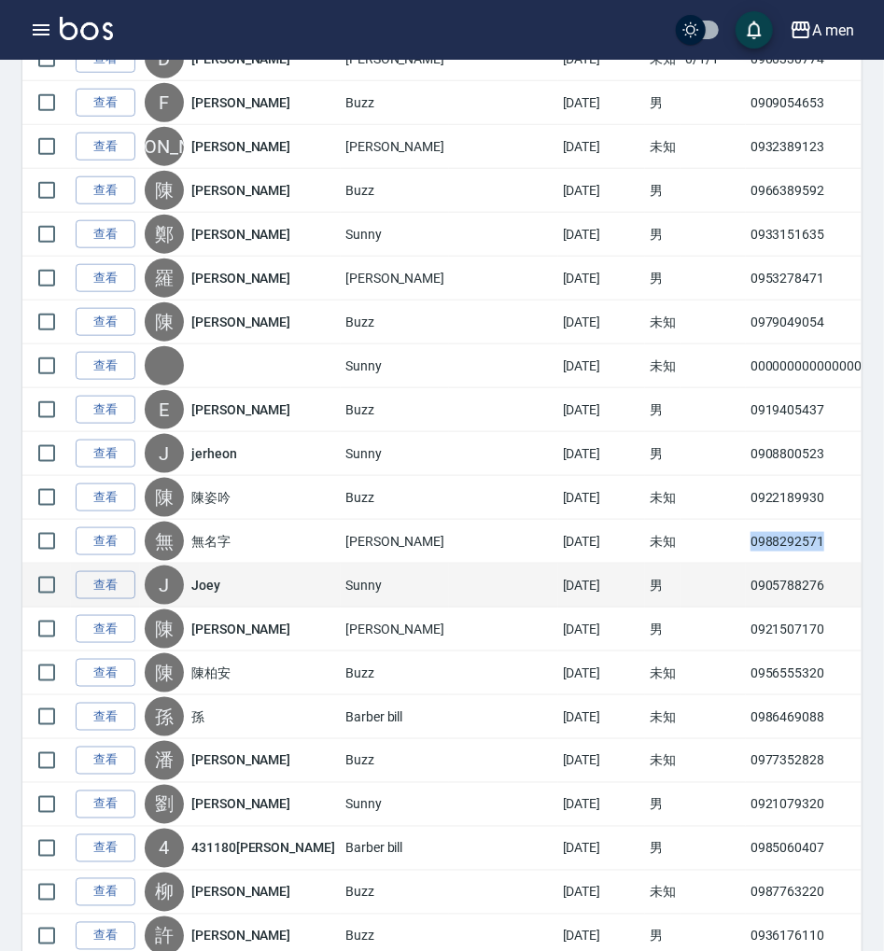
click at [746, 565] on td "0905788276" at bounding box center [810, 586] width 128 height 44
click at [746, 571] on td "0905788276" at bounding box center [810, 586] width 128 height 44
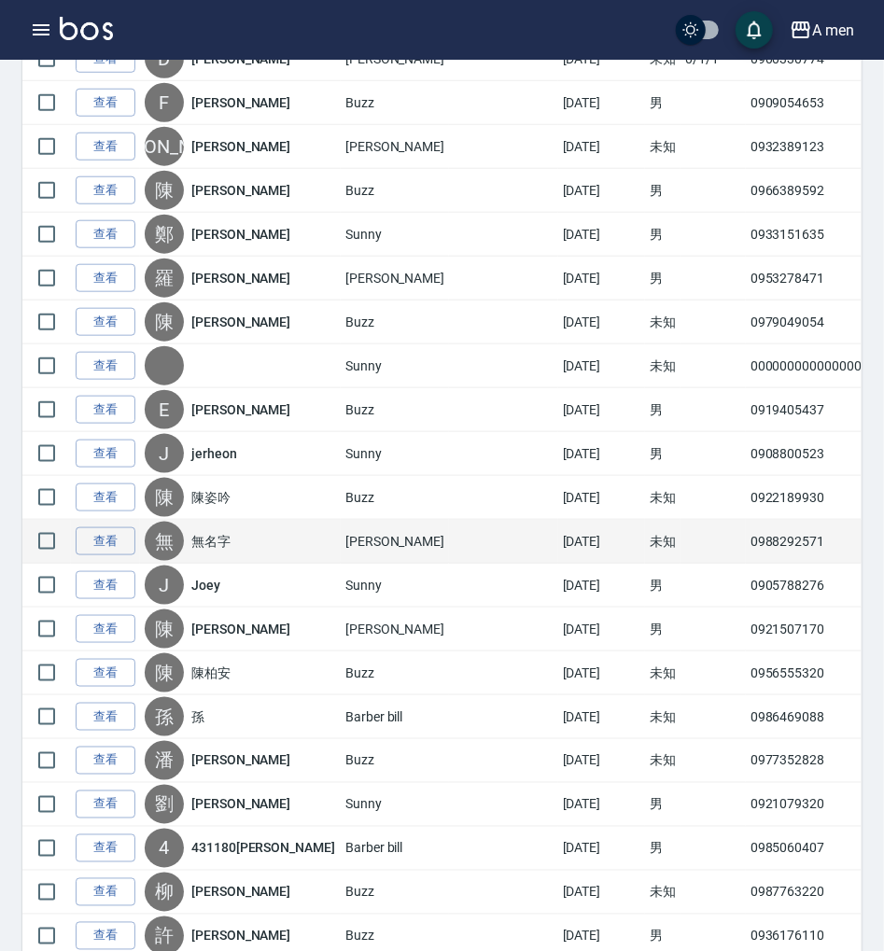
click at [746, 520] on td "0988292571" at bounding box center [810, 542] width 128 height 44
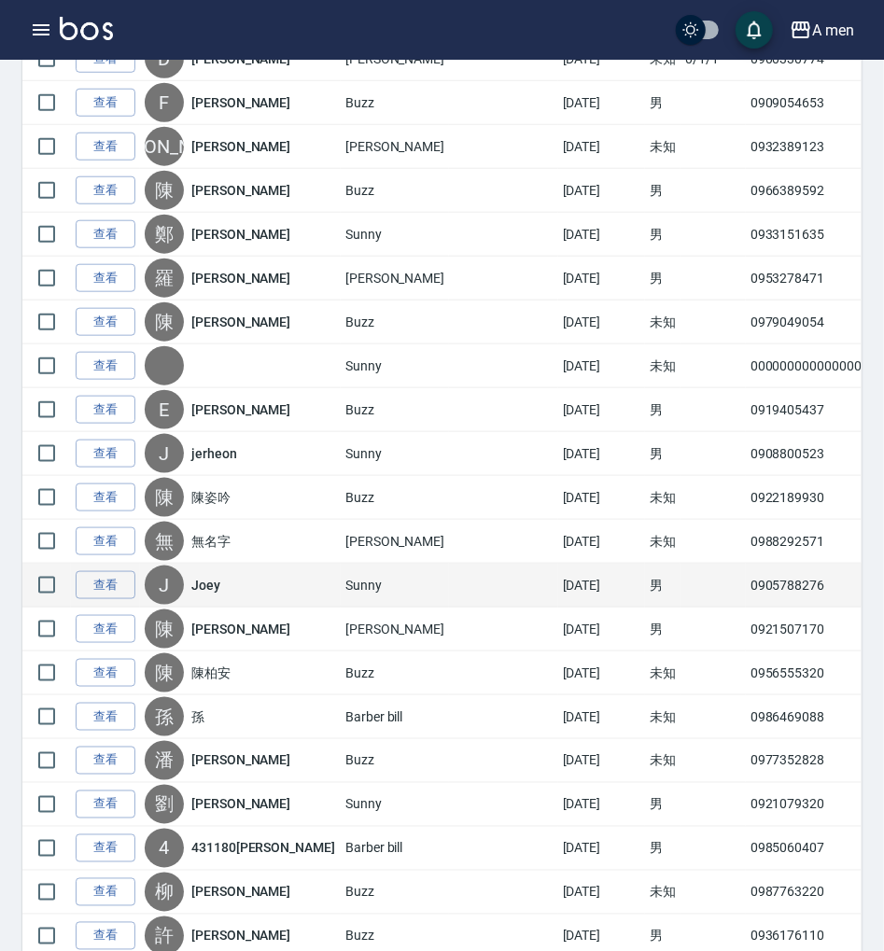
click at [746, 581] on td "0905788276" at bounding box center [810, 586] width 128 height 44
click at [746, 575] on td "0905788276" at bounding box center [810, 586] width 128 height 44
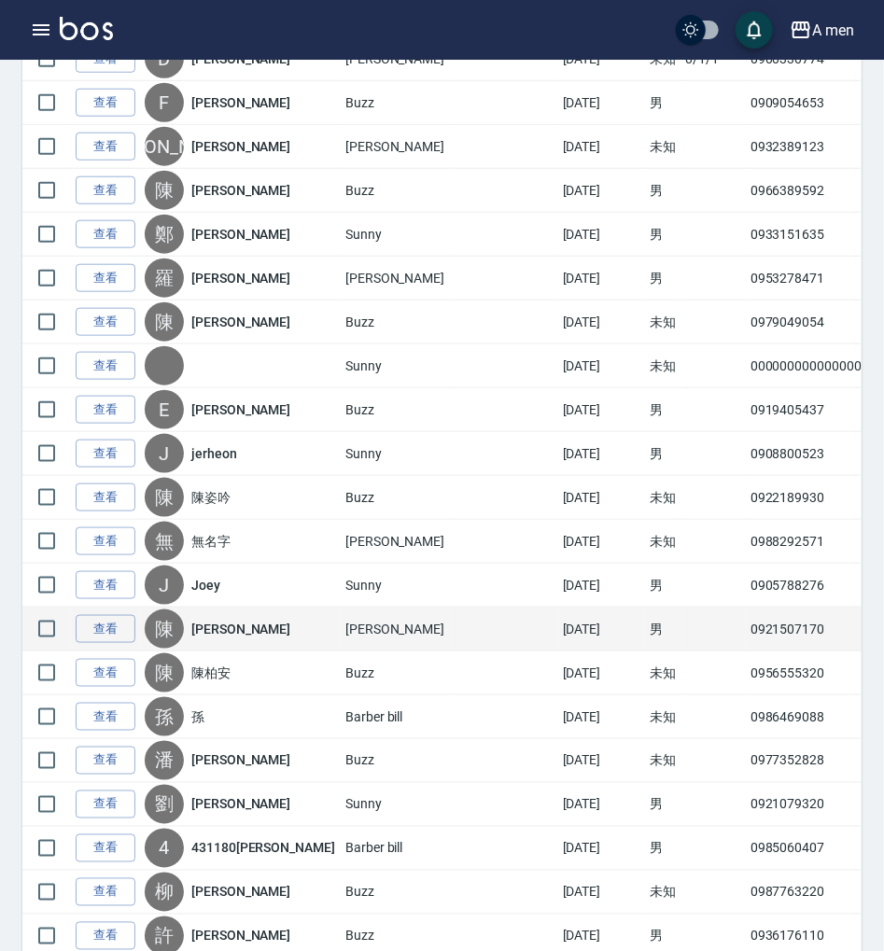
click at [746, 609] on td "0921507170" at bounding box center [810, 630] width 128 height 44
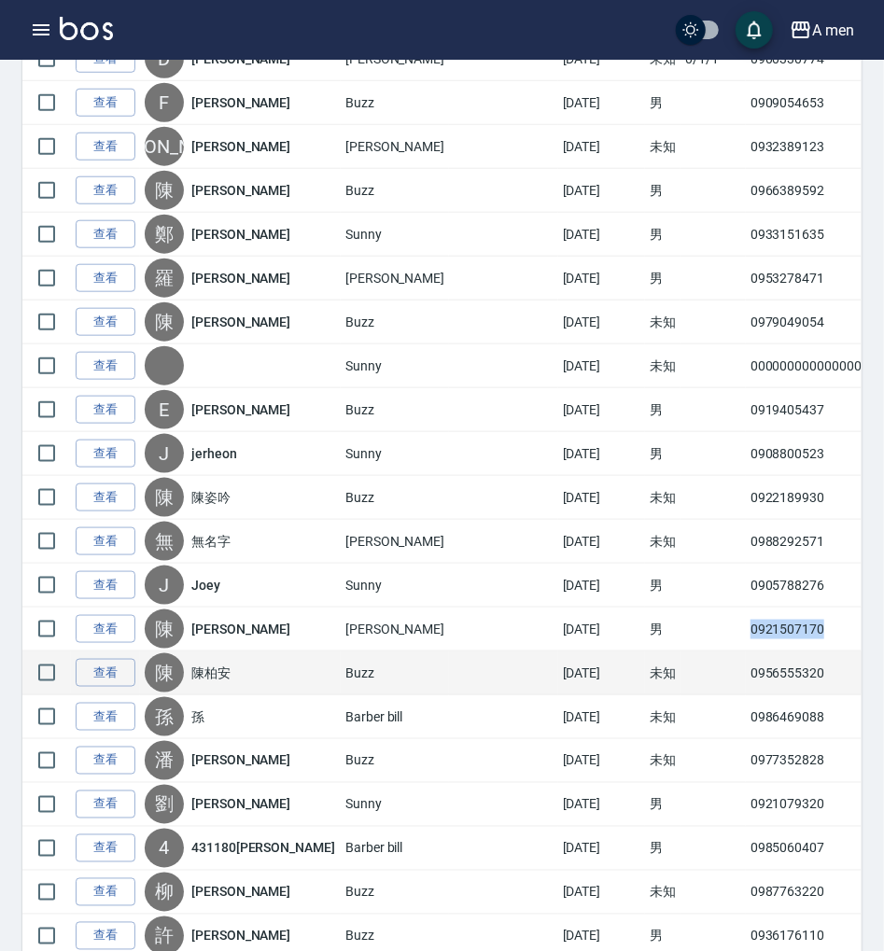
click at [746, 663] on td "0956555320" at bounding box center [810, 673] width 128 height 44
click at [746, 660] on td "0956555320" at bounding box center [810, 673] width 128 height 44
click at [746, 659] on td "0956555320" at bounding box center [810, 673] width 128 height 44
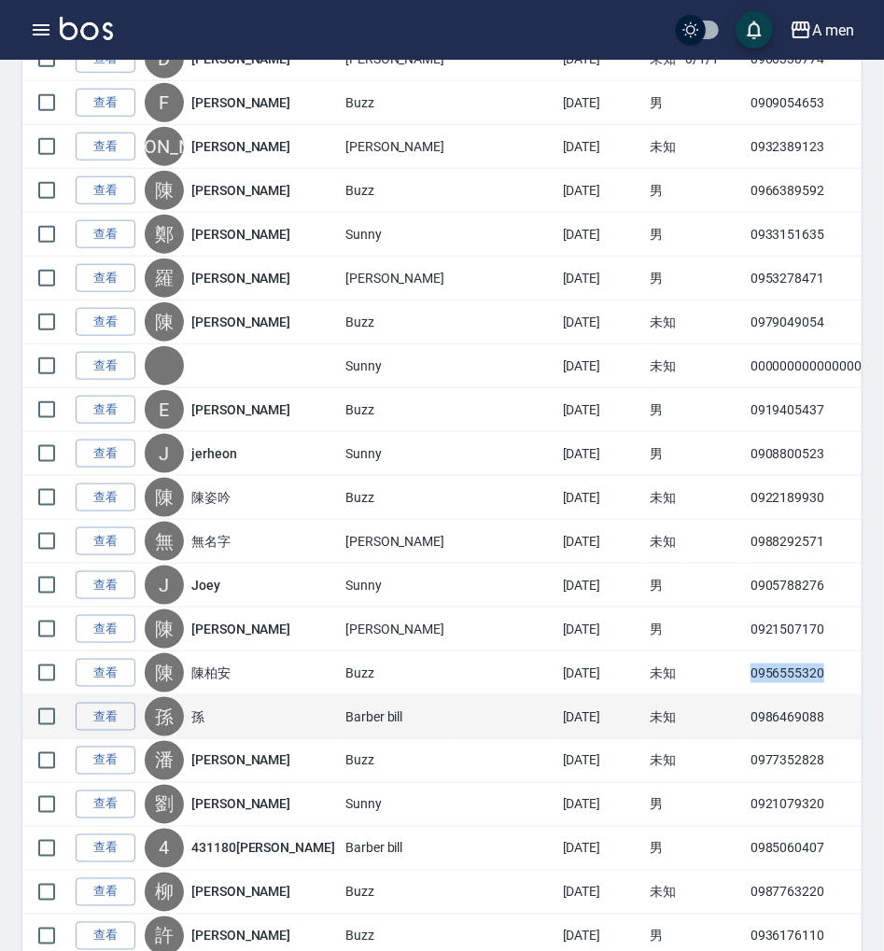
click at [746, 697] on td "0986469088" at bounding box center [810, 717] width 128 height 44
click at [746, 695] on td "0986469088" at bounding box center [810, 717] width 128 height 44
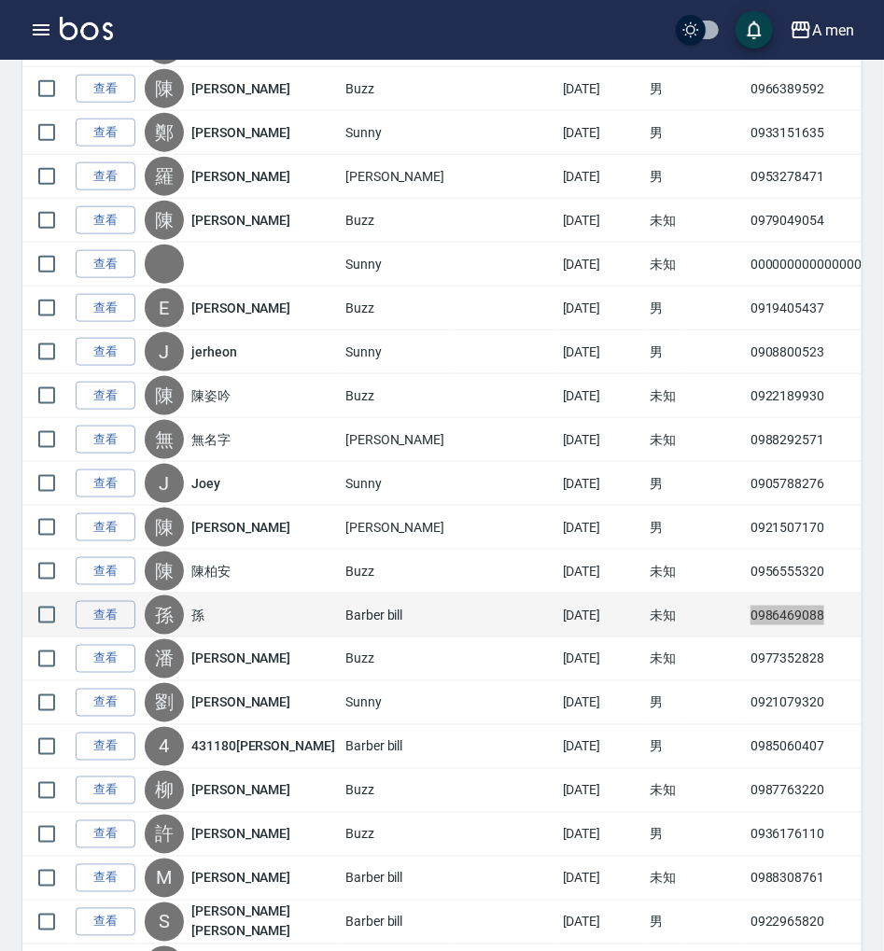
scroll to position [3360, 0]
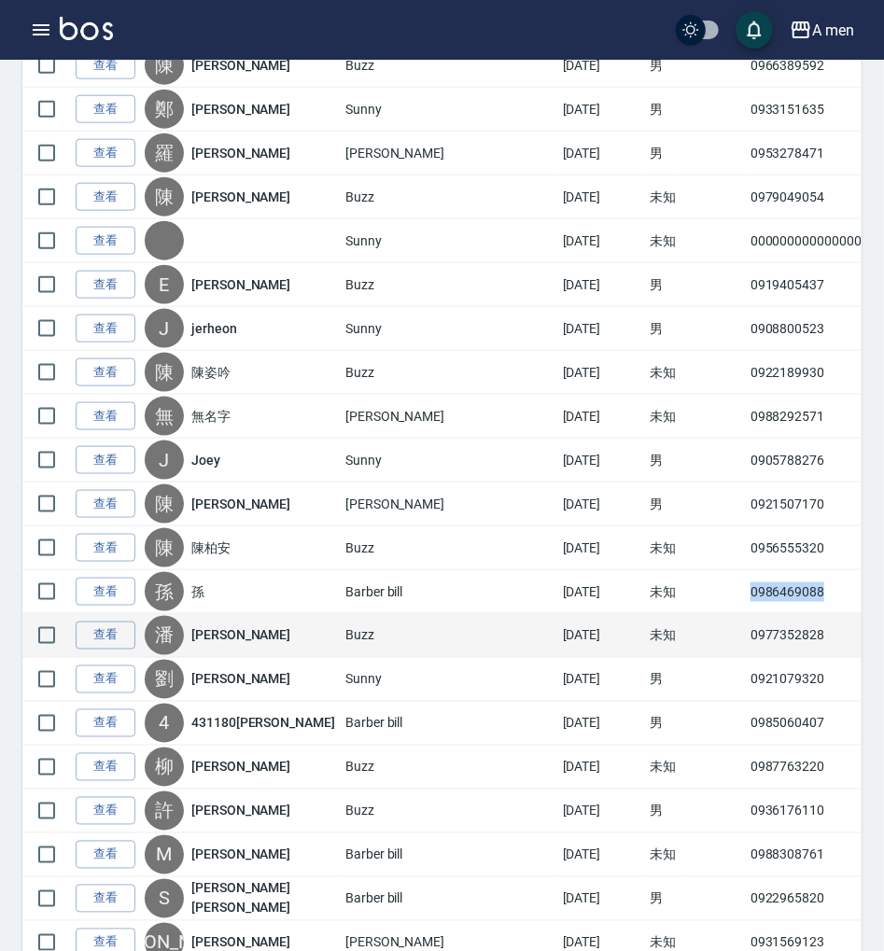
click at [746, 614] on td "0977352828" at bounding box center [810, 636] width 128 height 44
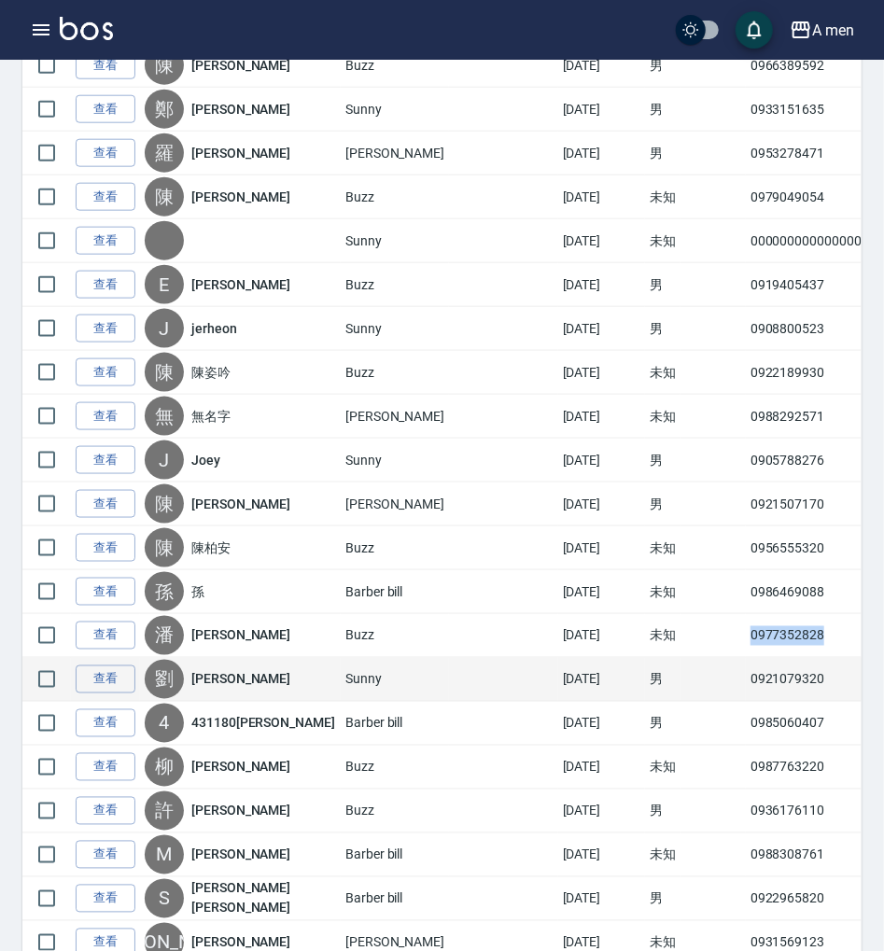
click at [746, 658] on td "0921079320" at bounding box center [810, 680] width 128 height 44
click at [746, 660] on td "0921079320" at bounding box center [810, 680] width 128 height 44
click at [746, 658] on td "0921079320" at bounding box center [810, 680] width 128 height 44
click at [746, 663] on td "0921079320" at bounding box center [810, 680] width 128 height 44
click at [746, 662] on td "0921079320" at bounding box center [810, 680] width 128 height 44
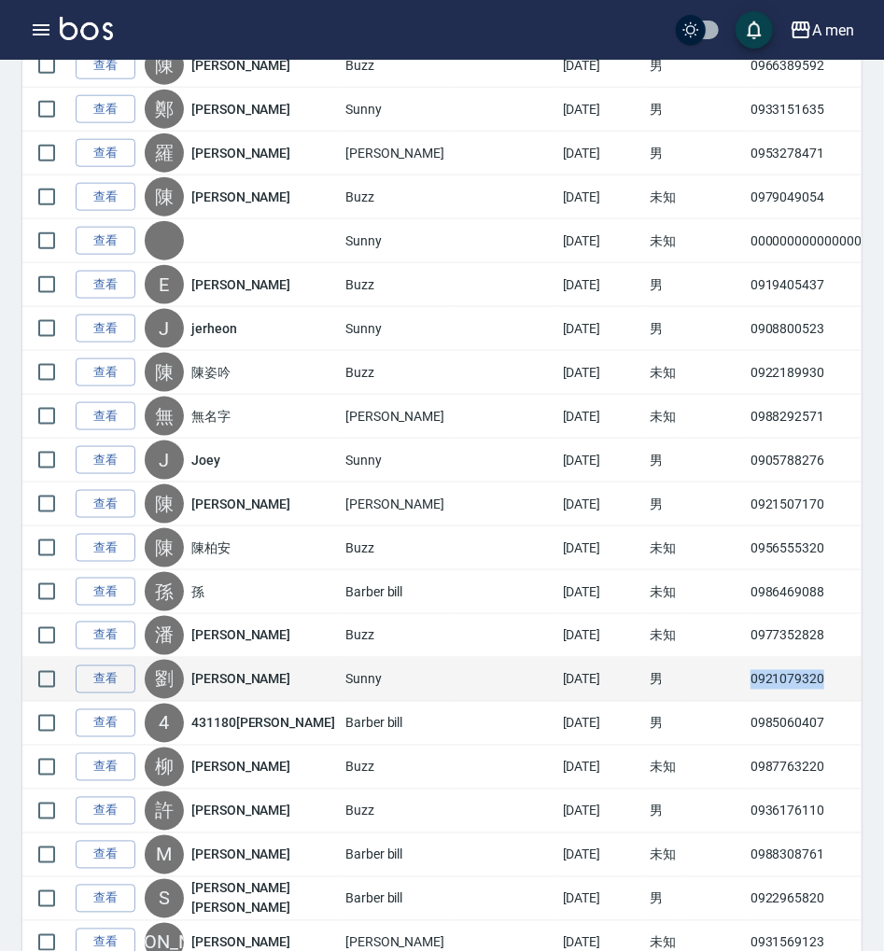
click at [746, 662] on td "0921079320" at bounding box center [810, 680] width 128 height 44
click at [746, 658] on td "0921079320" at bounding box center [810, 680] width 128 height 44
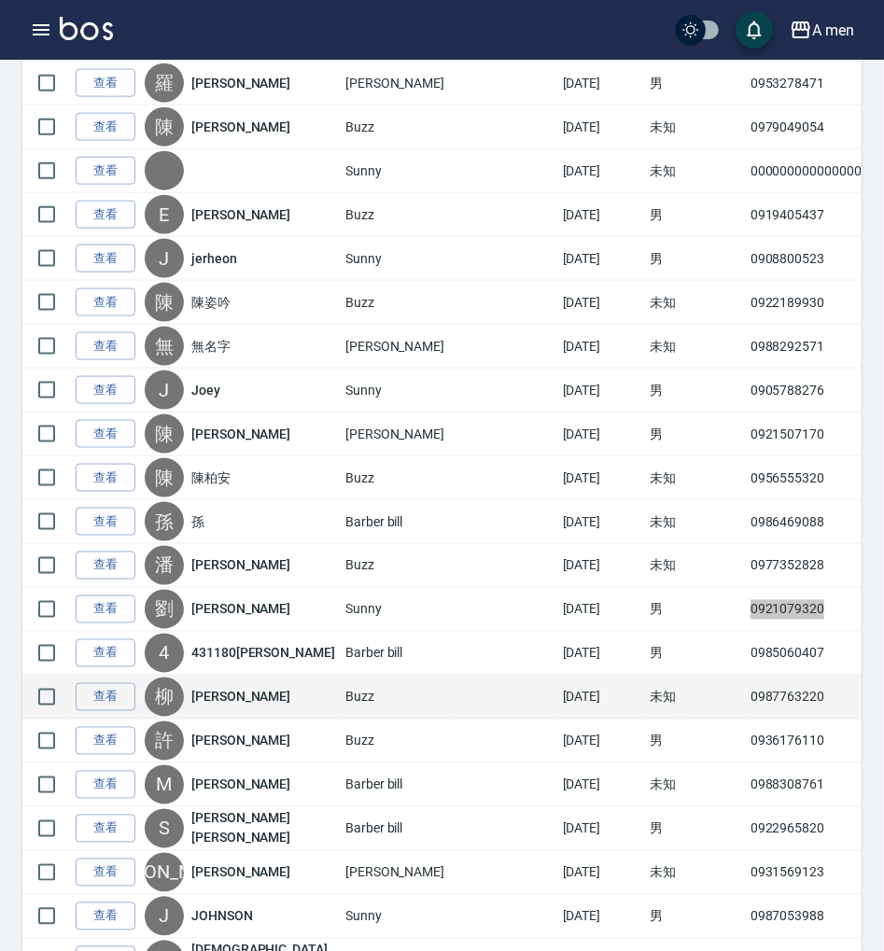
scroll to position [3608, 0]
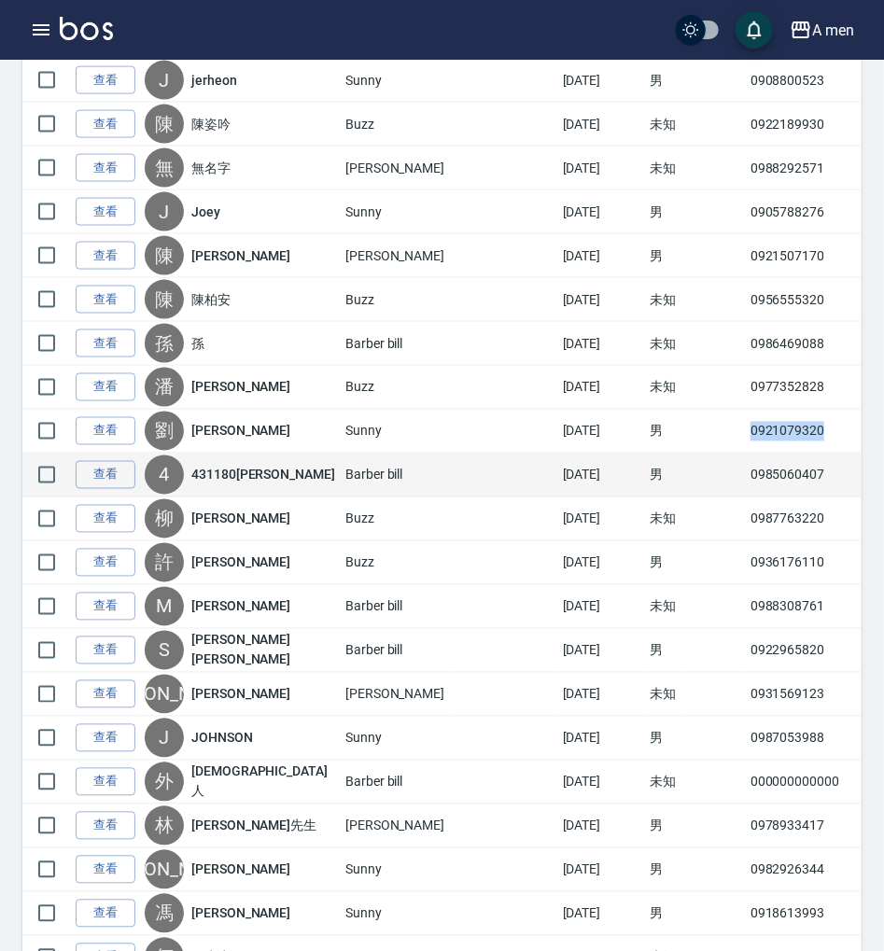
click at [746, 457] on td "0985060407" at bounding box center [810, 476] width 128 height 44
click at [746, 454] on td "0985060407" at bounding box center [810, 476] width 128 height 44
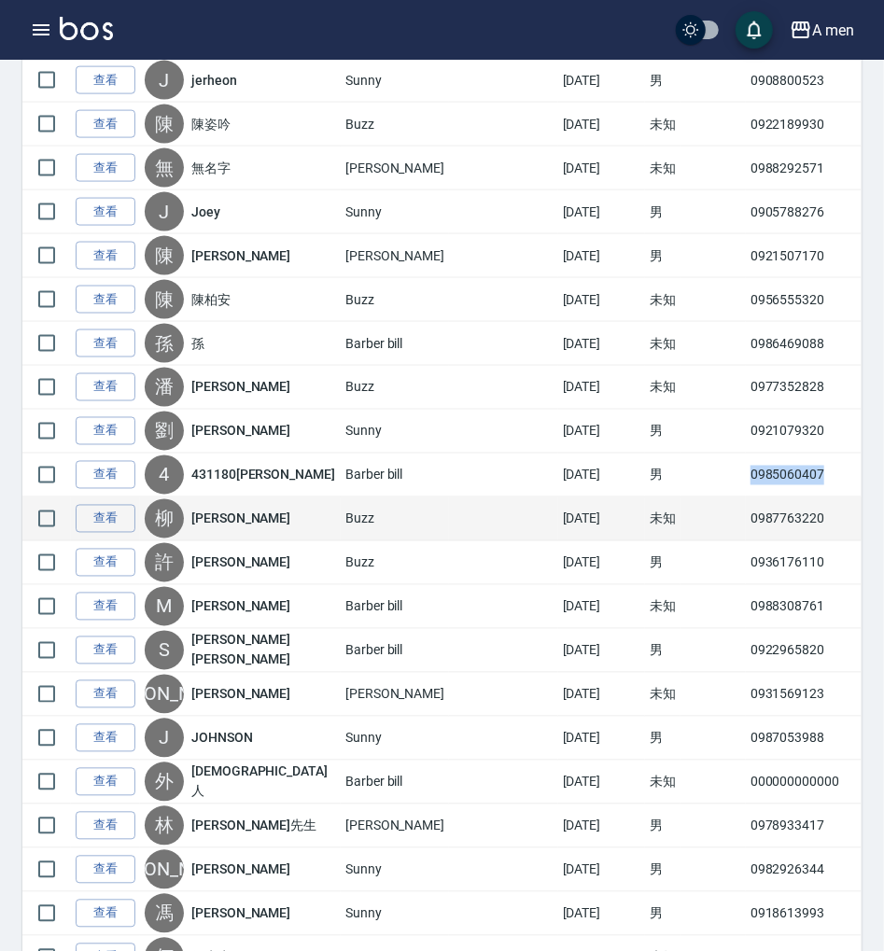
click at [746, 497] on td "0987763220" at bounding box center [810, 519] width 128 height 44
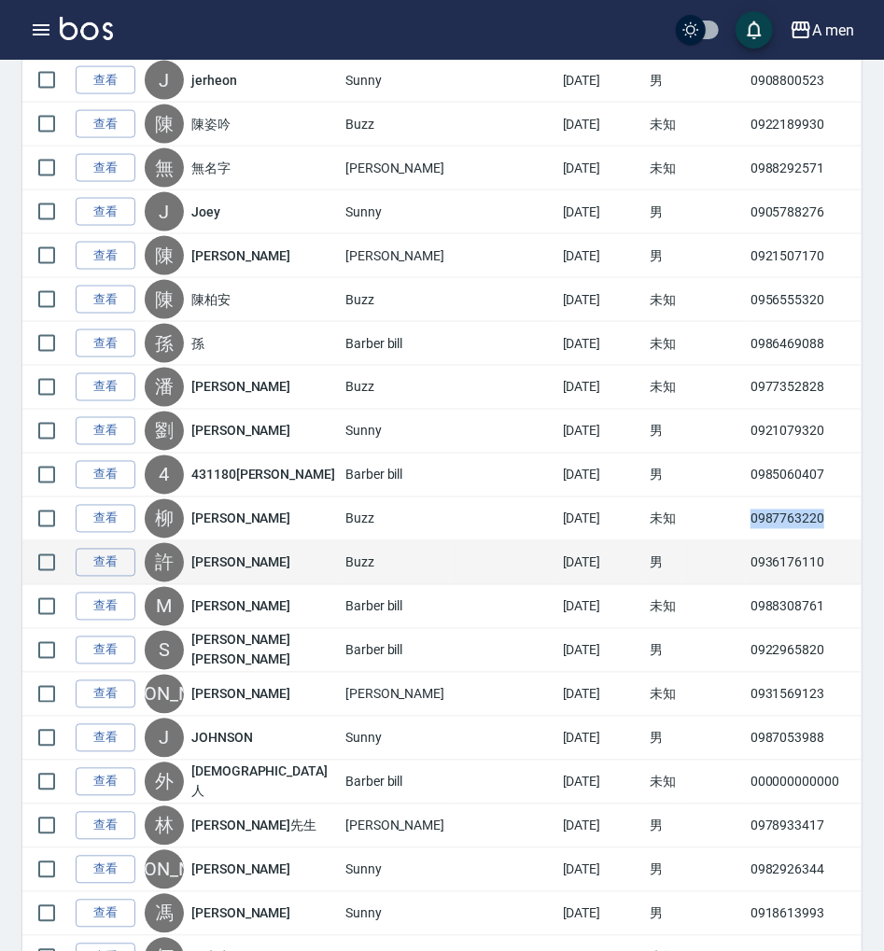
click at [746, 541] on td "0936176110" at bounding box center [810, 563] width 128 height 44
click at [746, 542] on td "0936176110" at bounding box center [810, 563] width 128 height 44
click at [746, 541] on td "0936176110" at bounding box center [810, 563] width 128 height 44
click at [746, 548] on td "0936176110" at bounding box center [810, 563] width 128 height 44
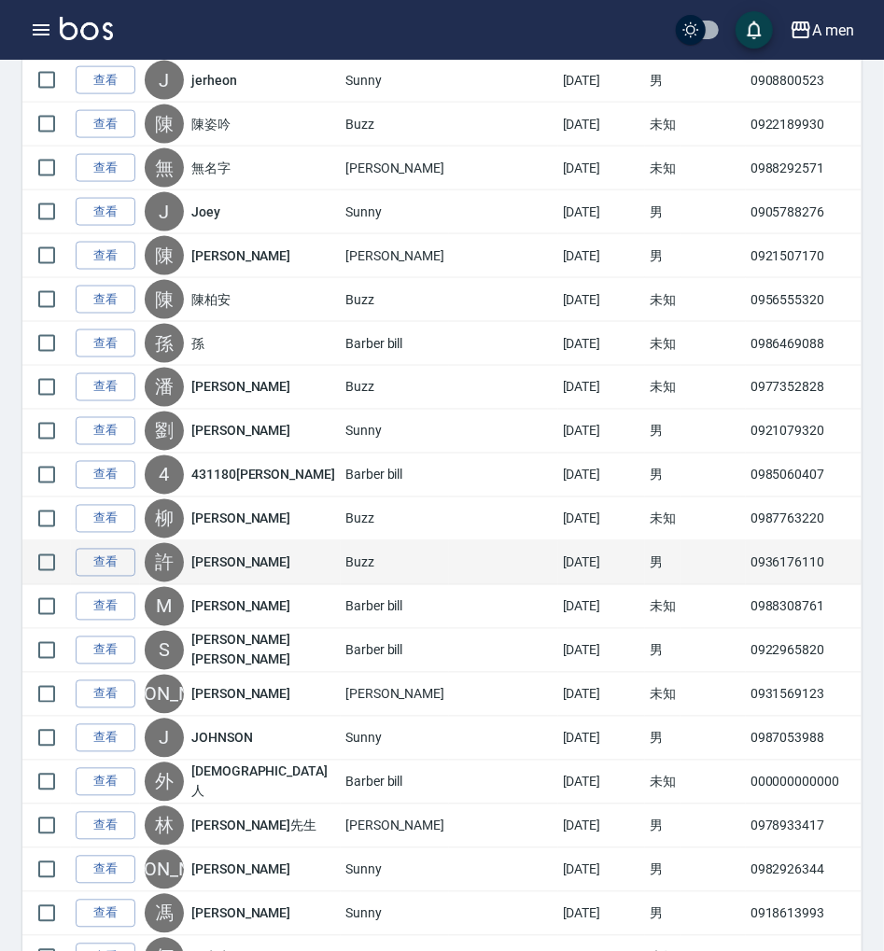
click at [746, 549] on td "0936176110" at bounding box center [810, 563] width 128 height 44
click at [746, 541] on td "0936176110" at bounding box center [810, 563] width 128 height 44
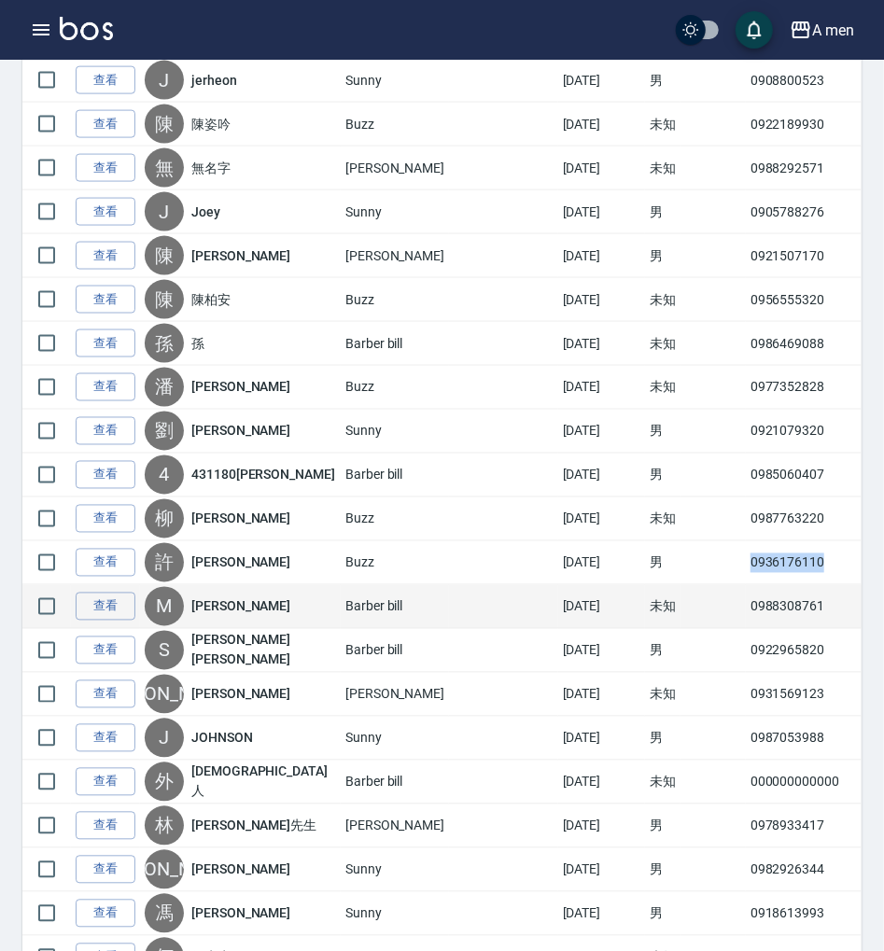
click at [746, 585] on td "0988308761" at bounding box center [810, 607] width 128 height 44
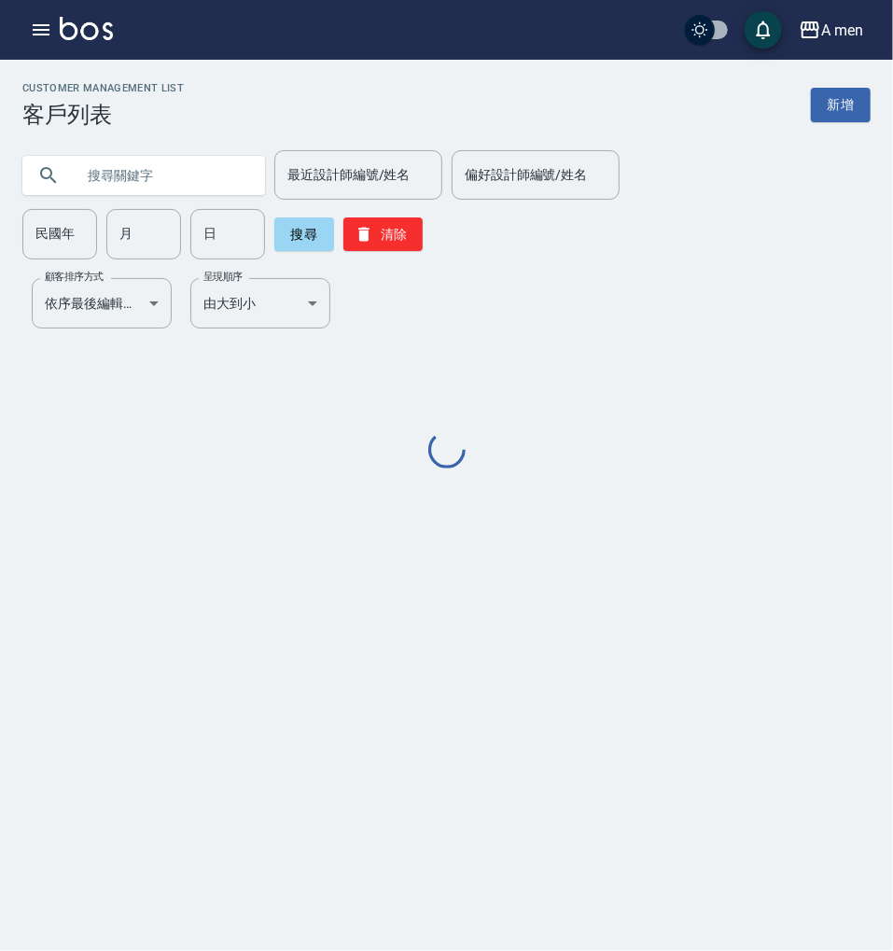
click at [185, 167] on input "text" at bounding box center [162, 175] width 175 height 50
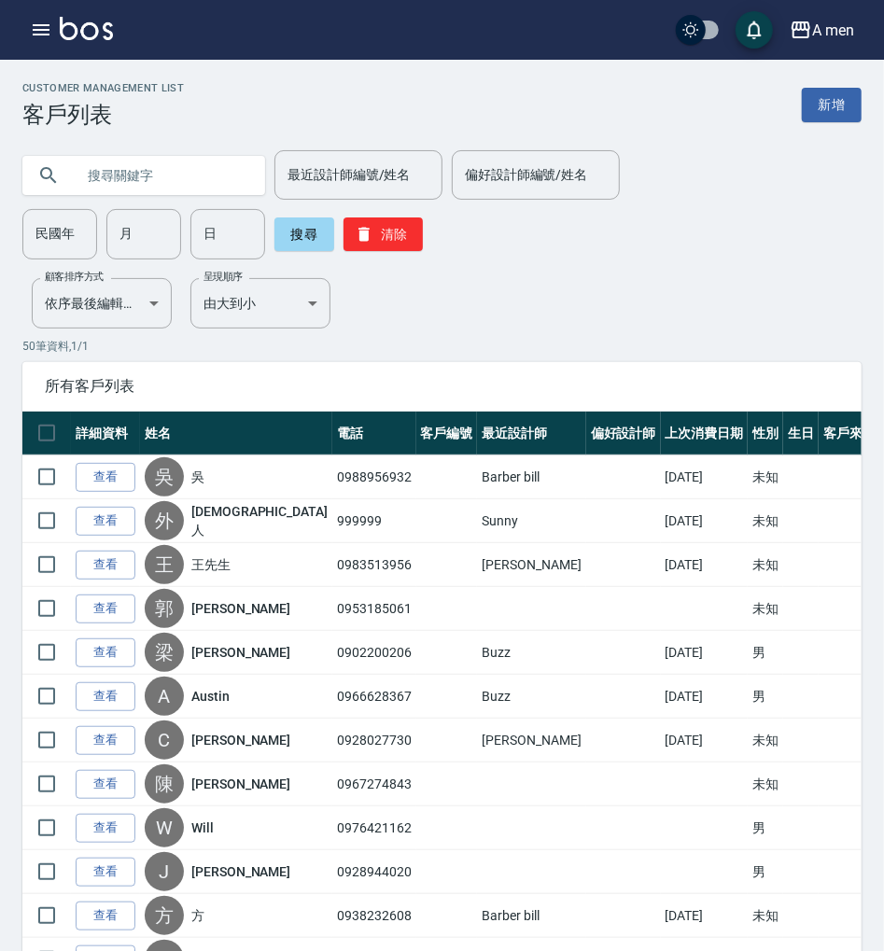
paste input "0929377197"
type input "0929377197"
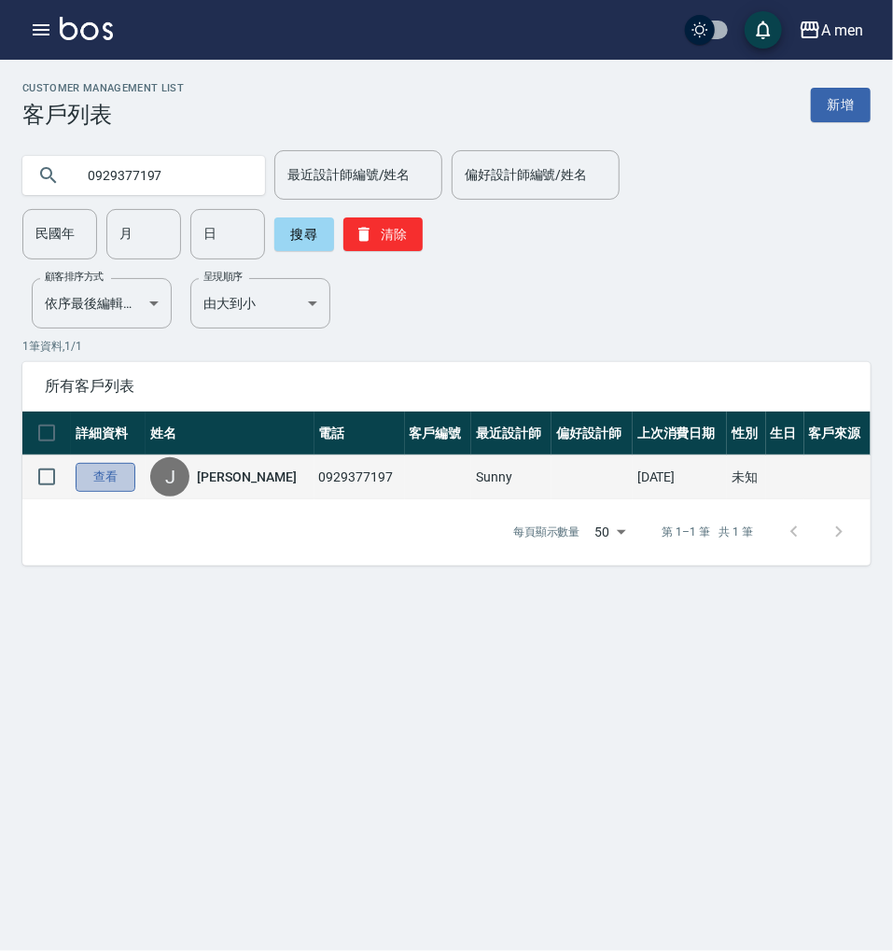
click at [90, 463] on link "查看" at bounding box center [106, 477] width 60 height 29
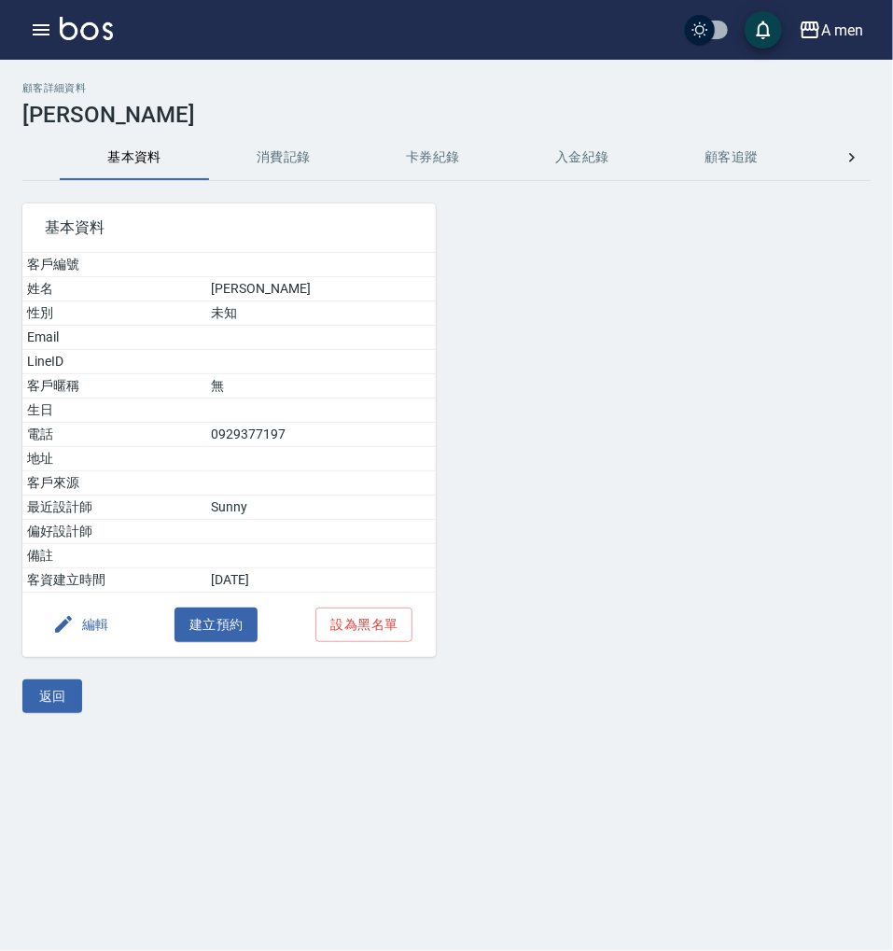
click at [264, 146] on button "消費記錄" at bounding box center [283, 157] width 149 height 45
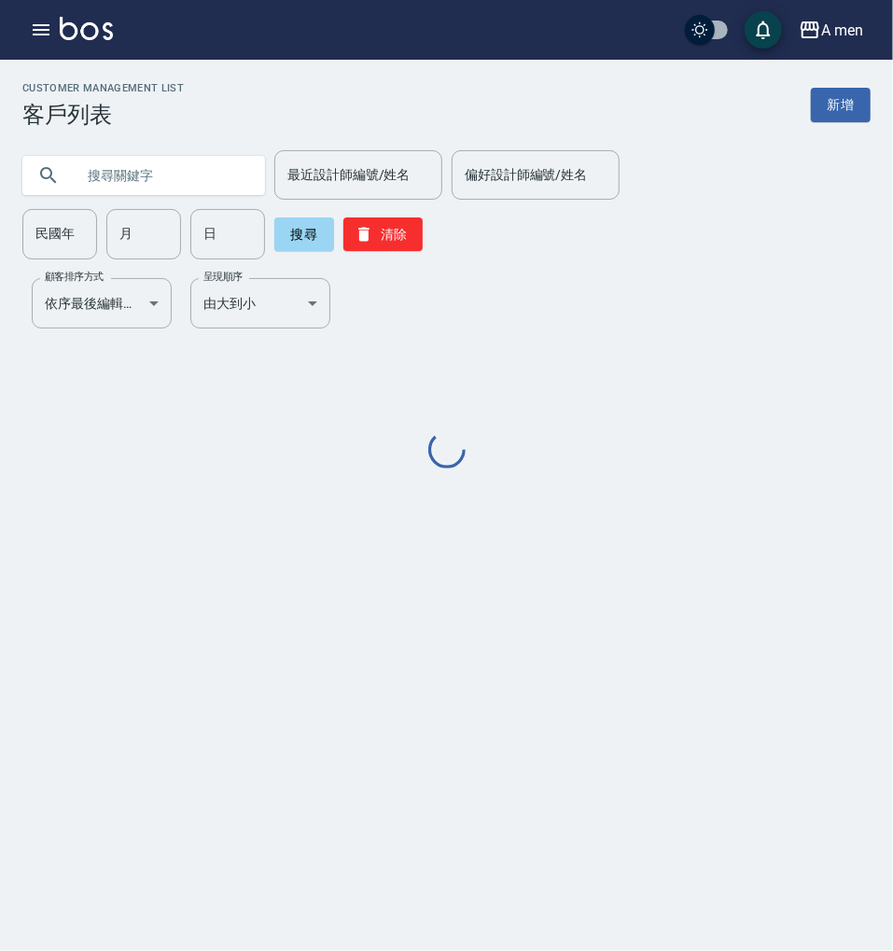
click at [181, 163] on input "text" at bounding box center [162, 175] width 175 height 50
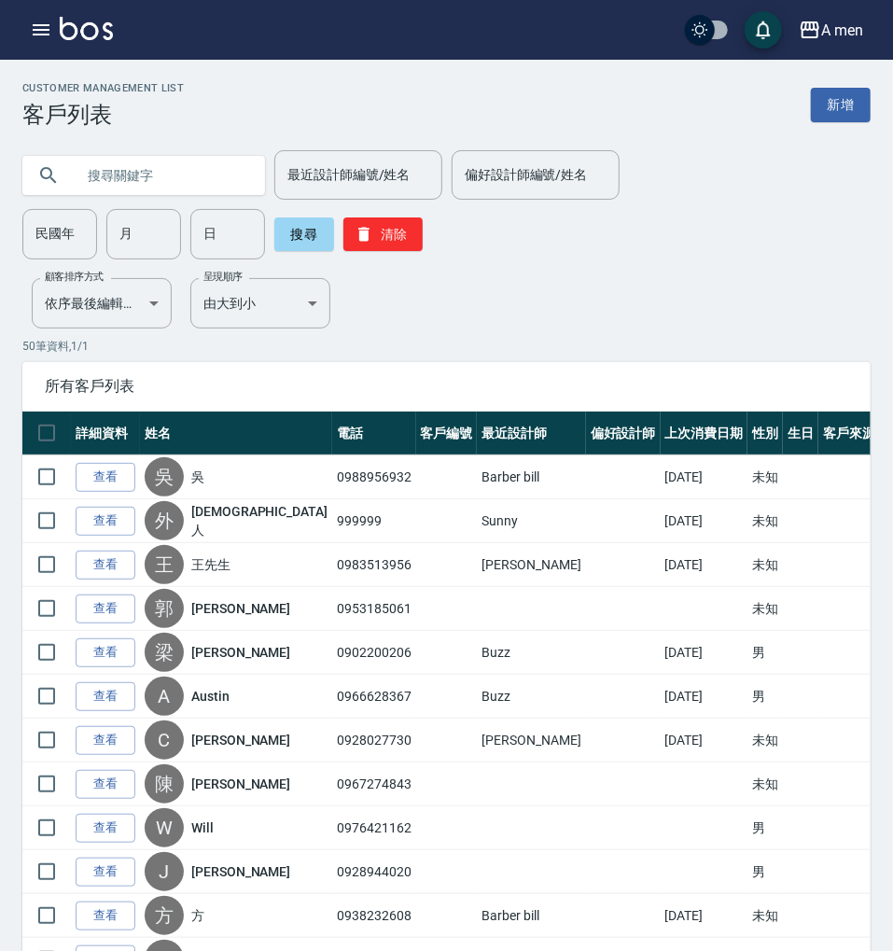
paste input "0939941221"
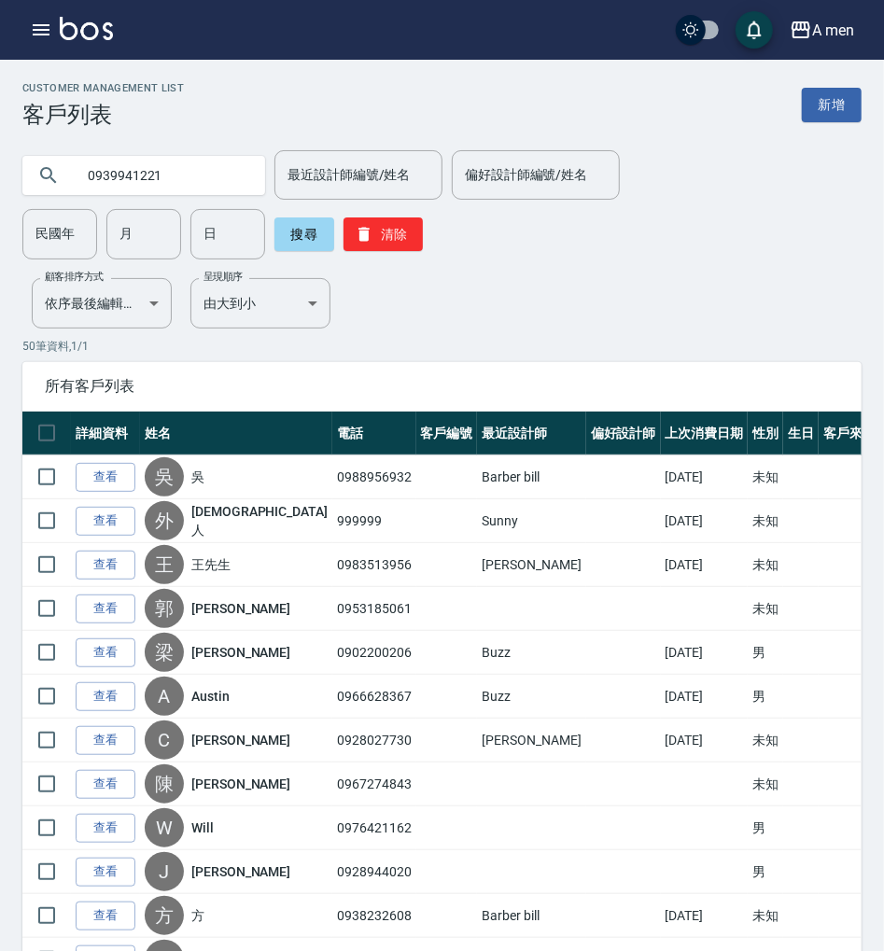
type input "0939941221"
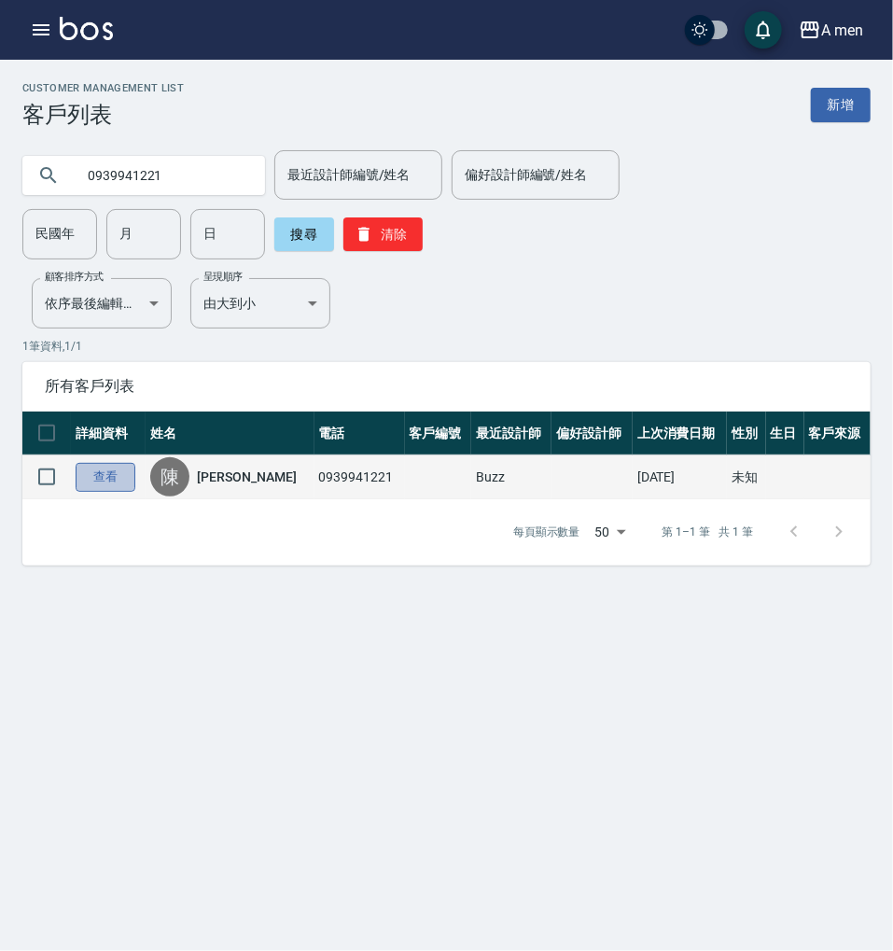
click at [109, 463] on link "查看" at bounding box center [106, 477] width 60 height 29
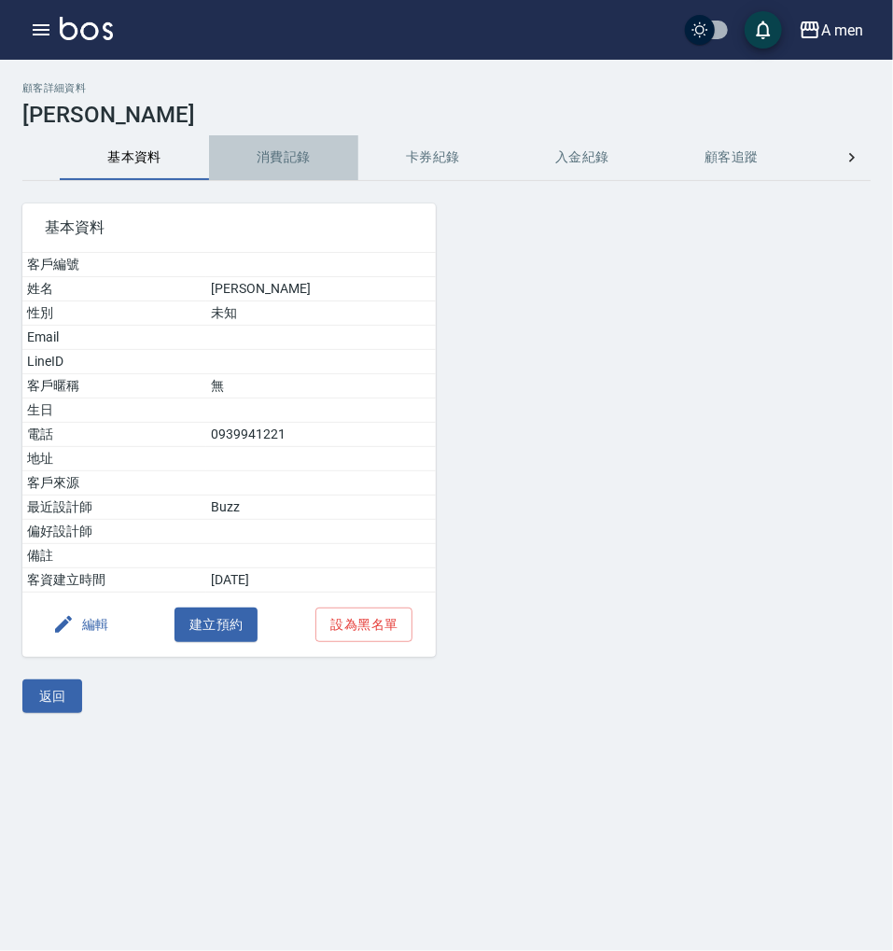
click at [274, 168] on button "消費記錄" at bounding box center [283, 157] width 149 height 45
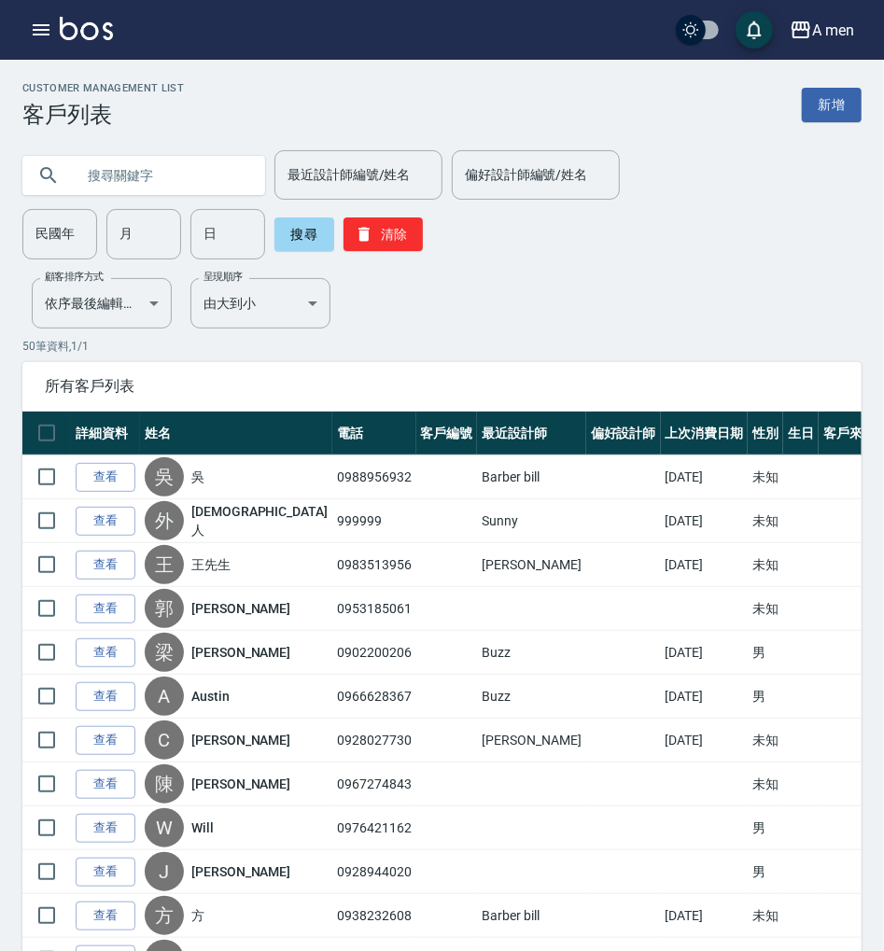
click at [168, 175] on input "text" at bounding box center [162, 175] width 175 height 50
paste input "0926788329"
type input "0926788329"
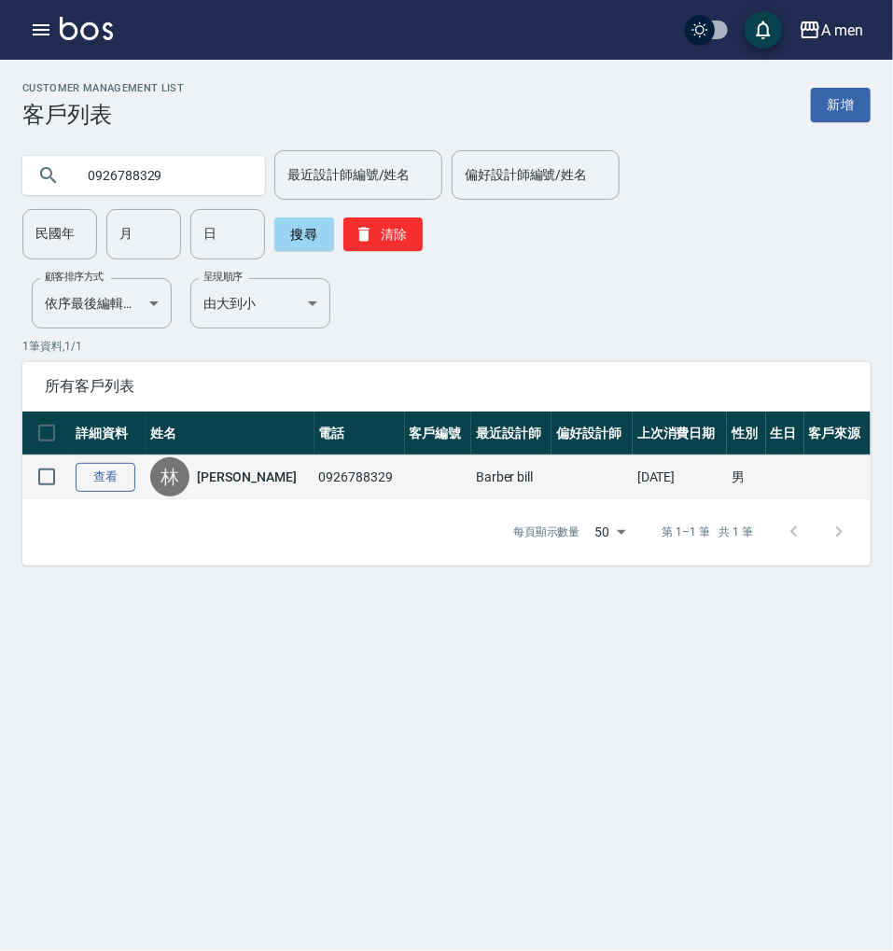
click at [103, 471] on link "查看" at bounding box center [106, 477] width 60 height 29
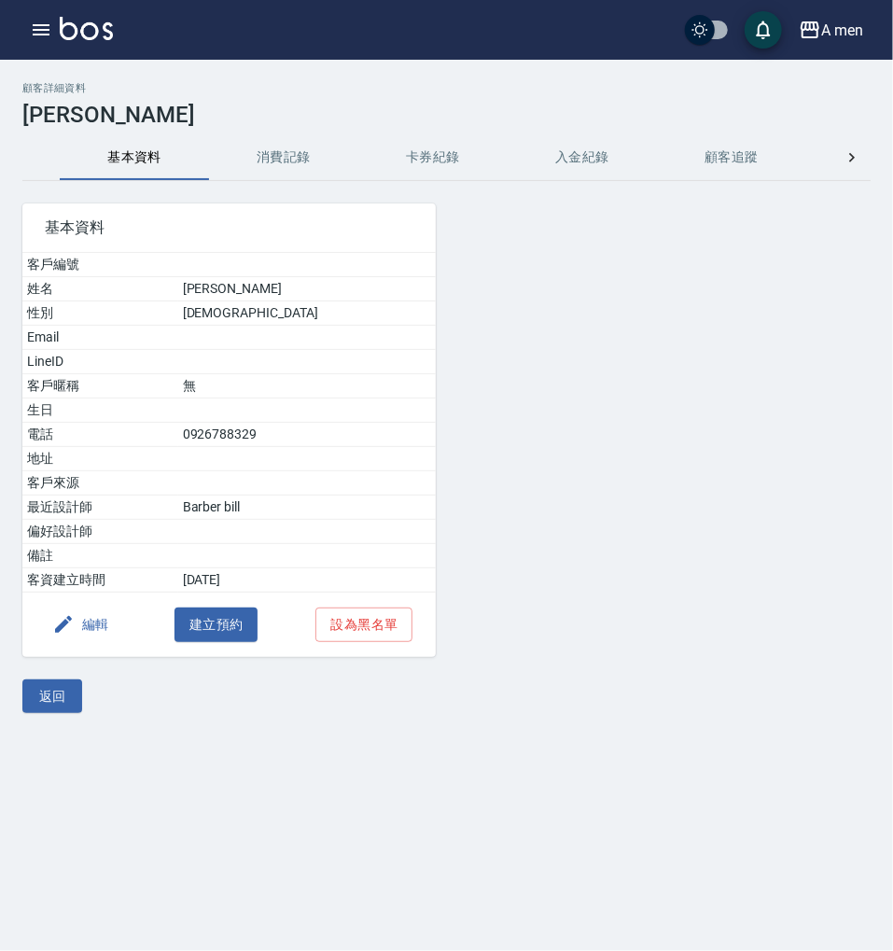
drag, startPoint x: 283, startPoint y: 175, endPoint x: 307, endPoint y: 189, distance: 27.6
click at [280, 174] on button "消費記錄" at bounding box center [283, 157] width 149 height 45
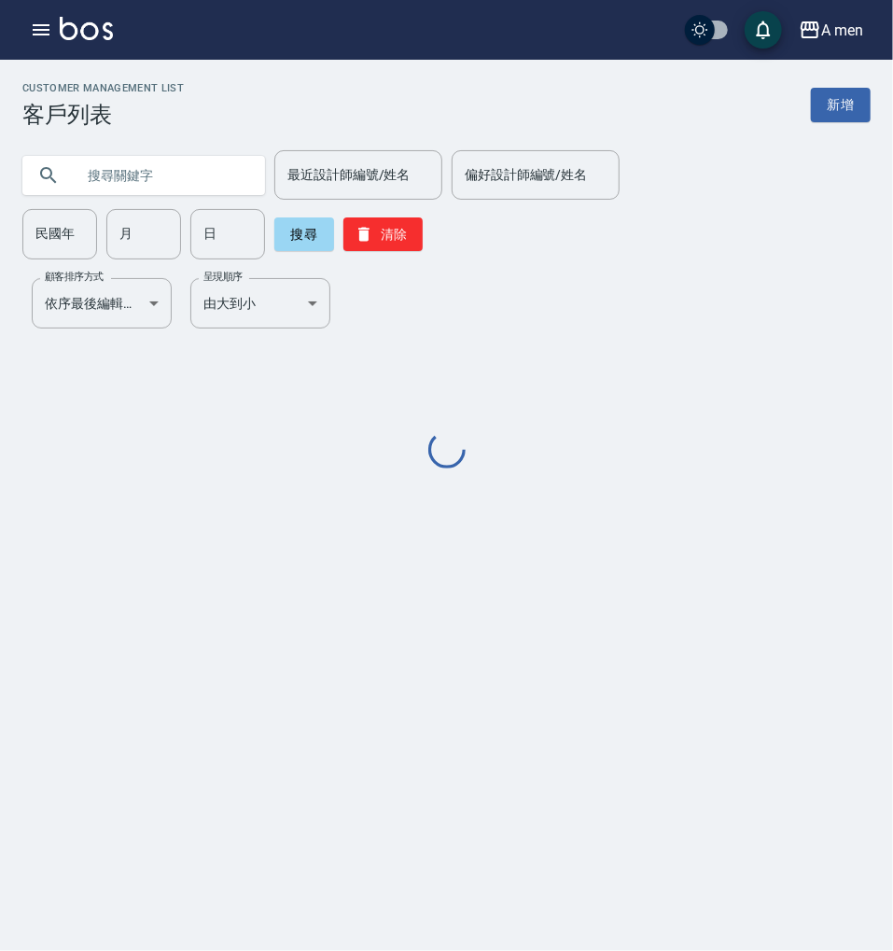
click at [153, 192] on input "text" at bounding box center [162, 175] width 175 height 50
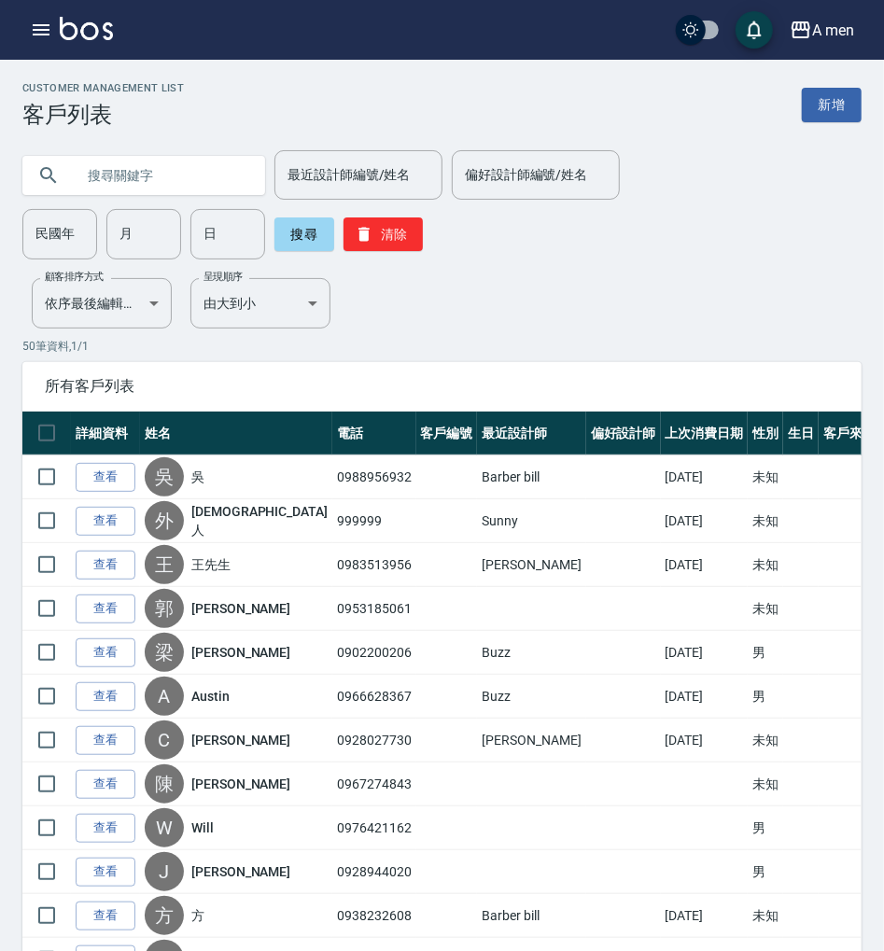
paste input "0928027730"
type input "0928027730"
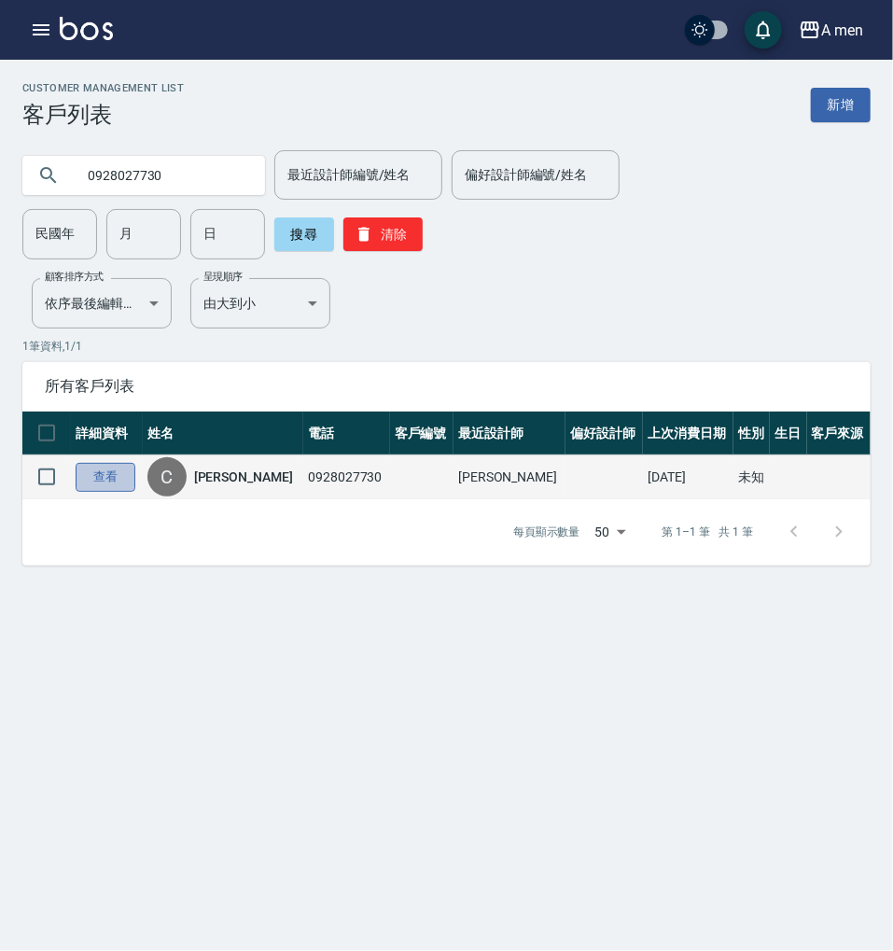
click at [129, 466] on link "查看" at bounding box center [106, 477] width 60 height 29
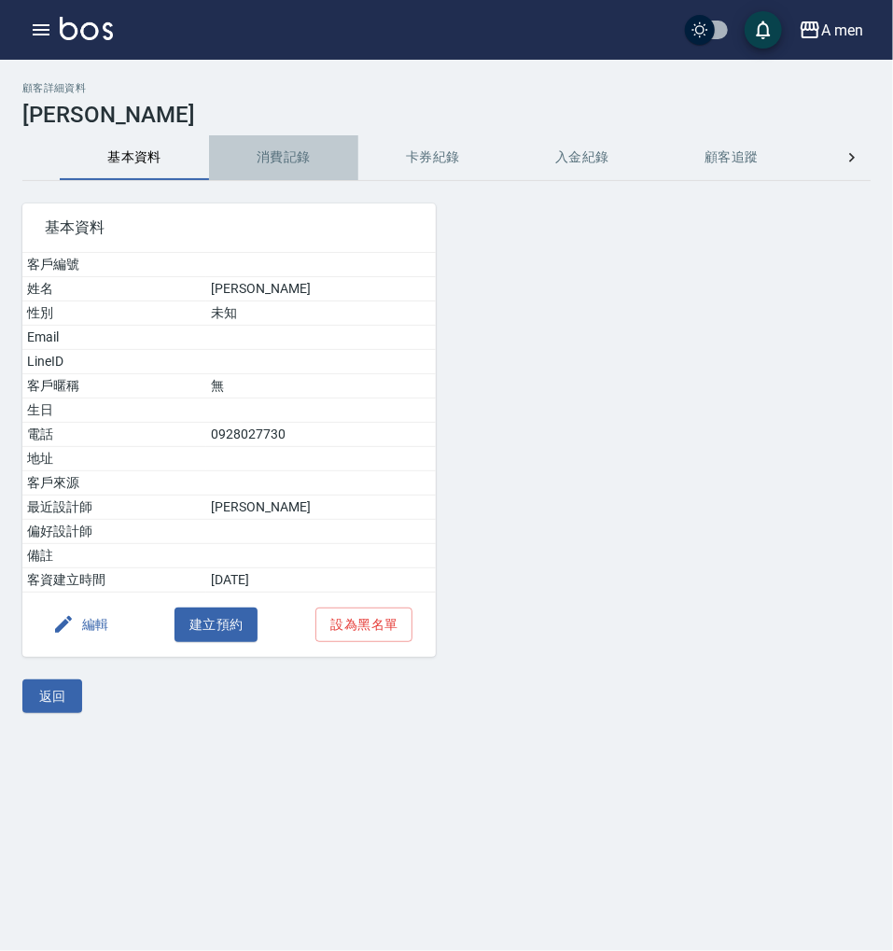
click at [282, 166] on button "消費記錄" at bounding box center [283, 157] width 149 height 45
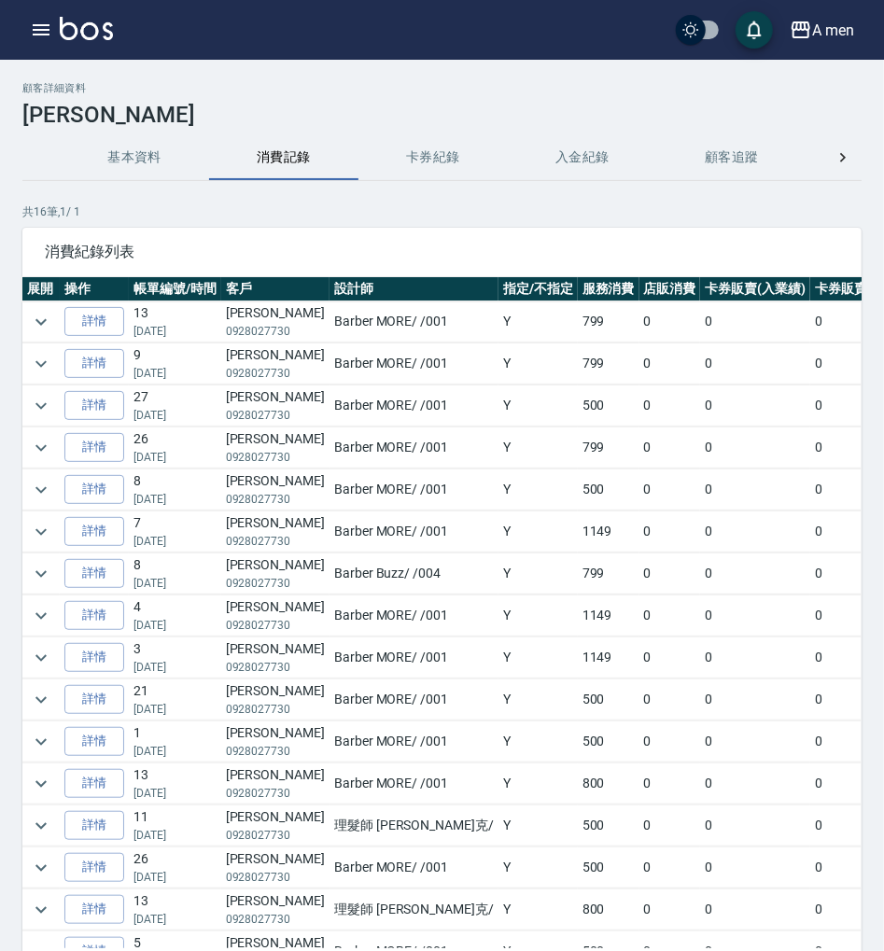
click at [56, 657] on td at bounding box center [40, 657] width 37 height 41
click at [48, 654] on icon "expand row" at bounding box center [41, 658] width 22 height 22
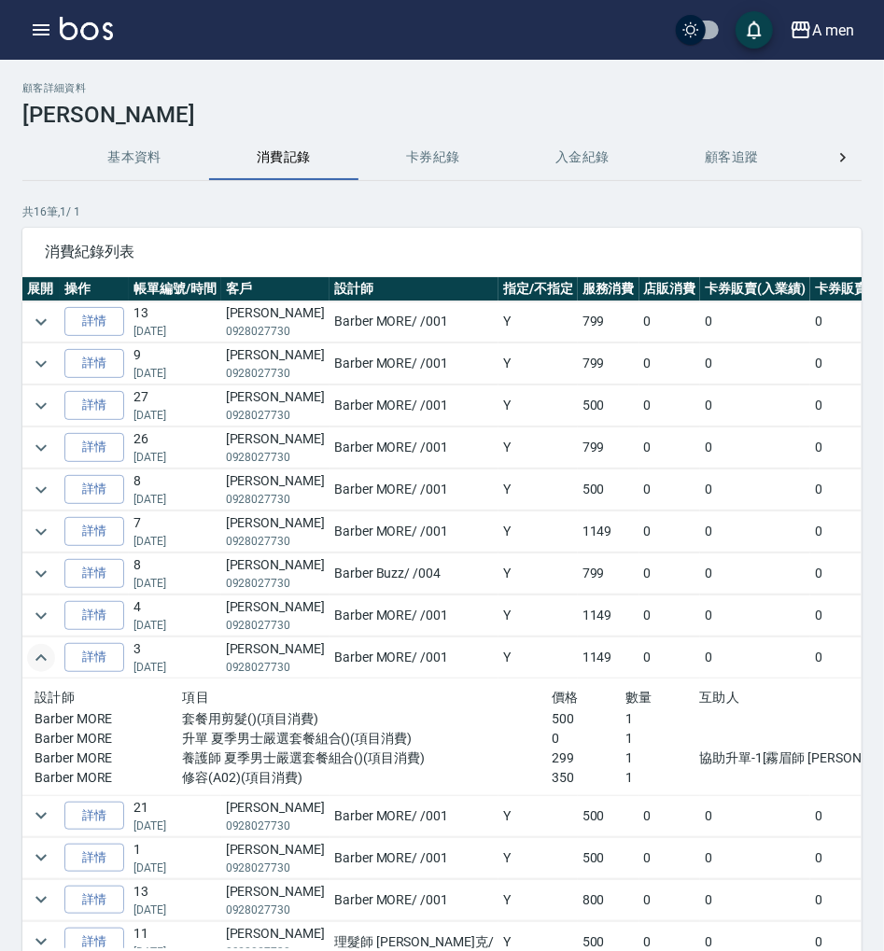
click at [45, 655] on icon "expand row" at bounding box center [41, 658] width 22 height 22
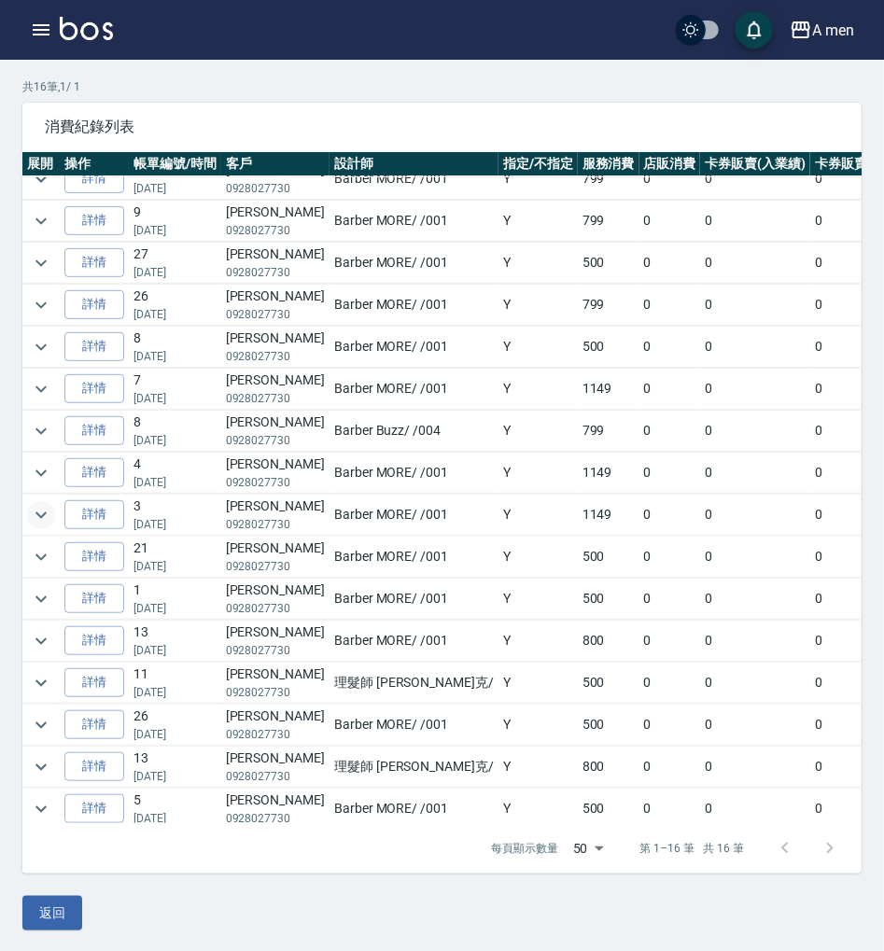
scroll to position [34, 0]
